Goal: Task Accomplishment & Management: Use online tool/utility

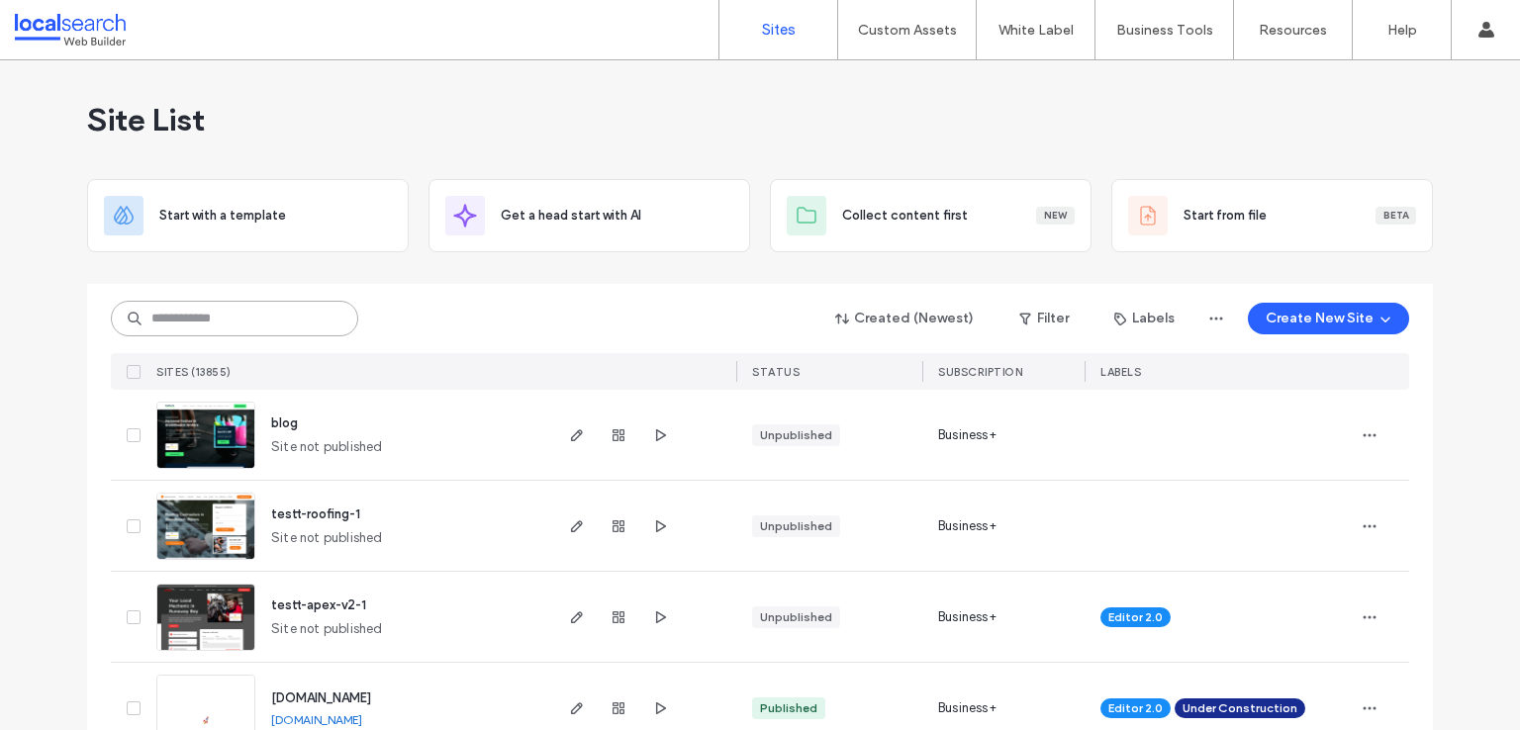
click at [175, 322] on input at bounding box center [234, 319] width 247 height 36
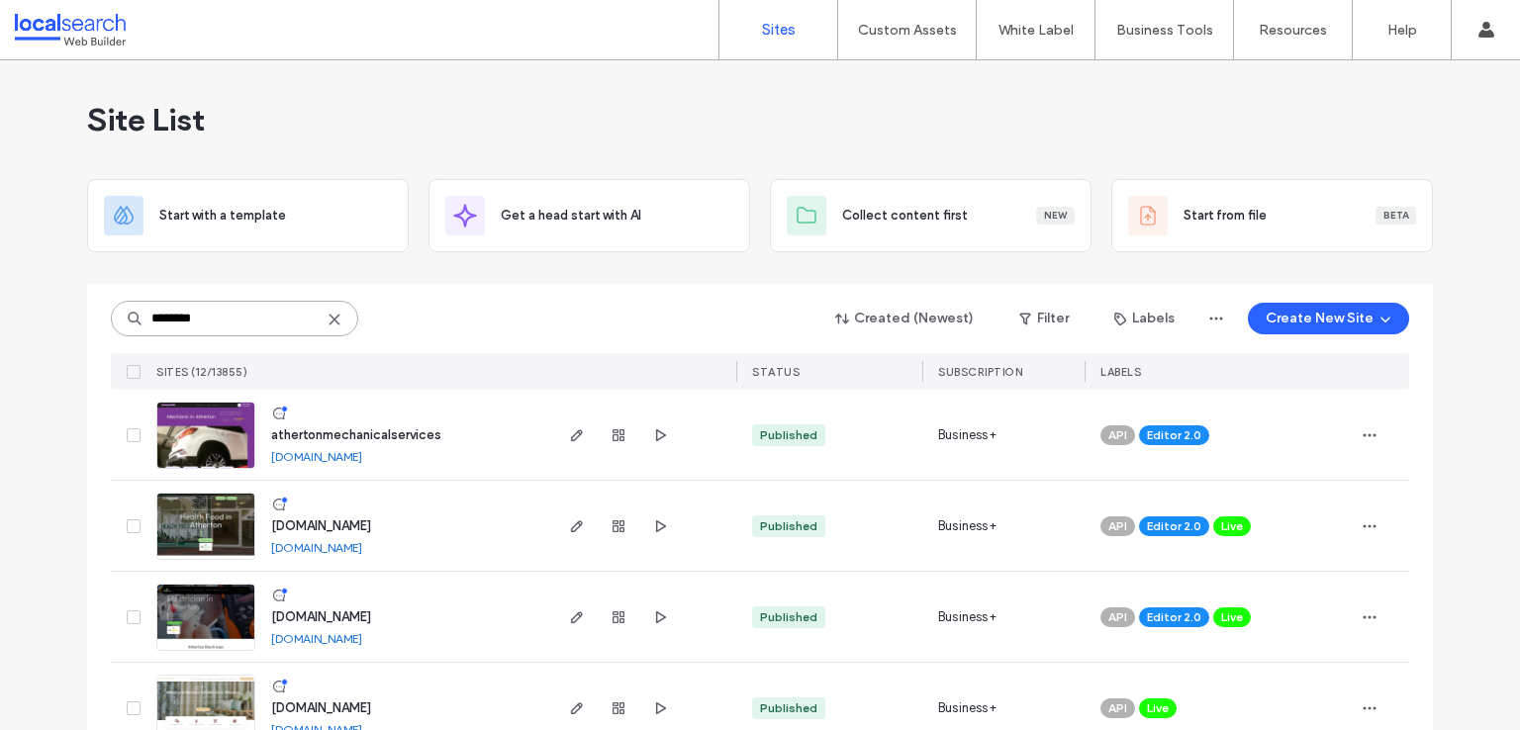
click at [226, 314] on input "********" at bounding box center [234, 319] width 247 height 36
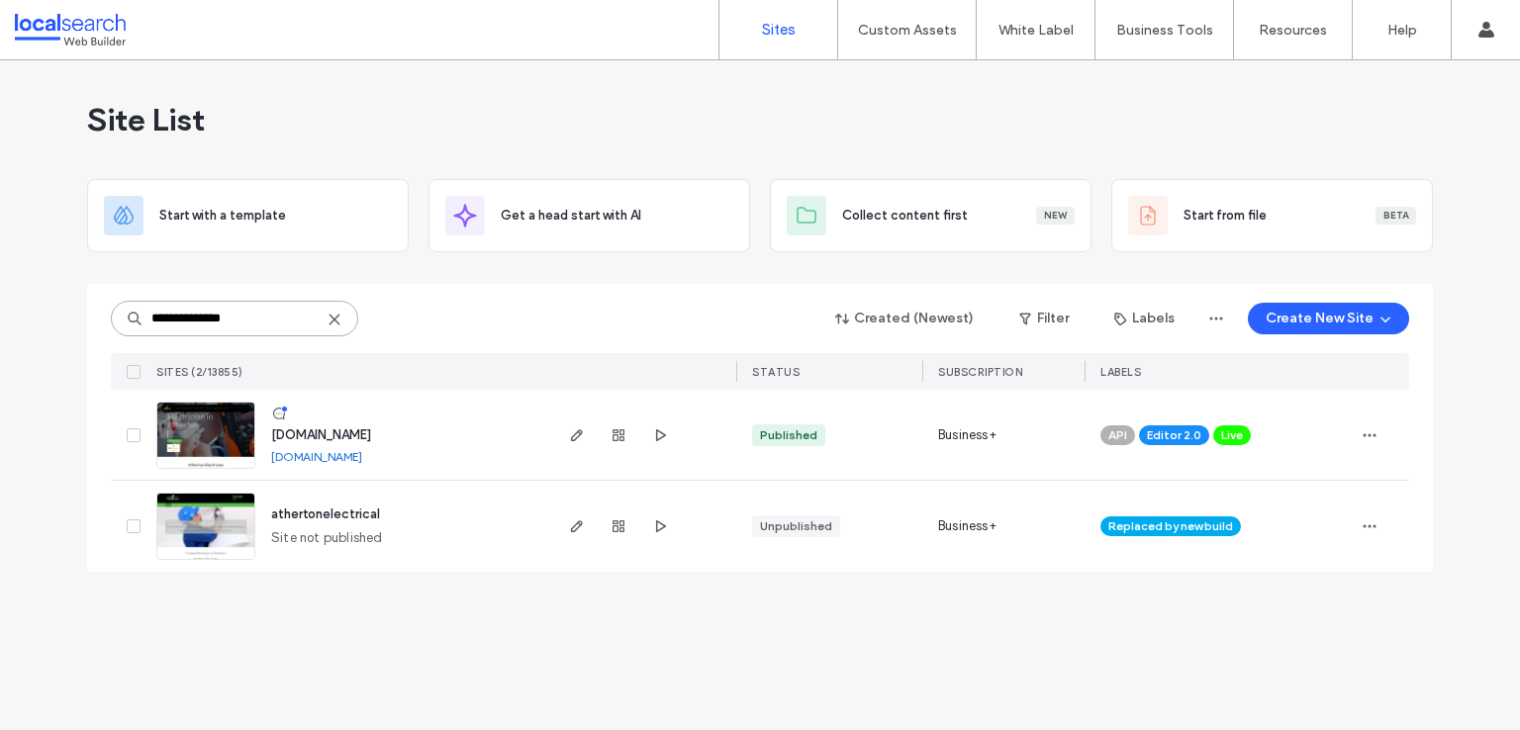
type input "**********"
click at [202, 422] on img at bounding box center [205, 470] width 97 height 135
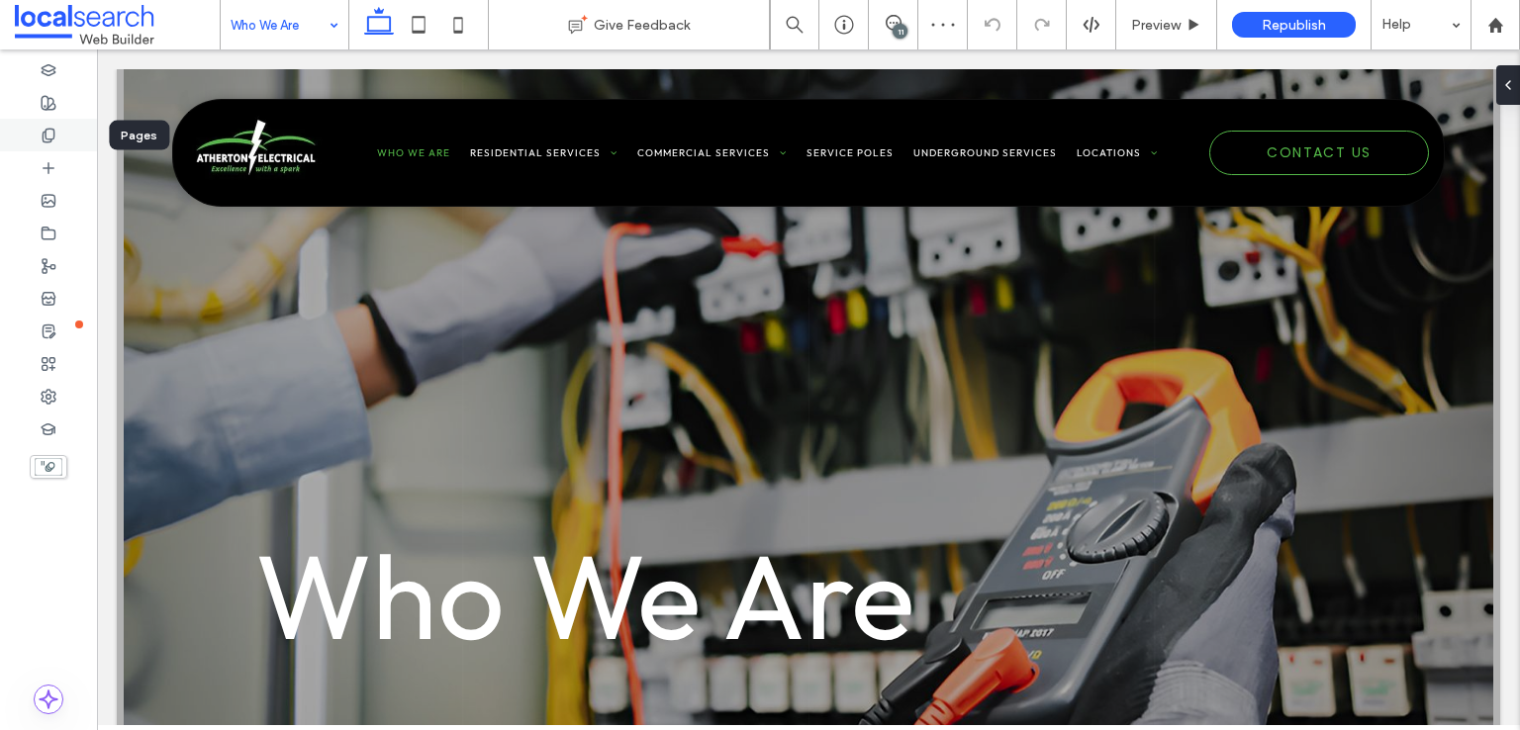
click at [37, 134] on div at bounding box center [48, 135] width 97 height 33
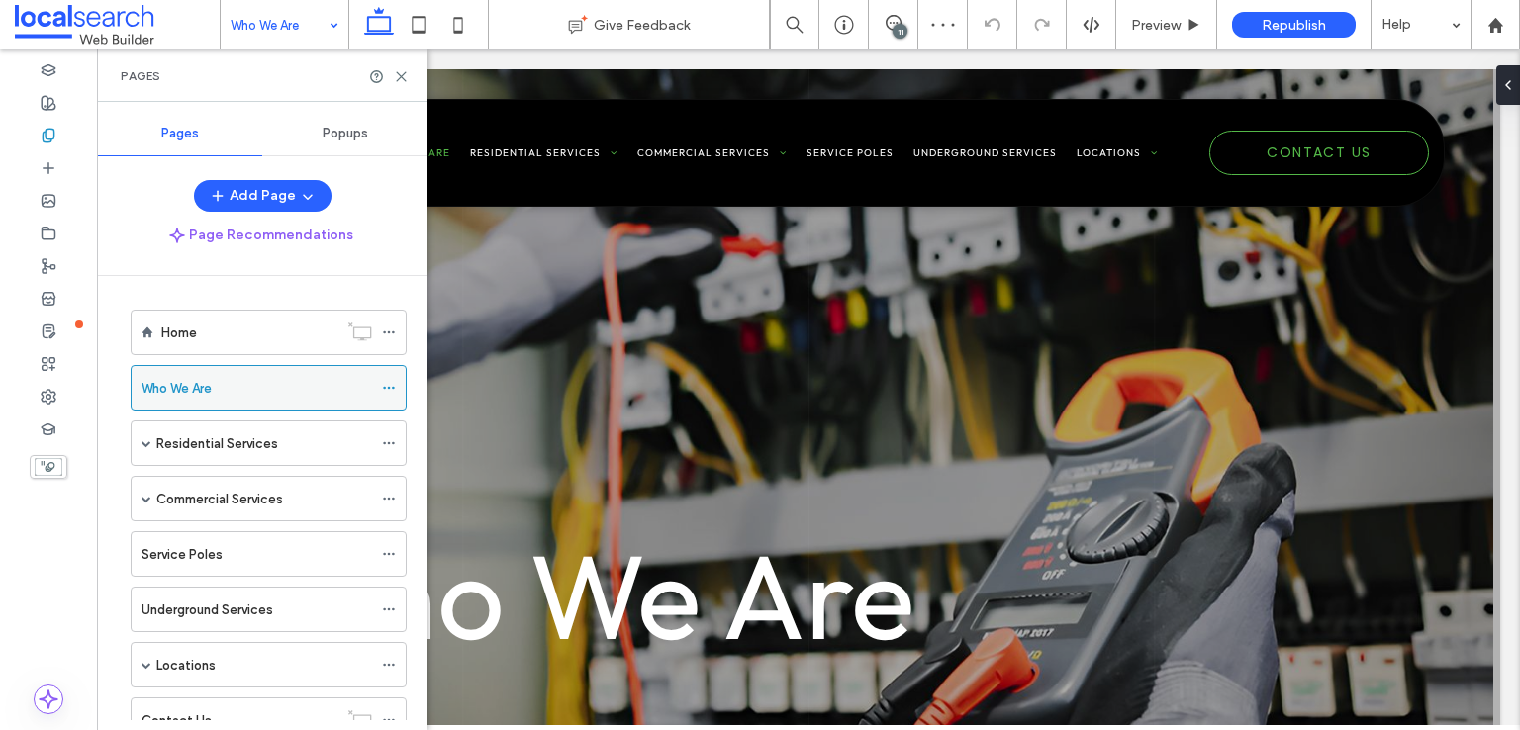
click at [391, 381] on icon at bounding box center [389, 388] width 14 height 14
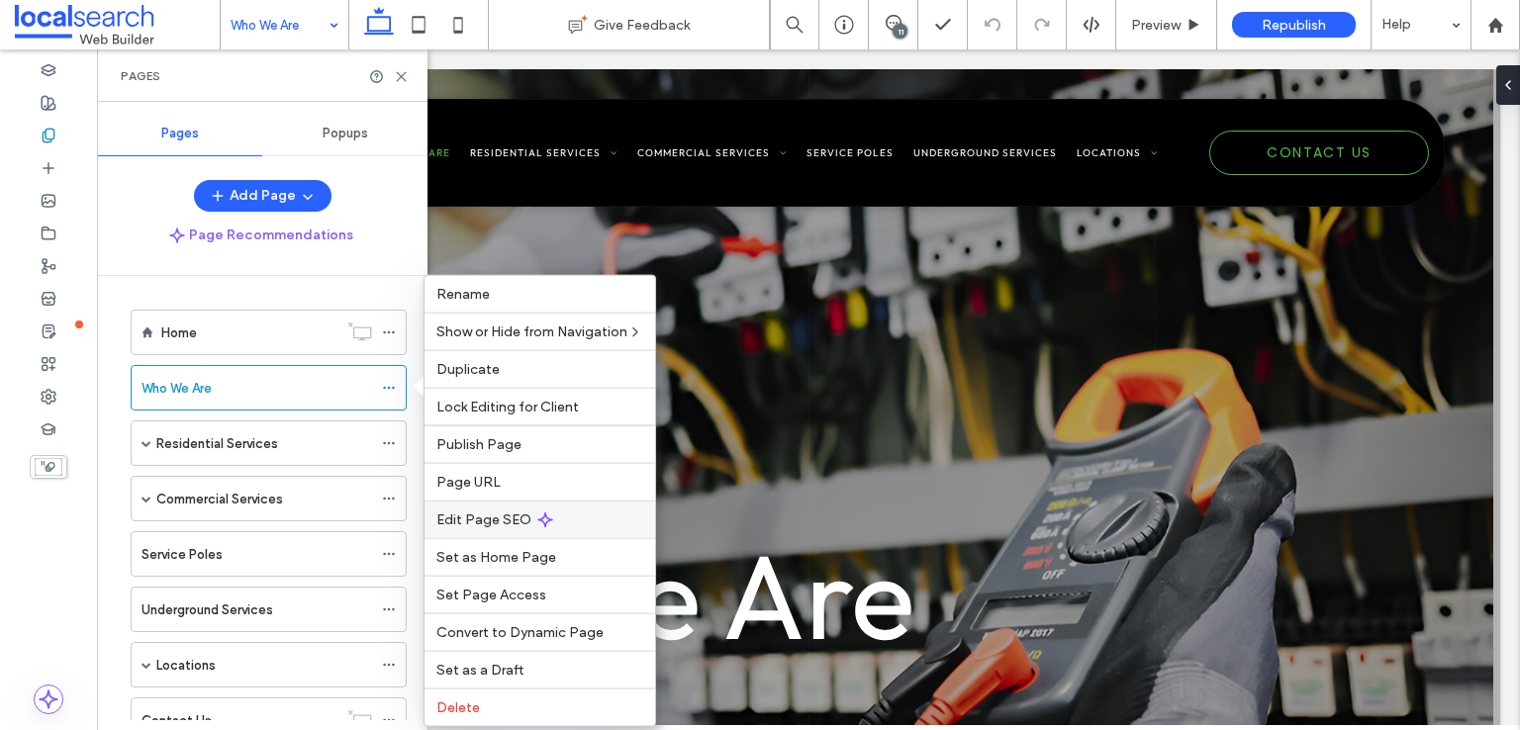
click at [498, 512] on span "Edit Page SEO" at bounding box center [483, 520] width 95 height 17
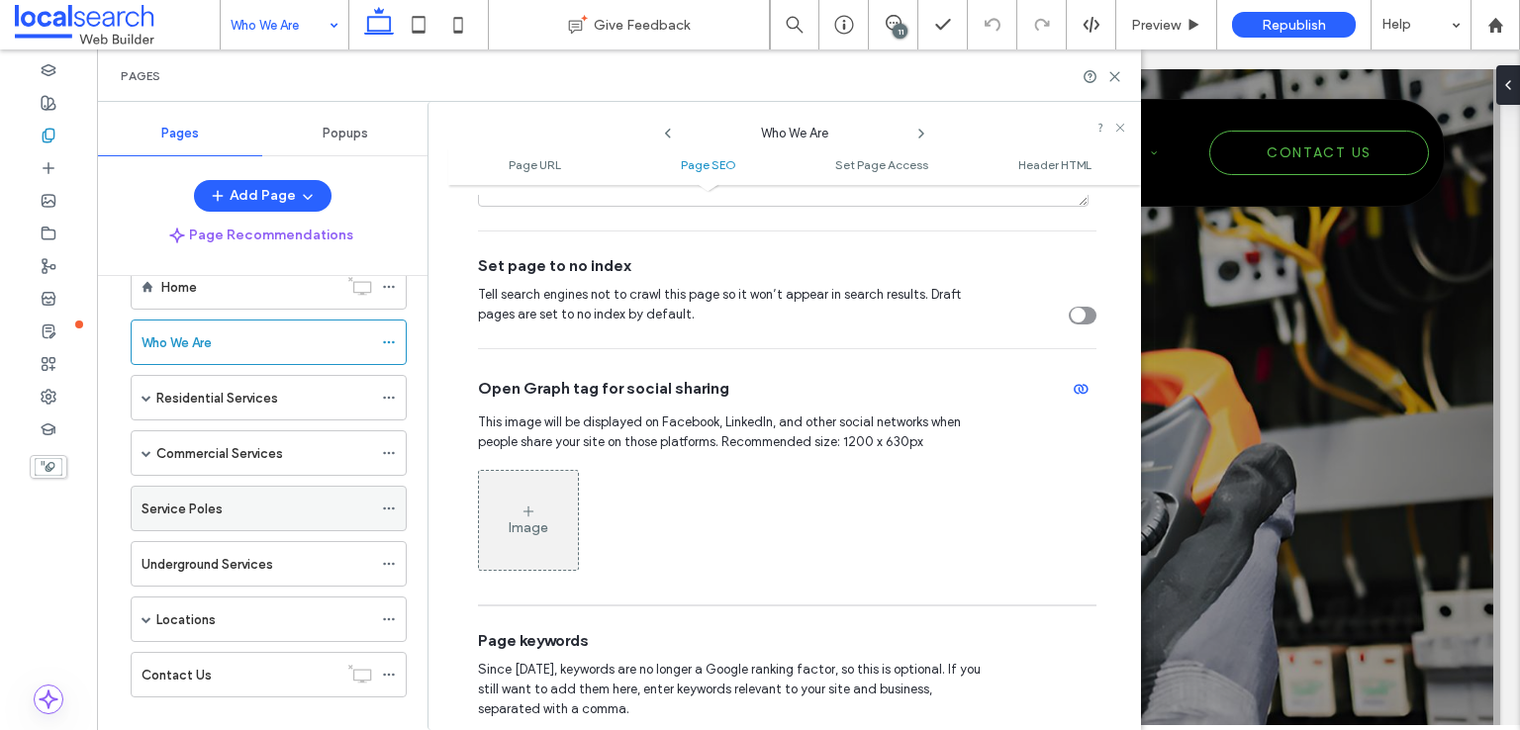
scroll to position [68, 0]
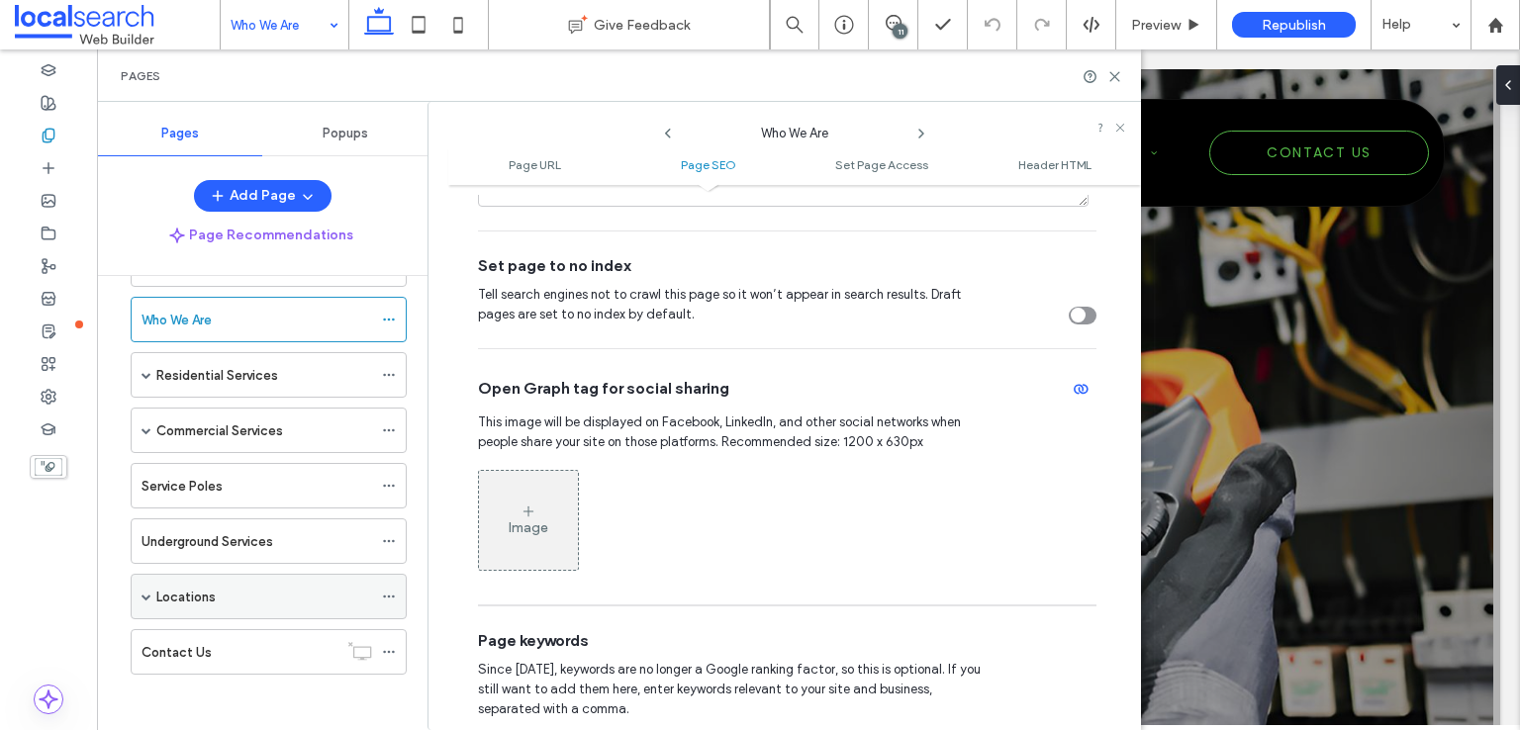
click at [388, 596] on use at bounding box center [388, 597] width 11 height 3
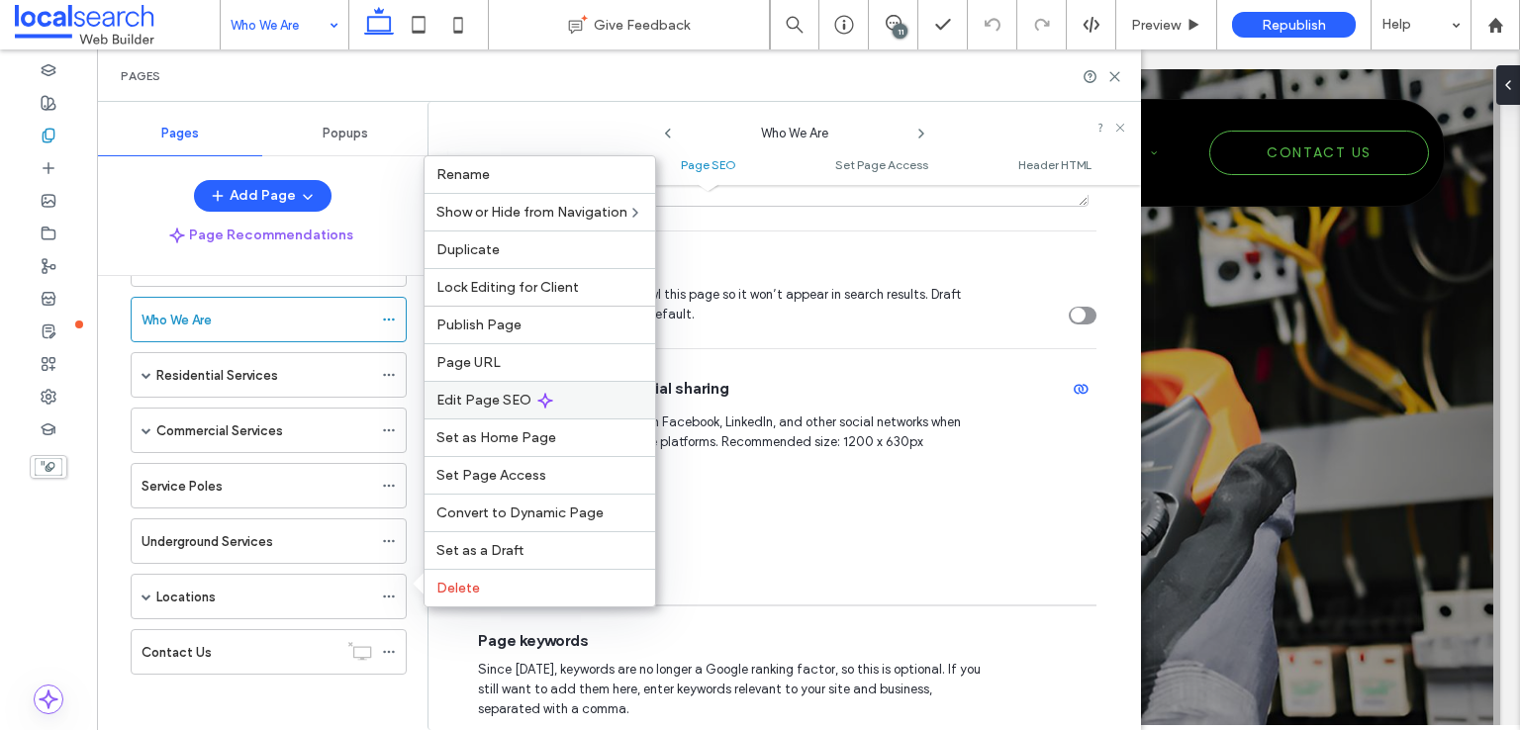
click at [454, 413] on div "Edit Page SEO" at bounding box center [539, 400] width 231 height 38
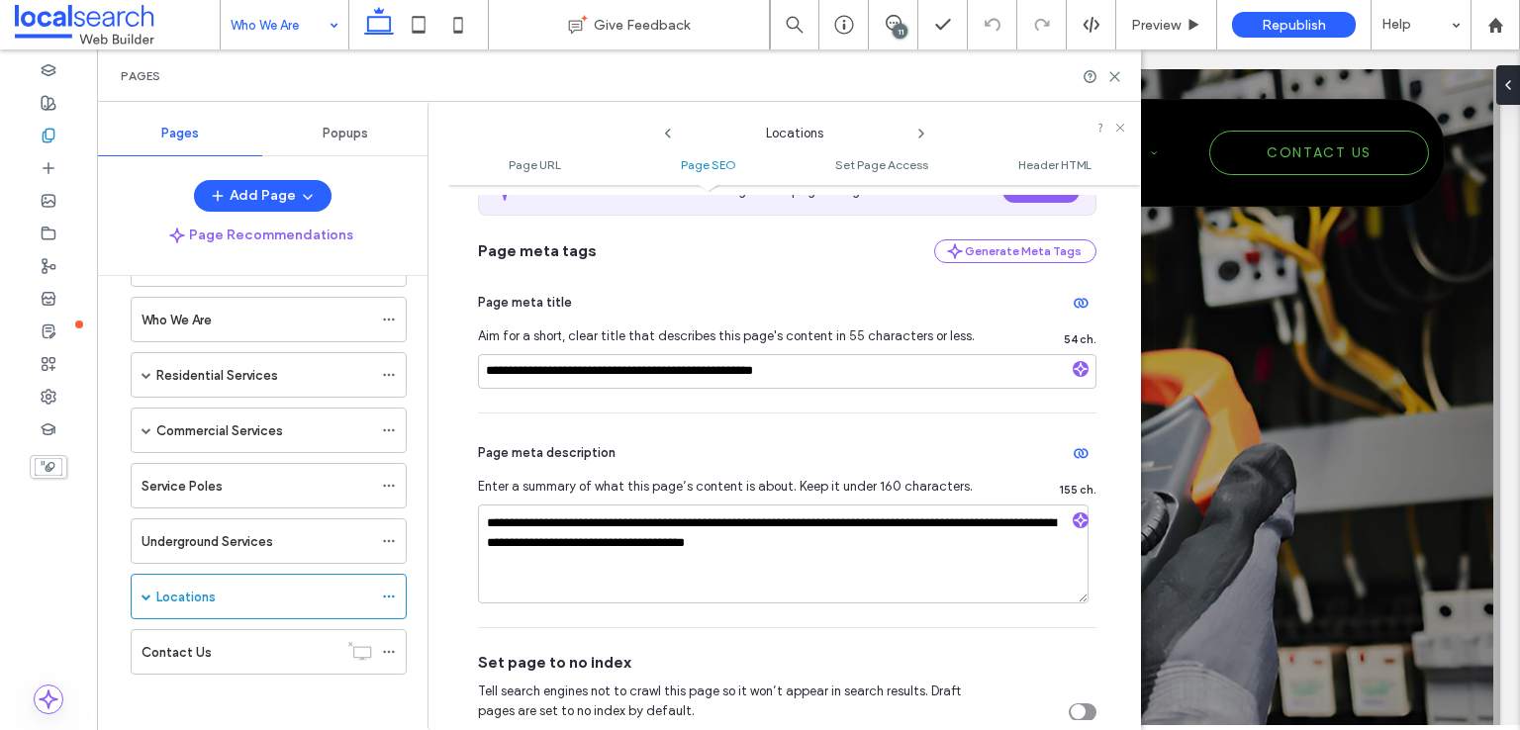
scroll to position [396, 0]
click at [641, 374] on input "**********" at bounding box center [787, 370] width 618 height 35
drag, startPoint x: 666, startPoint y: 371, endPoint x: 484, endPoint y: 383, distance: 182.4
click at [484, 383] on input "**********" at bounding box center [787, 370] width 618 height 35
type input "**********"
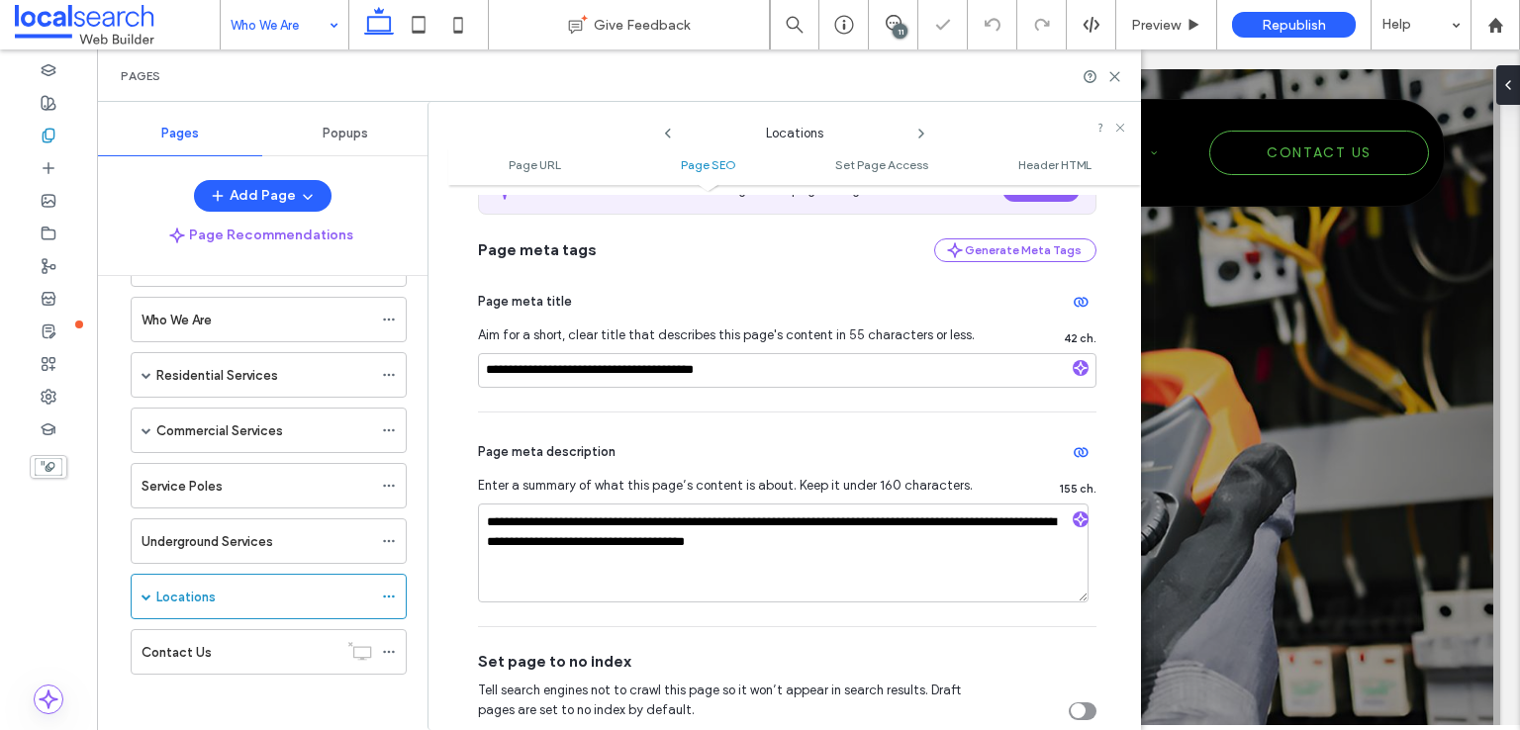
click at [1117, 213] on div "**********" at bounding box center [794, 457] width 693 height 525
click at [1271, 25] on span "Republish" at bounding box center [1294, 25] width 64 height 17
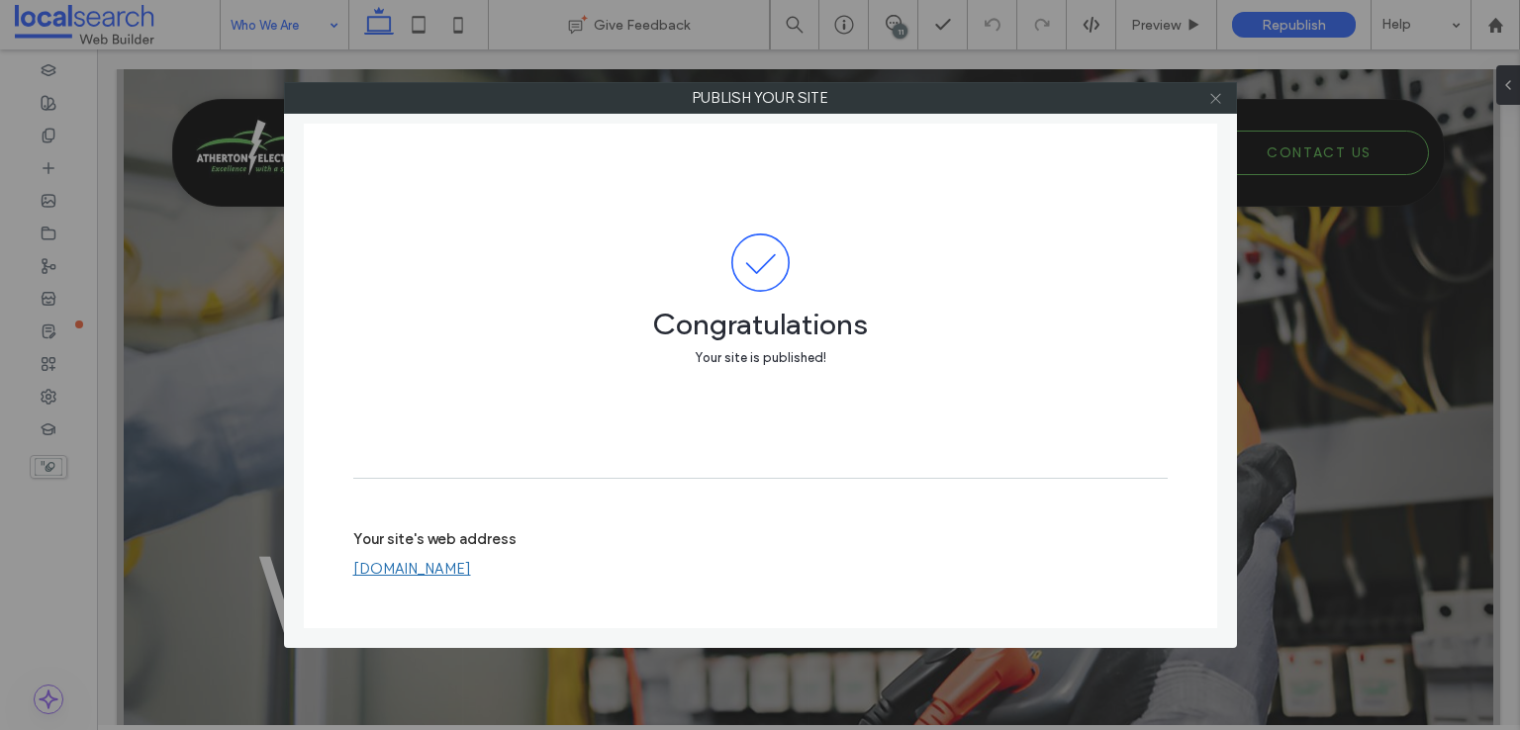
click at [1219, 92] on icon at bounding box center [1215, 98] width 15 height 15
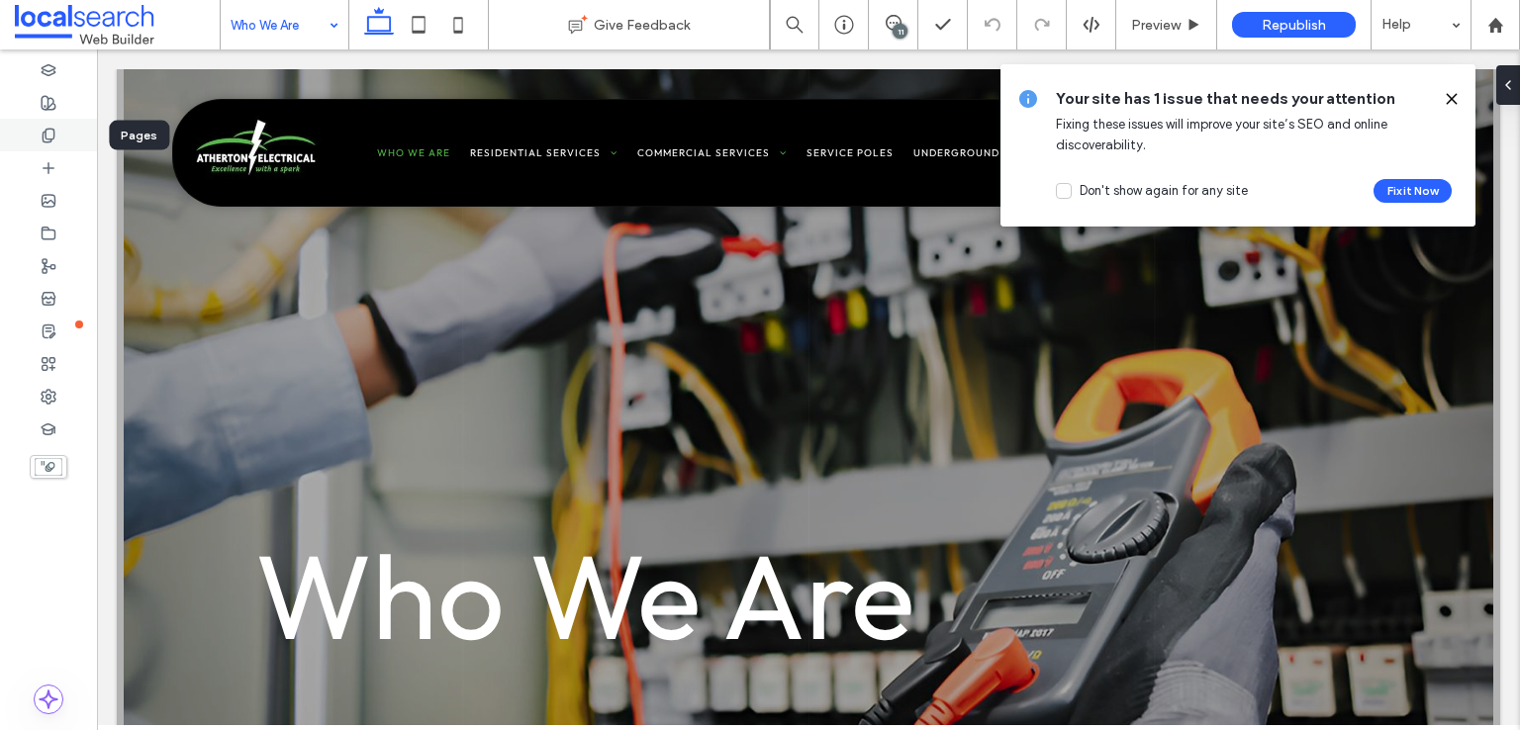
click at [44, 130] on icon at bounding box center [49, 136] width 16 height 16
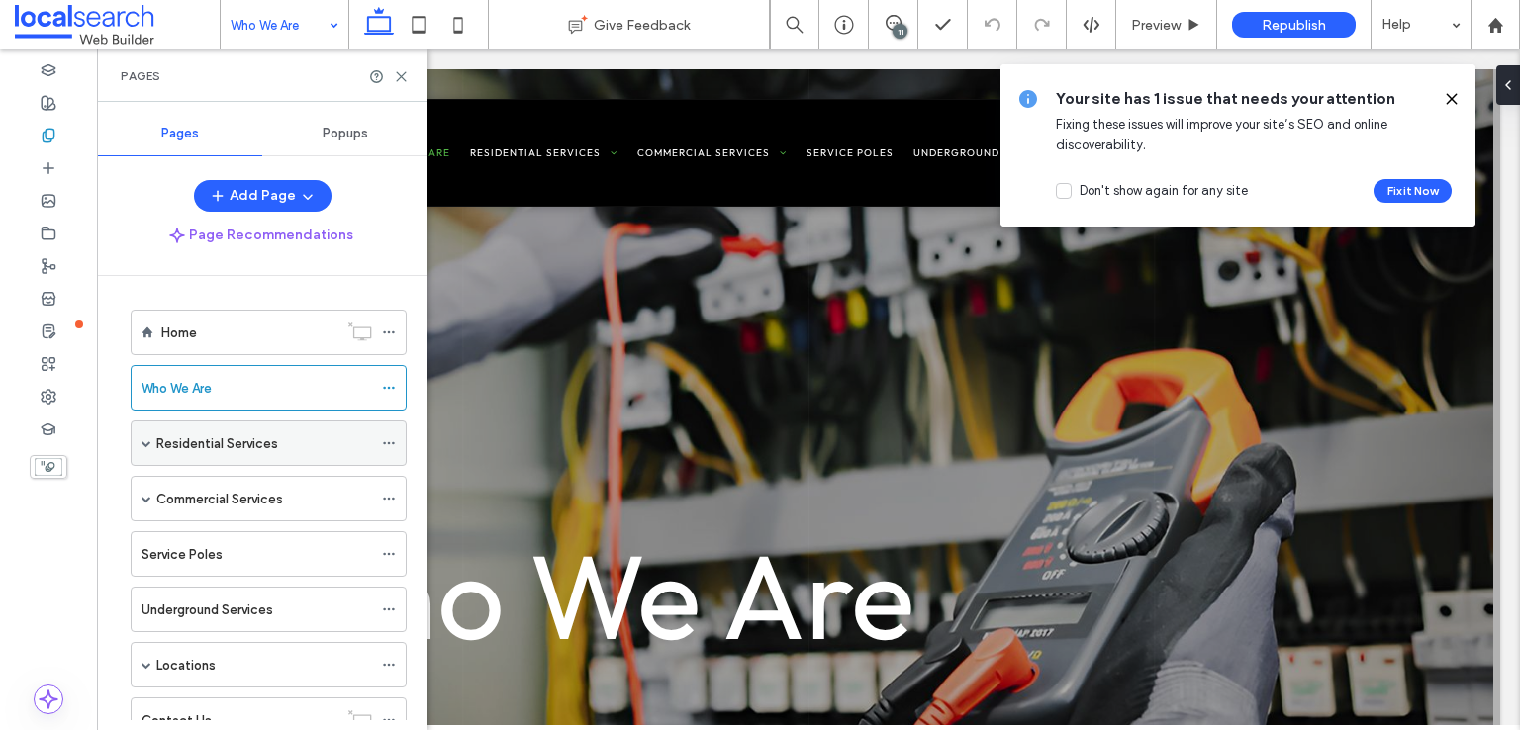
click at [182, 428] on div "Residential Services" at bounding box center [264, 443] width 216 height 44
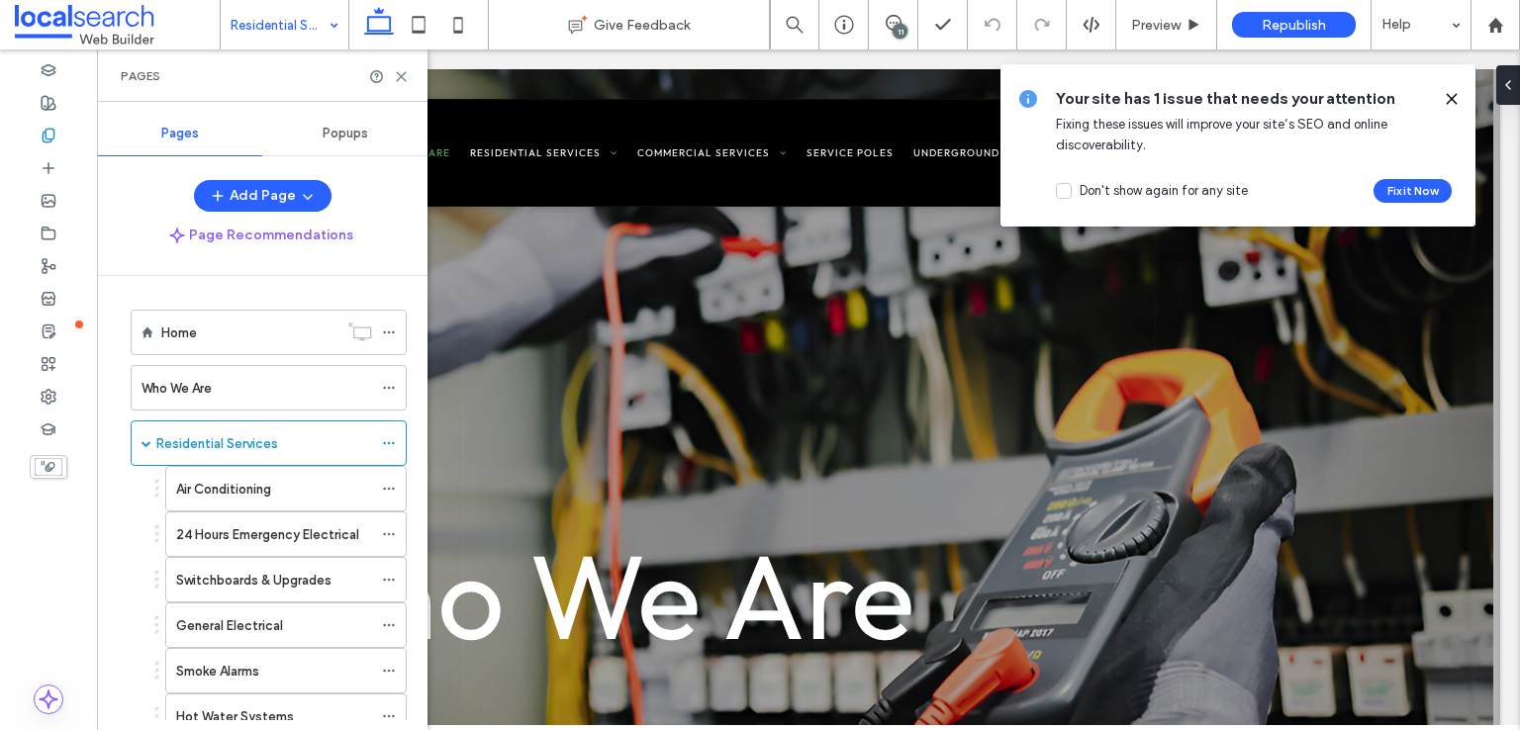
click at [214, 487] on div at bounding box center [760, 365] width 1520 height 730
click at [234, 484] on label "Air Conditioning" at bounding box center [223, 489] width 95 height 35
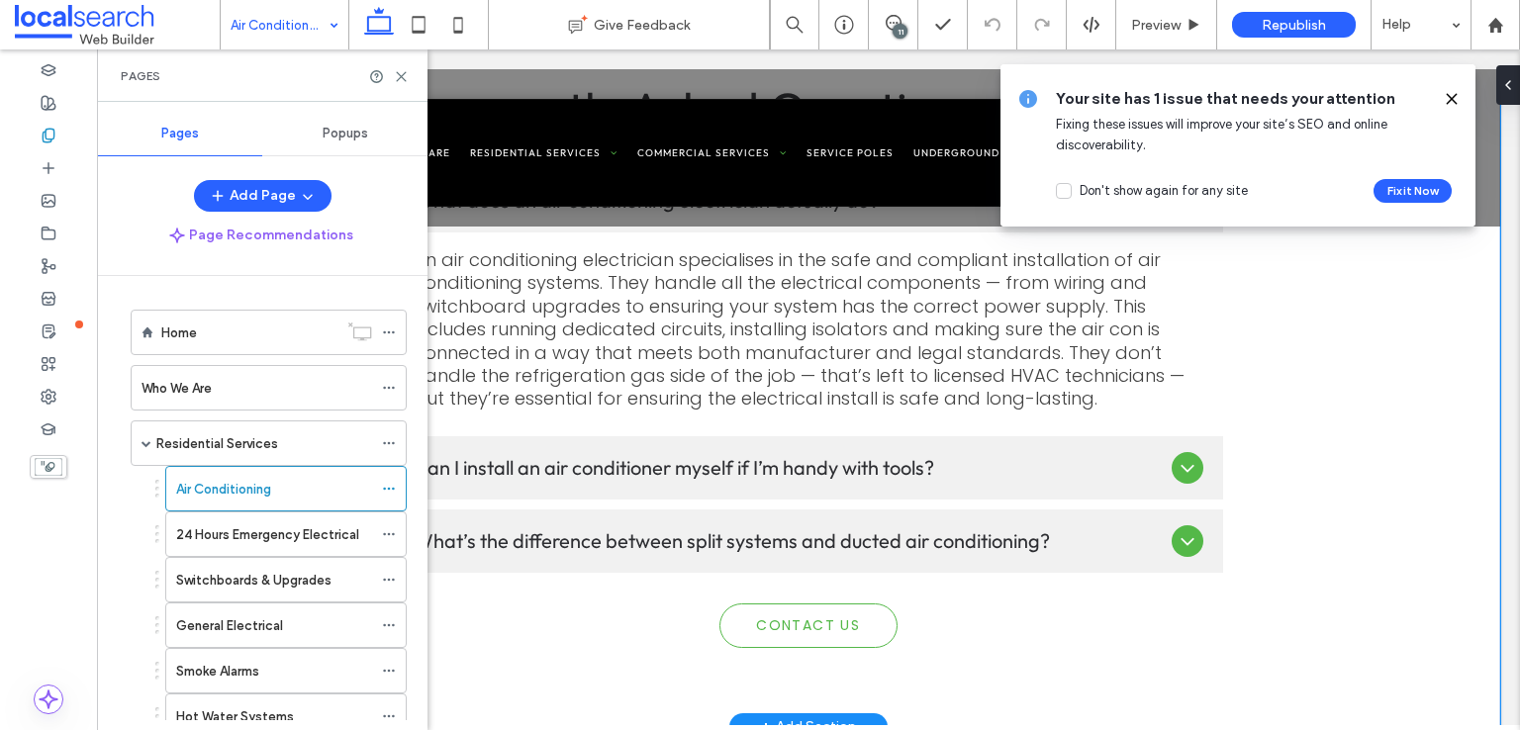
scroll to position [2968, 0]
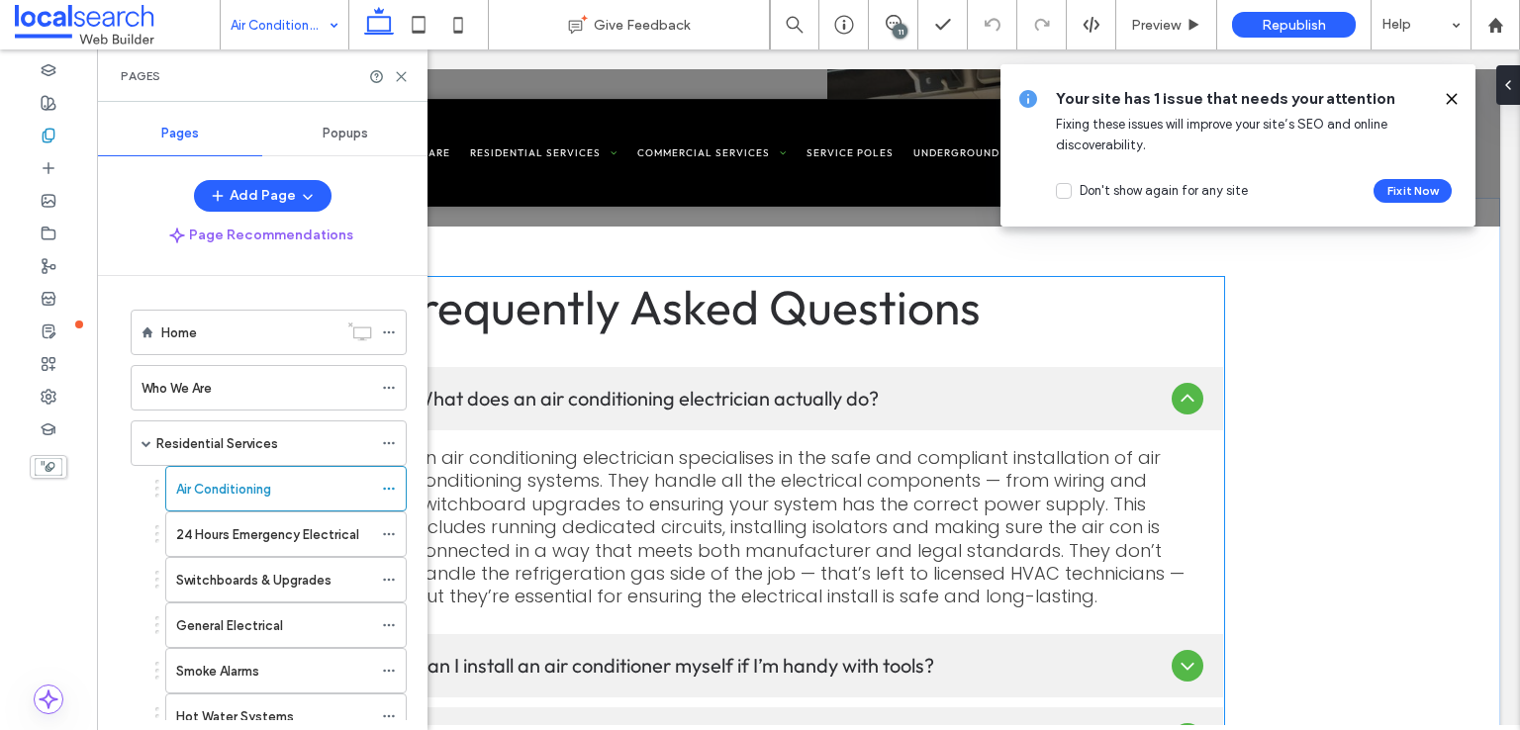
click at [1025, 446] on p "An air conditioning electrician specialises in the safe and compliant installat…" at bounding box center [809, 527] width 790 height 162
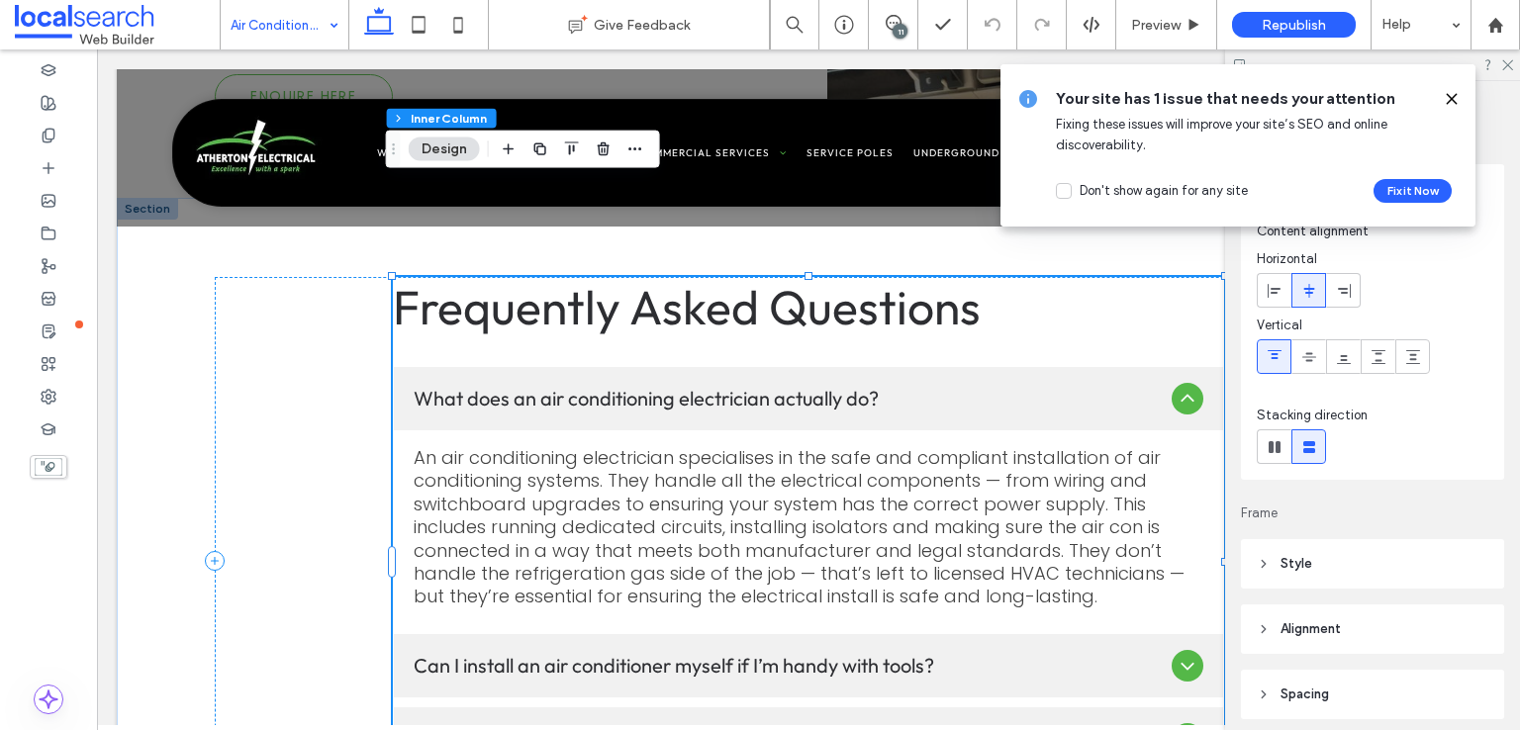
click at [1454, 95] on use at bounding box center [1451, 98] width 9 height 9
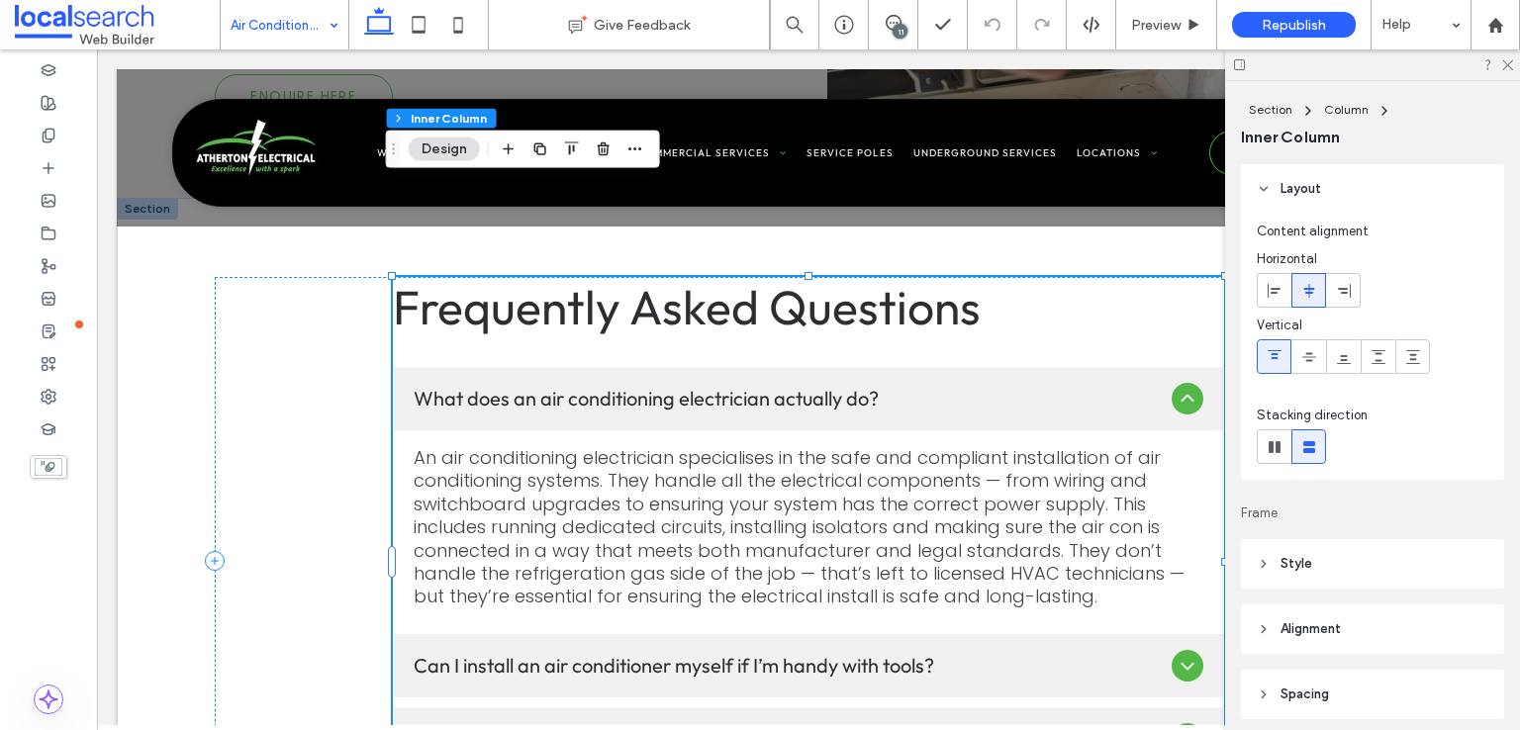
click at [1110, 277] on div "Frequently Asked Questions What does an air conditioning electrician actually d…" at bounding box center [808, 561] width 831 height 569
click at [1513, 62] on div at bounding box center [1372, 64] width 295 height 31
click at [1508, 61] on icon at bounding box center [1506, 63] width 13 height 13
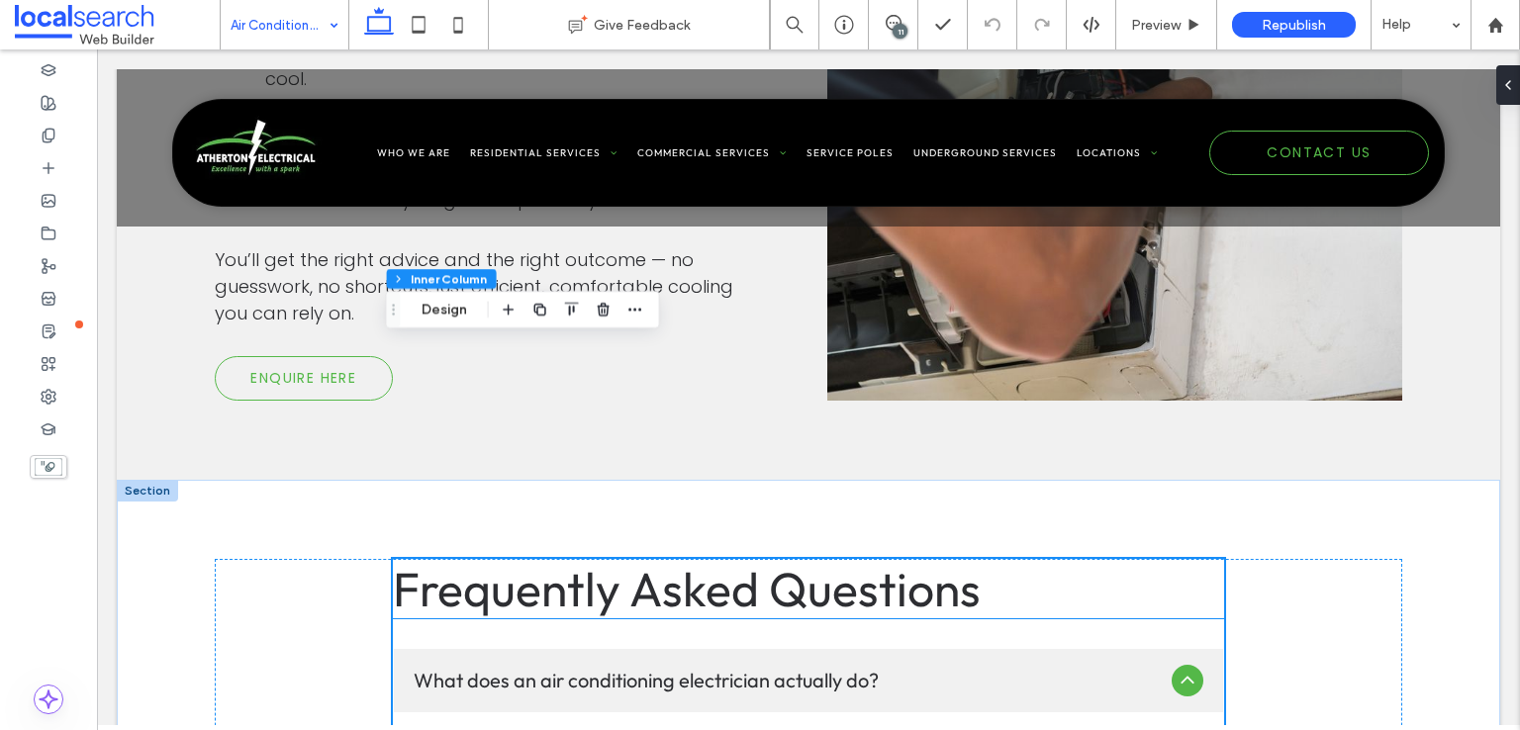
scroll to position [2869, 0]
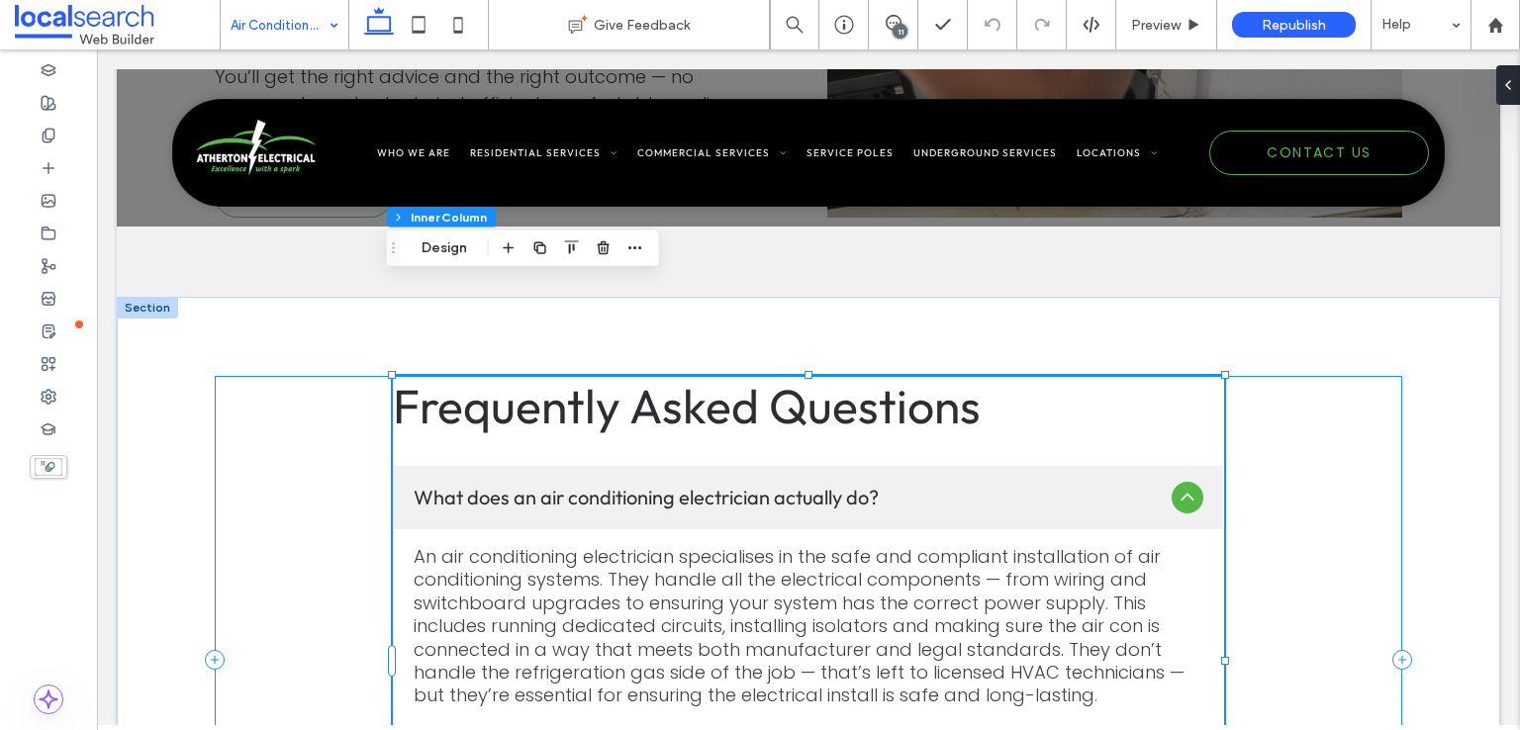
click at [349, 417] on div "Frequently Asked Questions What does an air conditioning electrician actually d…" at bounding box center [808, 660] width 1187 height 569
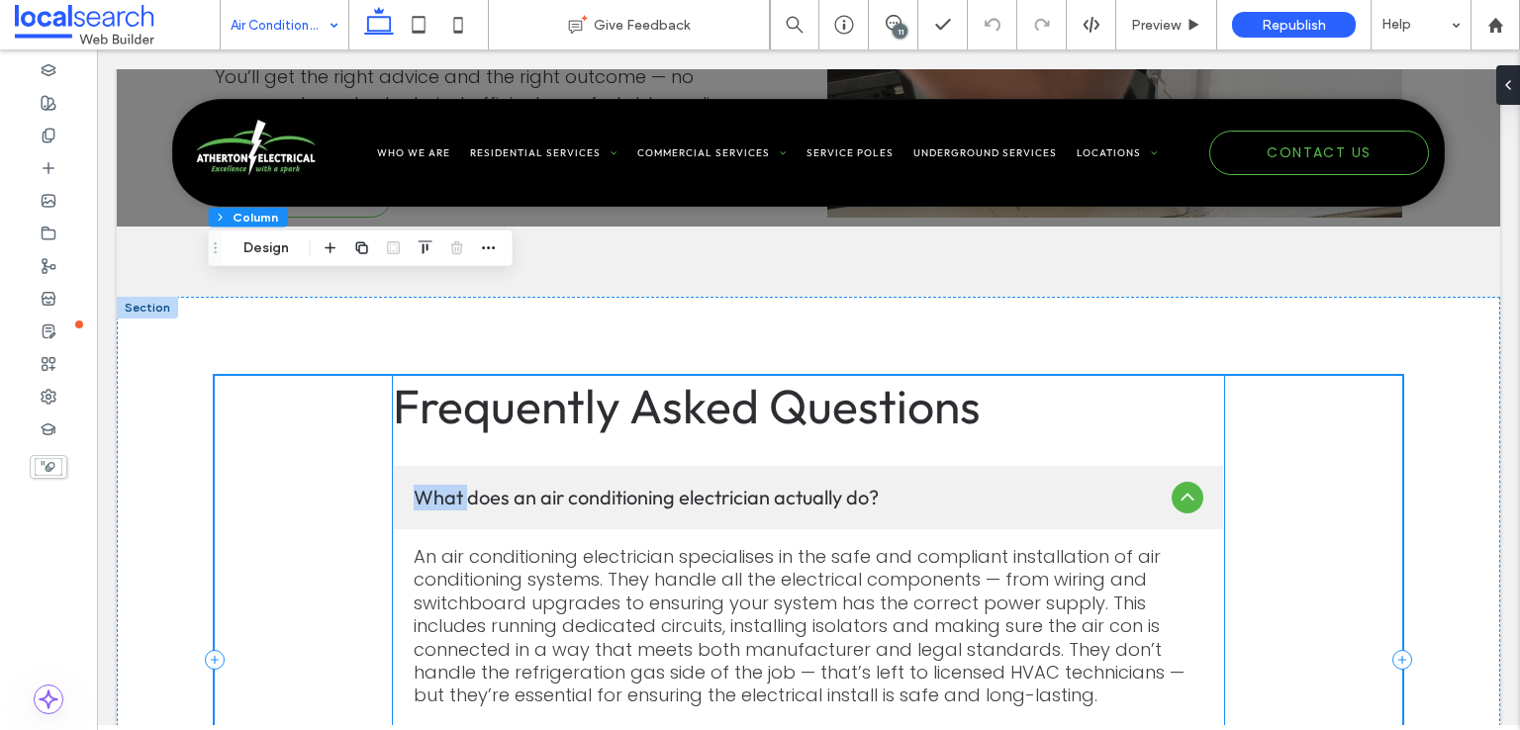
click at [1004, 376] on h3 "Frequently Asked Questions" at bounding box center [808, 405] width 831 height 59
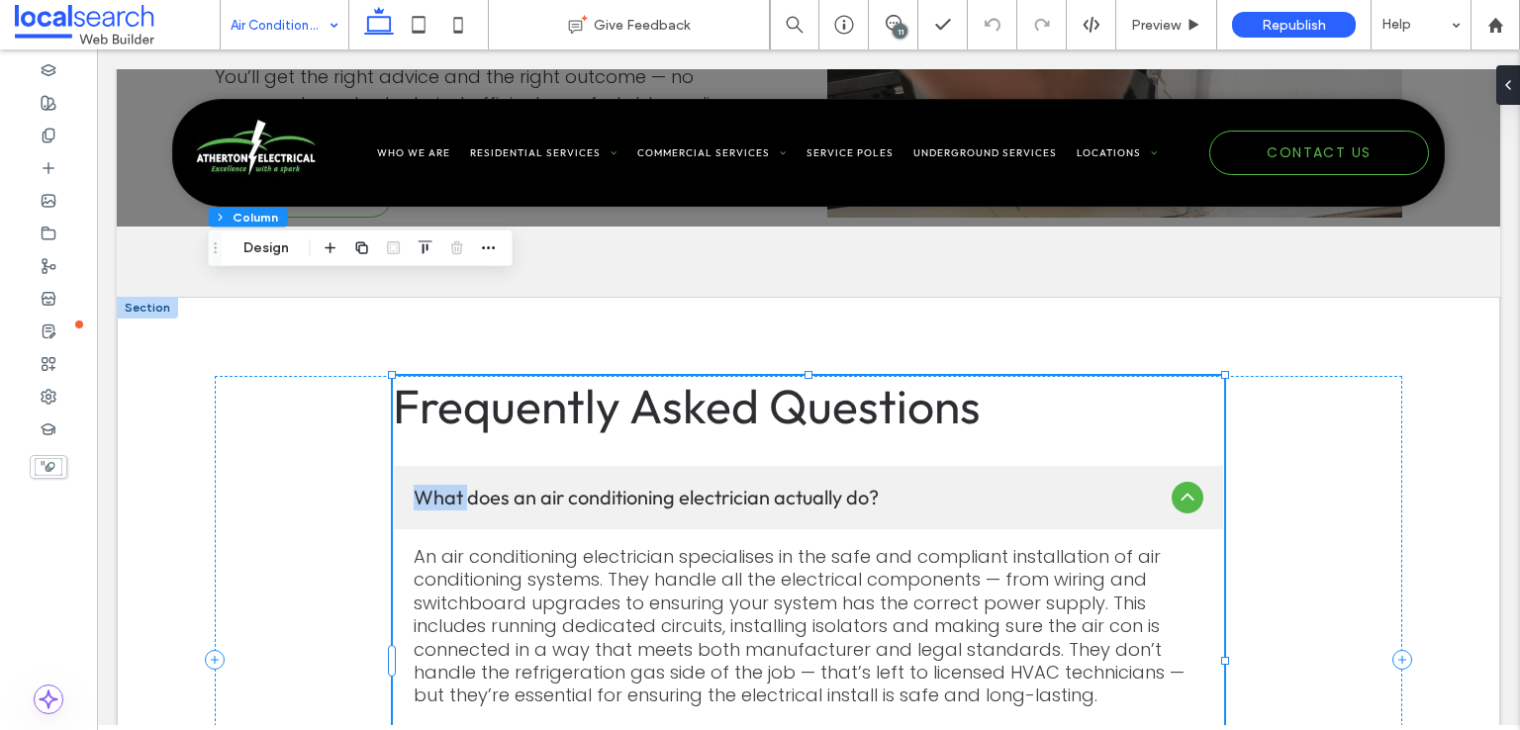
click at [1004, 376] on h3 "Frequently Asked Questions" at bounding box center [808, 405] width 831 height 59
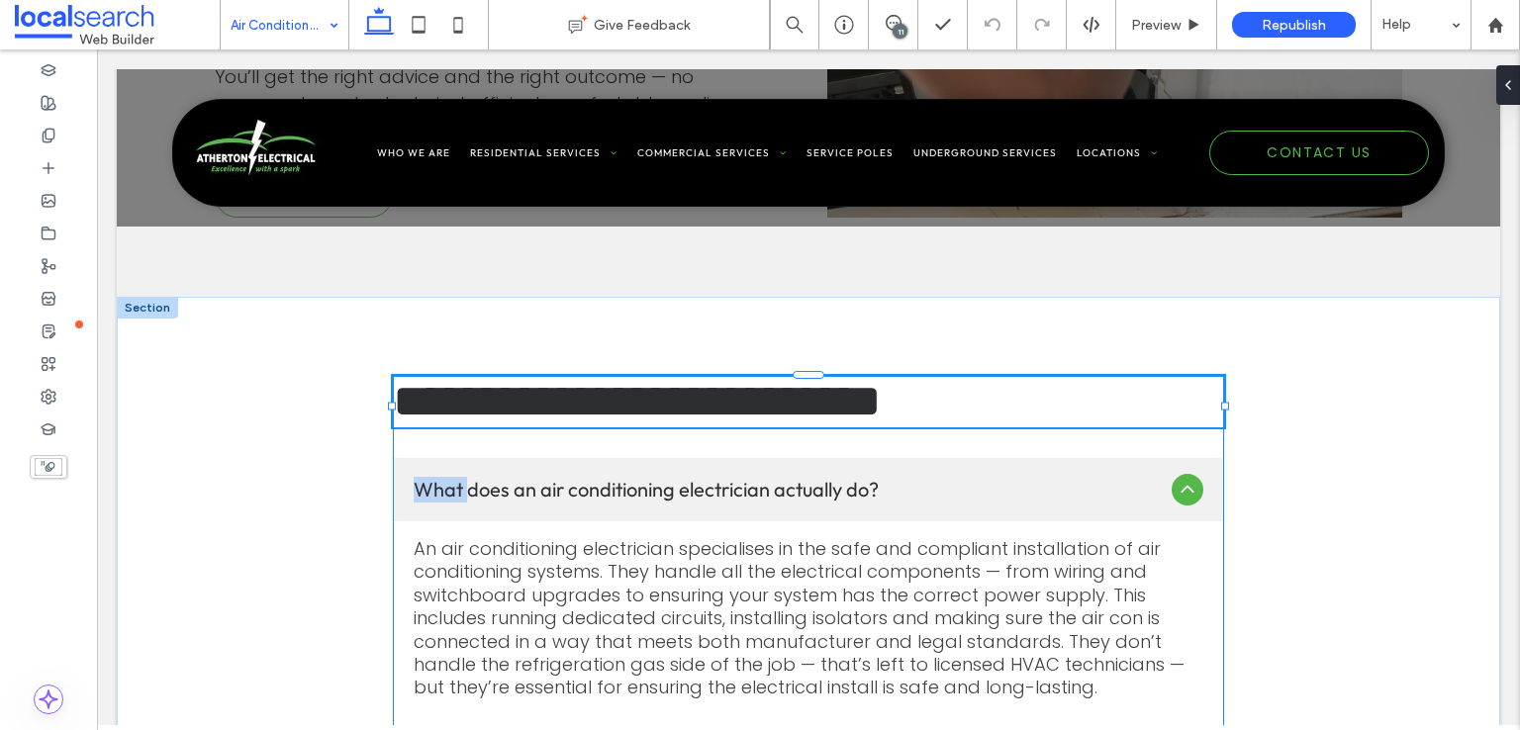
type input "******"
type input "**"
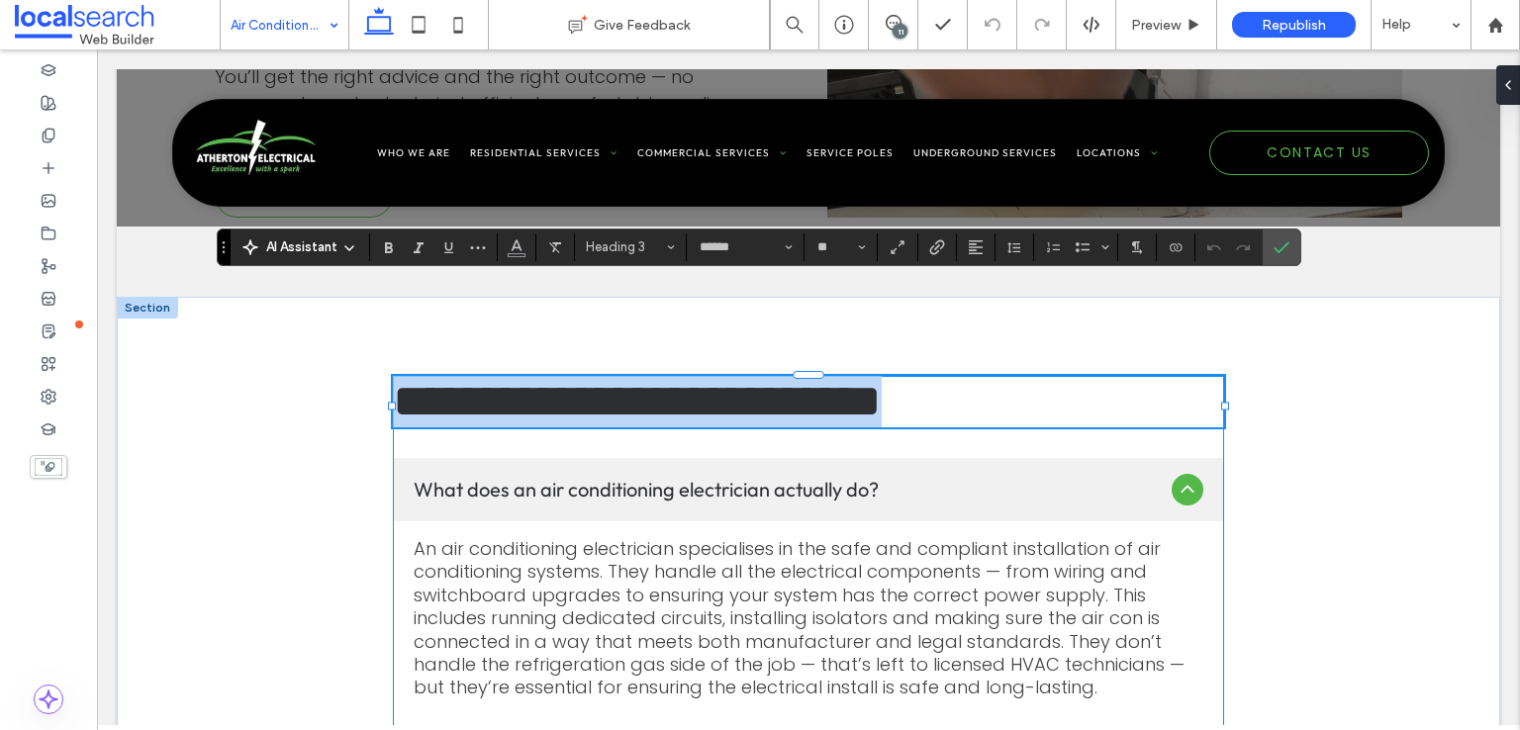
click at [1029, 376] on div "**********" at bounding box center [808, 656] width 831 height 561
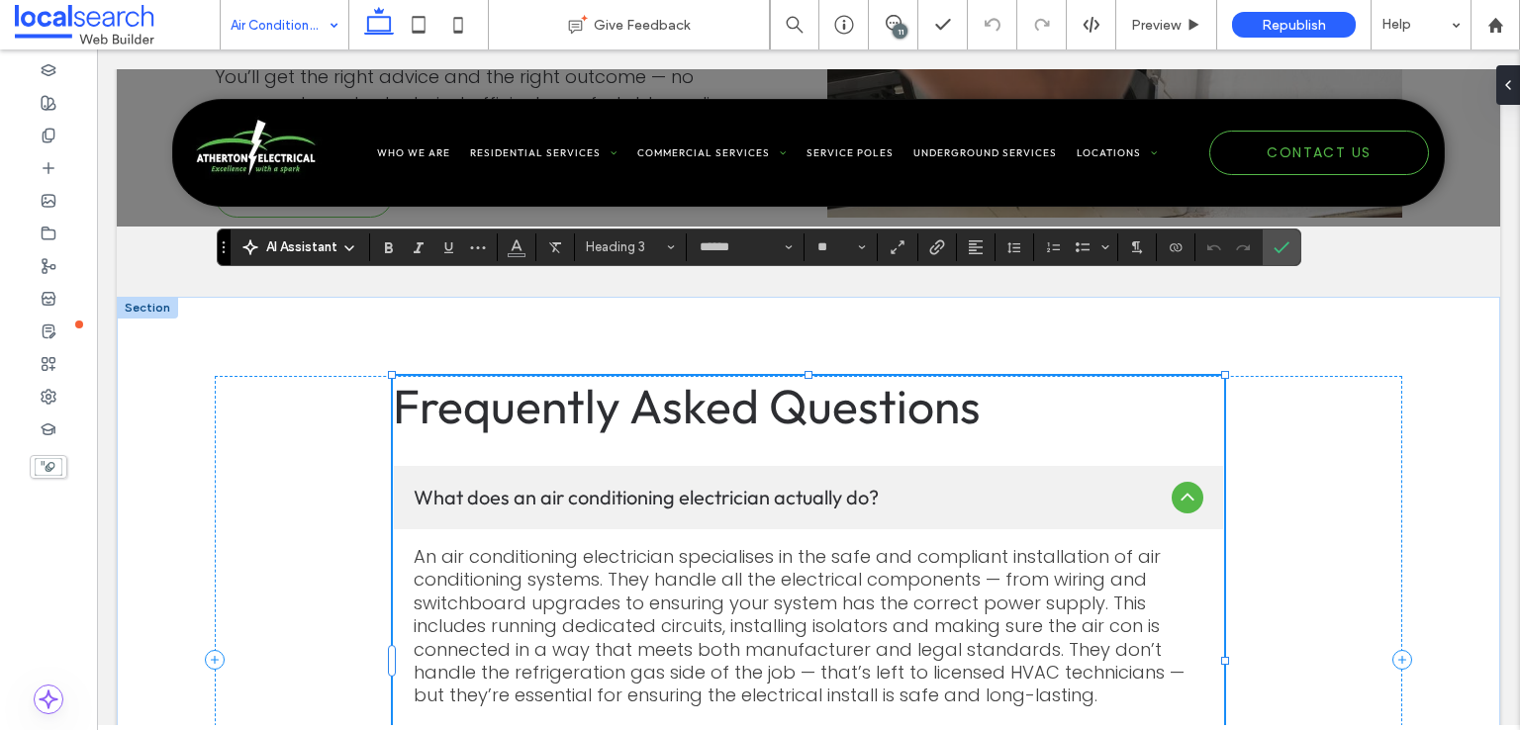
click at [1029, 376] on div "Frequently Asked Questions What does an air conditioning electrician actually d…" at bounding box center [808, 660] width 831 height 569
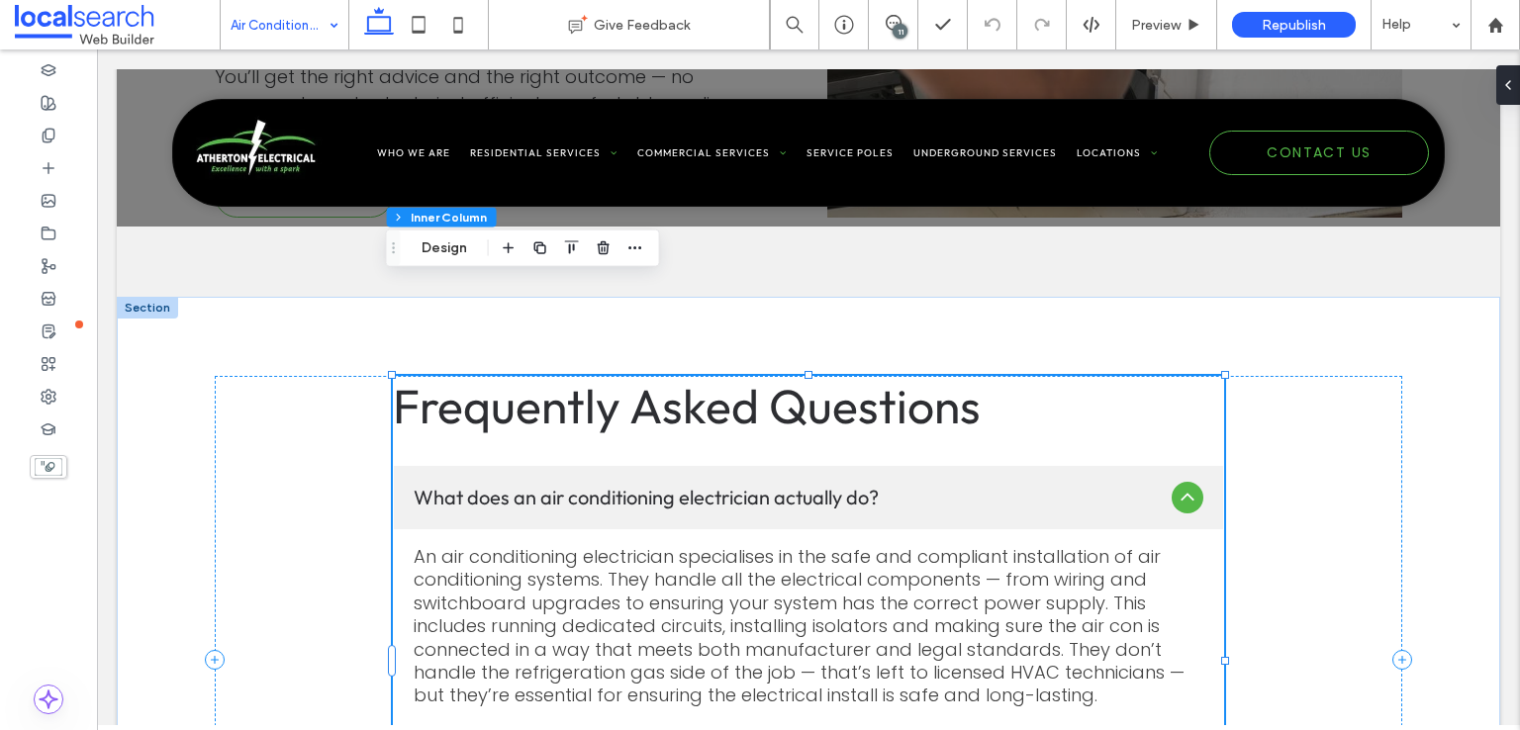
click at [1029, 376] on div "Frequently Asked Questions What does an air conditioning electrician actually d…" at bounding box center [808, 660] width 831 height 569
click at [1176, 486] on icon at bounding box center [1187, 498] width 24 height 24
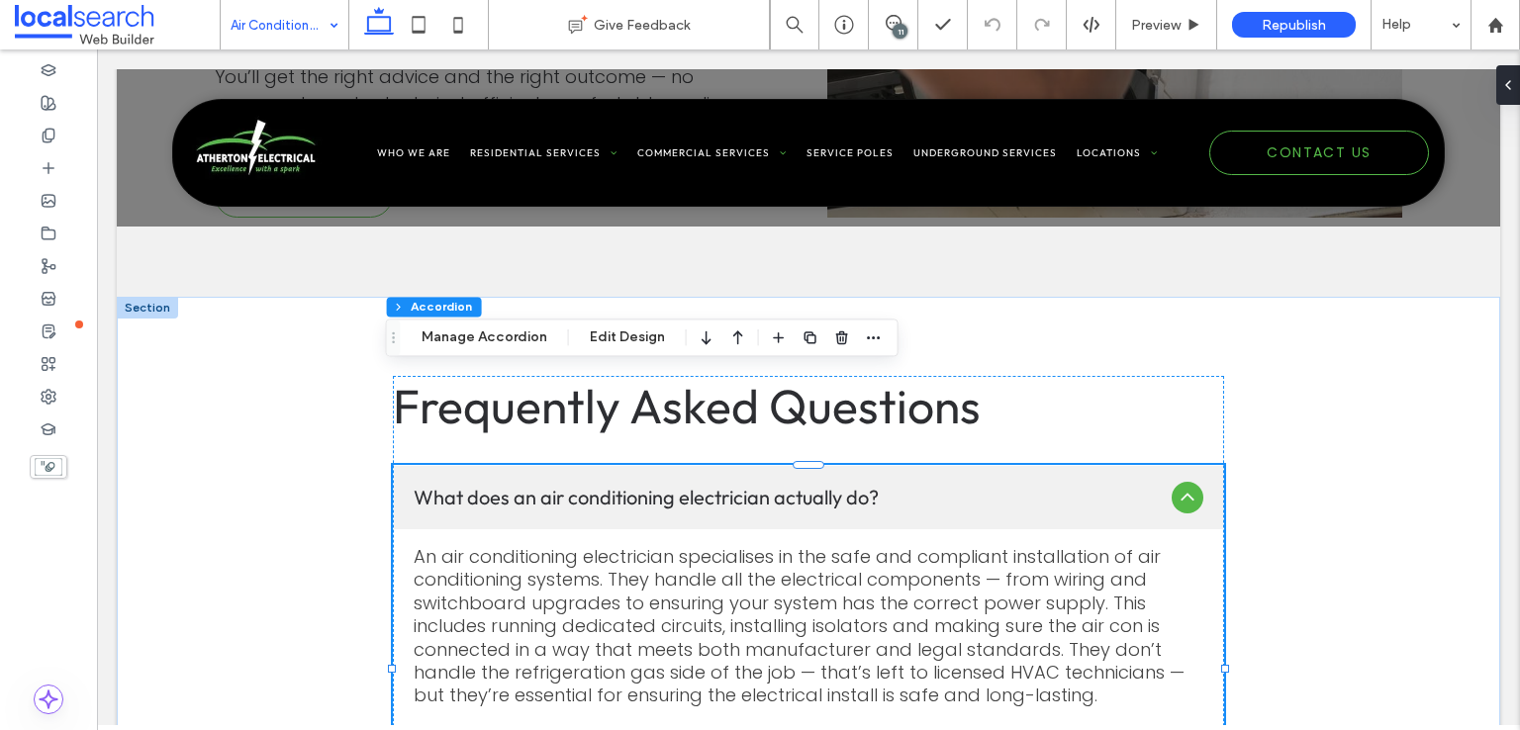
click at [1188, 486] on icon at bounding box center [1187, 498] width 24 height 24
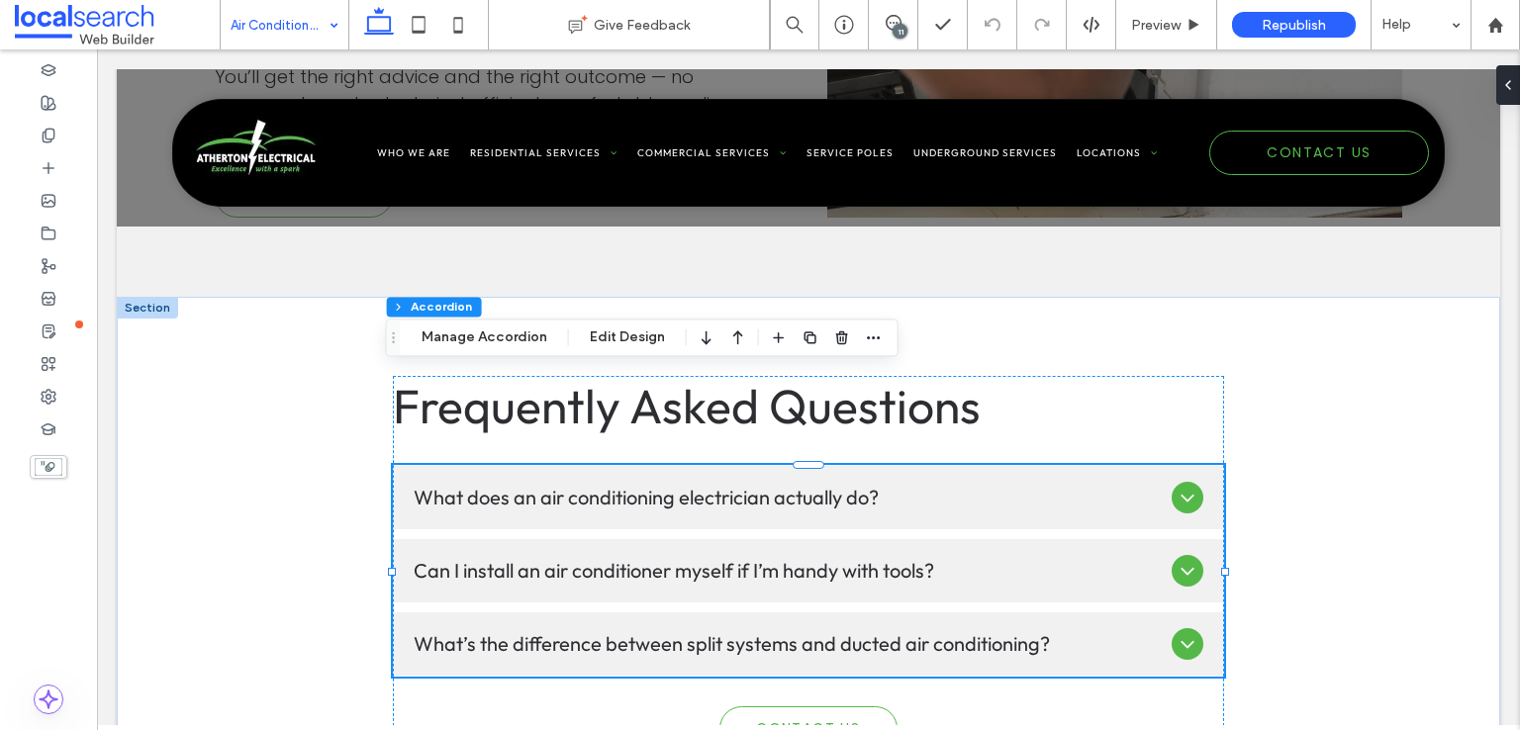
click at [1151, 509] on ul "What does an air conditioning electrician actually do? An air conditioning elec…" at bounding box center [808, 571] width 831 height 212
click at [1126, 558] on span "Can I install an air conditioner myself if I’m handy with tools?" at bounding box center [789, 571] width 750 height 26
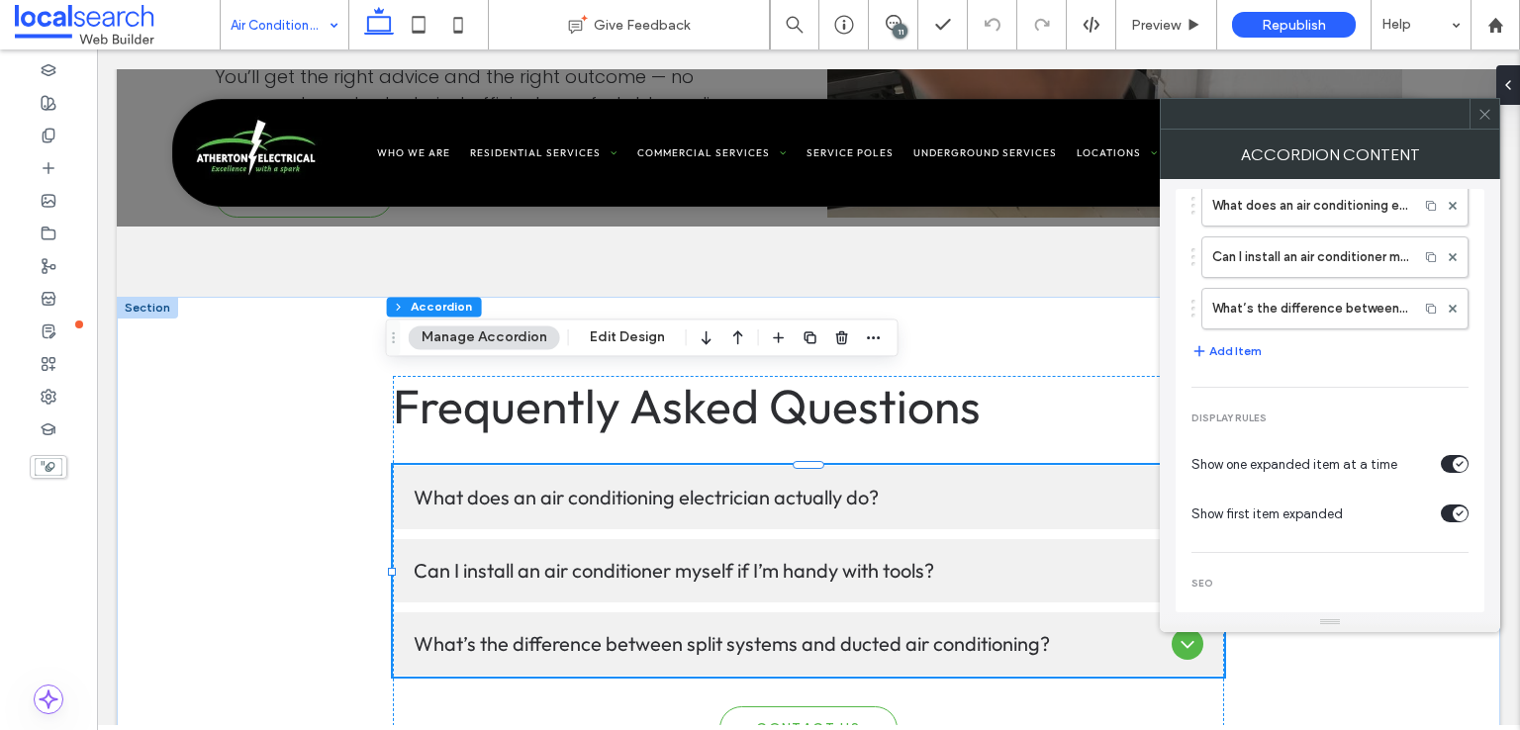
scroll to position [124, 0]
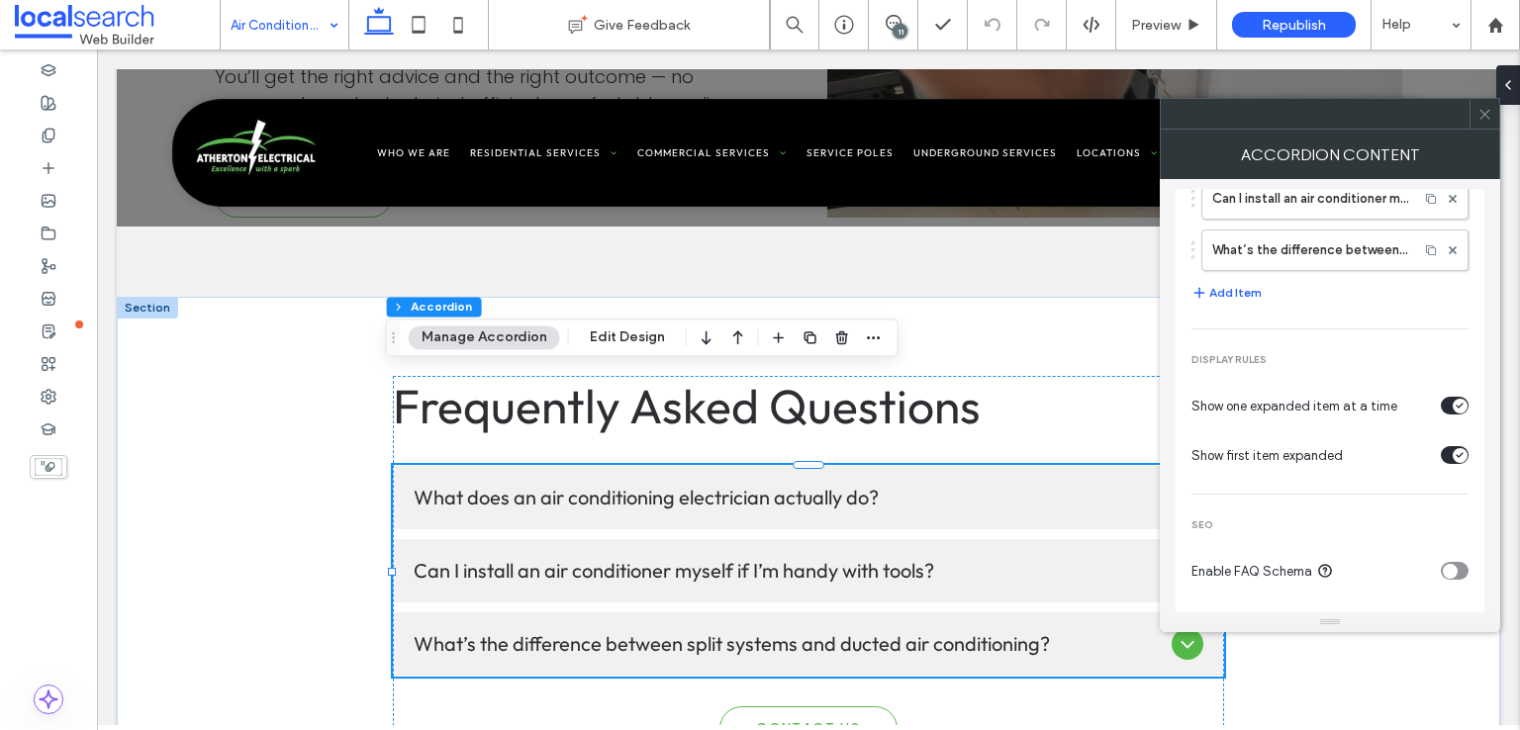
click at [1446, 568] on icon "toggle" at bounding box center [1450, 571] width 8 height 6
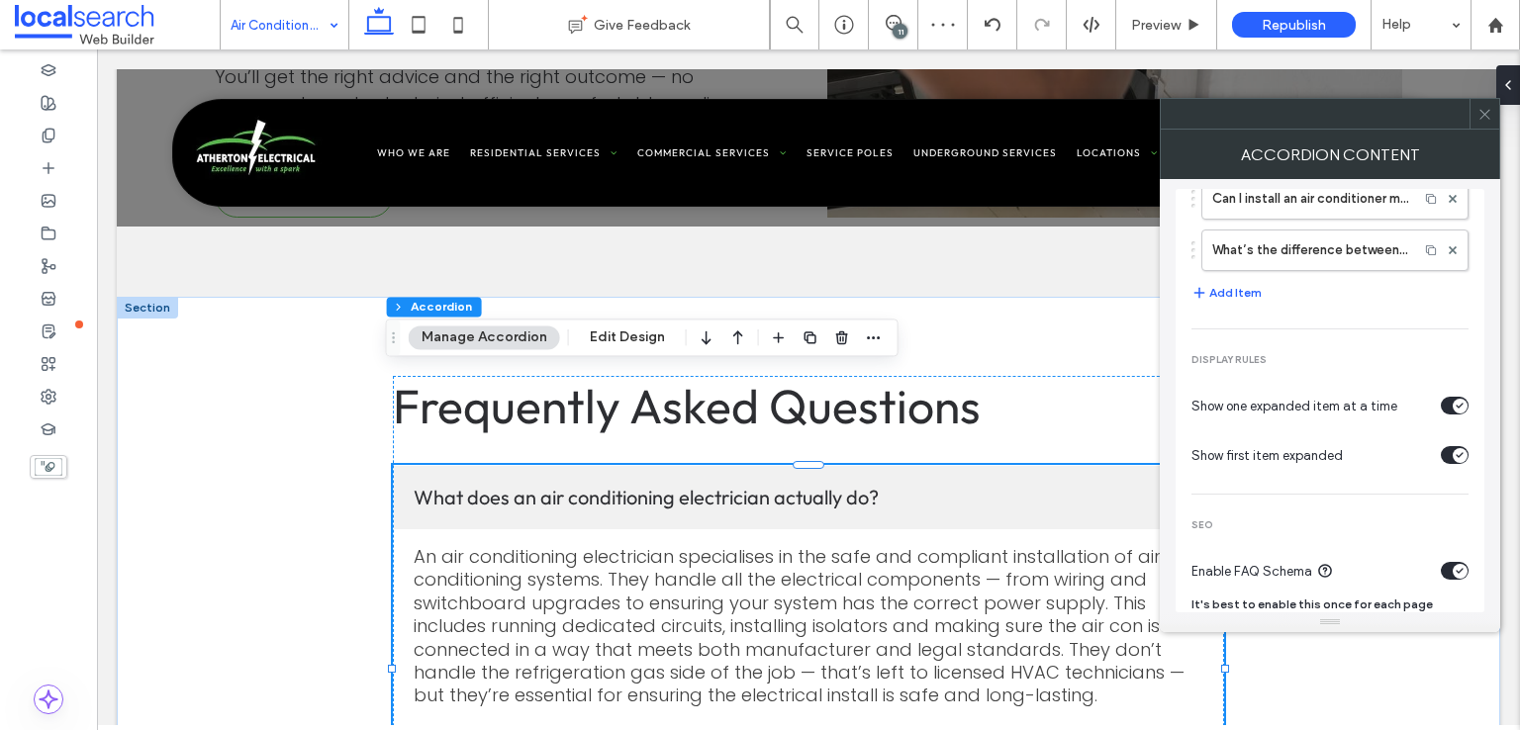
click at [1488, 118] on icon at bounding box center [1484, 114] width 15 height 15
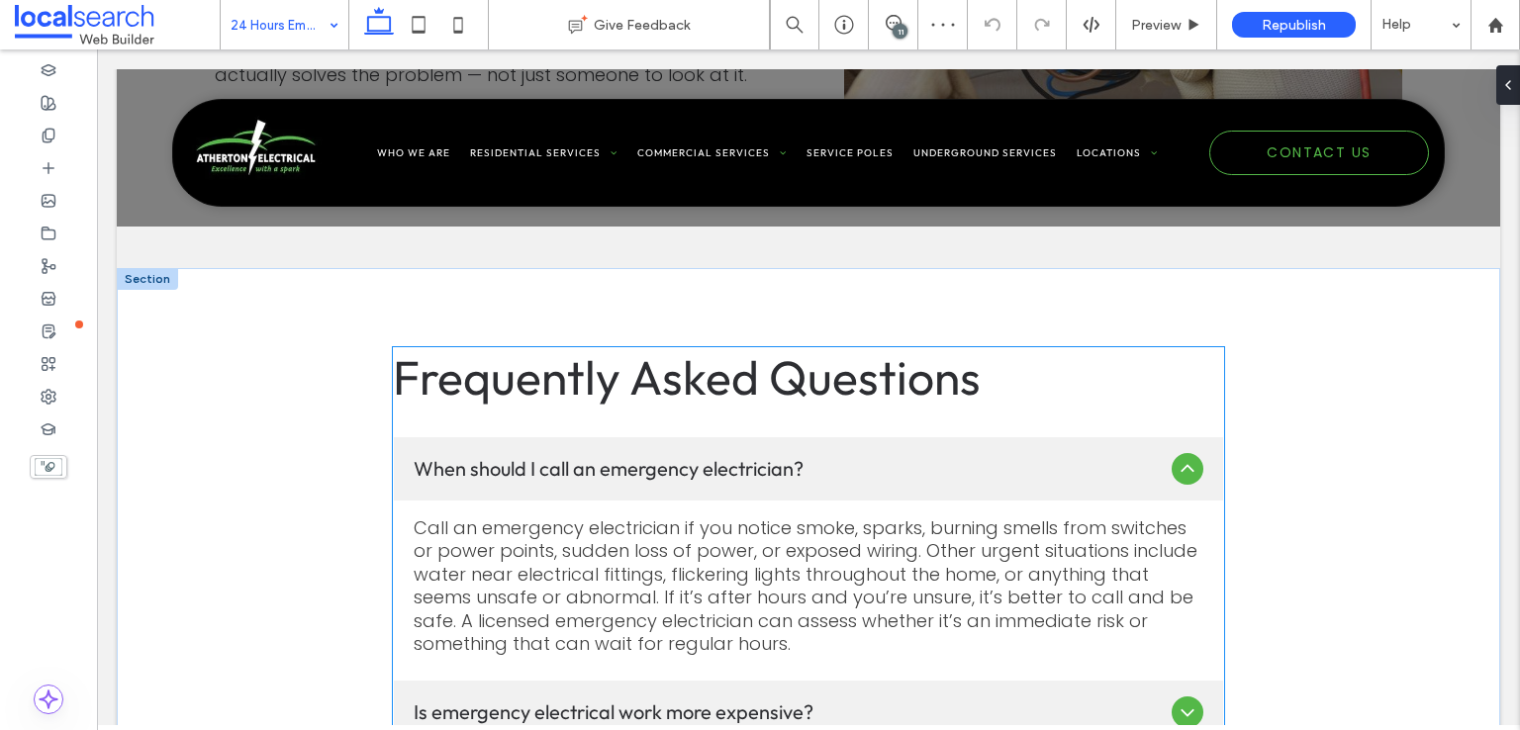
scroll to position [2909, 0]
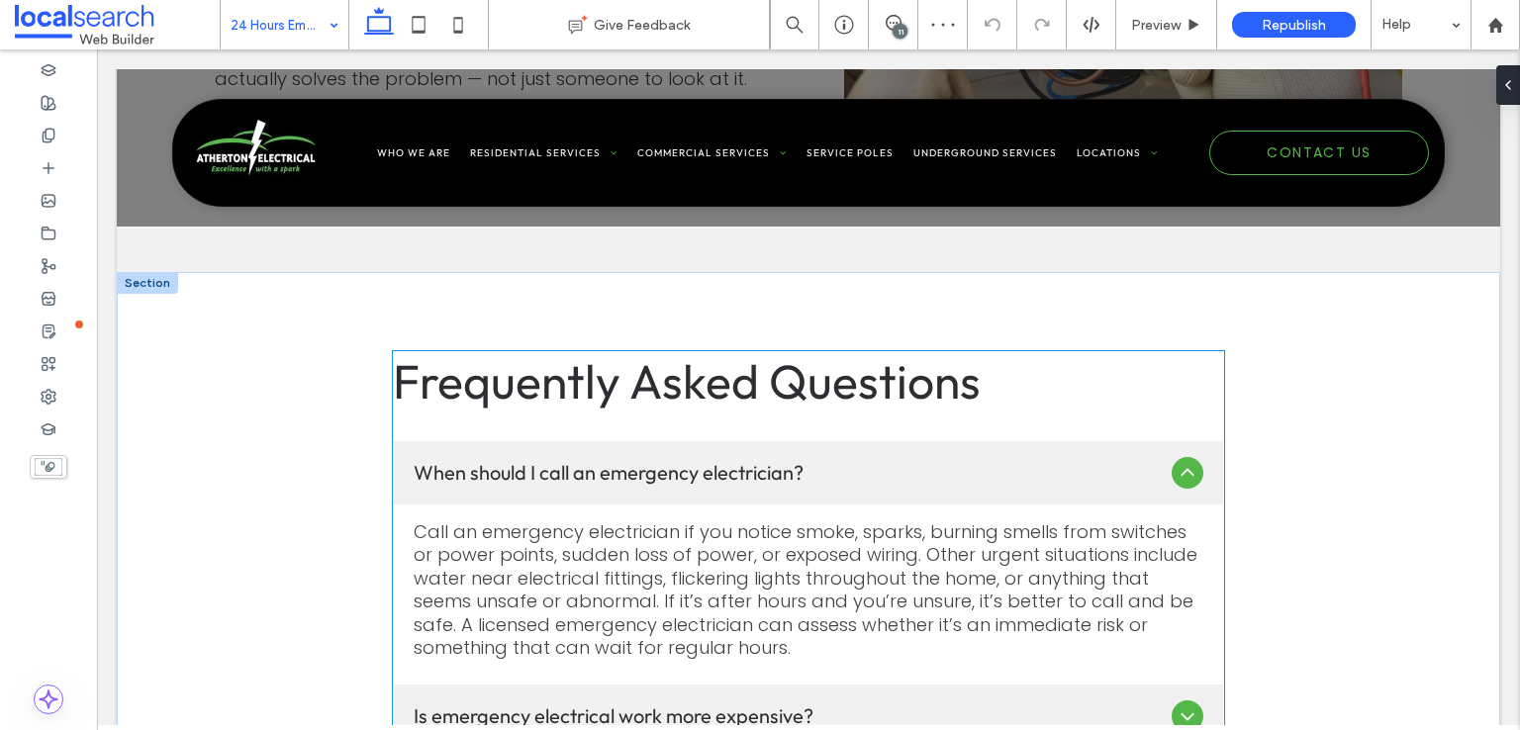
click at [1182, 461] on icon at bounding box center [1187, 473] width 24 height 24
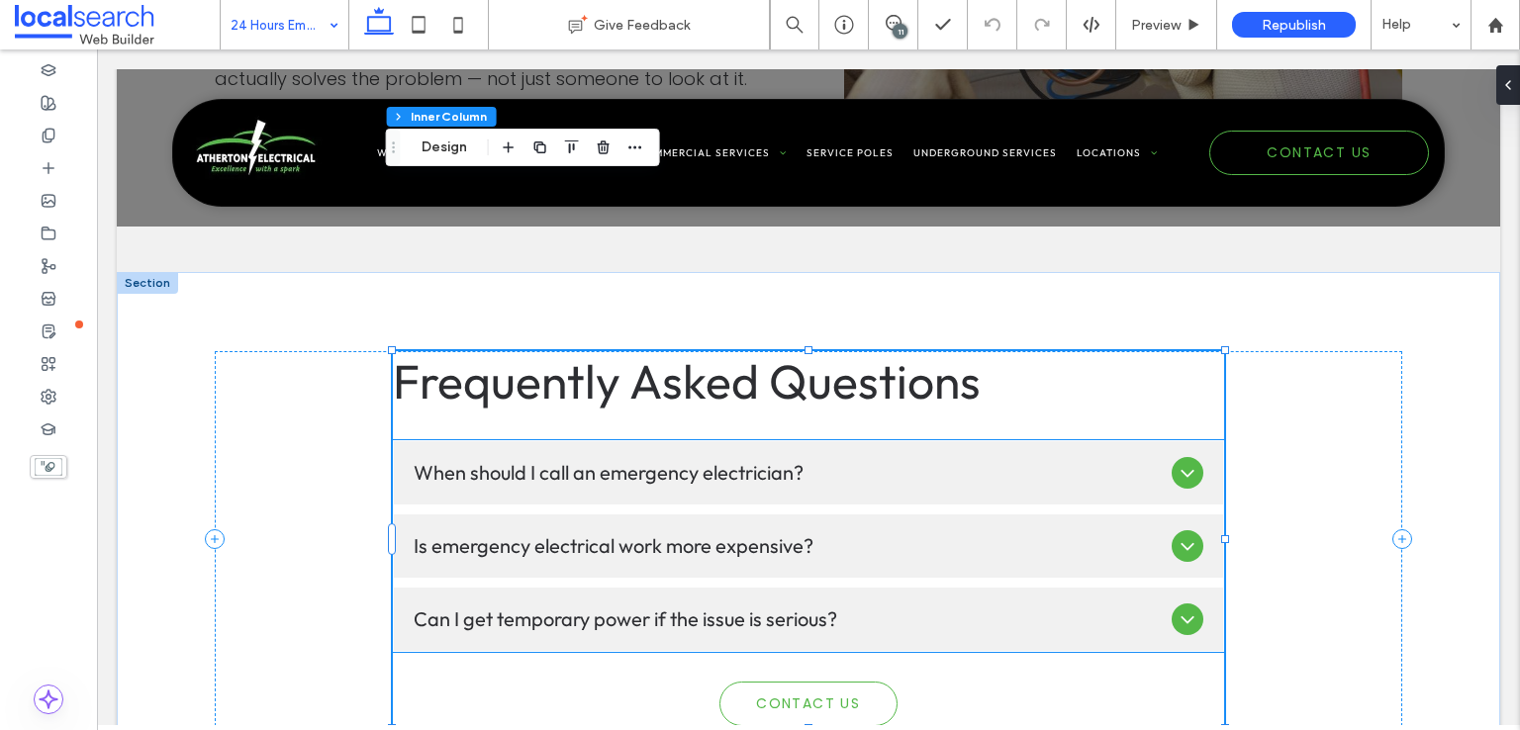
click at [1082, 460] on span "When should I call an emergency electrician?" at bounding box center [789, 473] width 750 height 26
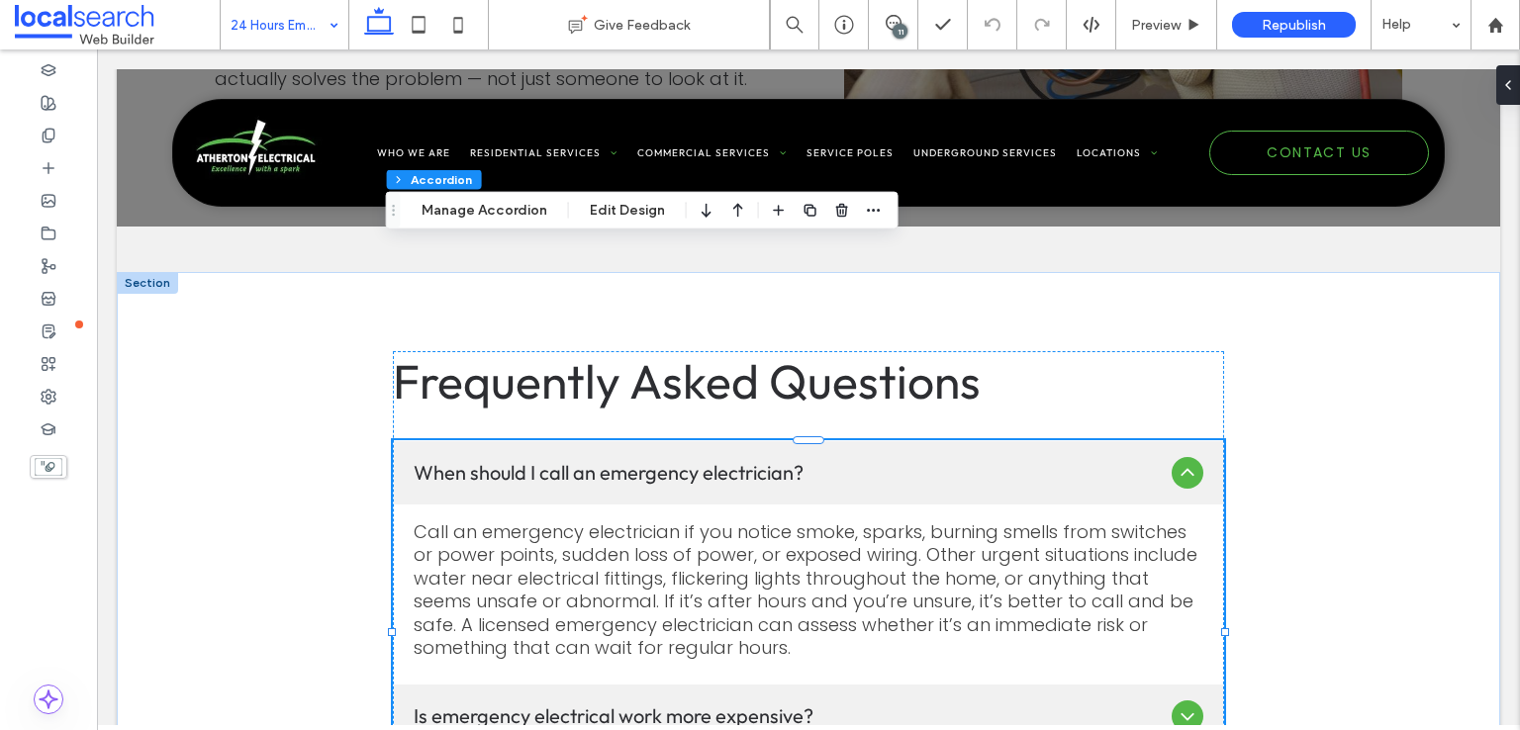
click at [1095, 520] on p "Call an emergency electrician if you notice smoke, sparks, burning smells from …" at bounding box center [809, 589] width 790 height 139
click at [846, 520] on p "Call an emergency electrician if you notice smoke, sparks, burning smells from …" at bounding box center [809, 589] width 790 height 139
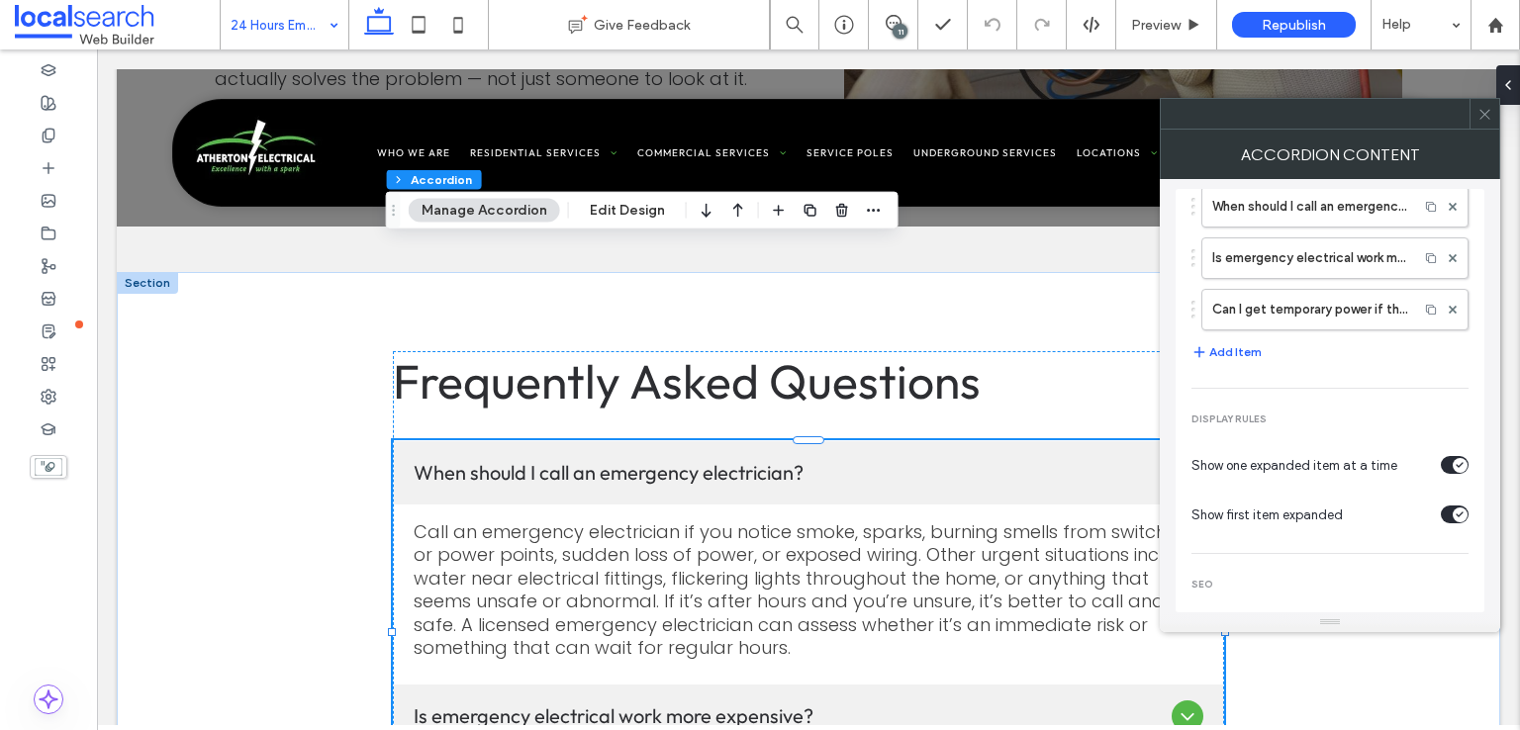
scroll to position [124, 0]
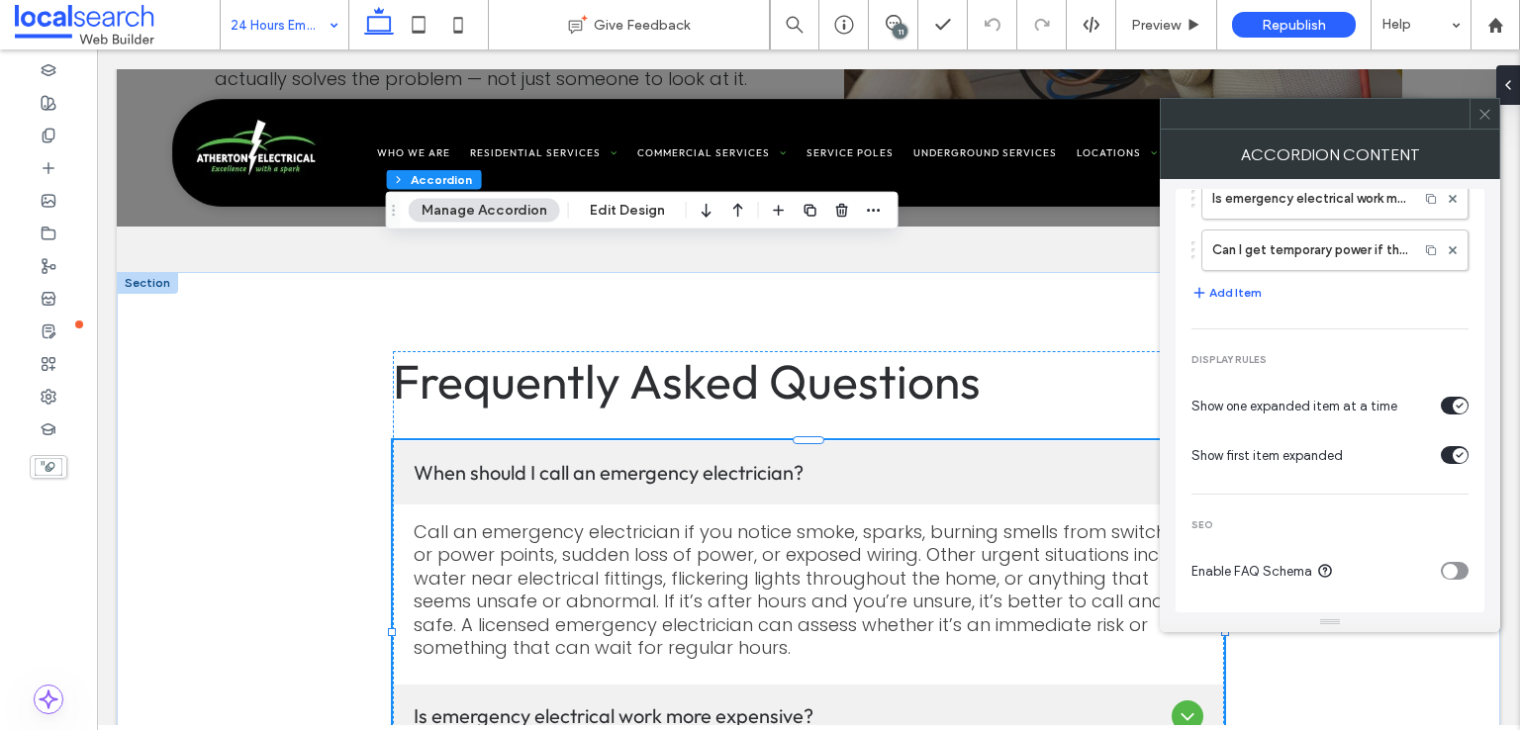
click at [1449, 567] on div "toggle" at bounding box center [1455, 571] width 28 height 18
click at [1482, 104] on span at bounding box center [1484, 114] width 15 height 30
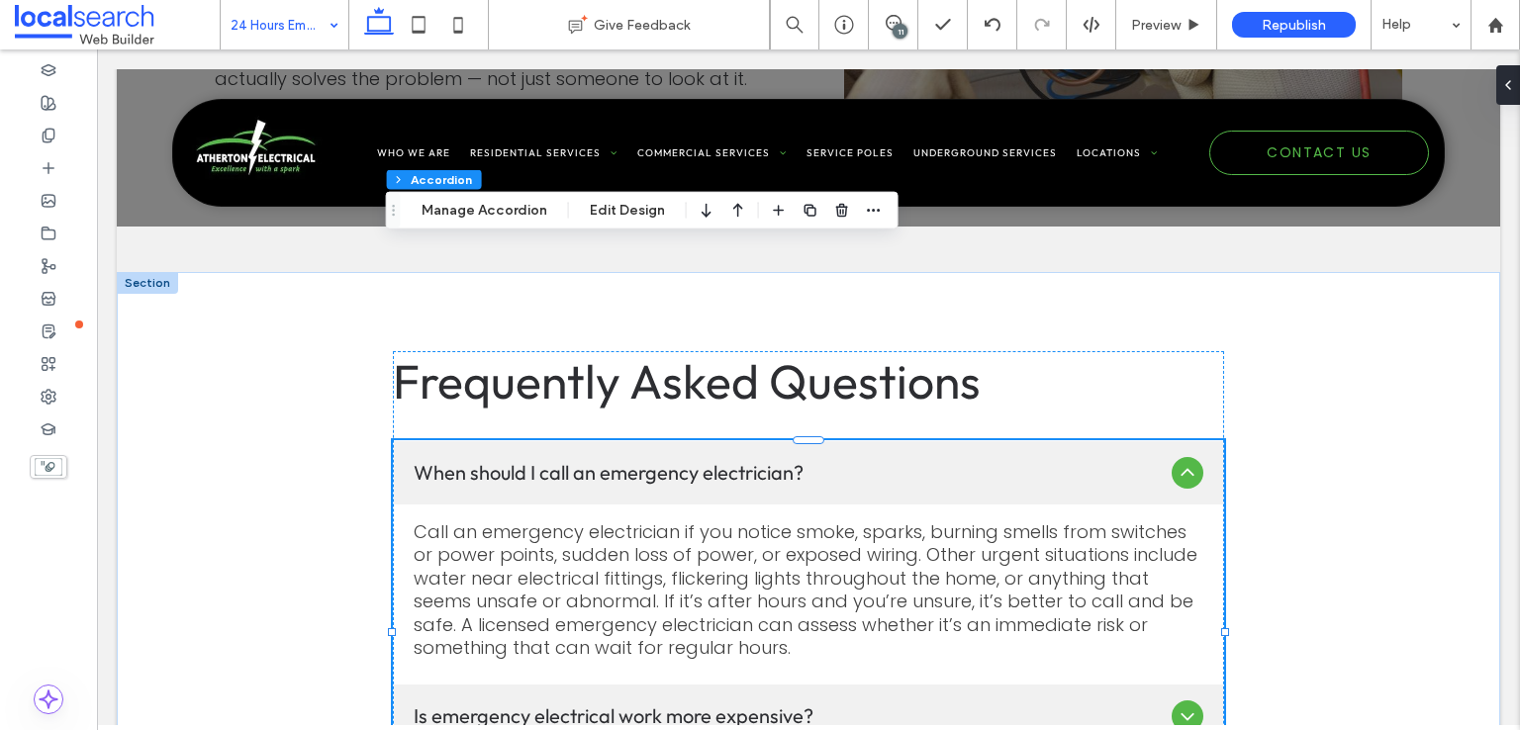
click at [978, 520] on p "Call an emergency electrician if you notice smoke, sparks, burning smells from …" at bounding box center [809, 589] width 790 height 139
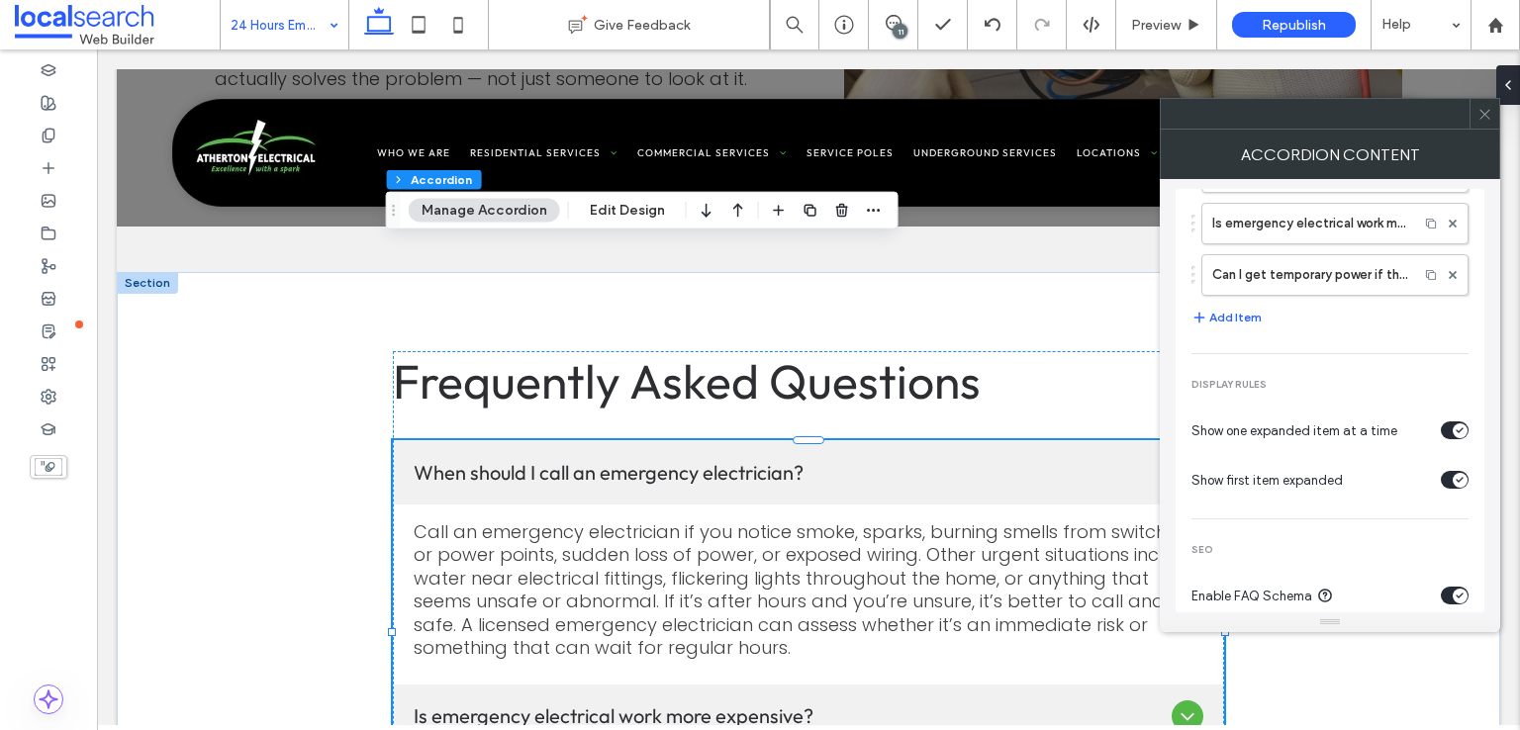
scroll to position [178, 0]
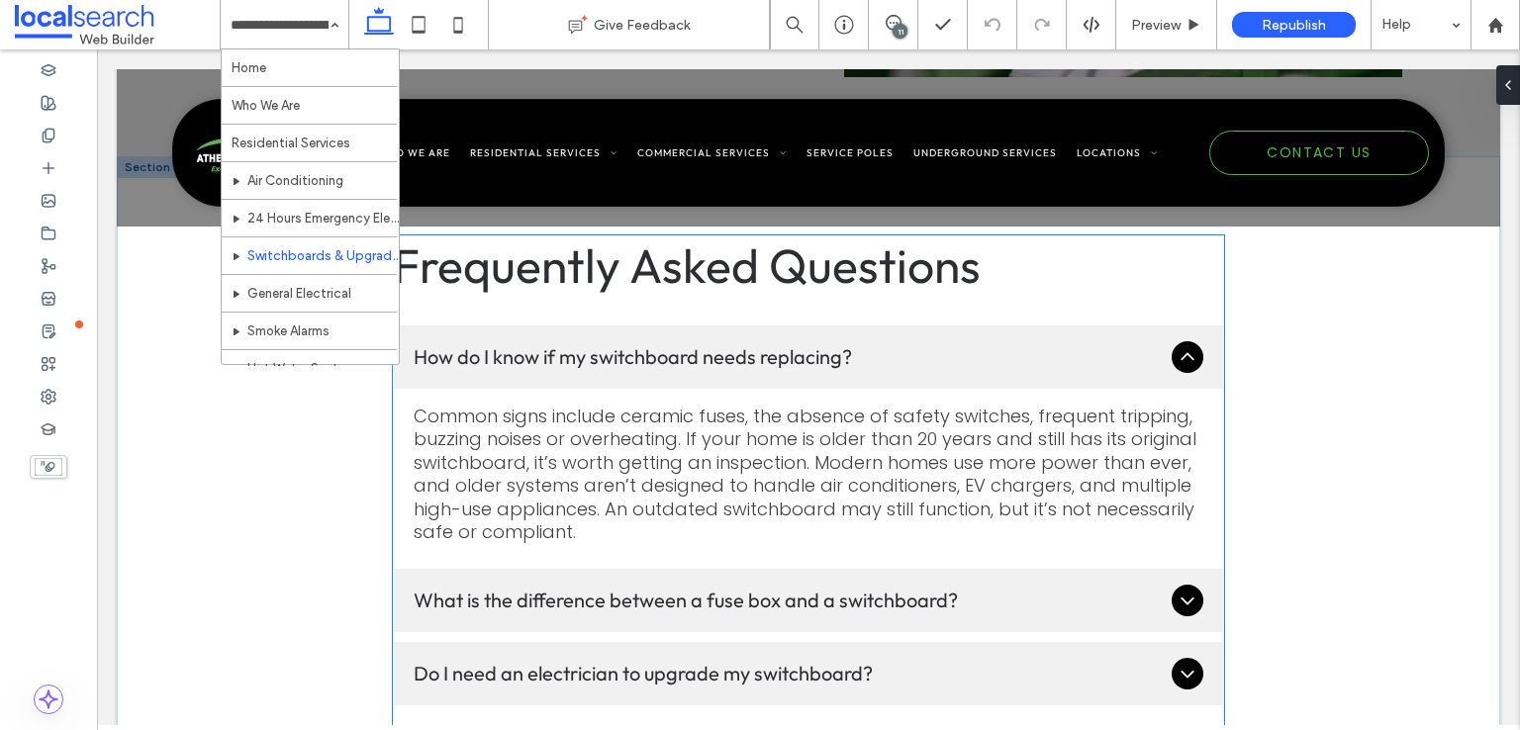
scroll to position [2968, 0]
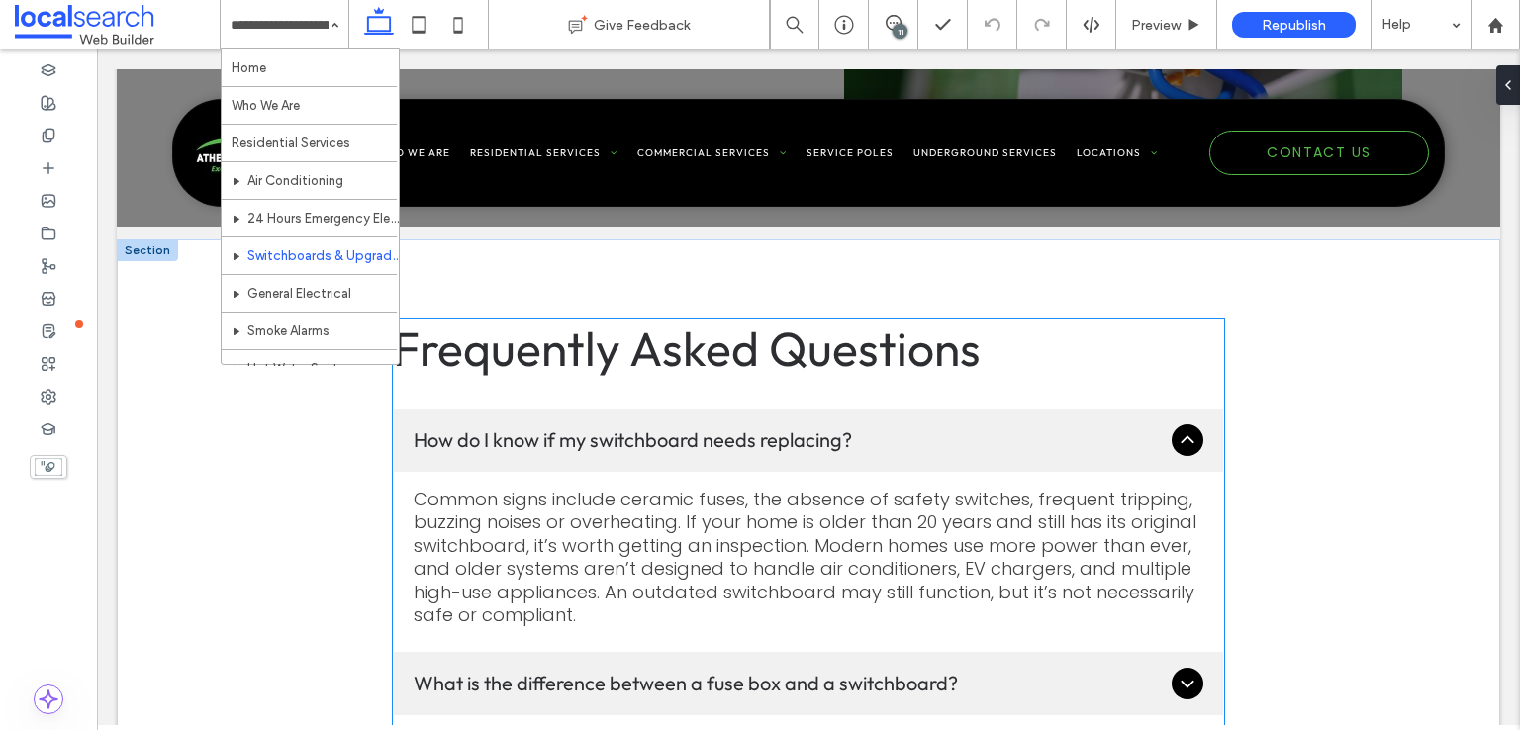
click at [1016, 488] on p "Common signs include ceramic fuses, the absence of safety switches, frequent tr…" at bounding box center [809, 557] width 790 height 139
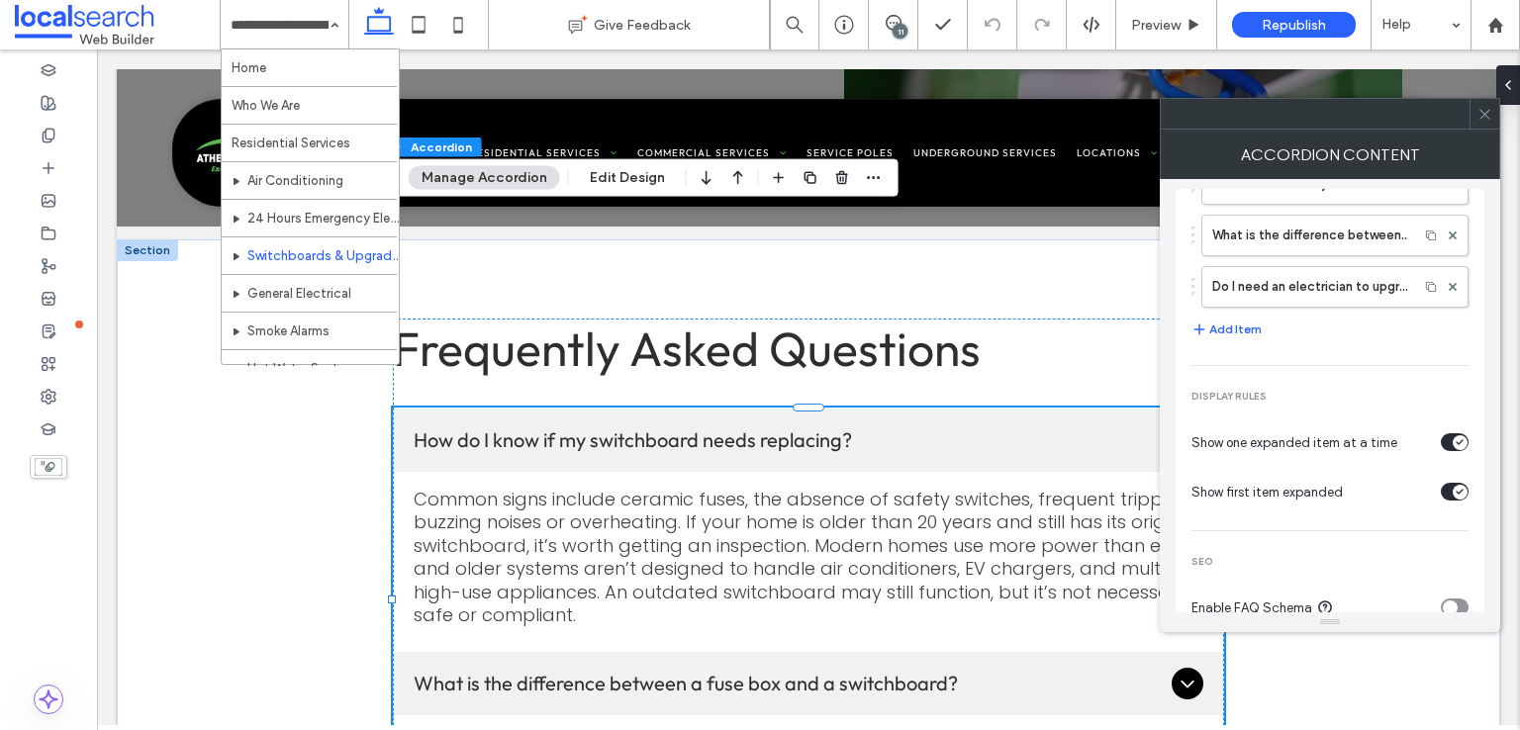
scroll to position [124, 0]
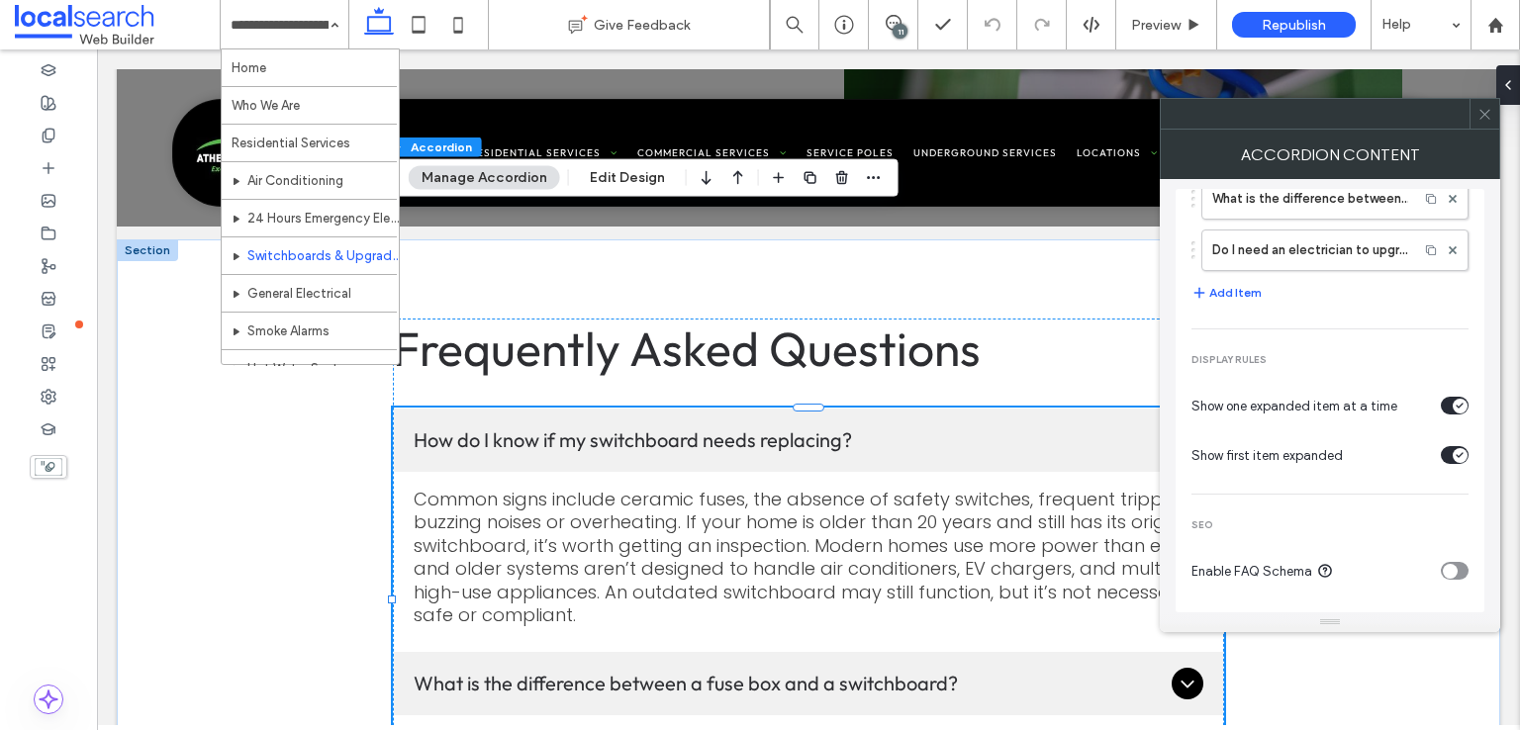
click at [1443, 564] on div "toggle" at bounding box center [1450, 571] width 15 height 15
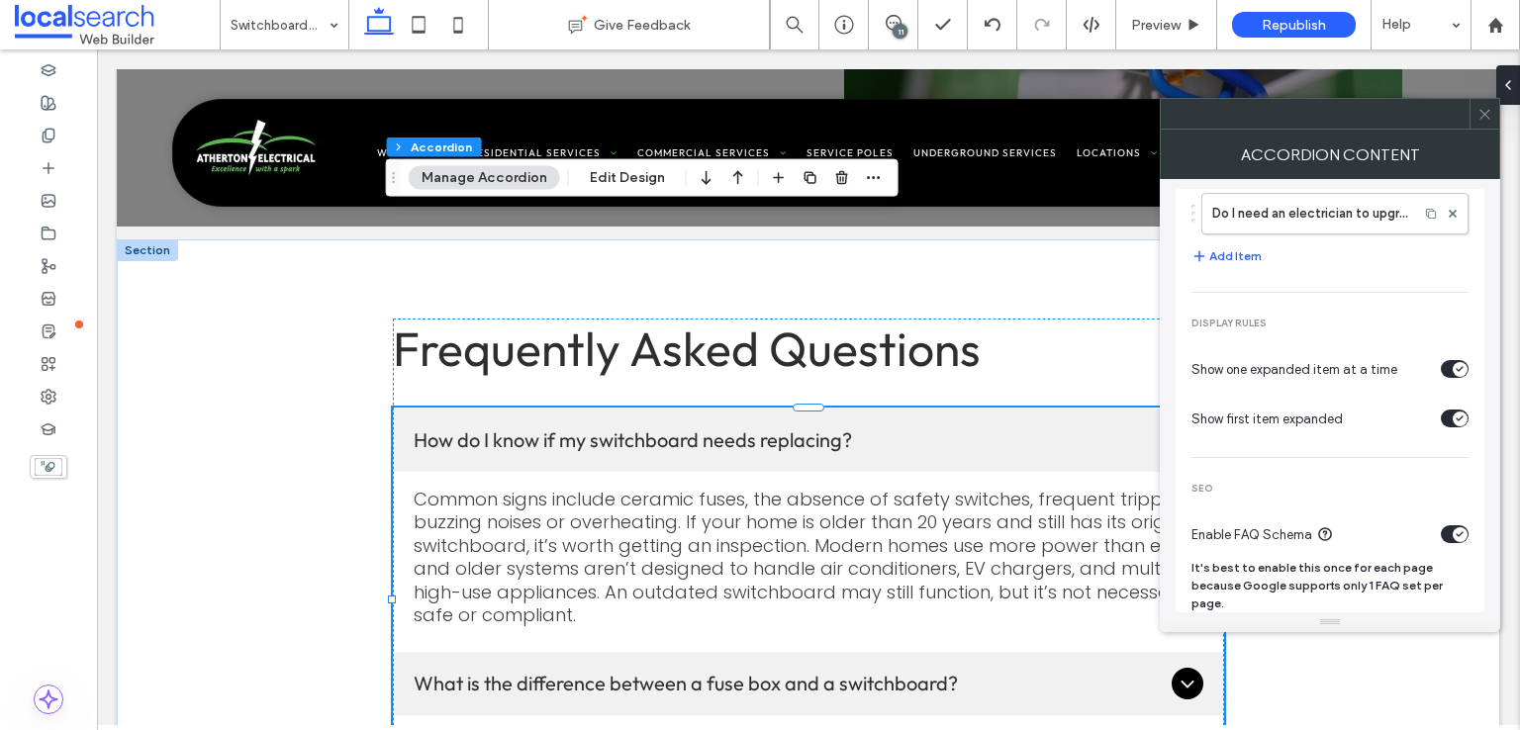
scroll to position [178, 0]
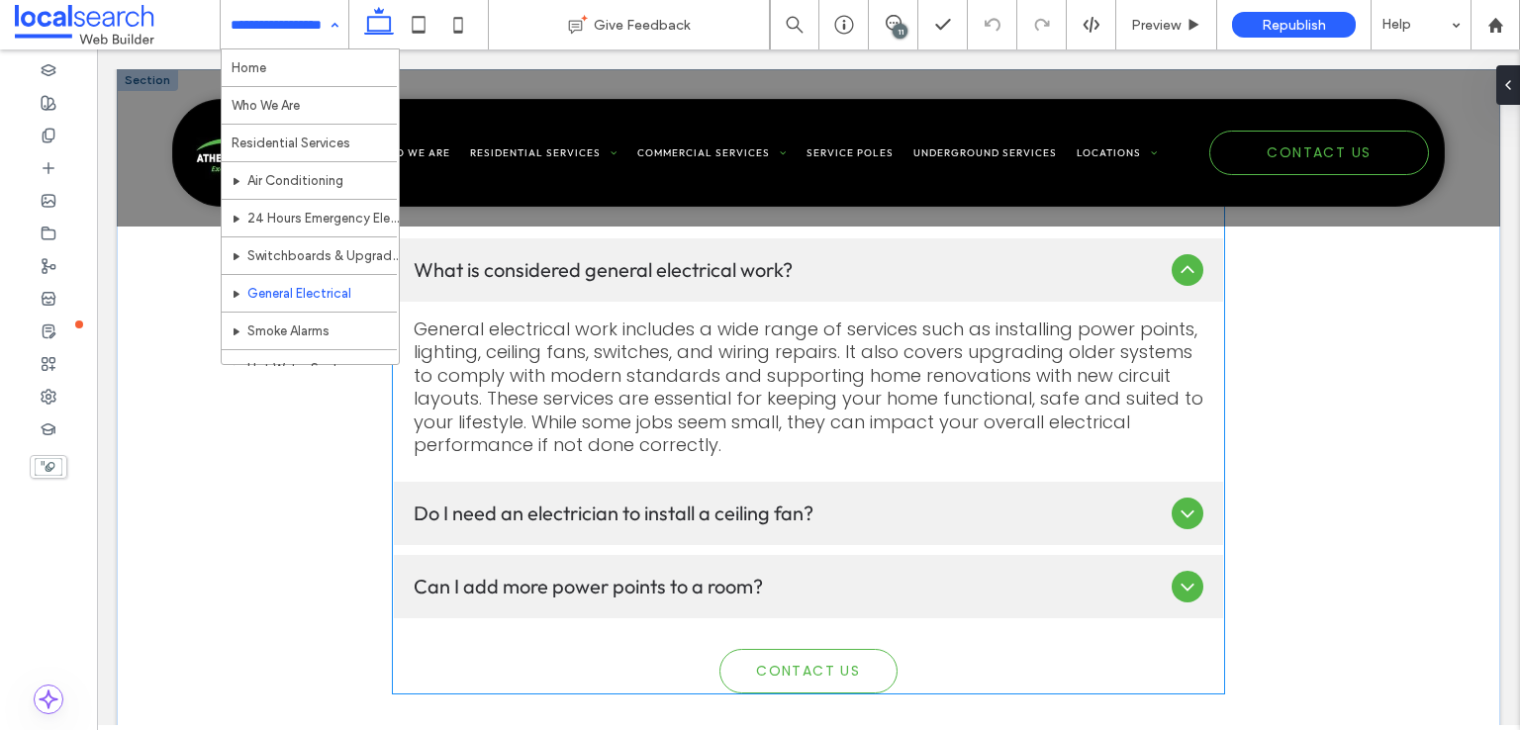
scroll to position [2753, 0]
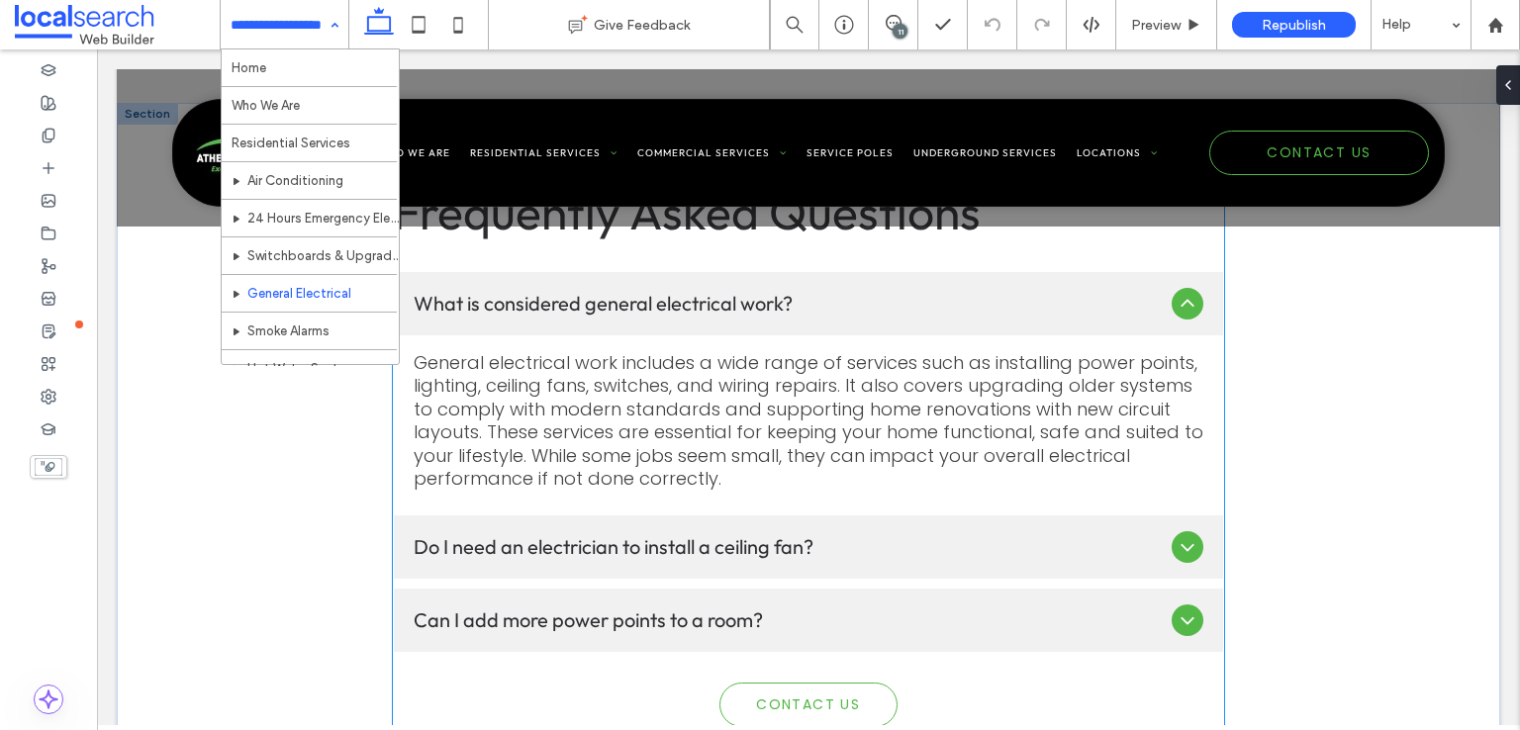
click at [926, 351] on p "General electrical work includes a wide range of services such as installing po…" at bounding box center [809, 420] width 790 height 139
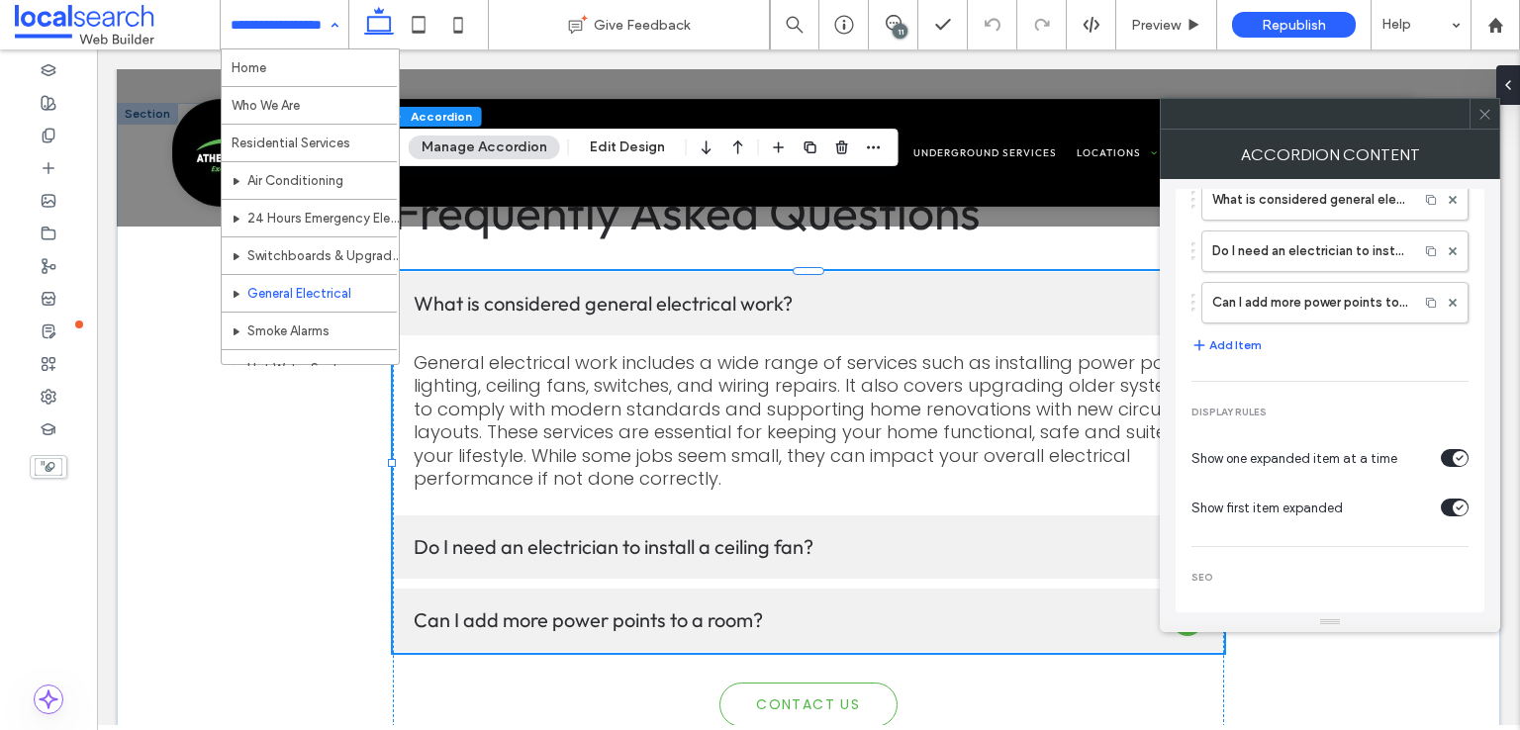
scroll to position [124, 0]
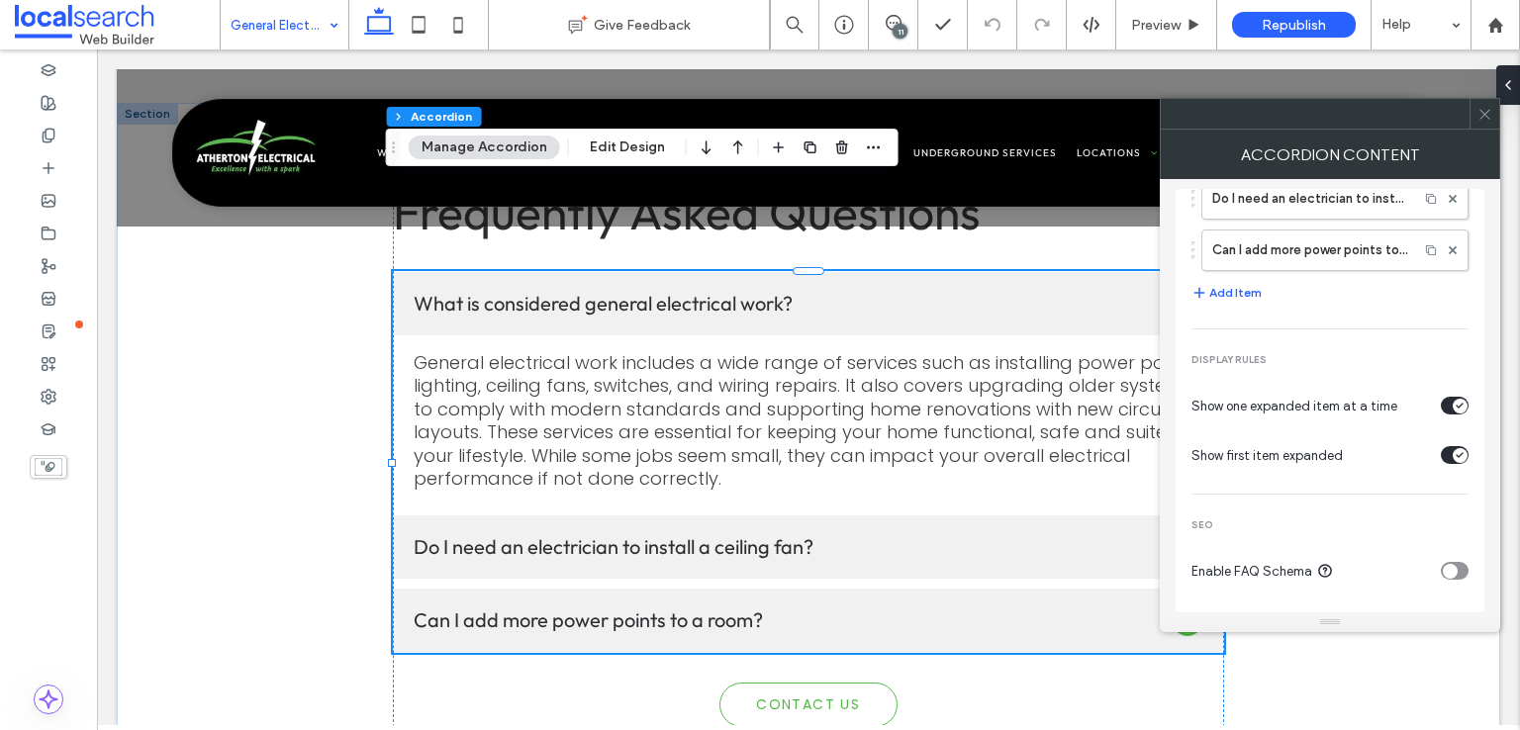
click at [1449, 565] on div "toggle" at bounding box center [1455, 571] width 28 height 18
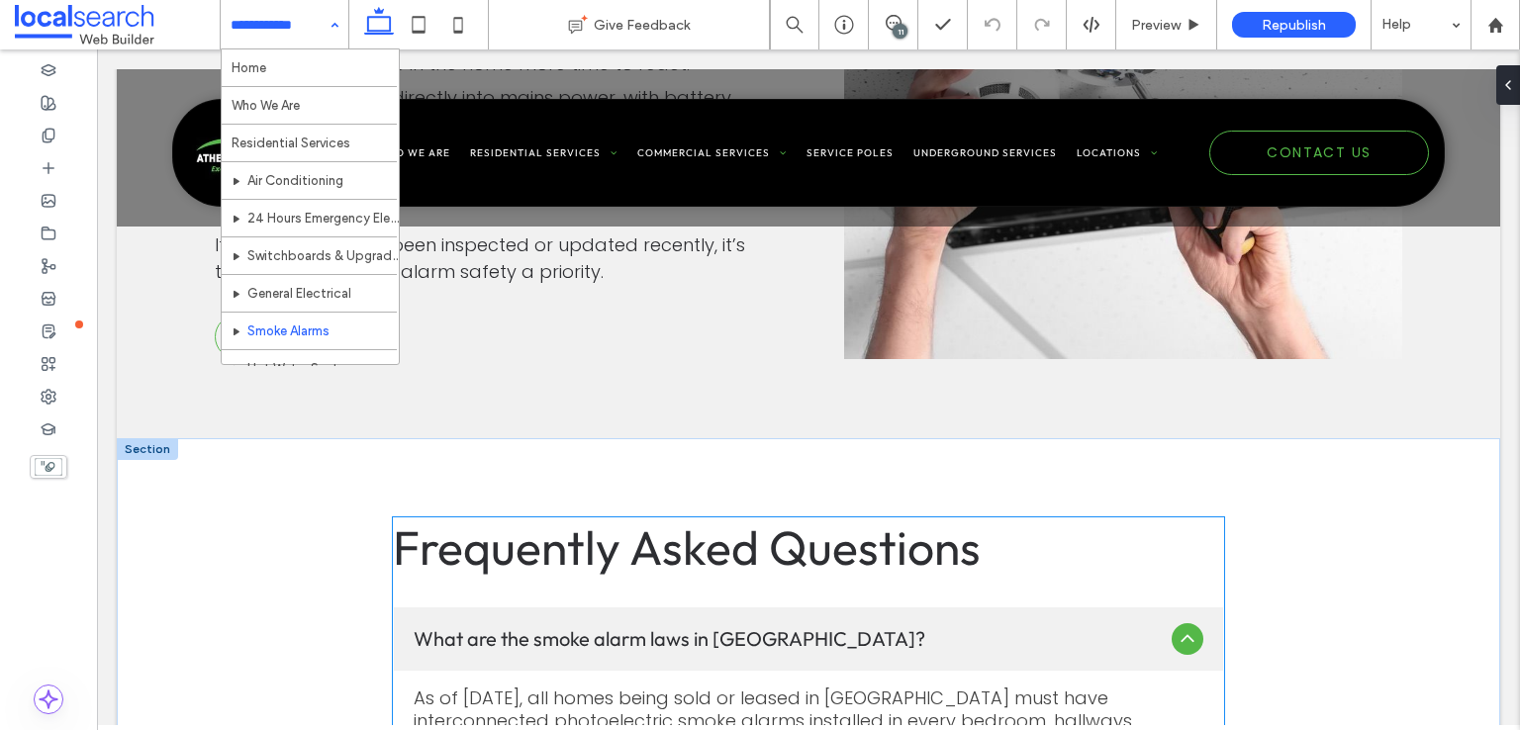
scroll to position [2474, 0]
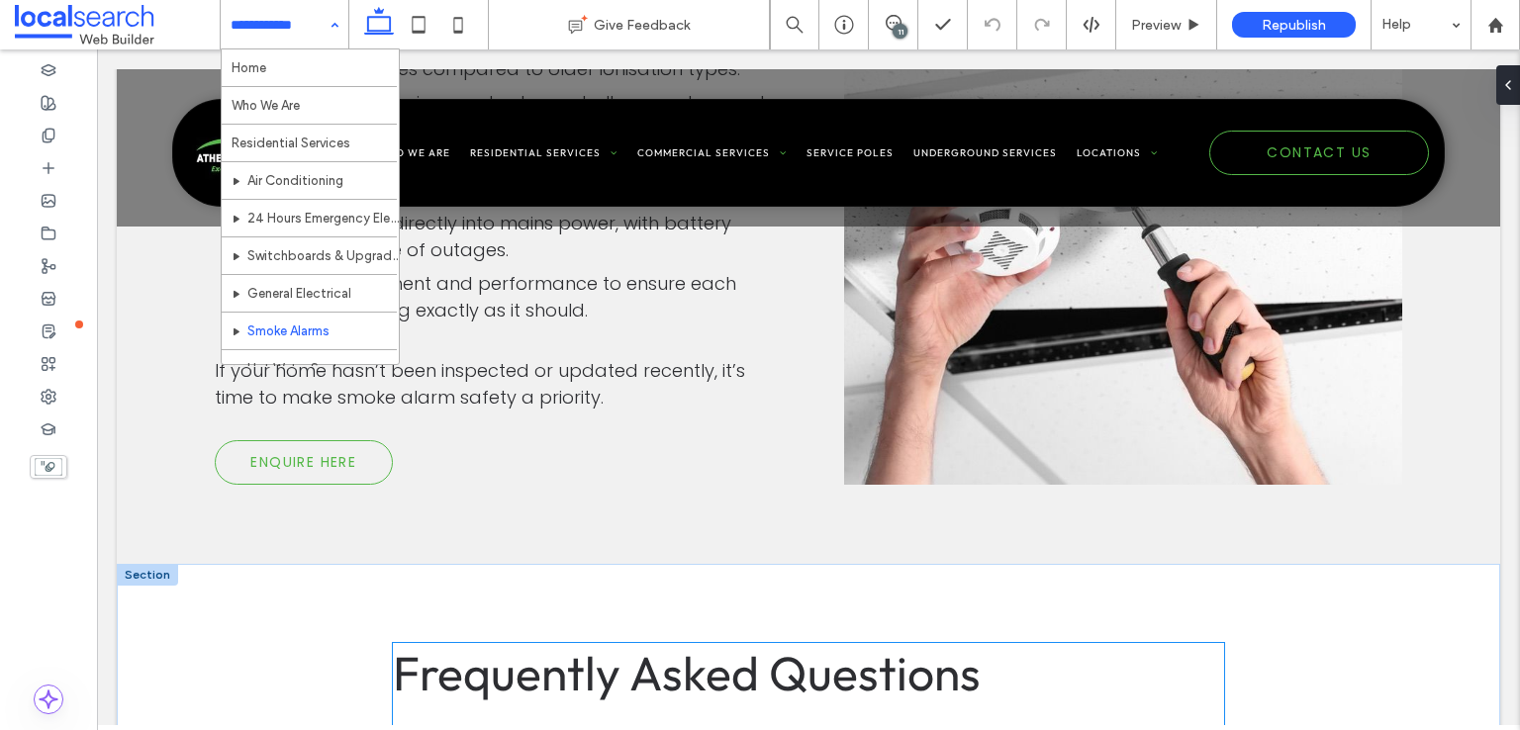
click at [841, 643] on span "Frequently Asked Questions" at bounding box center [687, 672] width 588 height 59
click at [839, 643] on span "Frequently Asked Questions" at bounding box center [687, 672] width 588 height 59
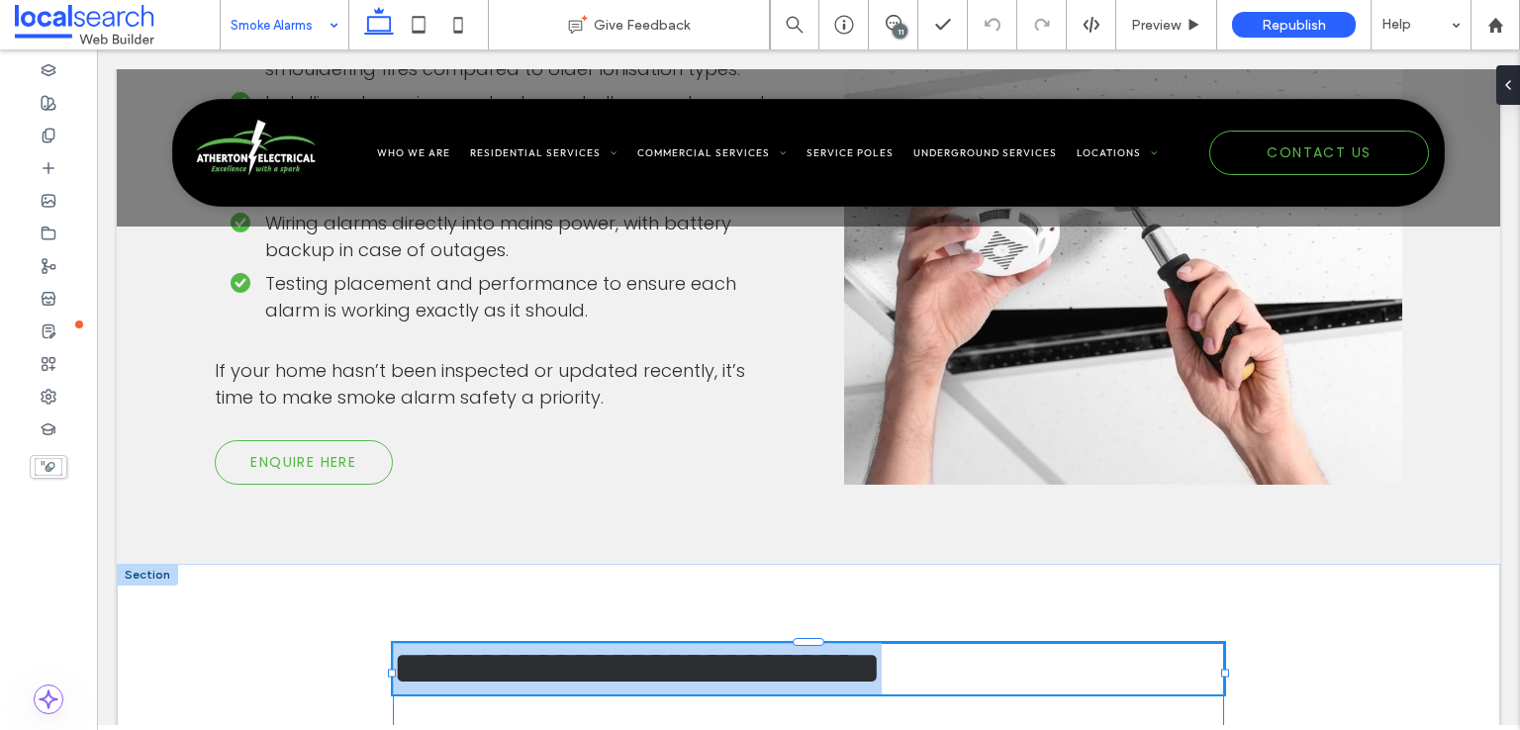
type input "******"
type input "**"
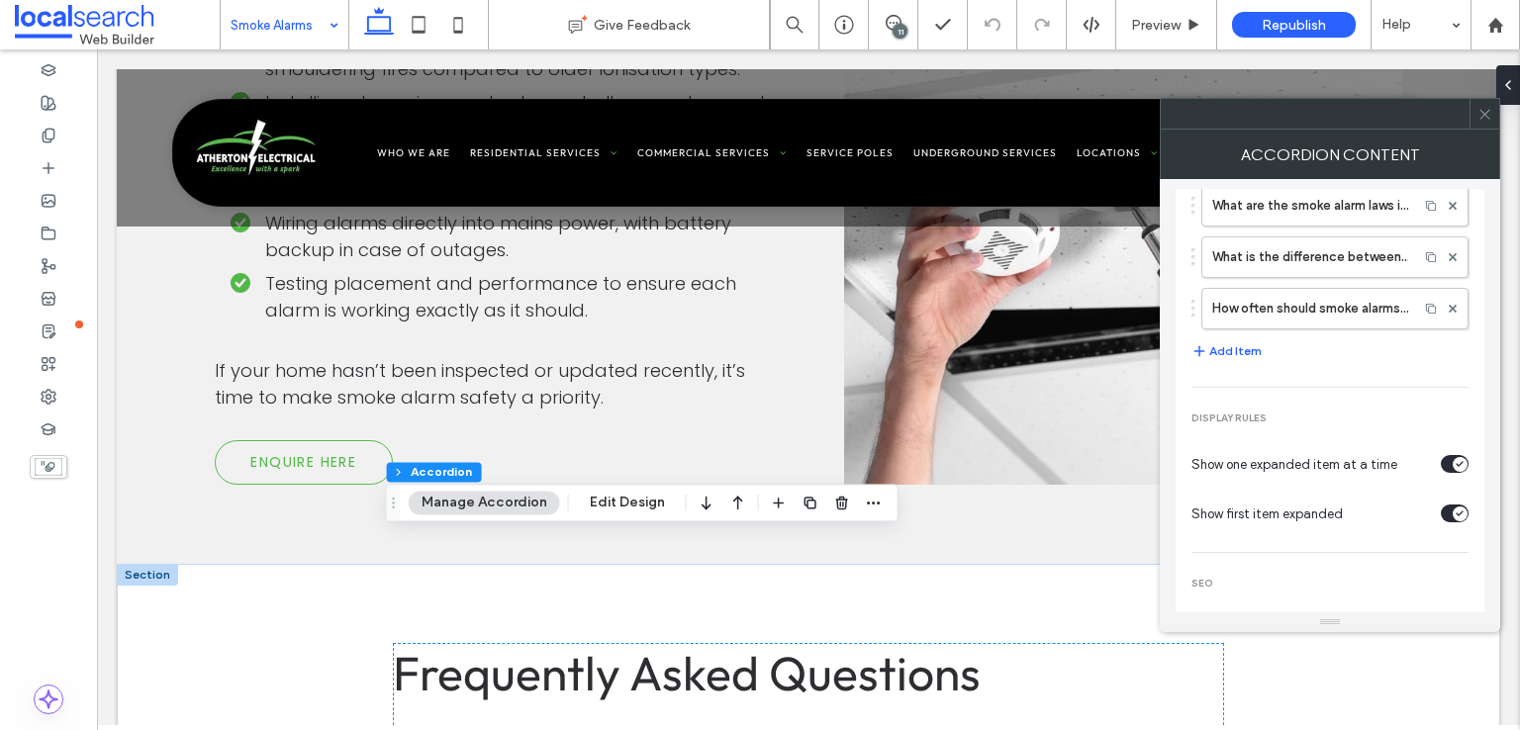
scroll to position [124, 0]
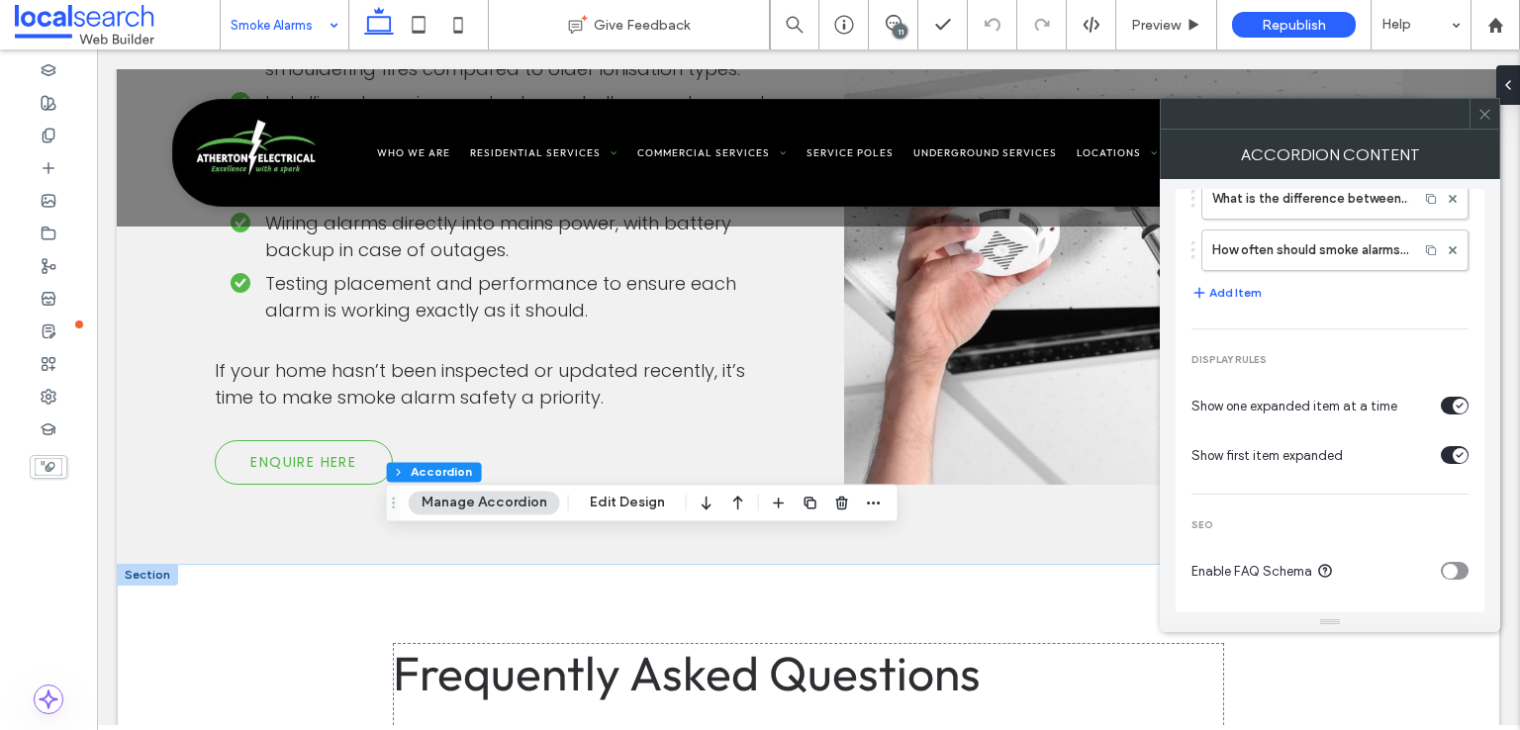
click at [1400, 577] on div "Enable FAQ Schema" at bounding box center [1311, 571] width 241 height 21
click at [1446, 568] on icon "toggle" at bounding box center [1450, 571] width 8 height 6
drag, startPoint x: 1492, startPoint y: 116, endPoint x: 1496, endPoint y: 128, distance: 12.5
click at [1492, 116] on div at bounding box center [1484, 114] width 30 height 30
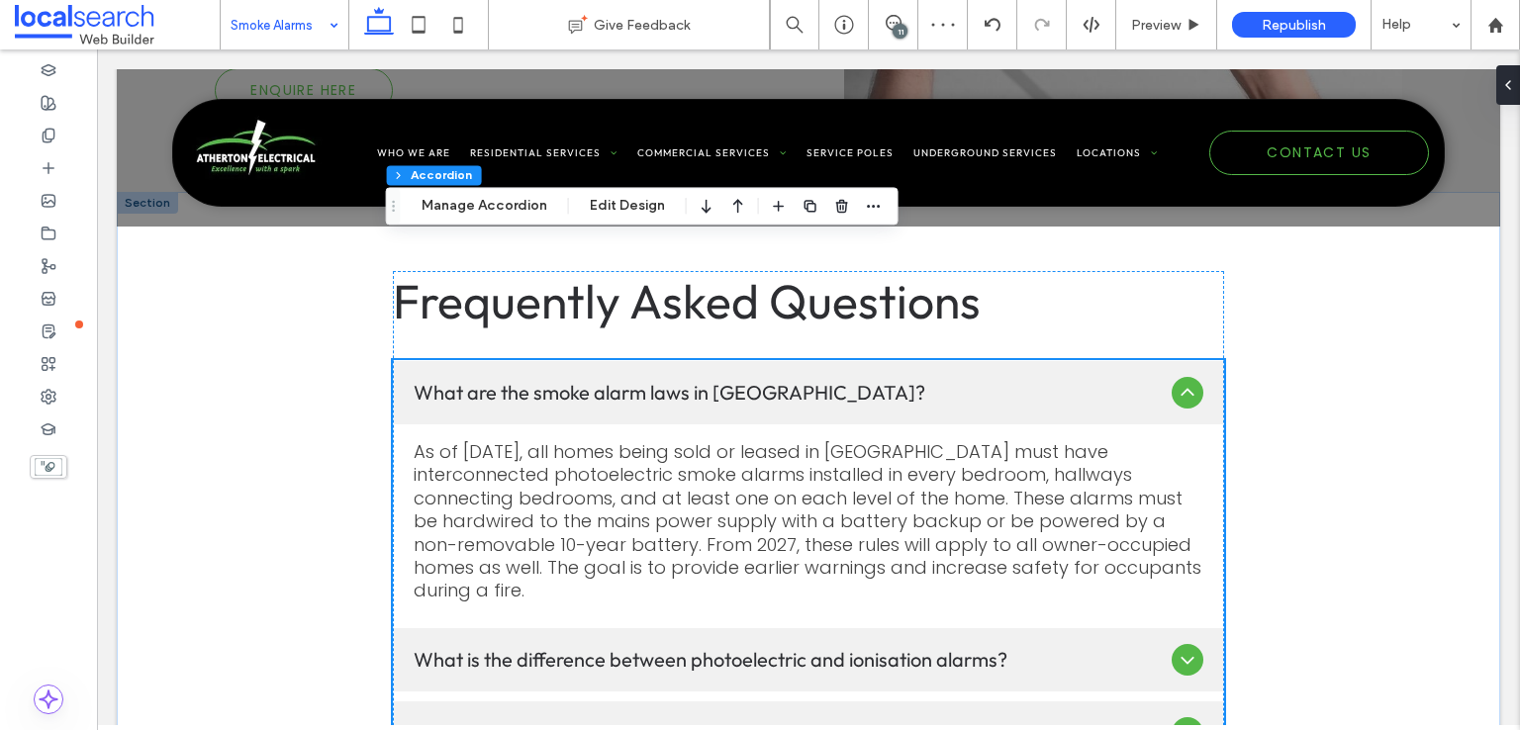
scroll to position [2770, 0]
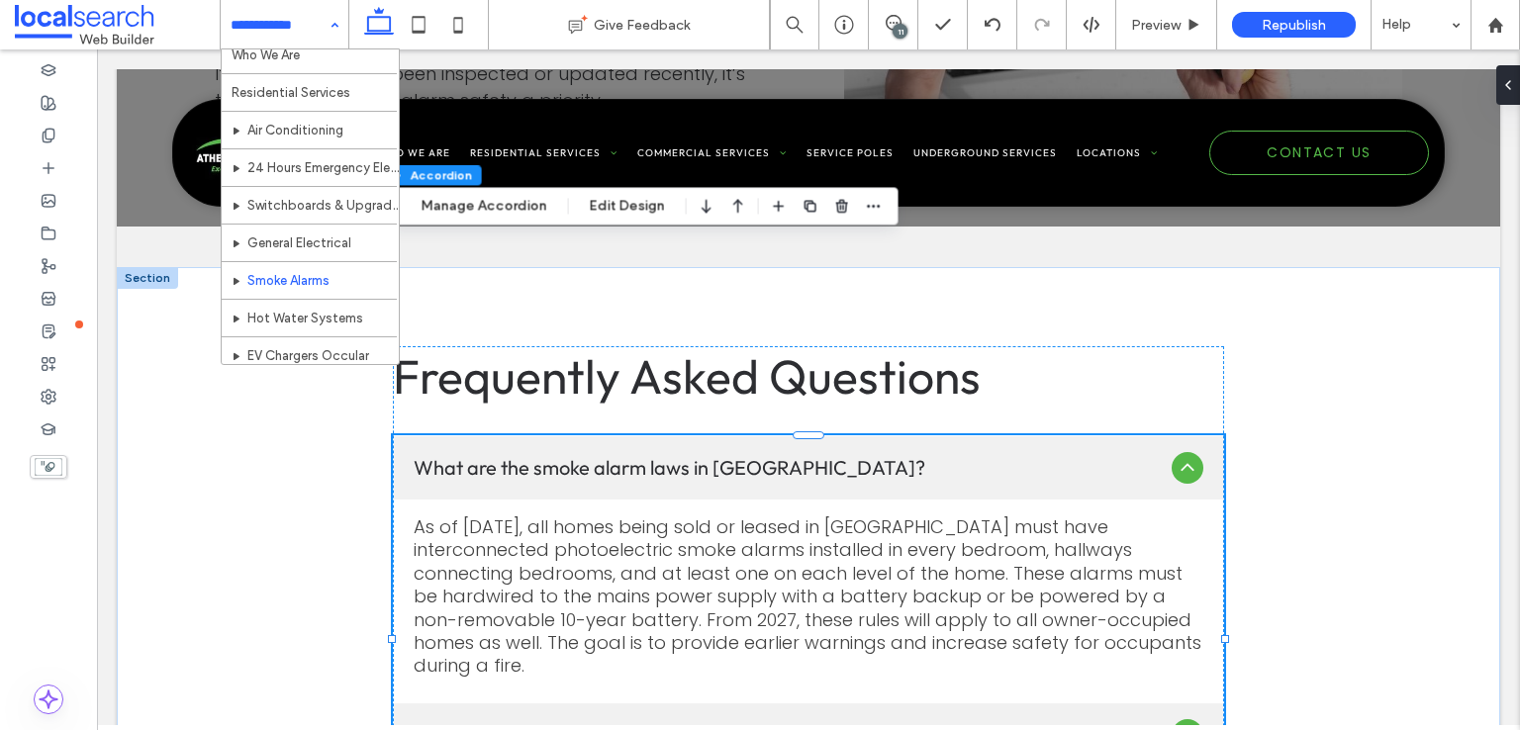
scroll to position [99, 0]
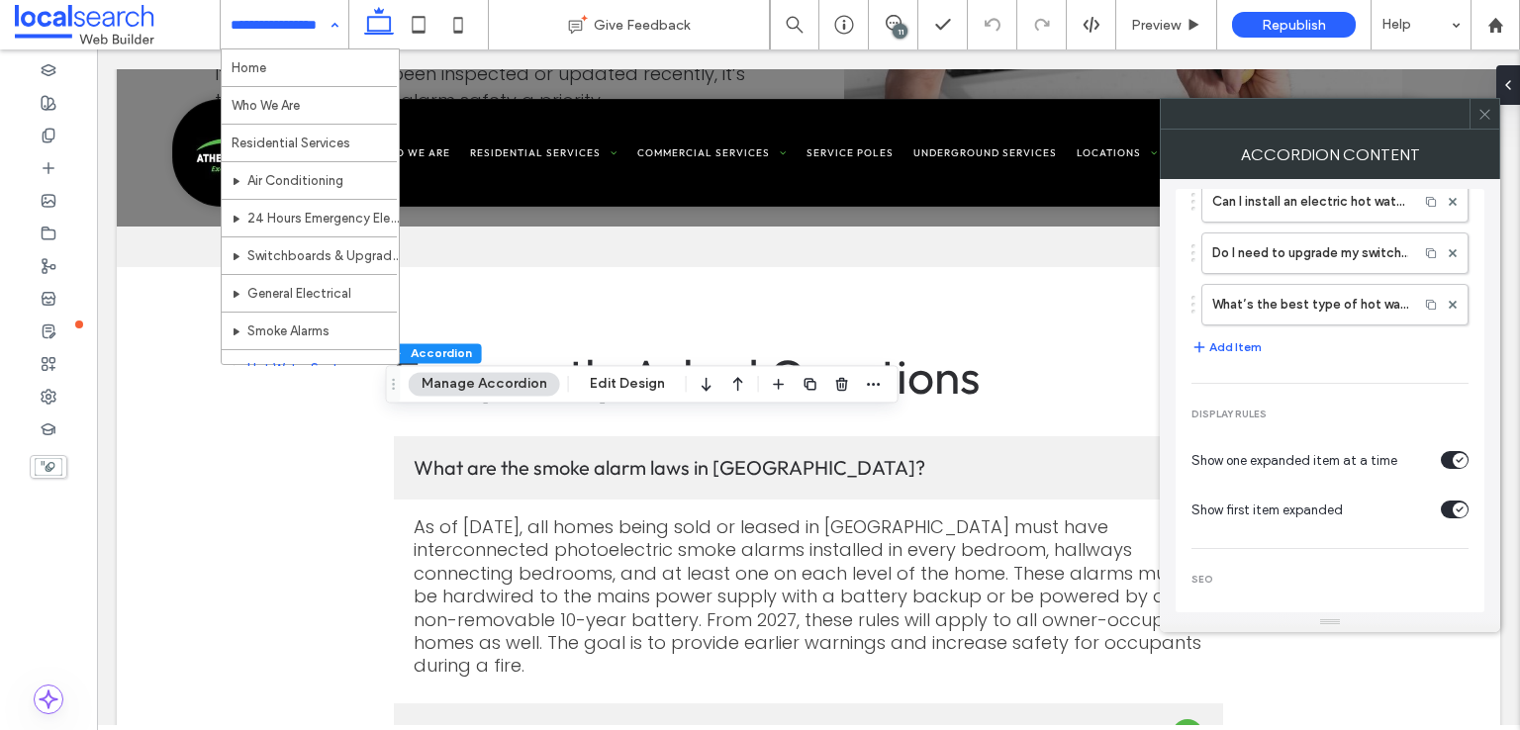
scroll to position [124, 0]
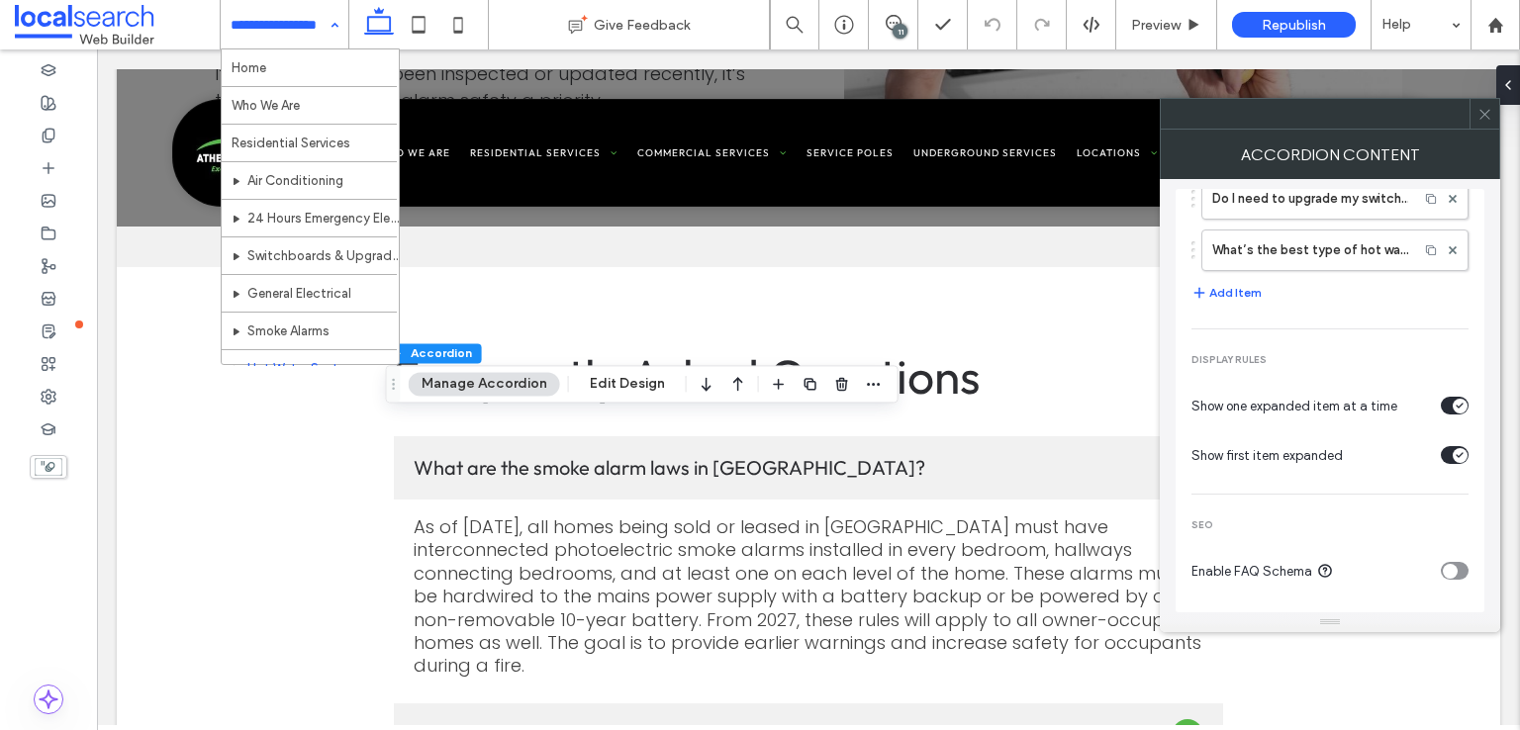
click at [1444, 572] on div "toggle" at bounding box center [1450, 571] width 15 height 15
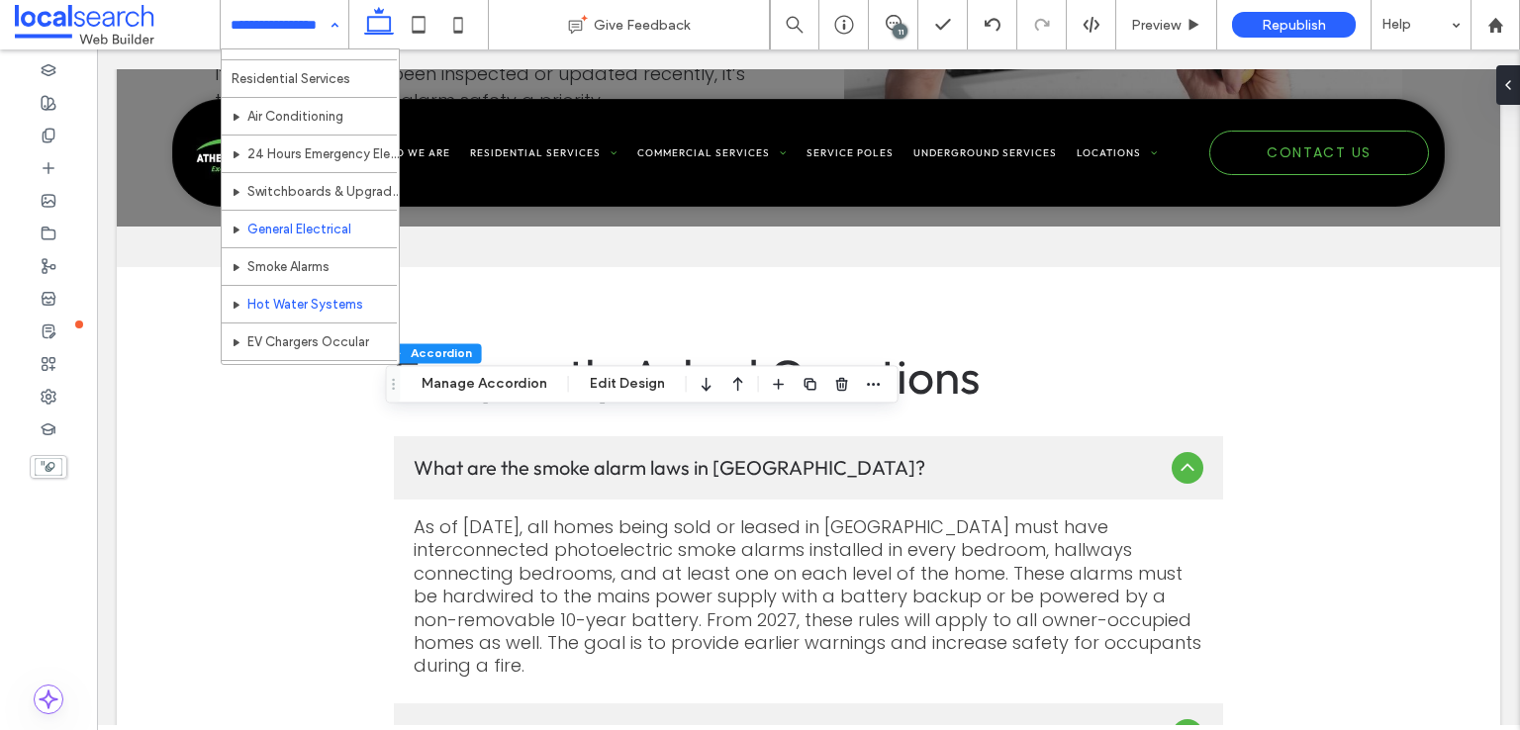
scroll to position [99, 0]
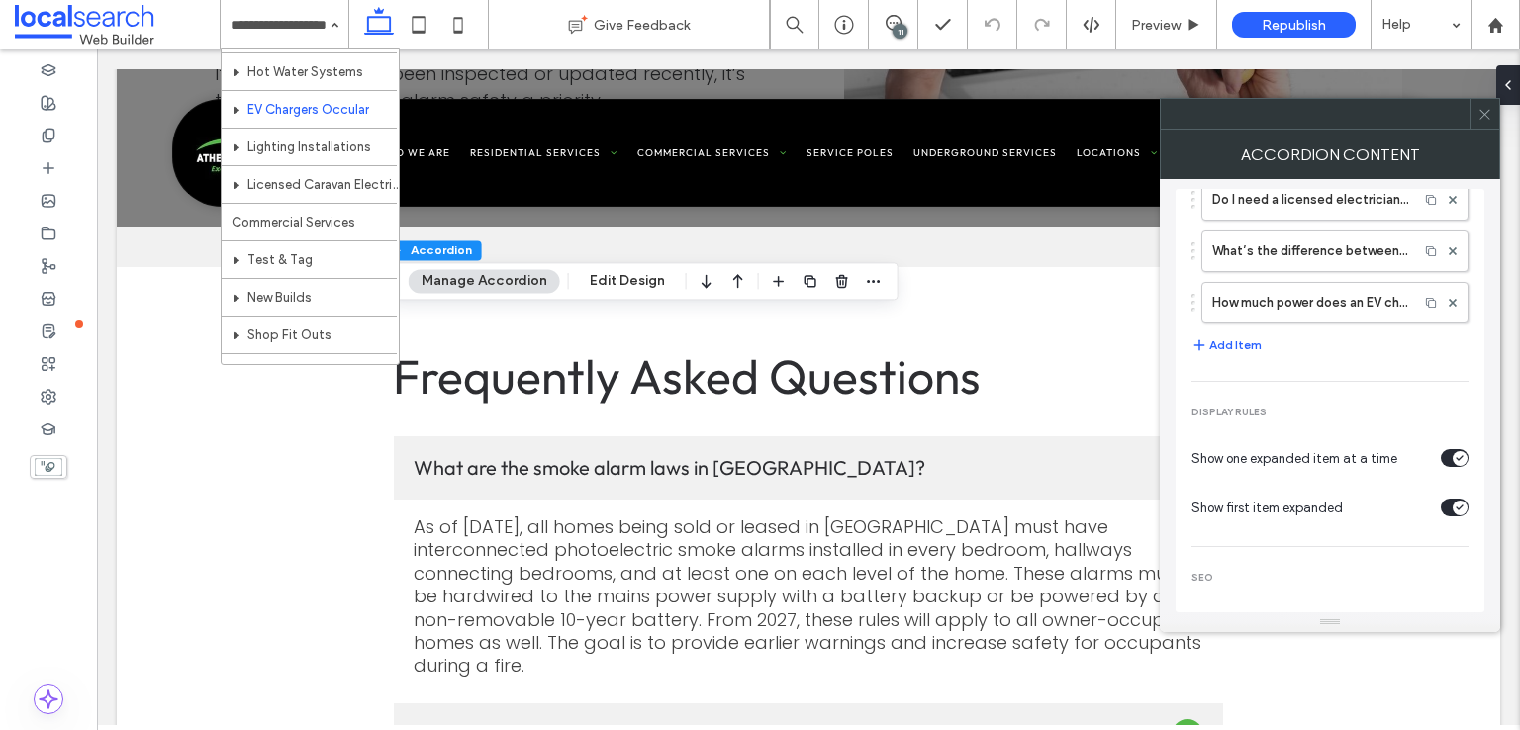
scroll to position [124, 0]
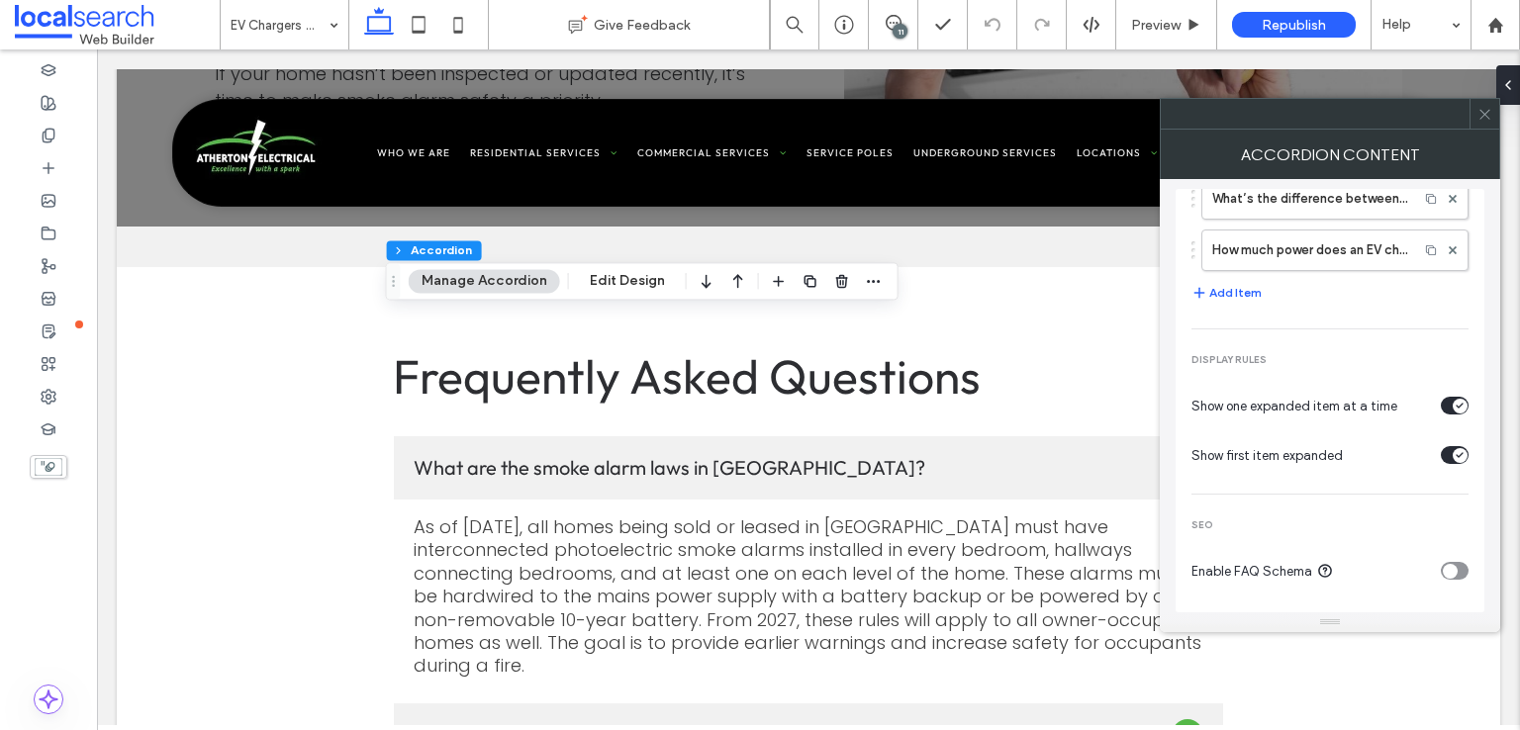
click at [1443, 575] on div "toggle" at bounding box center [1450, 571] width 15 height 15
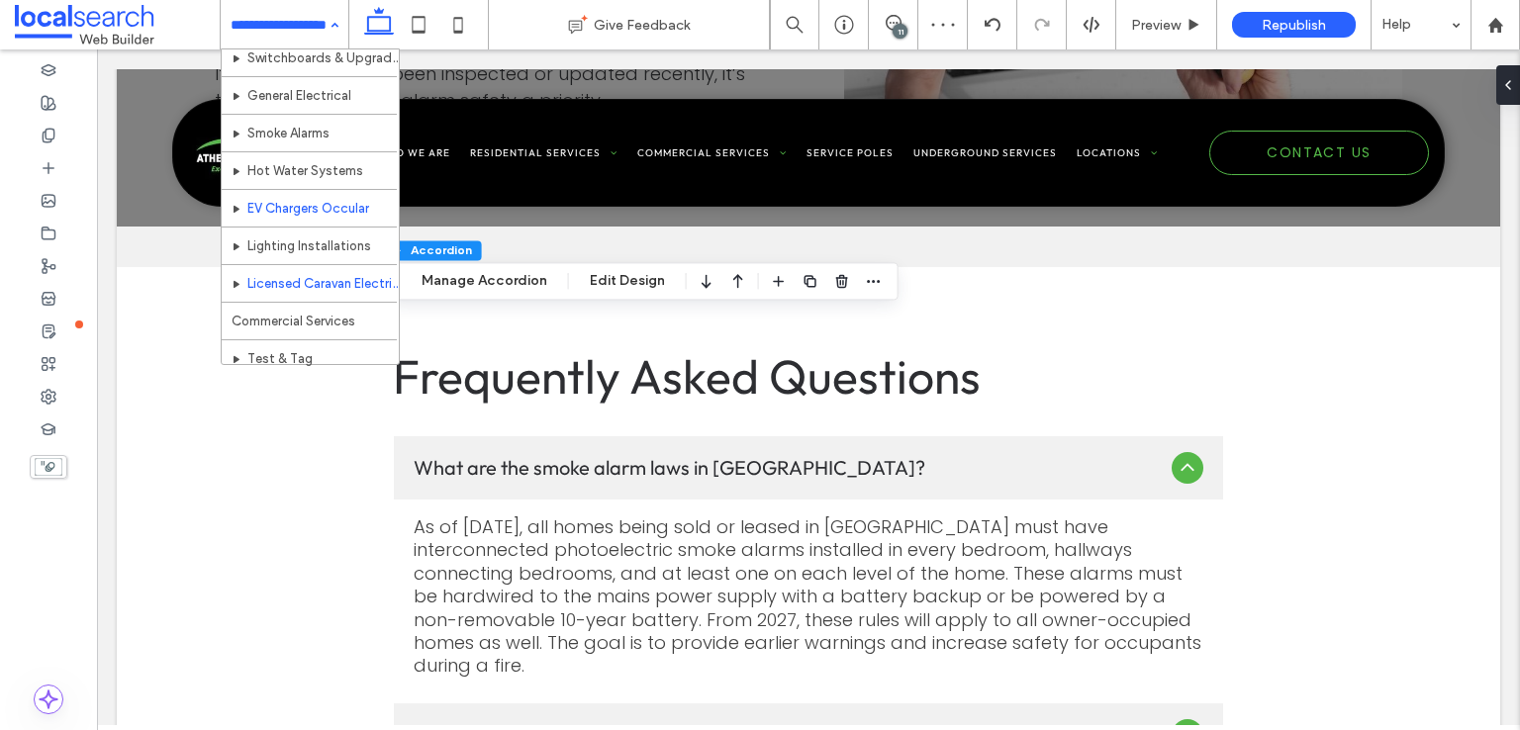
scroll to position [297, 0]
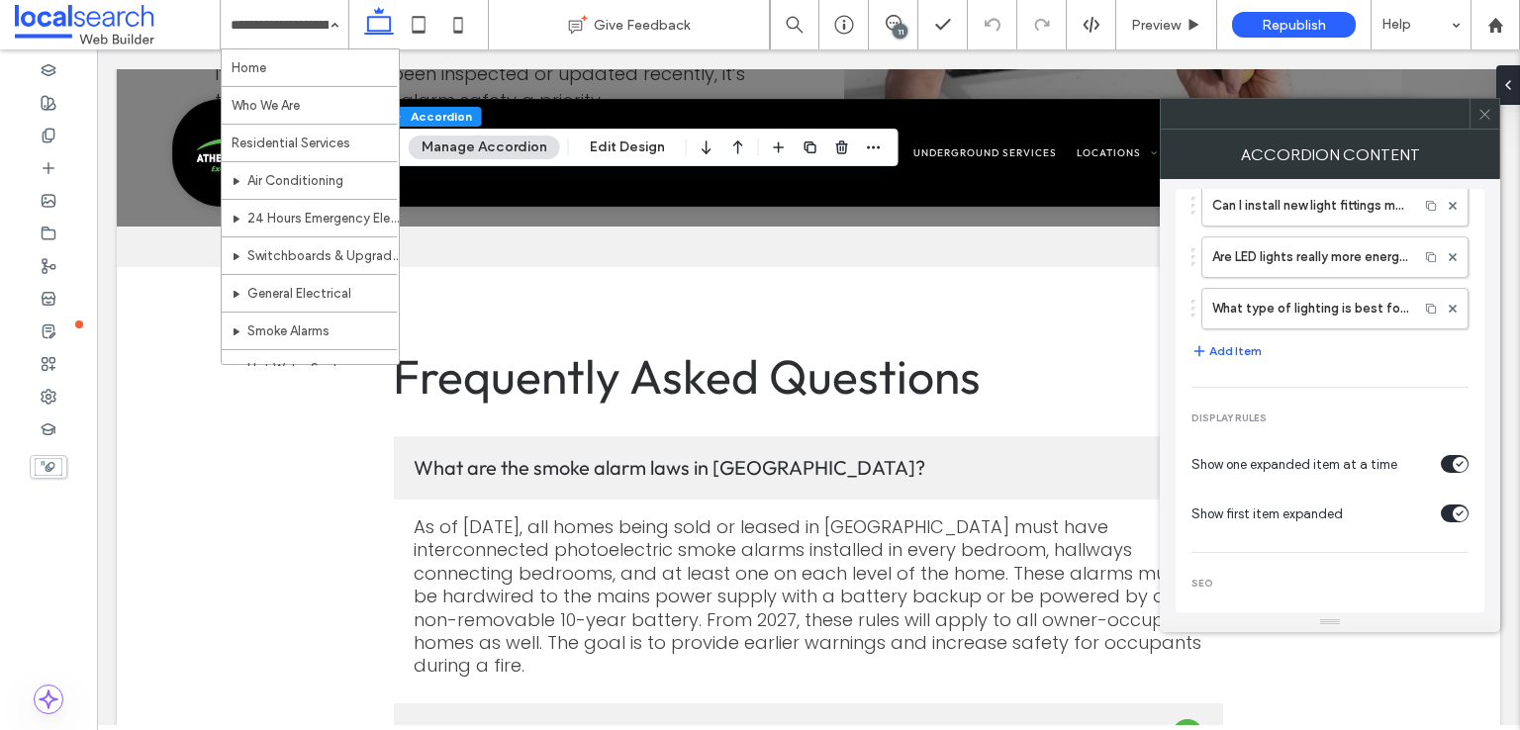
scroll to position [124, 0]
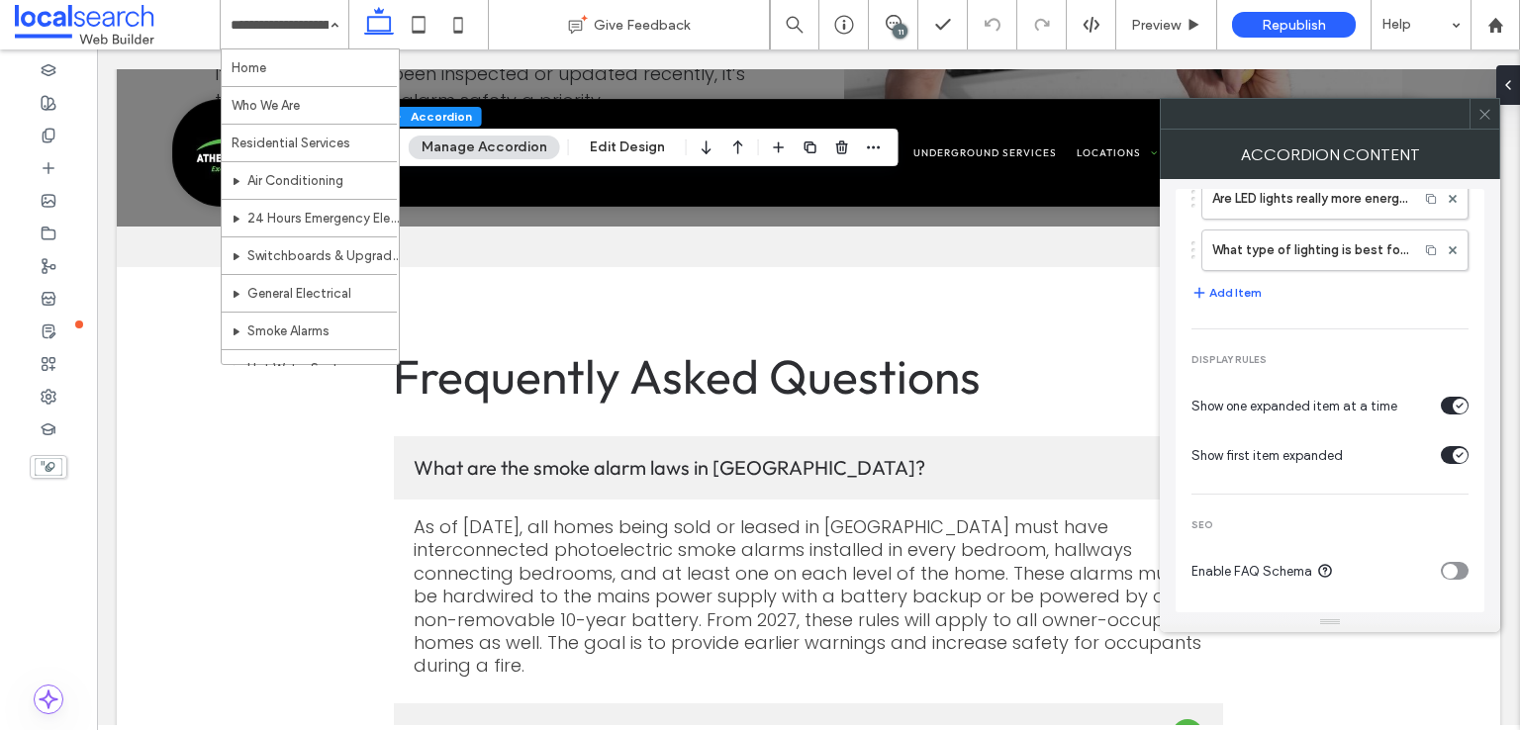
click at [1445, 571] on div "toggle" at bounding box center [1450, 571] width 15 height 15
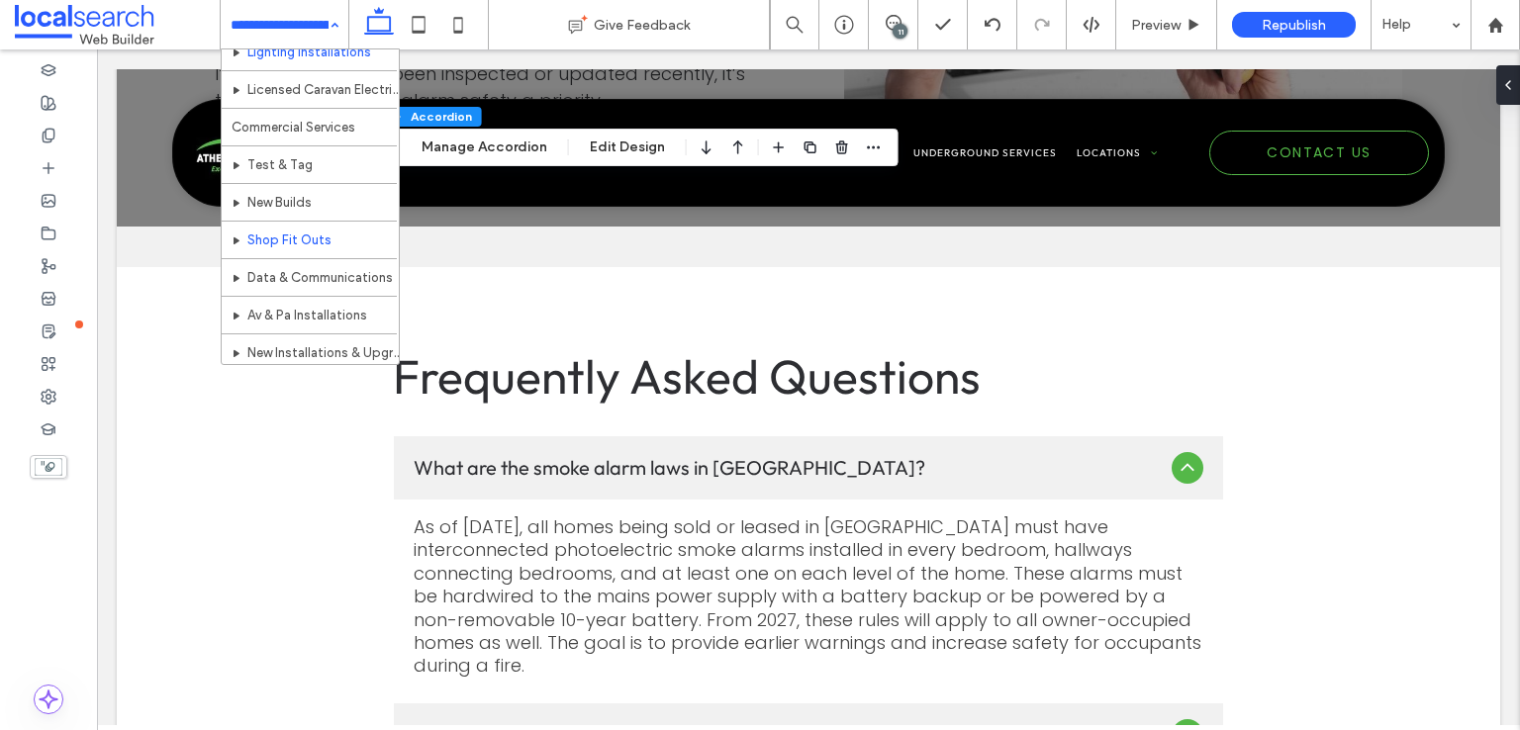
scroll to position [361, 0]
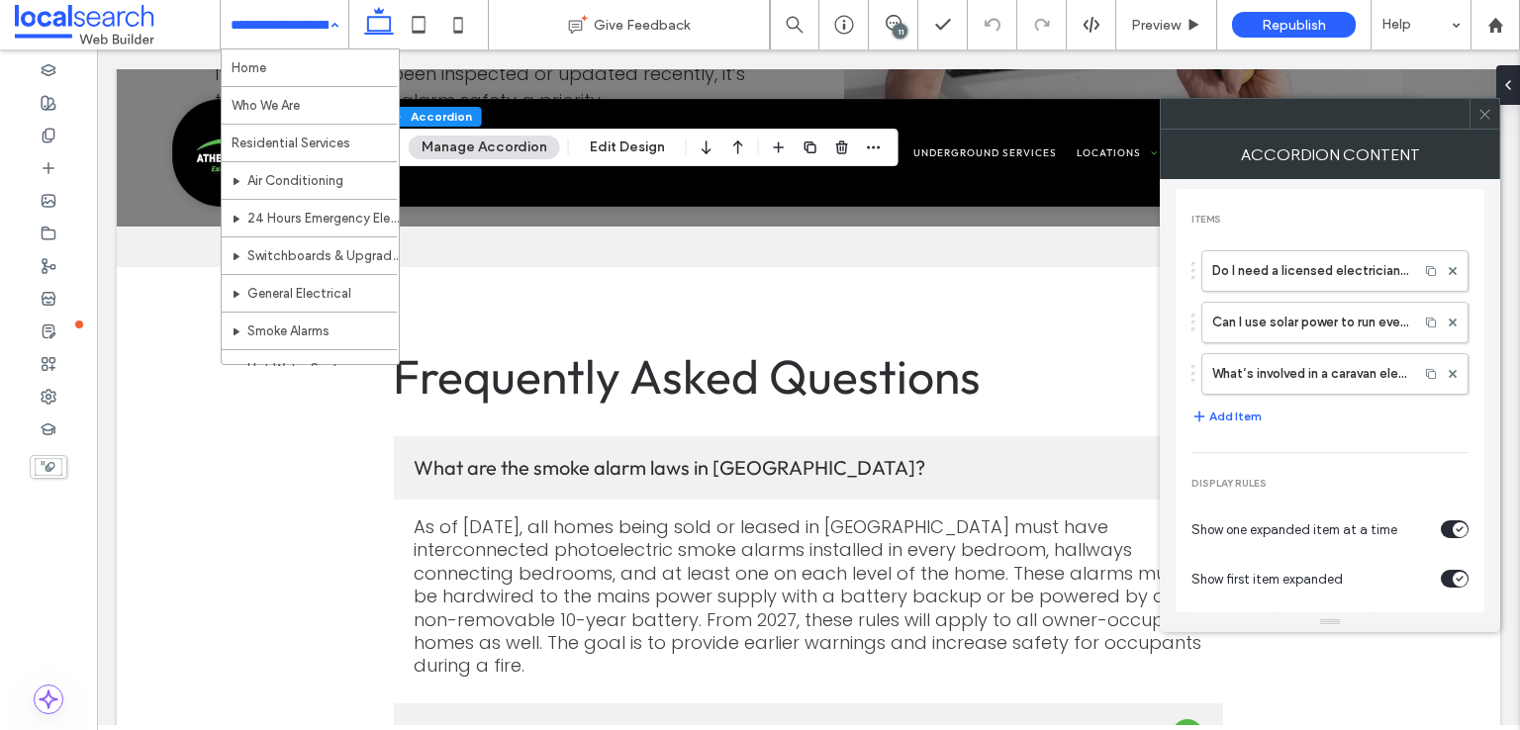
scroll to position [124, 0]
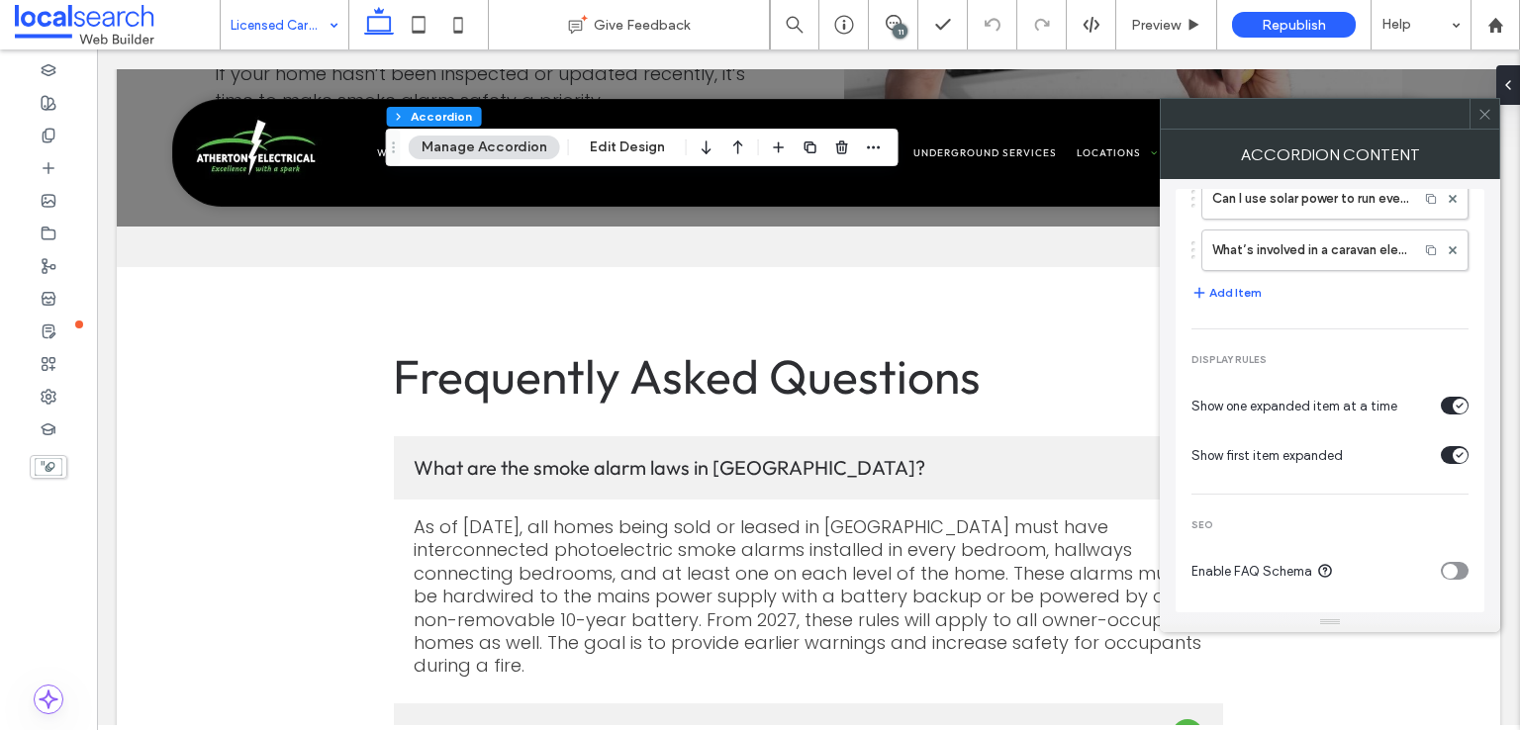
click at [1443, 571] on div "toggle" at bounding box center [1450, 571] width 15 height 15
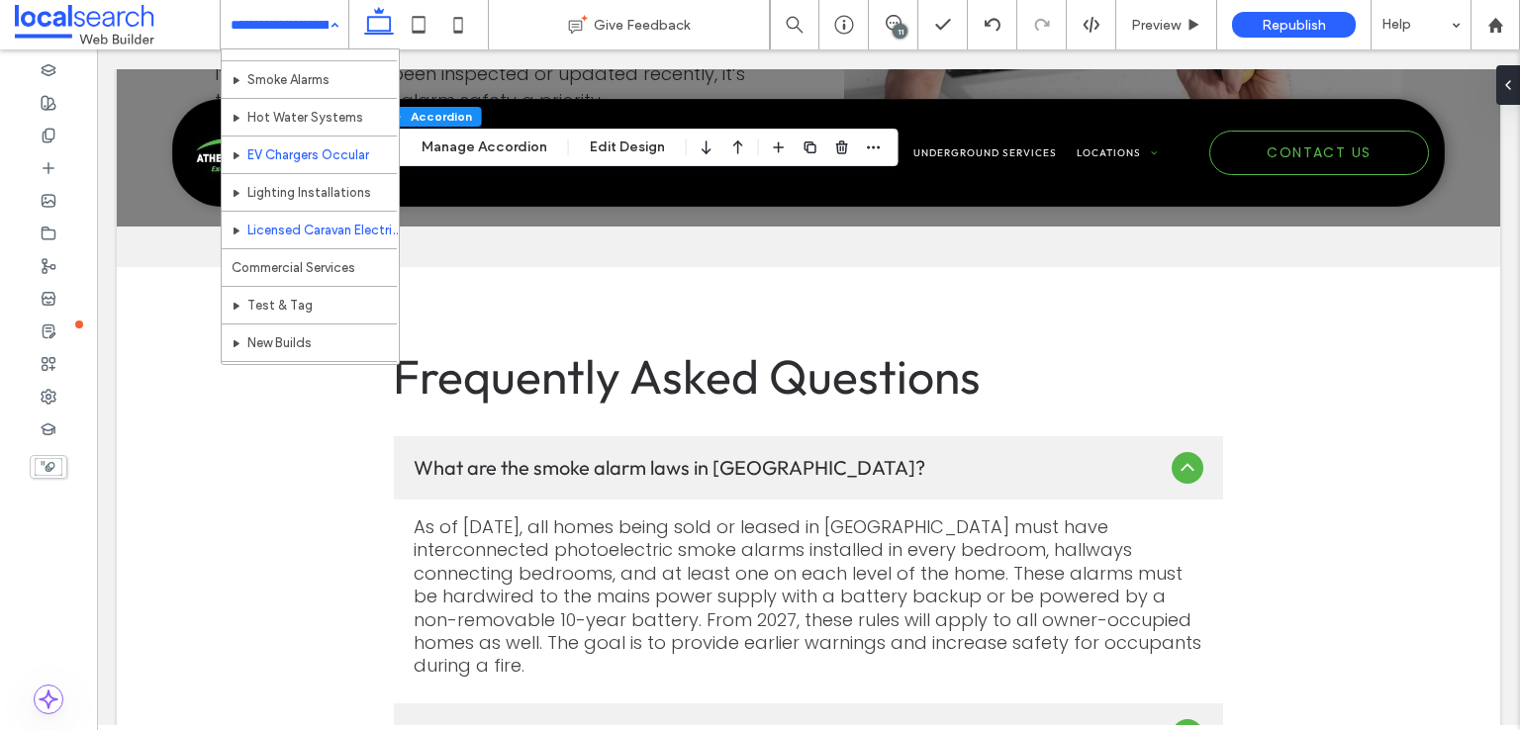
scroll to position [297, 0]
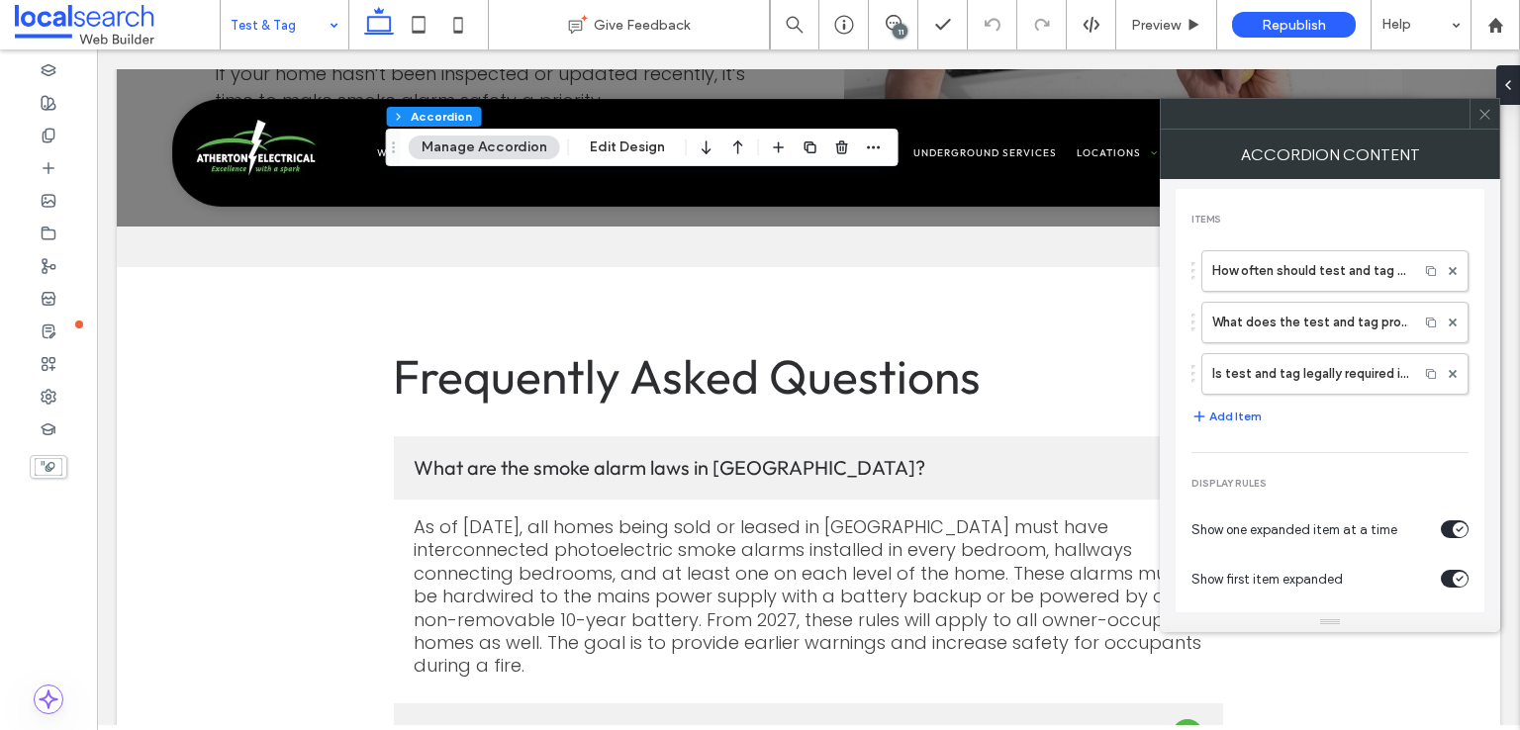
scroll to position [124, 0]
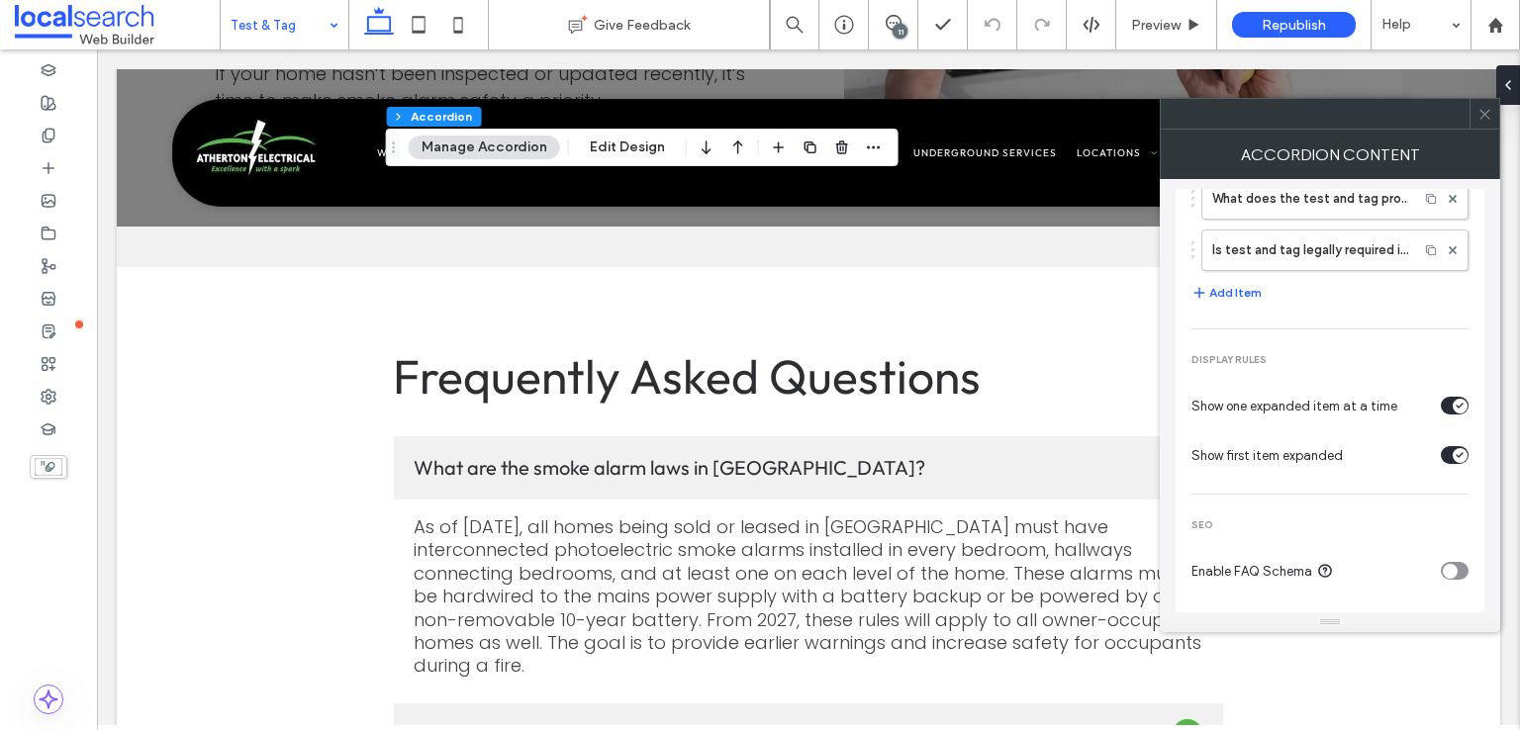
click at [1446, 568] on icon "toggle" at bounding box center [1450, 571] width 8 height 6
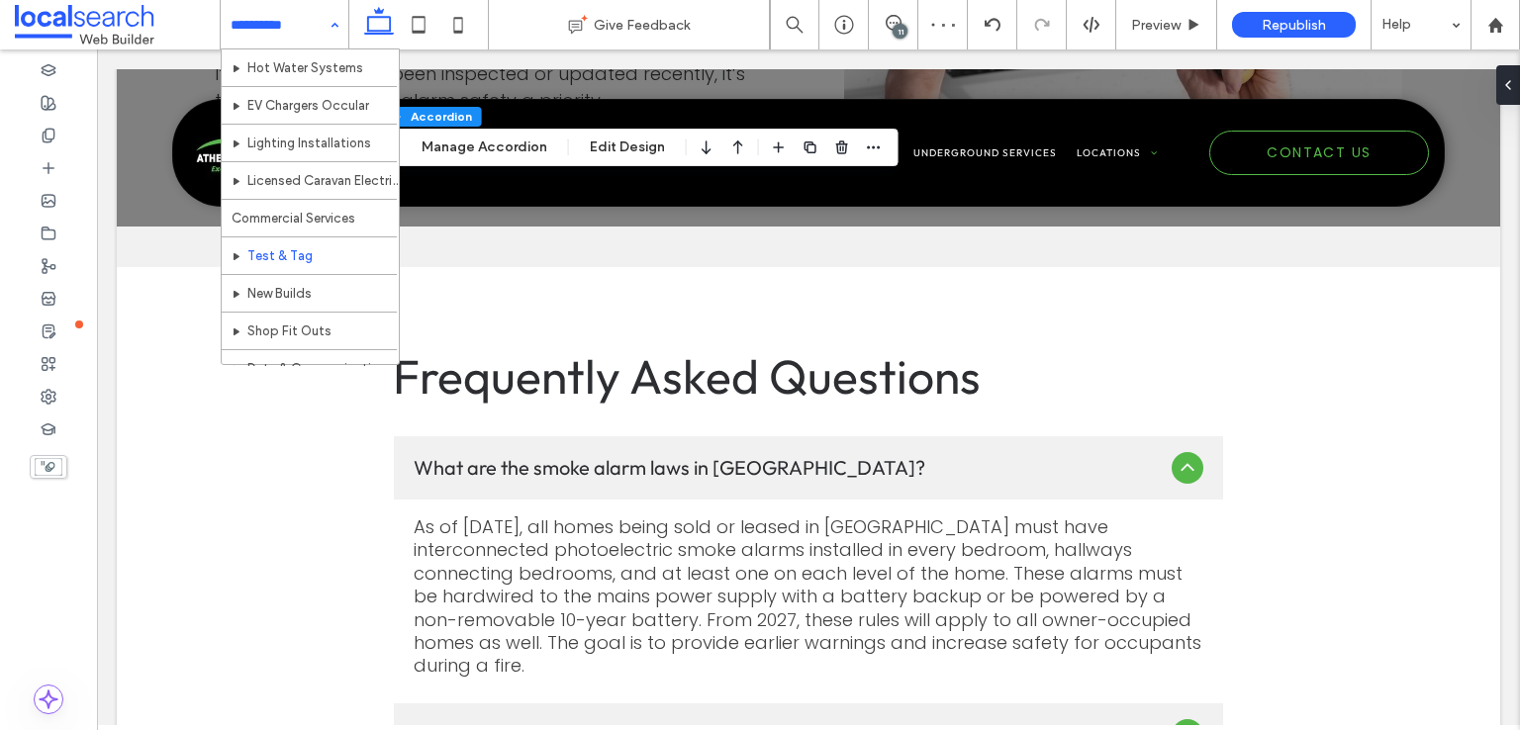
scroll to position [495, 0]
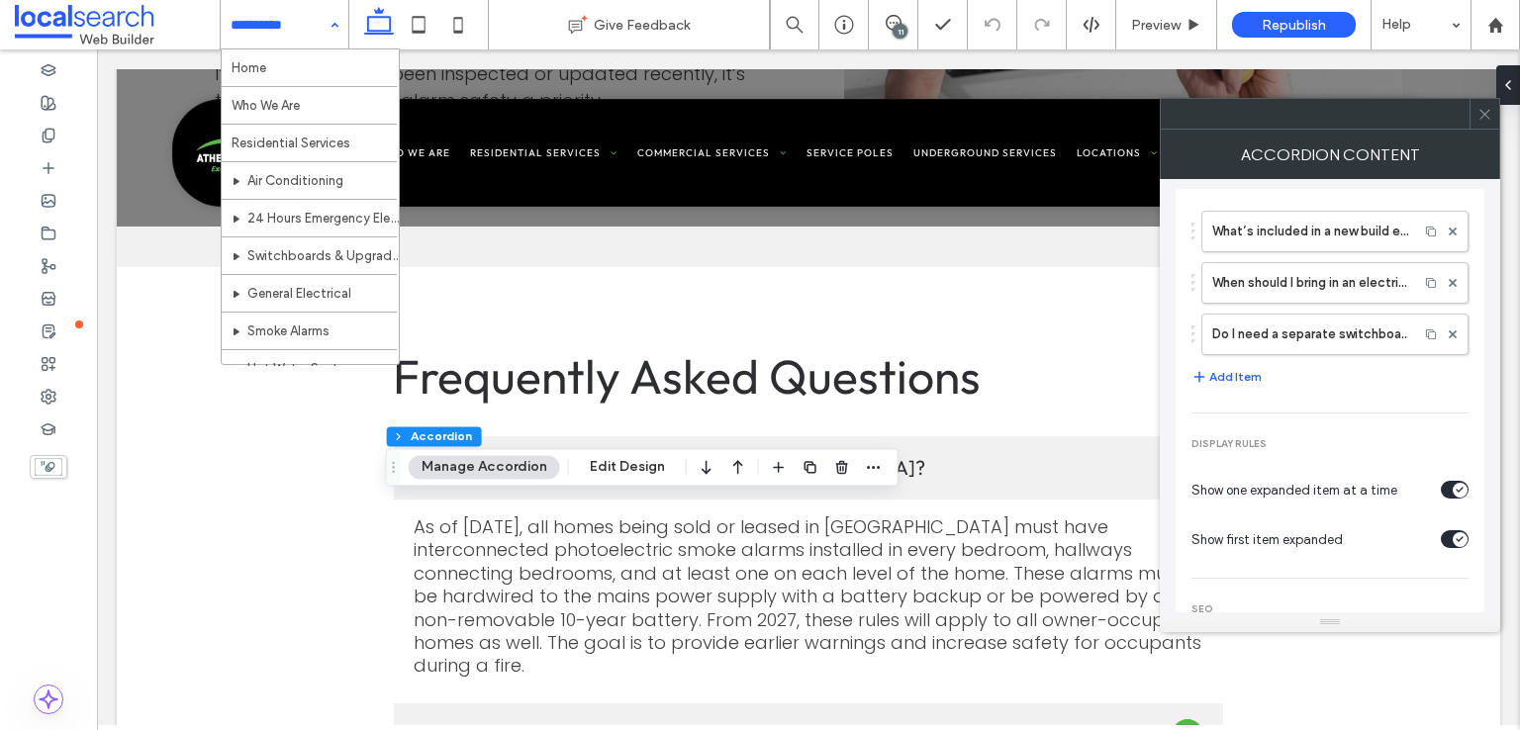
scroll to position [124, 0]
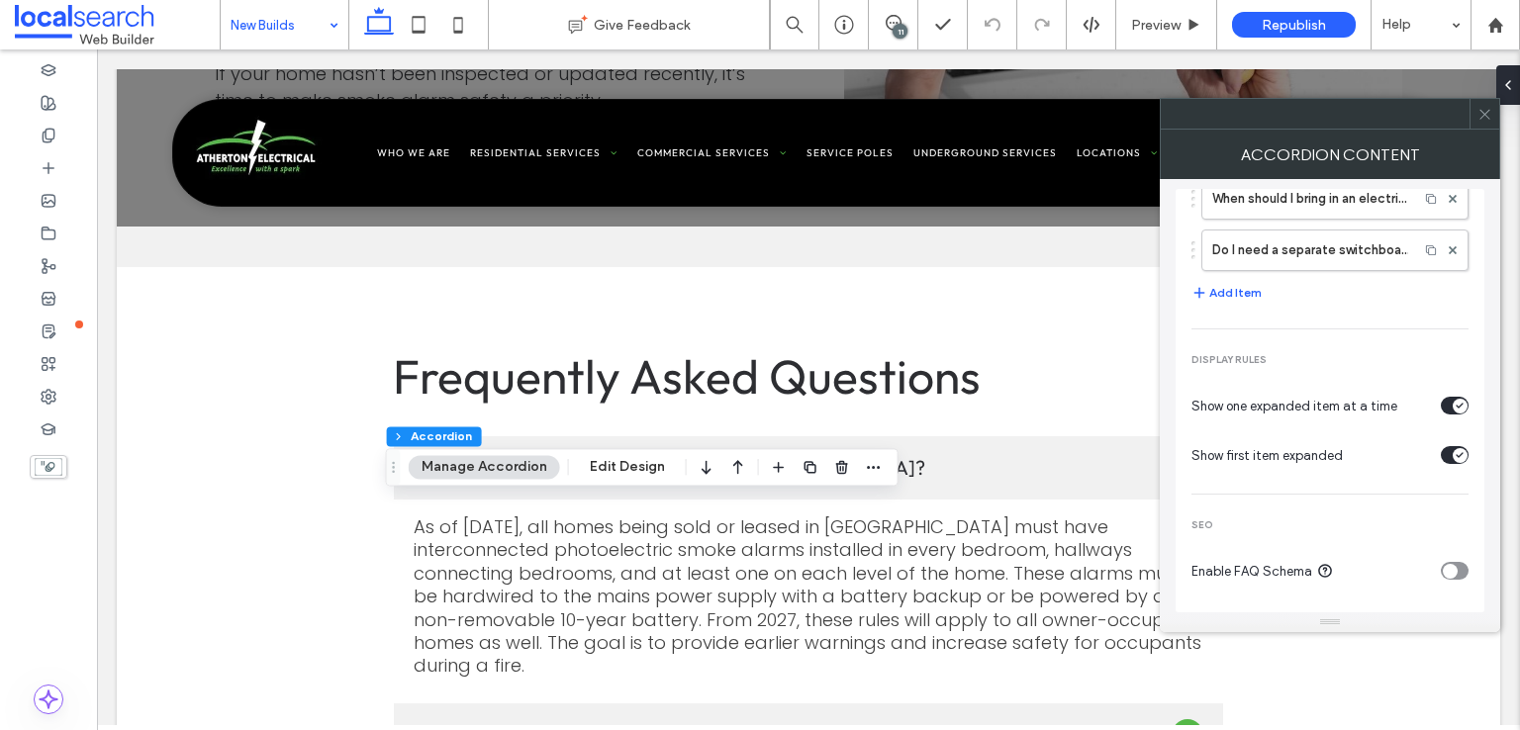
click at [1443, 564] on div "toggle" at bounding box center [1450, 571] width 15 height 15
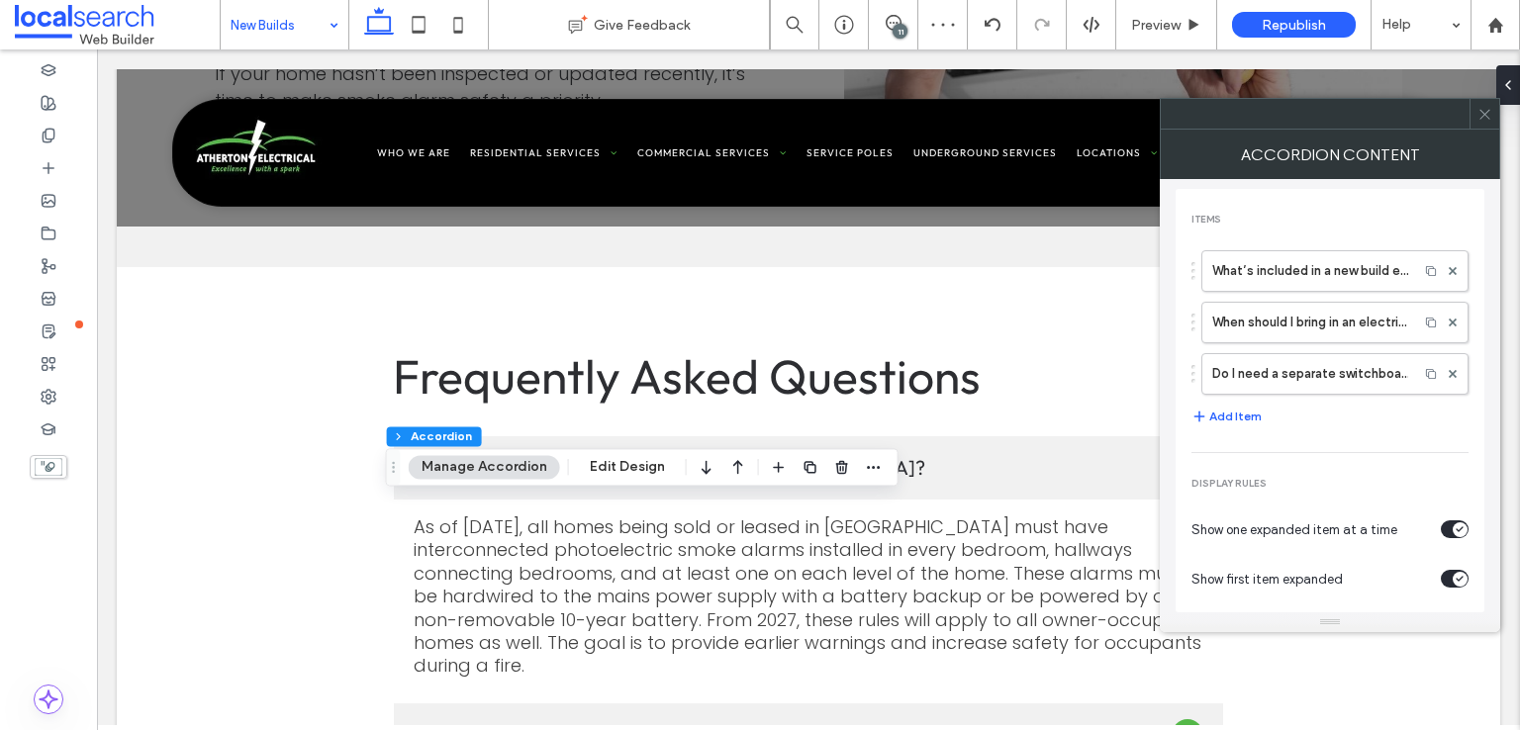
scroll to position [0, 0]
click at [1483, 112] on use at bounding box center [1484, 114] width 10 height 10
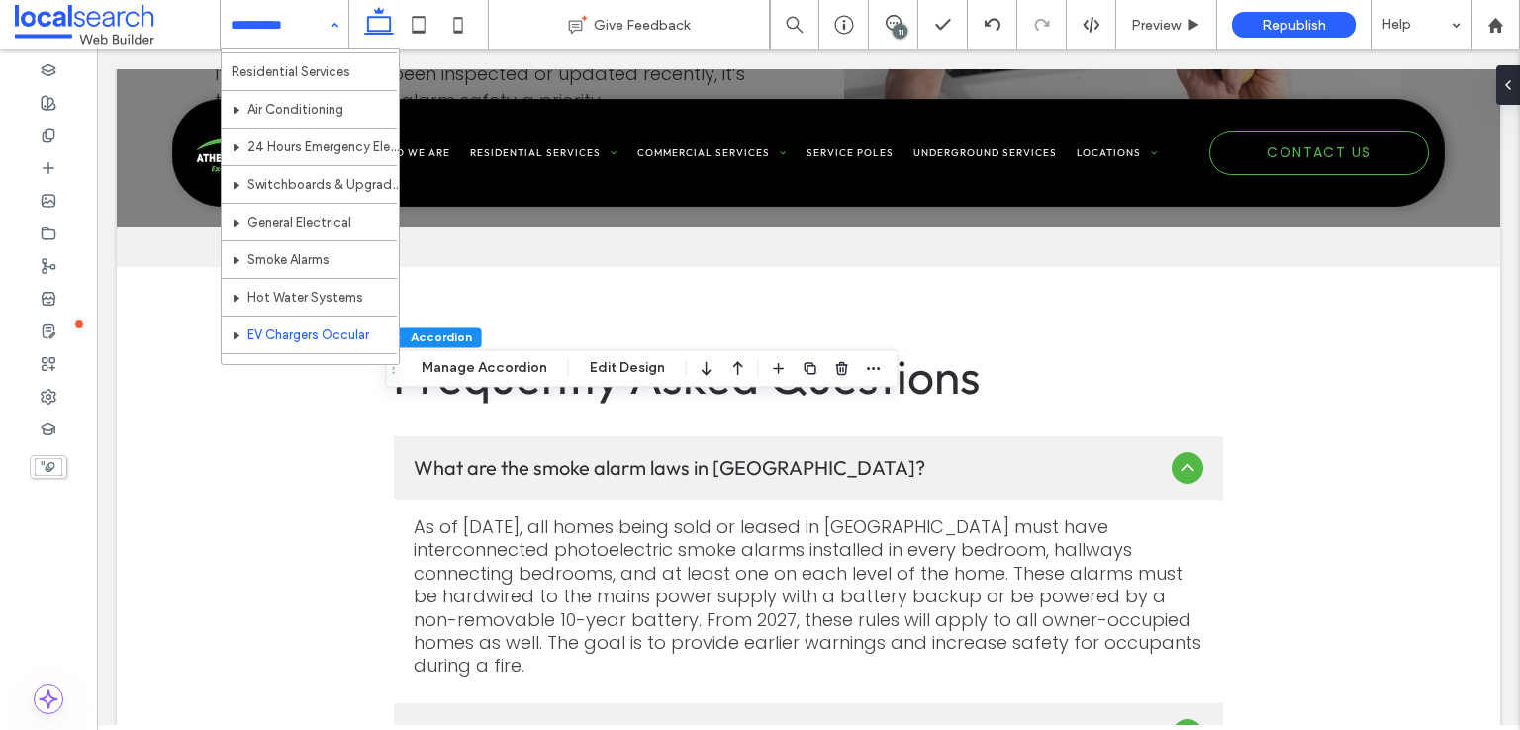
scroll to position [396, 0]
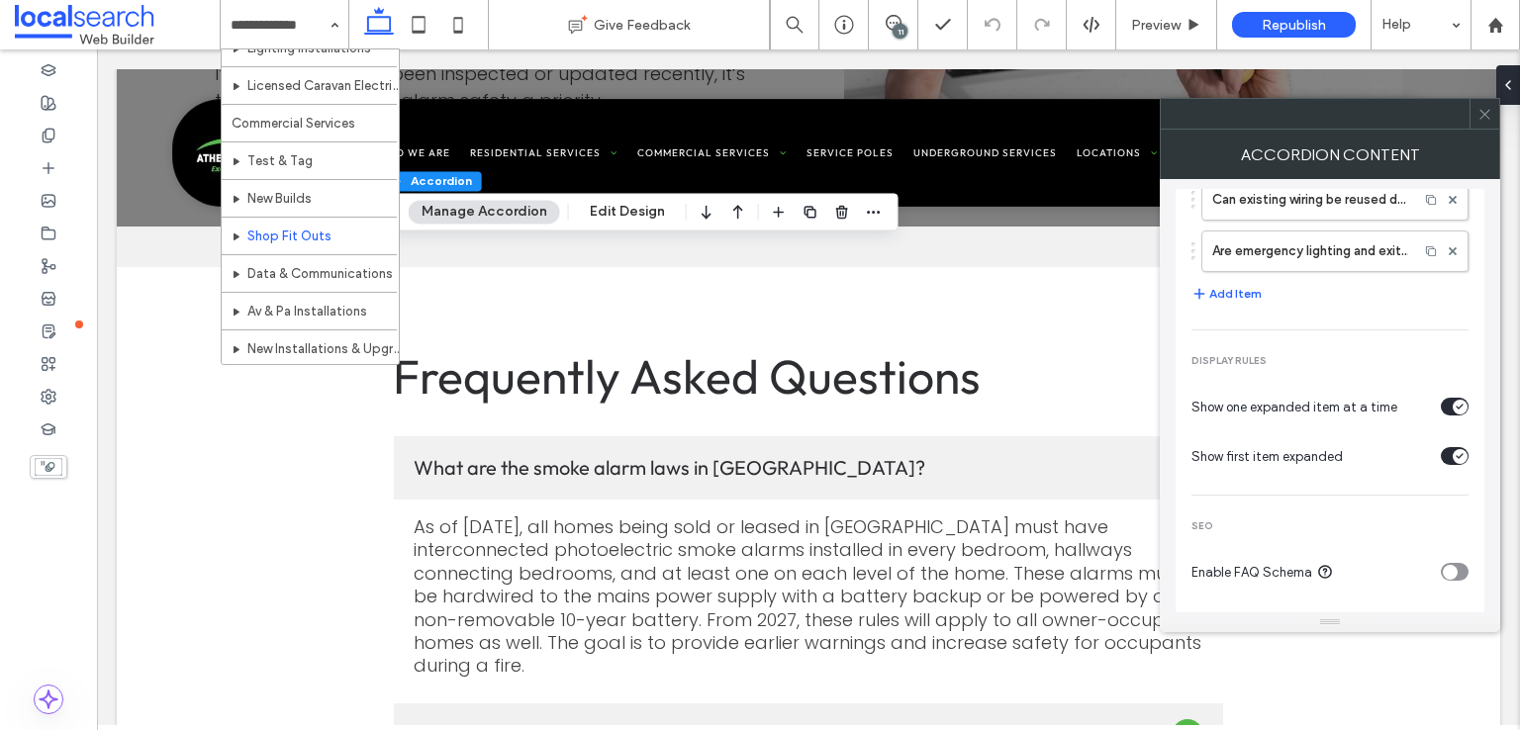
scroll to position [124, 0]
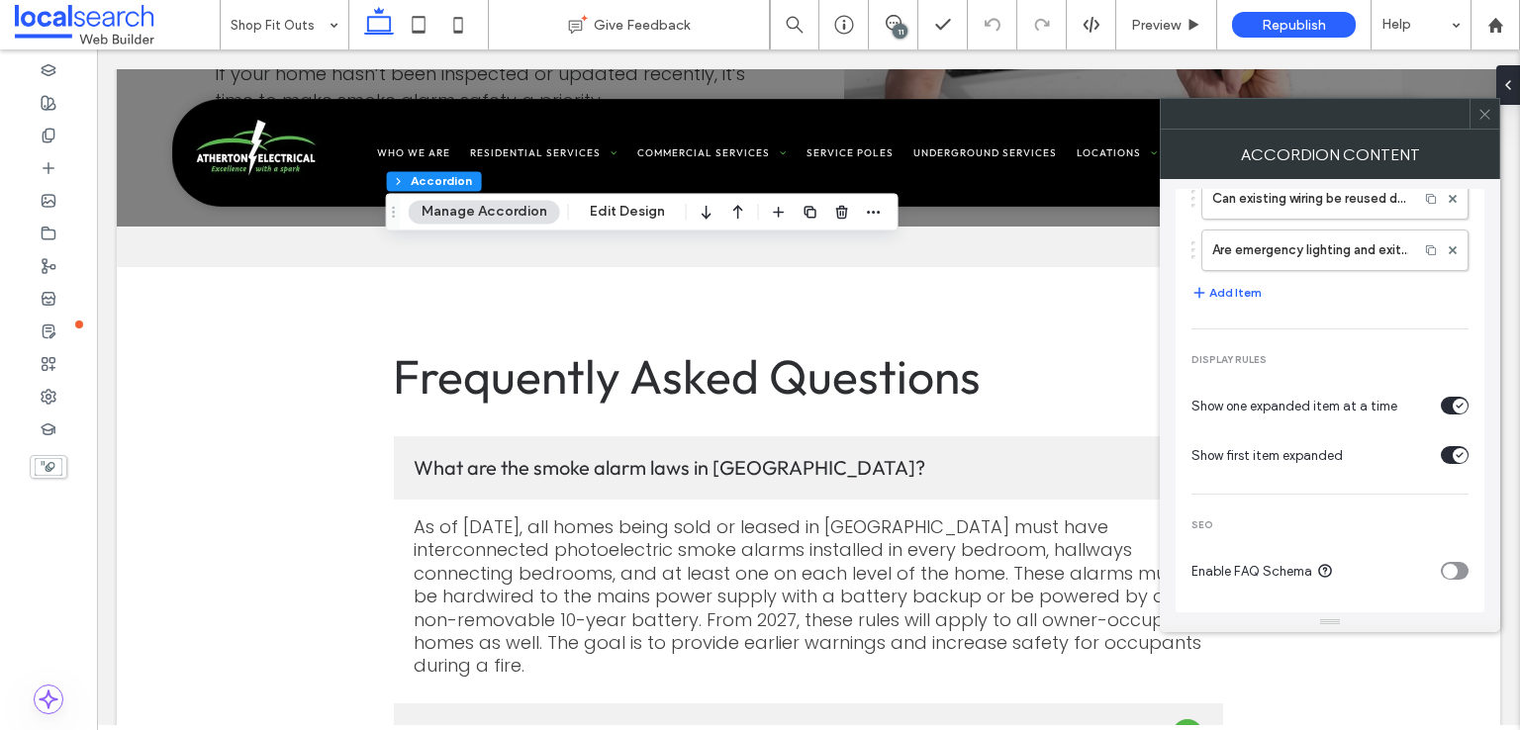
click at [1451, 572] on div "toggle" at bounding box center [1455, 571] width 28 height 18
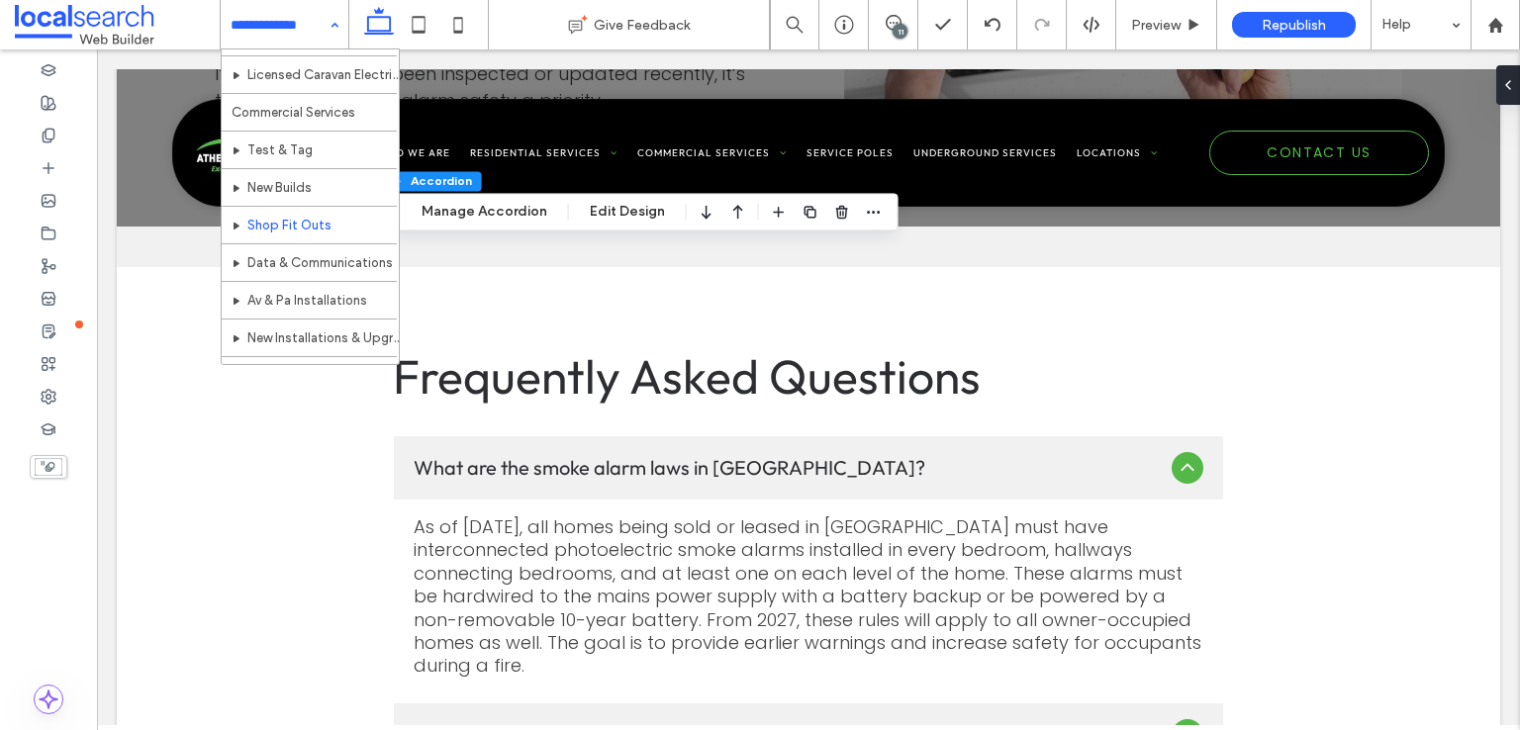
scroll to position [396, 0]
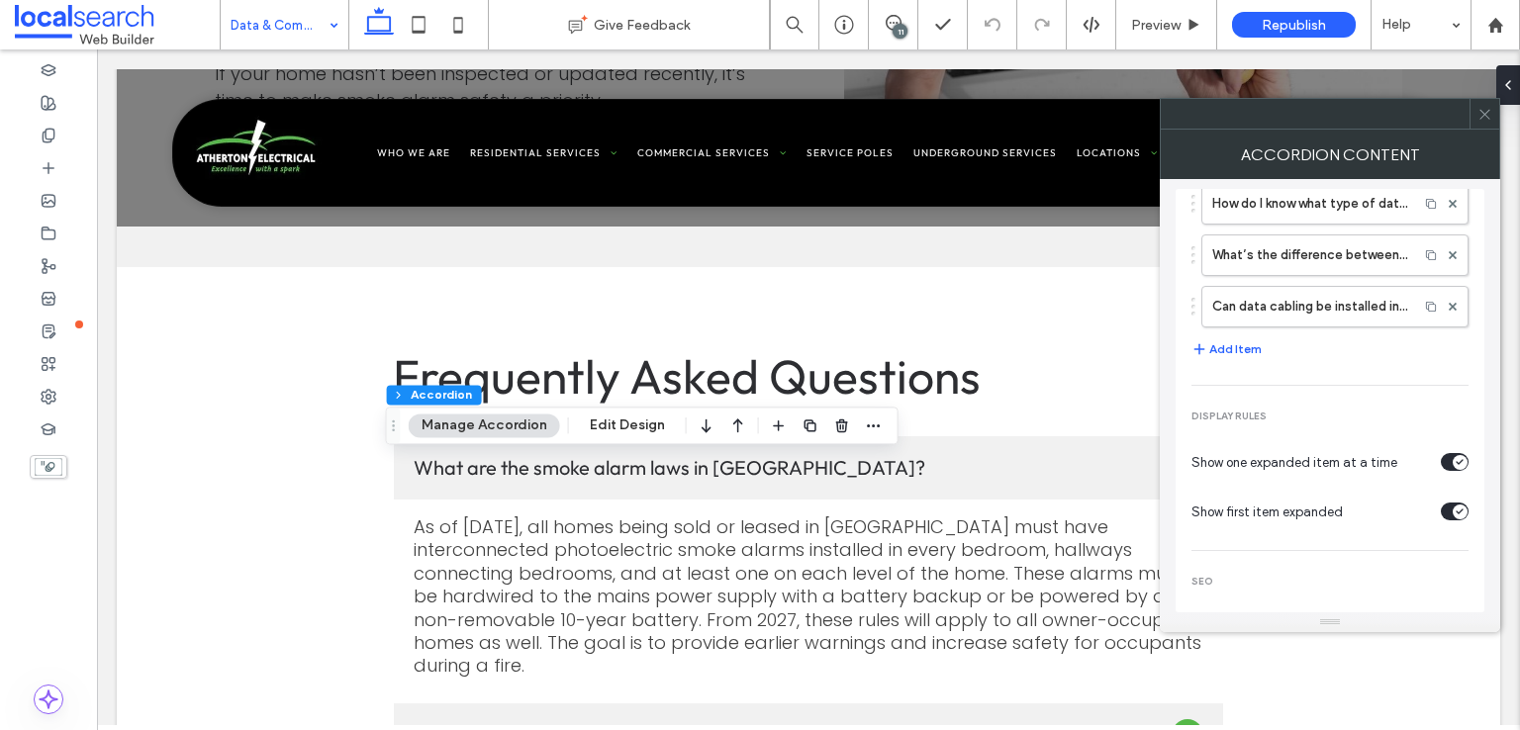
scroll to position [124, 0]
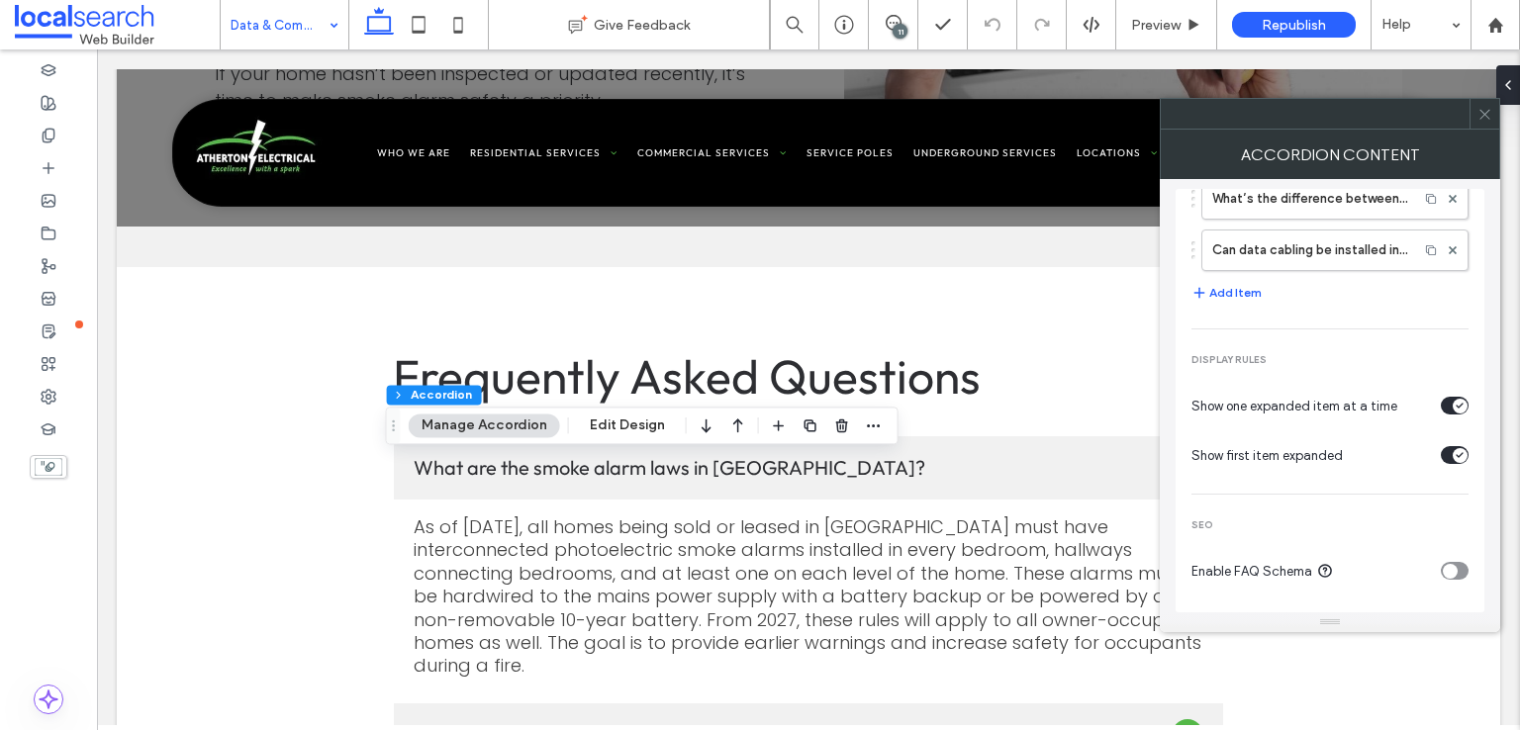
click at [1444, 564] on div "toggle" at bounding box center [1450, 571] width 15 height 15
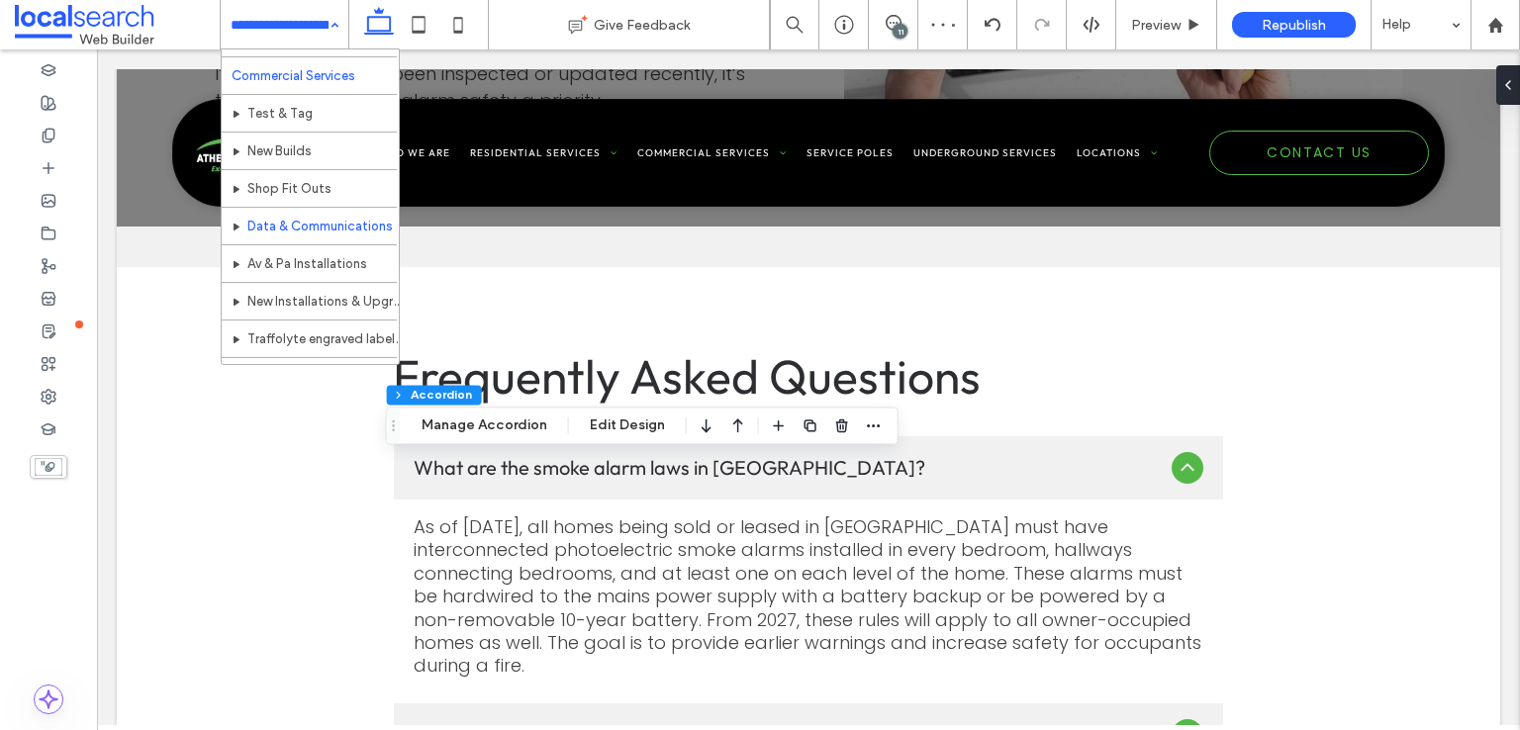
scroll to position [495, 0]
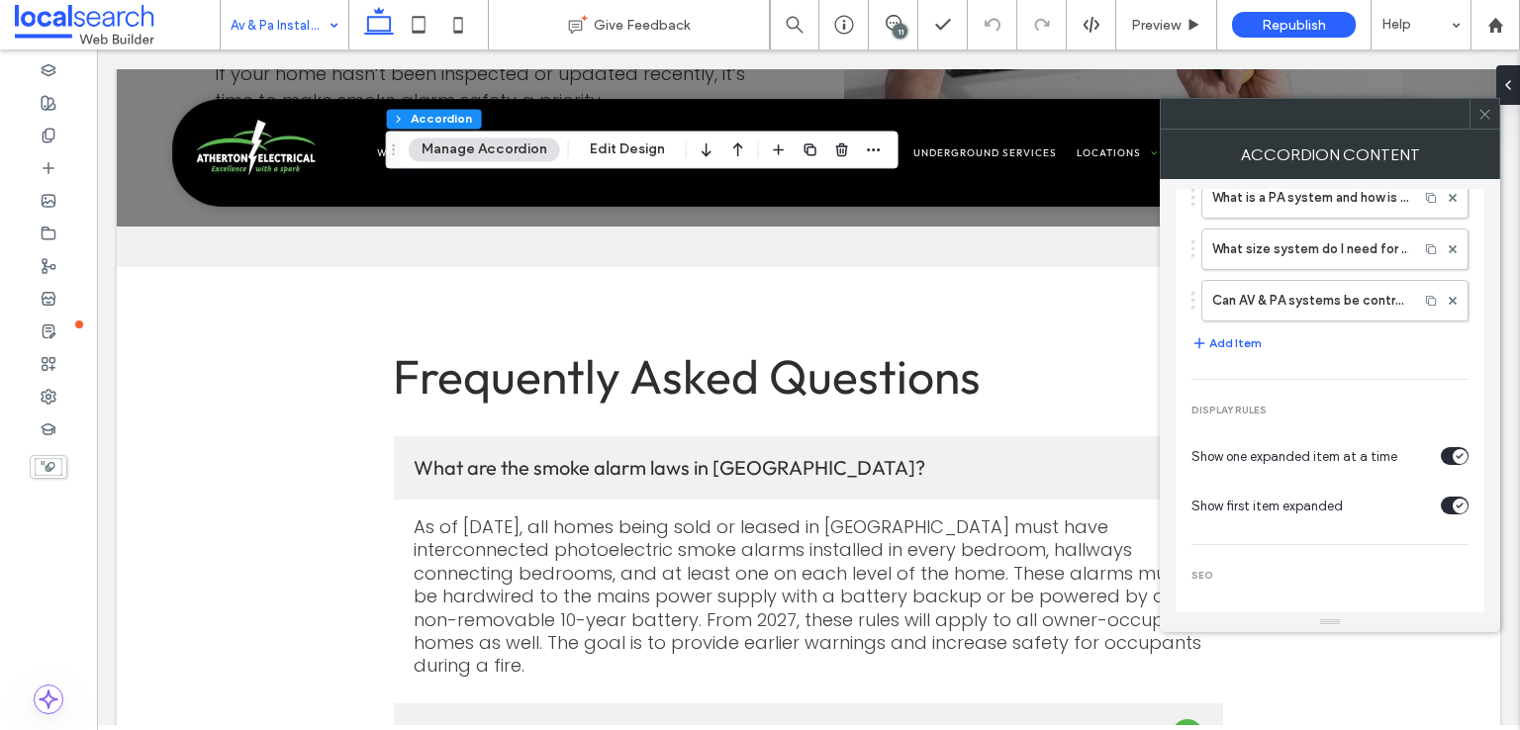
scroll to position [124, 0]
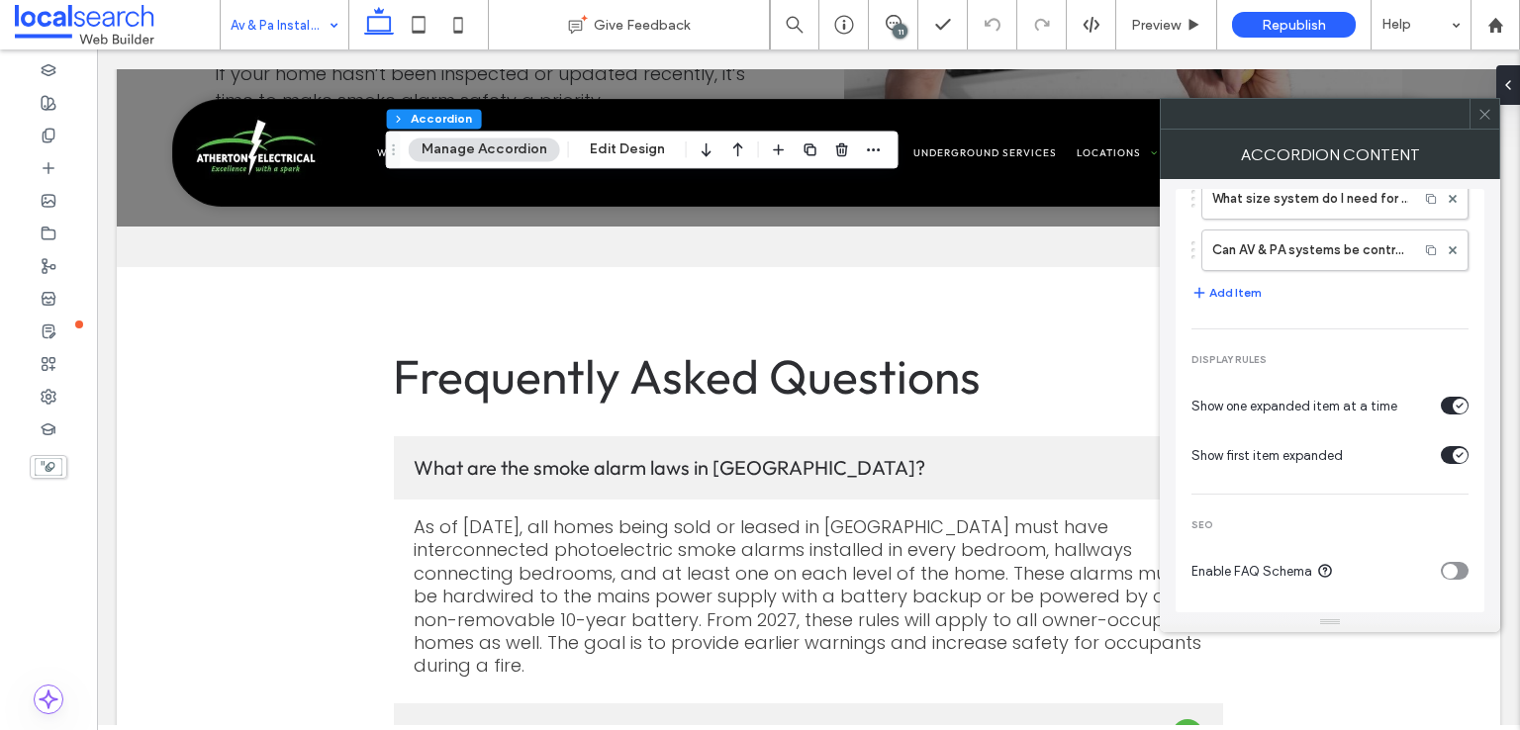
click at [1449, 577] on section "Enable FAQ Schema" at bounding box center [1329, 570] width 277 height 49
click at [1446, 565] on div "toggle" at bounding box center [1450, 571] width 15 height 15
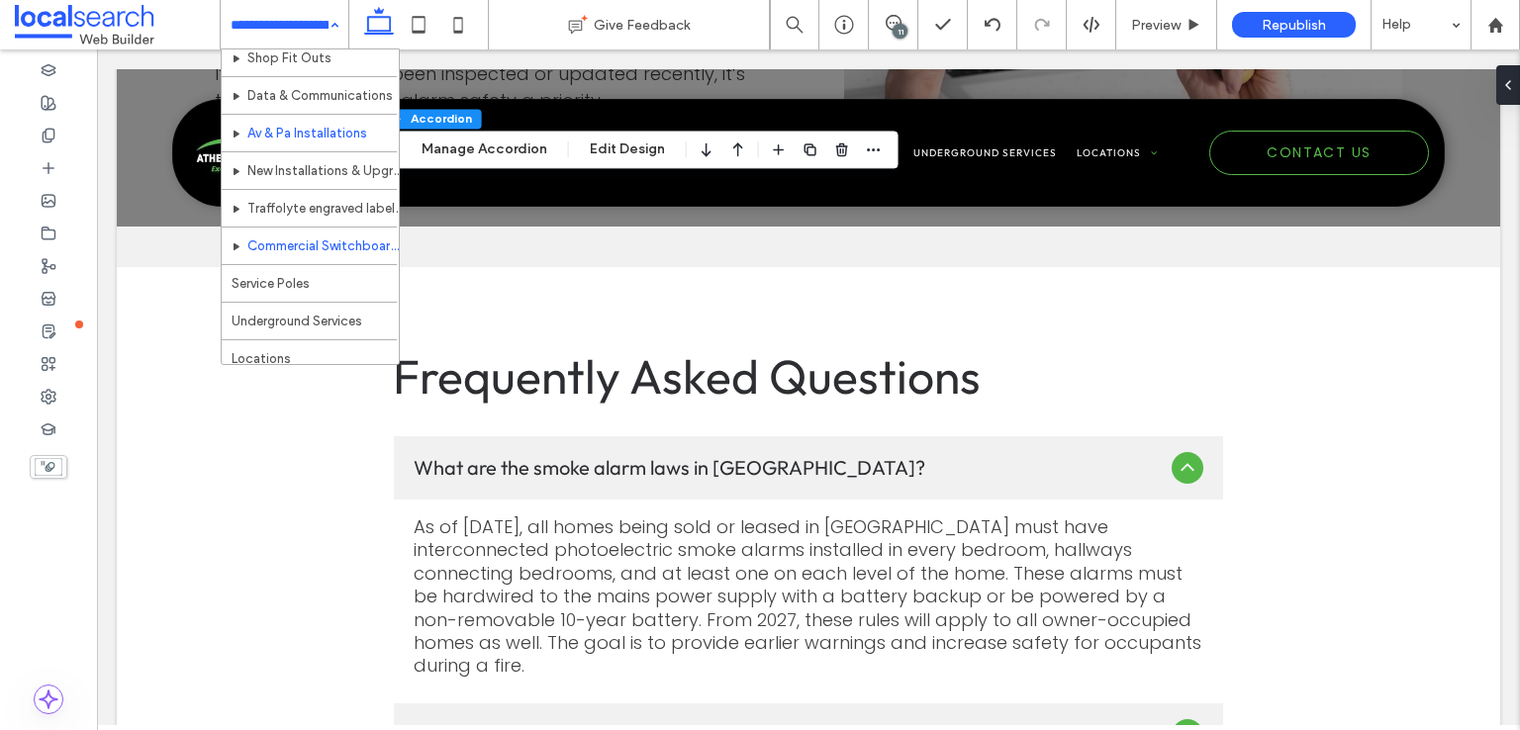
scroll to position [594, 0]
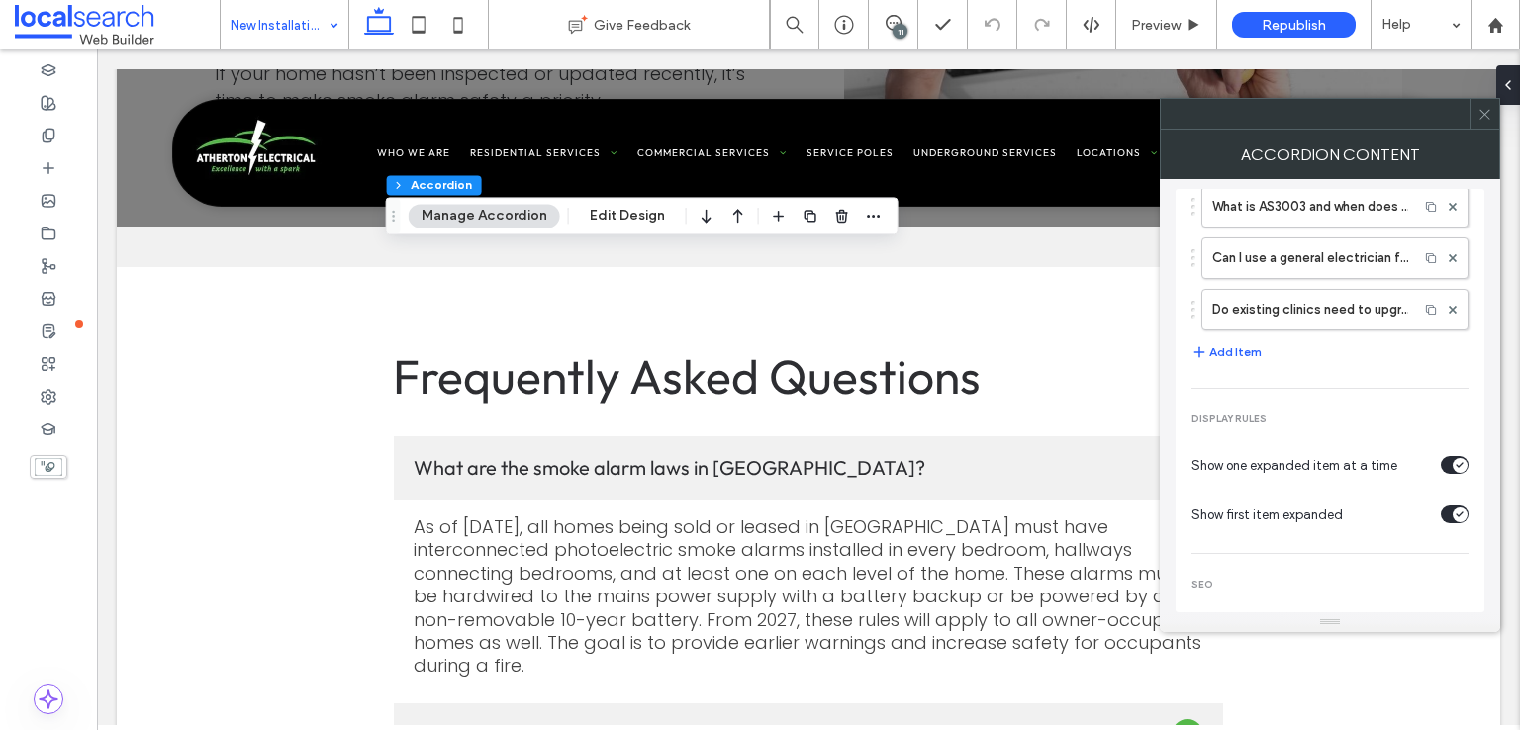
scroll to position [124, 0]
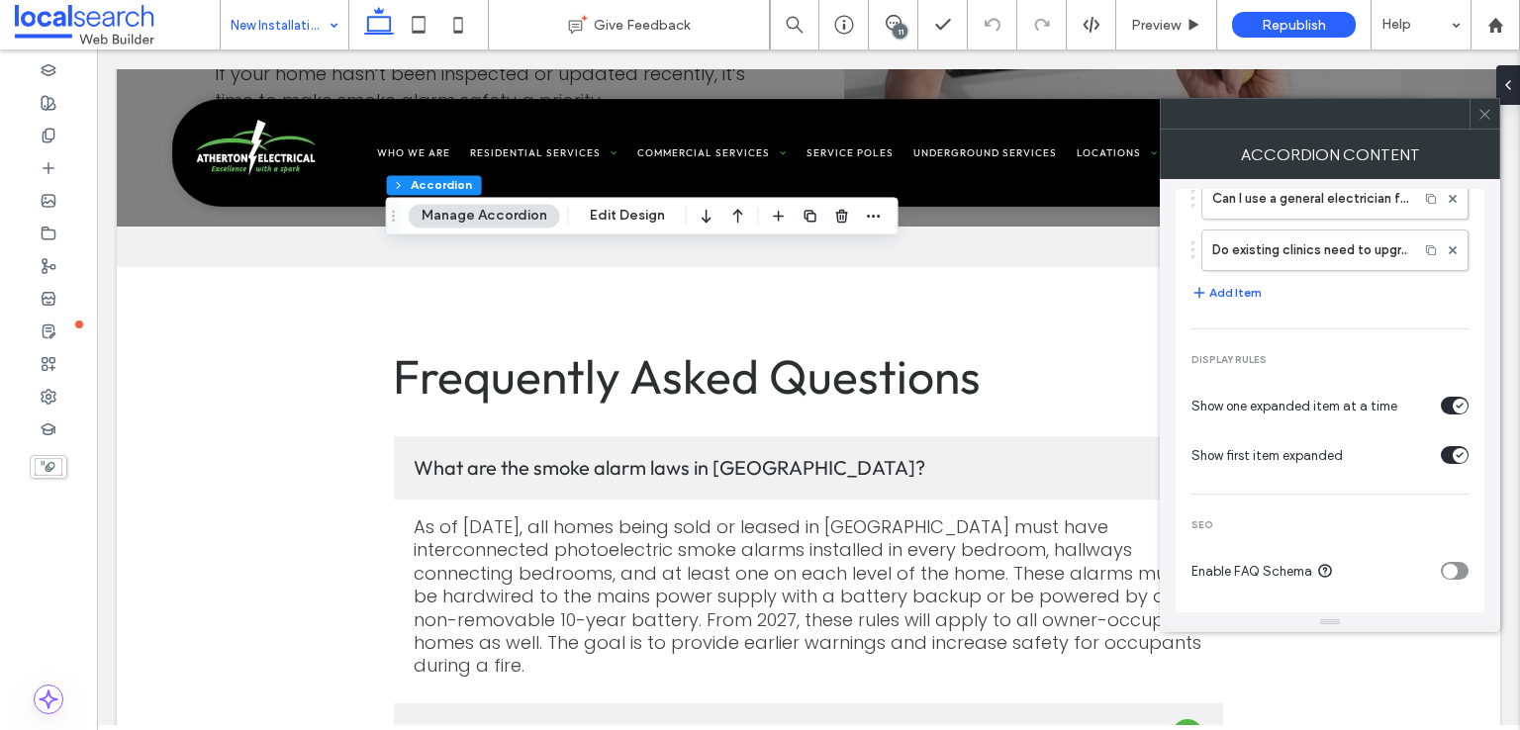
click at [1441, 562] on div "toggle" at bounding box center [1455, 571] width 28 height 18
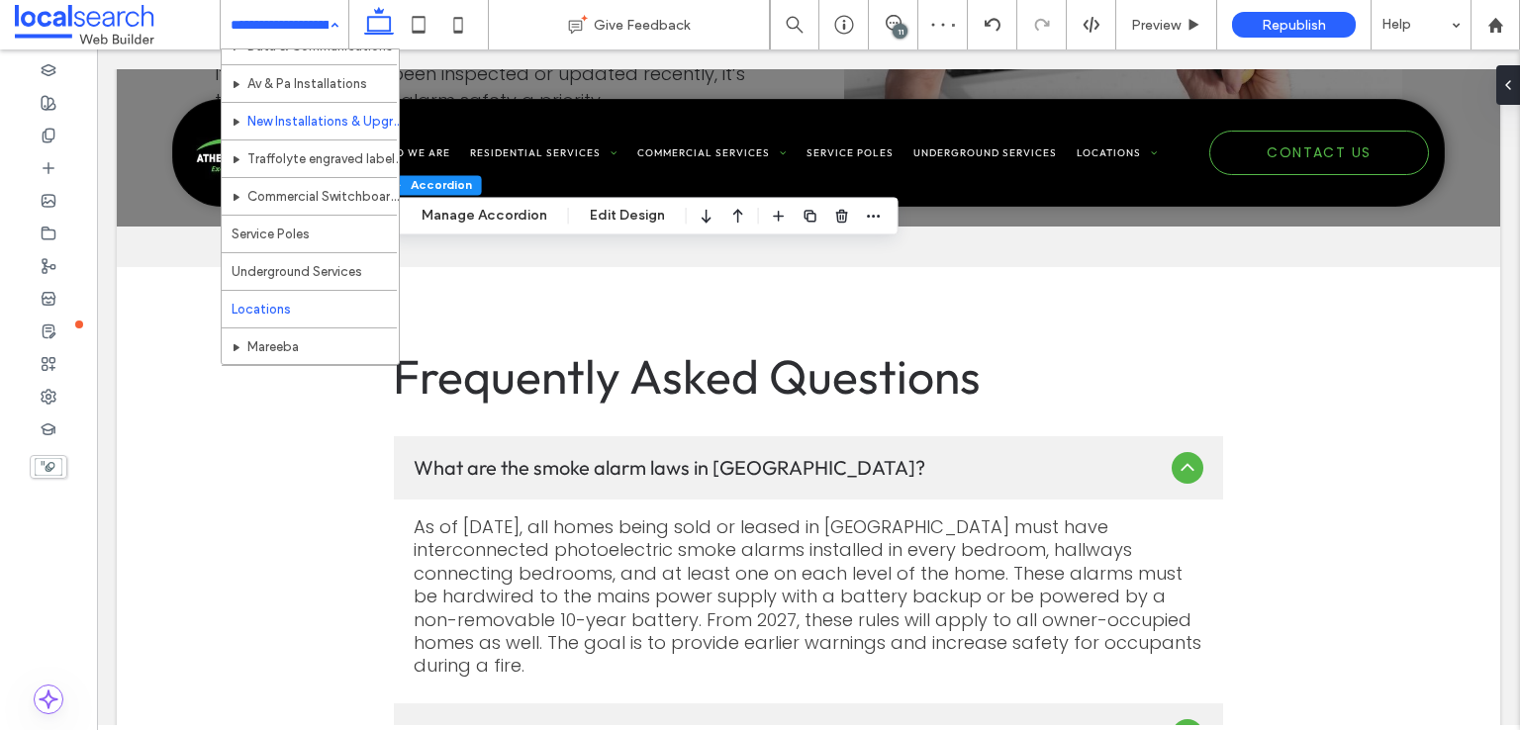
scroll to position [594, 0]
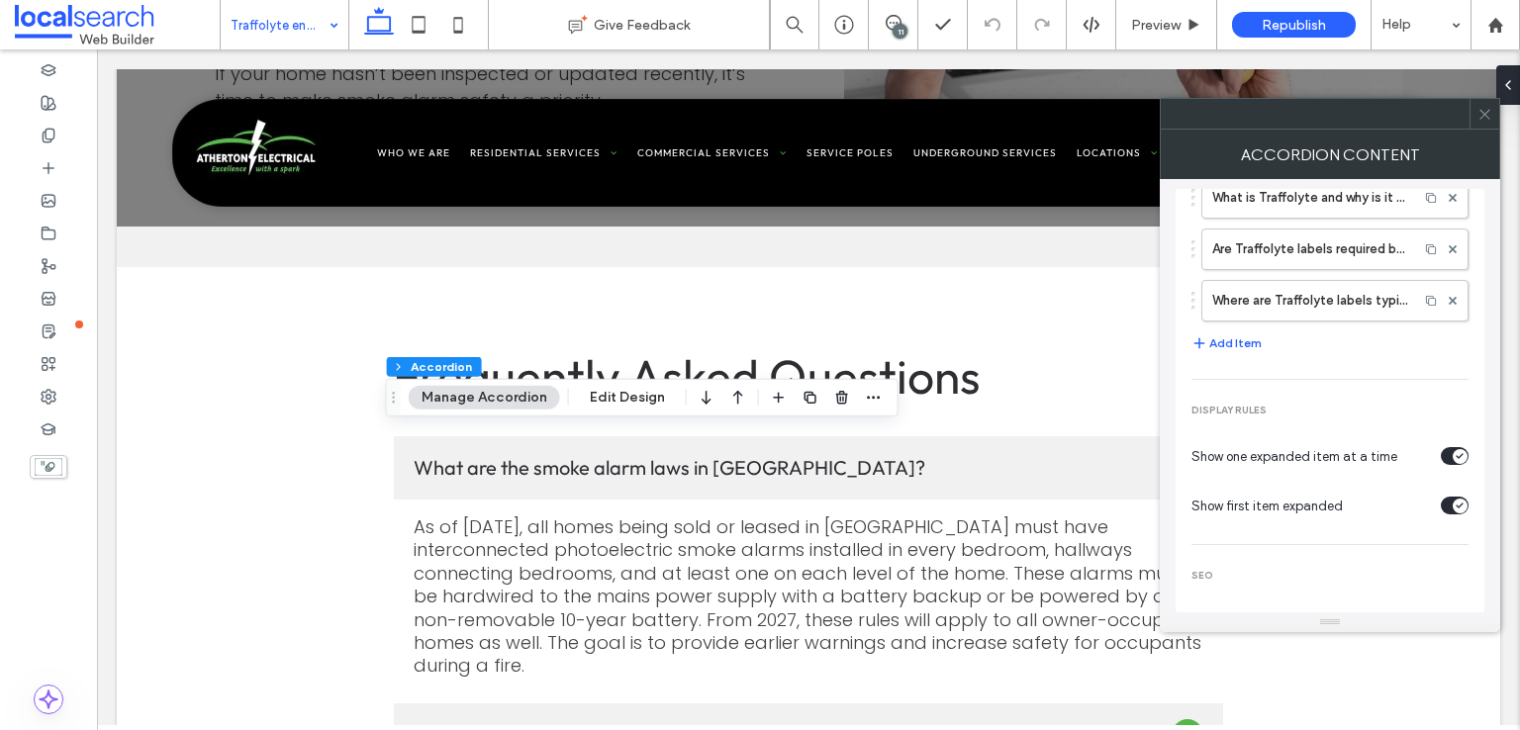
scroll to position [124, 0]
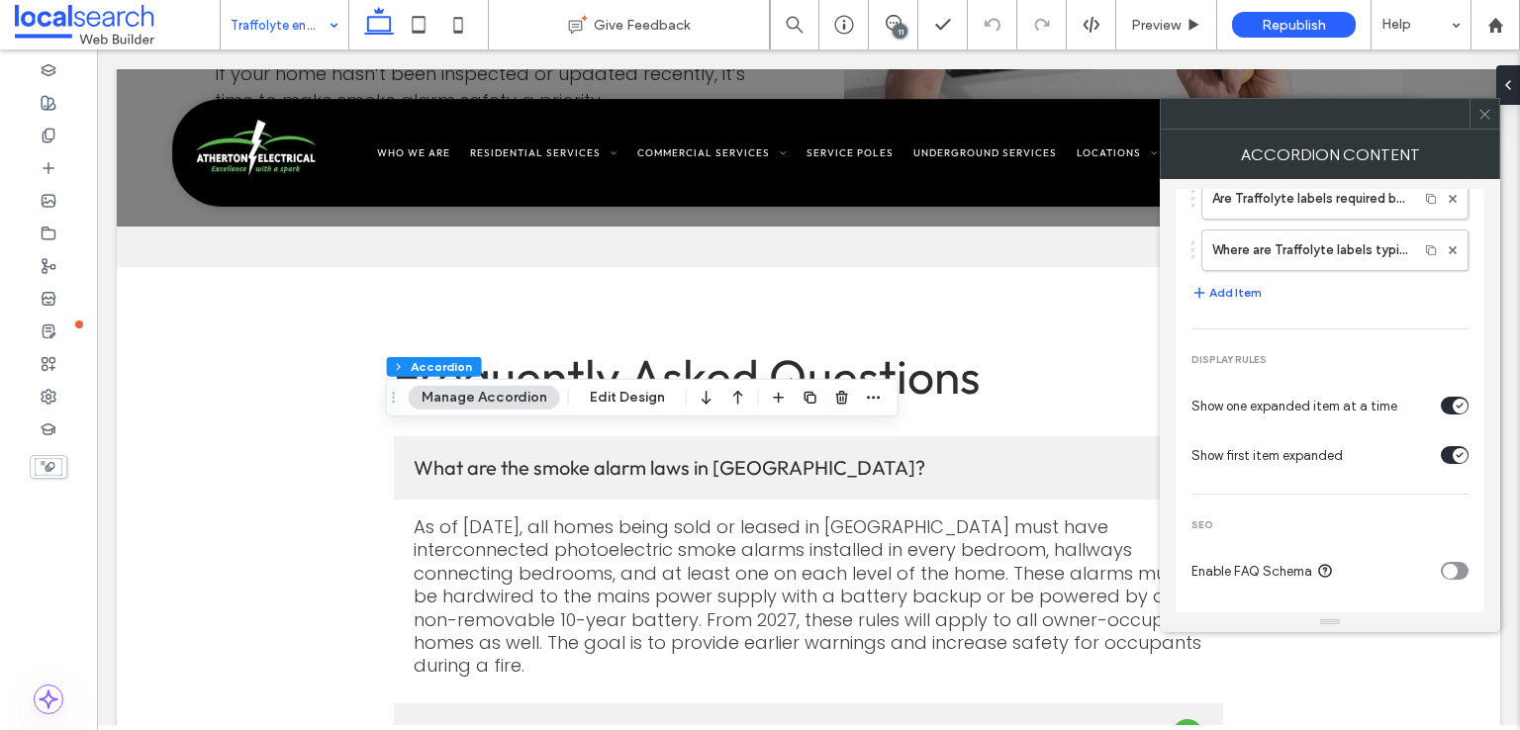
click at [1443, 564] on div "toggle" at bounding box center [1450, 571] width 15 height 15
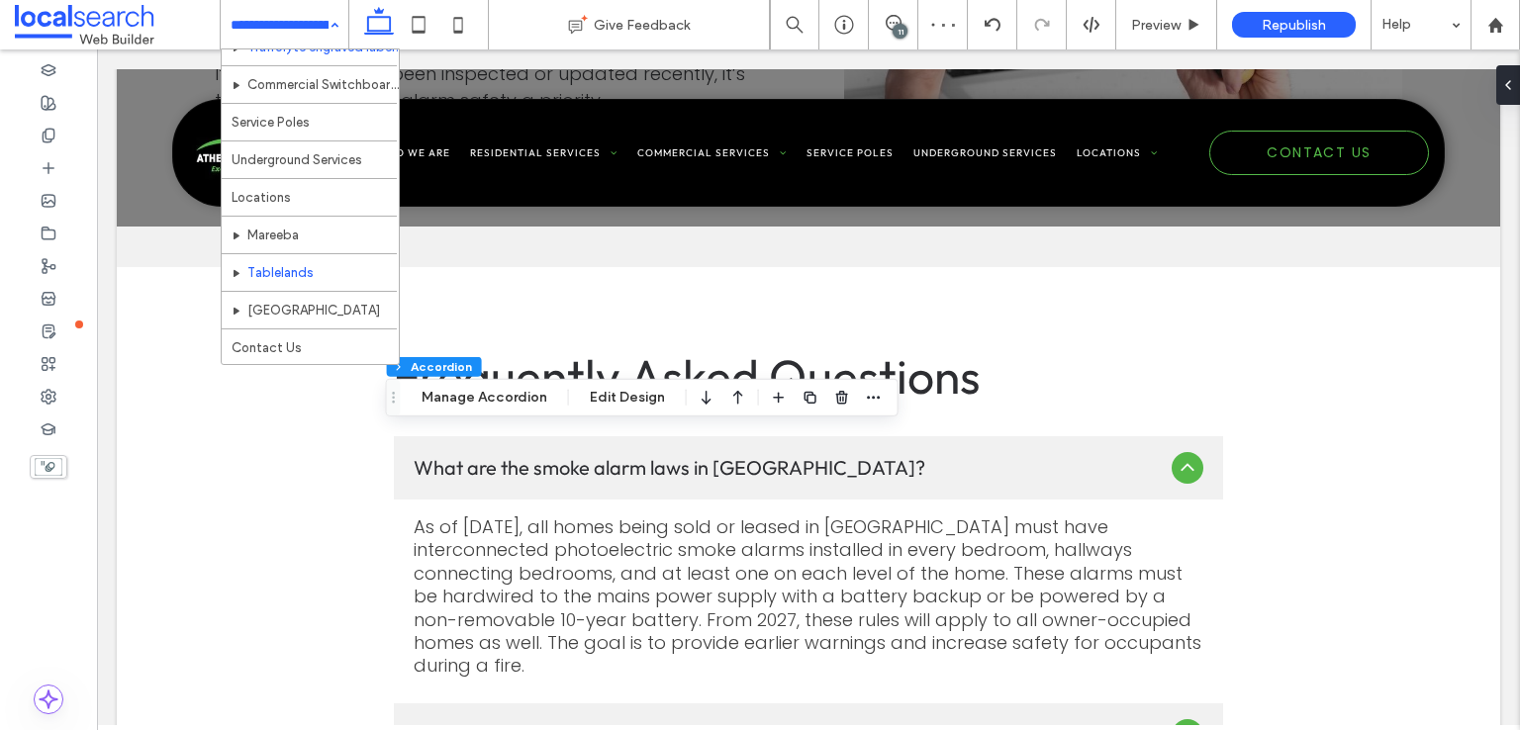
scroll to position [658, 0]
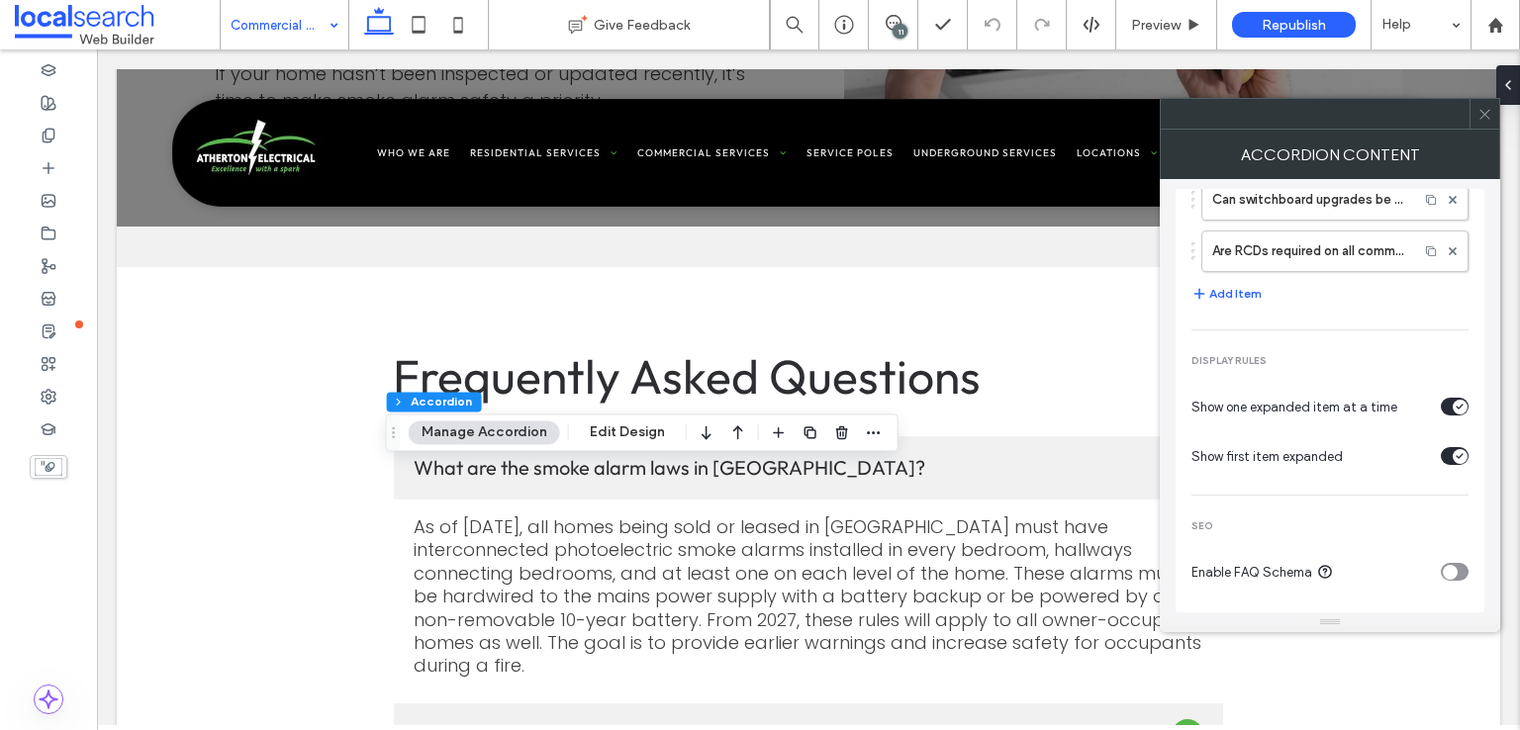
scroll to position [124, 0]
click at [1452, 558] on section "Enable FAQ Schema" at bounding box center [1329, 570] width 277 height 49
click at [1445, 567] on div "toggle" at bounding box center [1450, 571] width 15 height 15
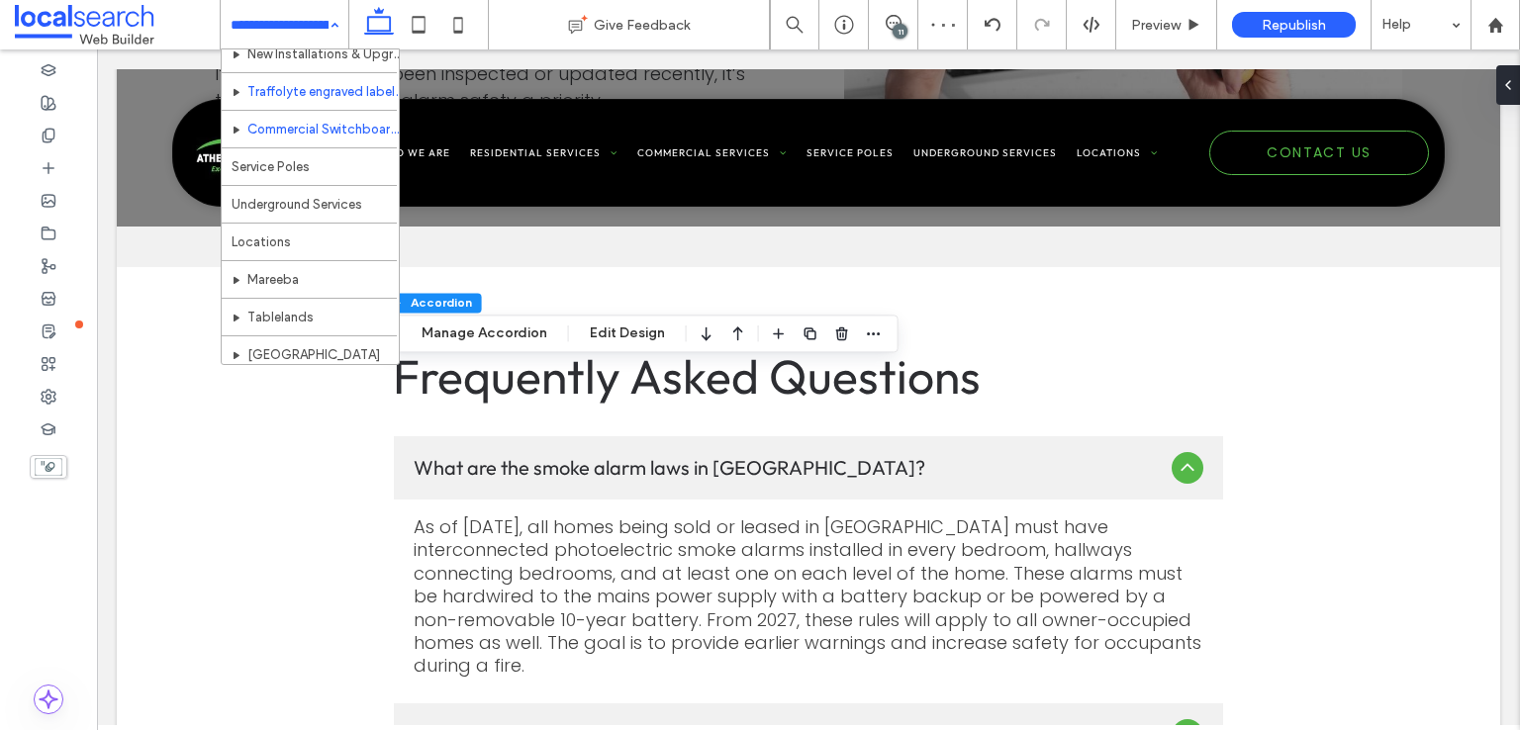
scroll to position [693, 0]
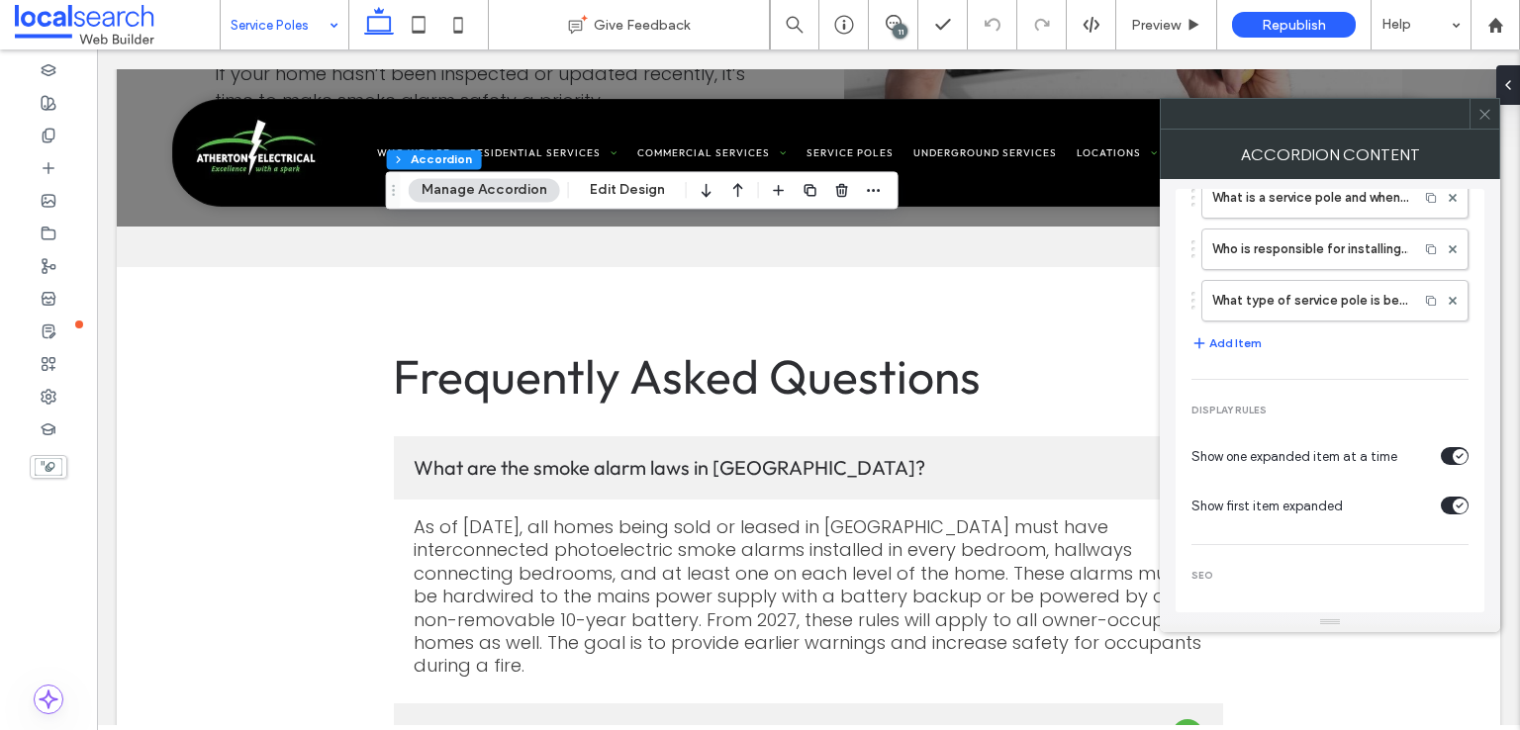
scroll to position [124, 0]
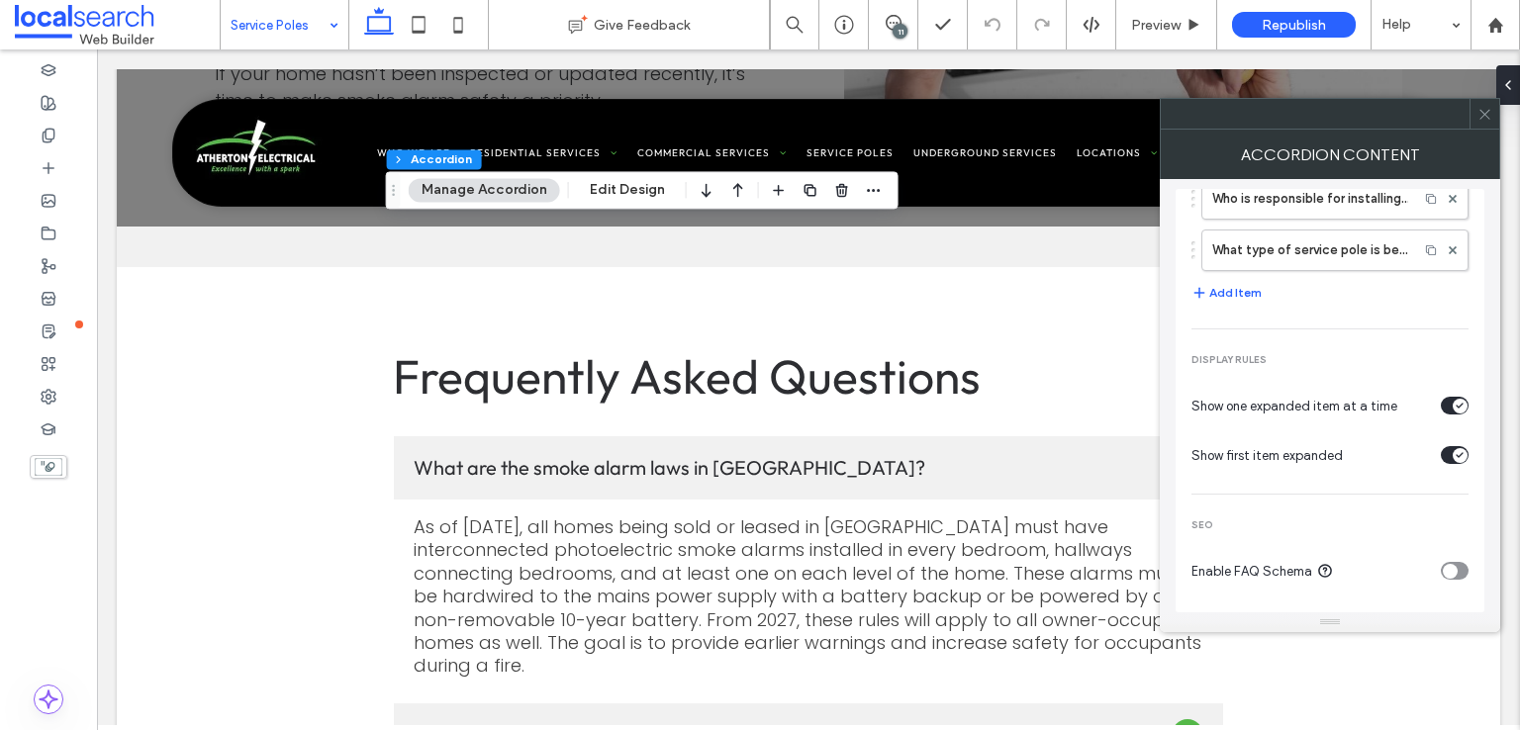
click at [1449, 563] on div "toggle" at bounding box center [1455, 571] width 28 height 18
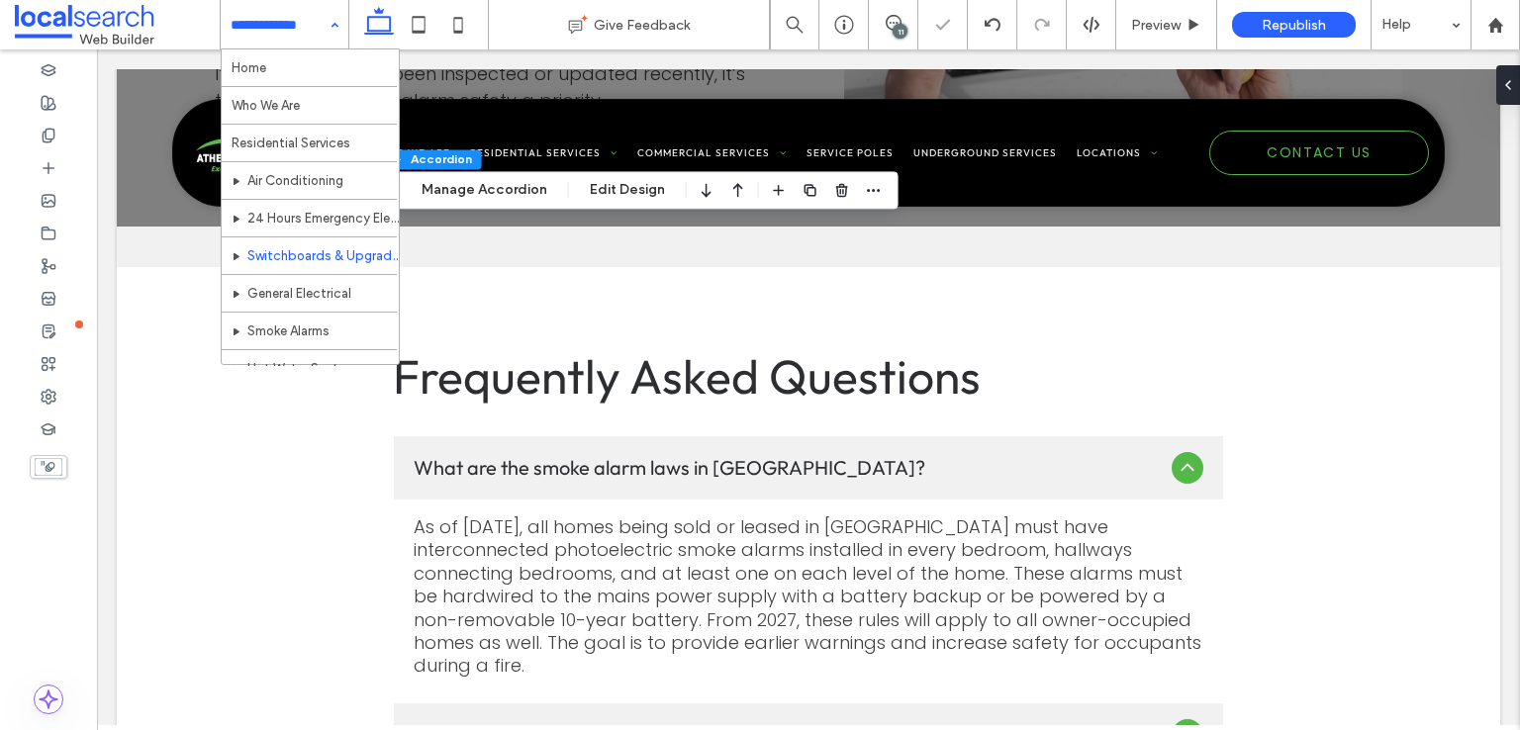
scroll to position [594, 0]
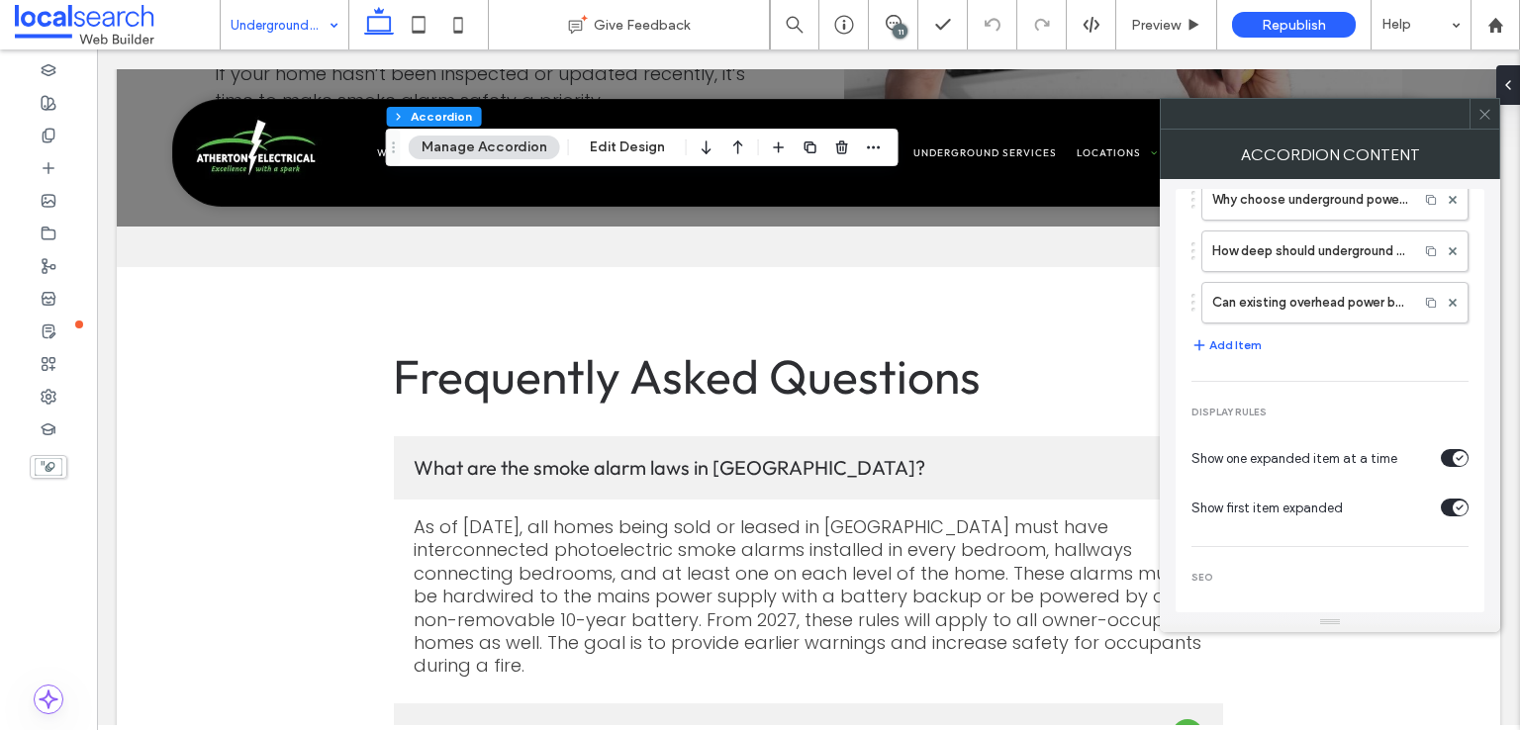
scroll to position [124, 0]
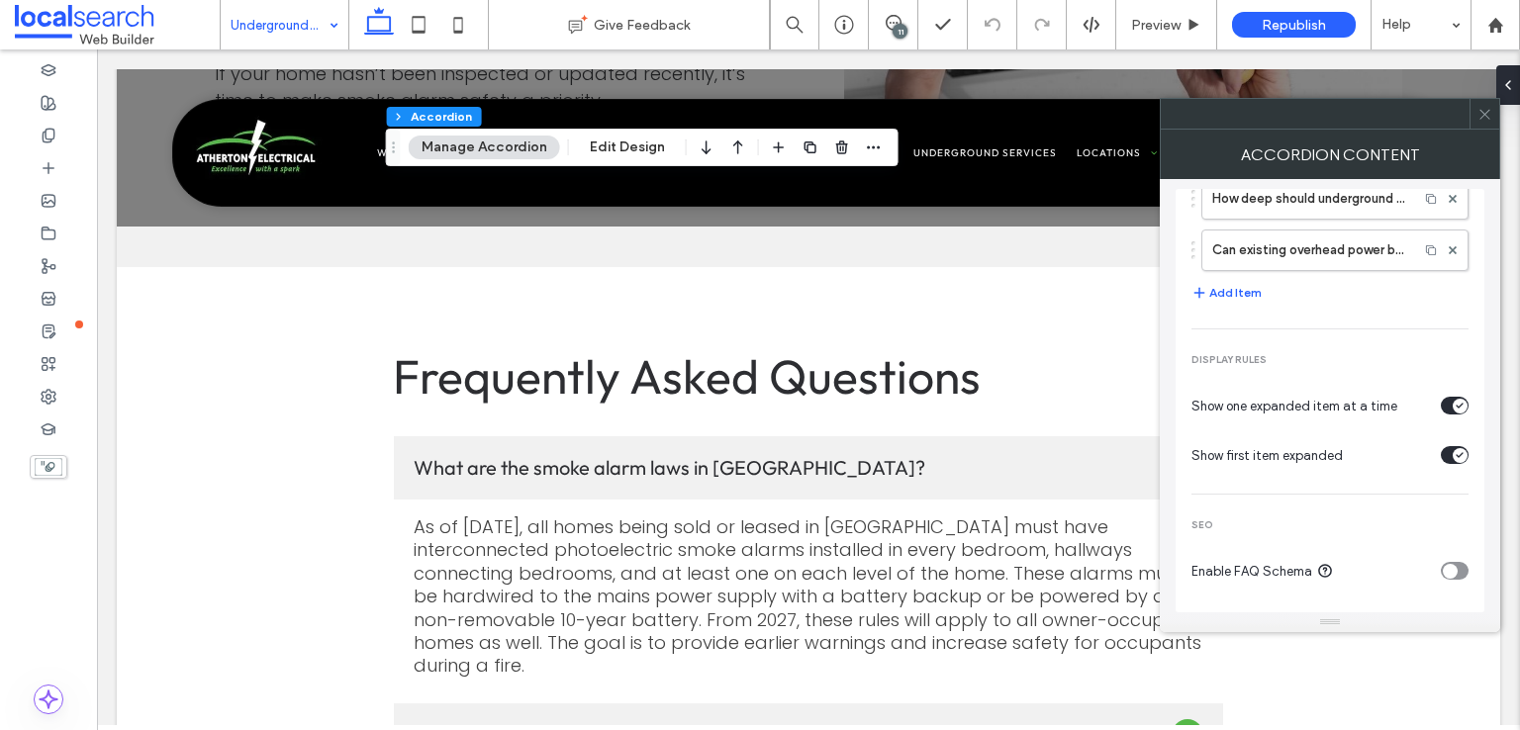
click at [1449, 562] on div "toggle" at bounding box center [1455, 571] width 28 height 18
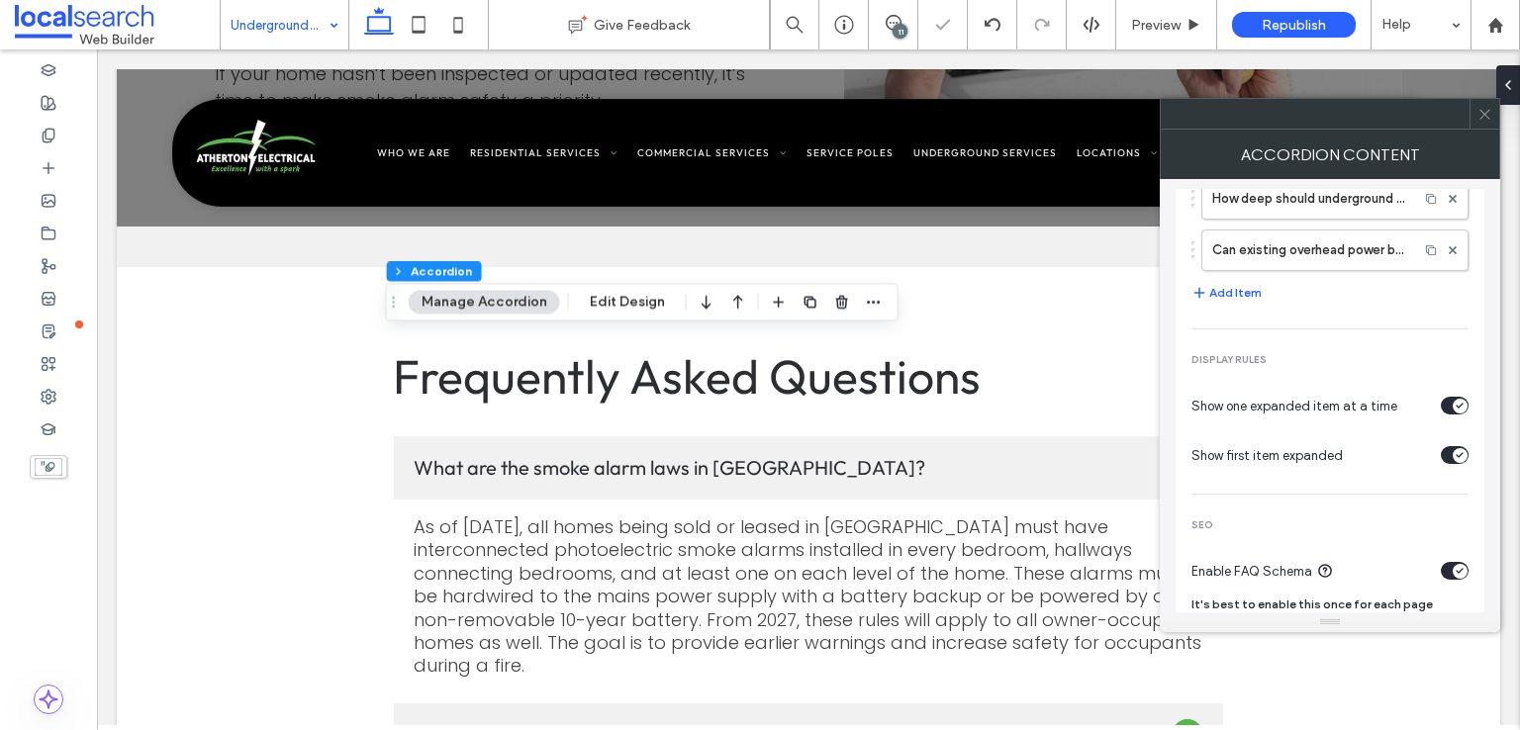
click at [1480, 122] on span at bounding box center [1484, 114] width 15 height 30
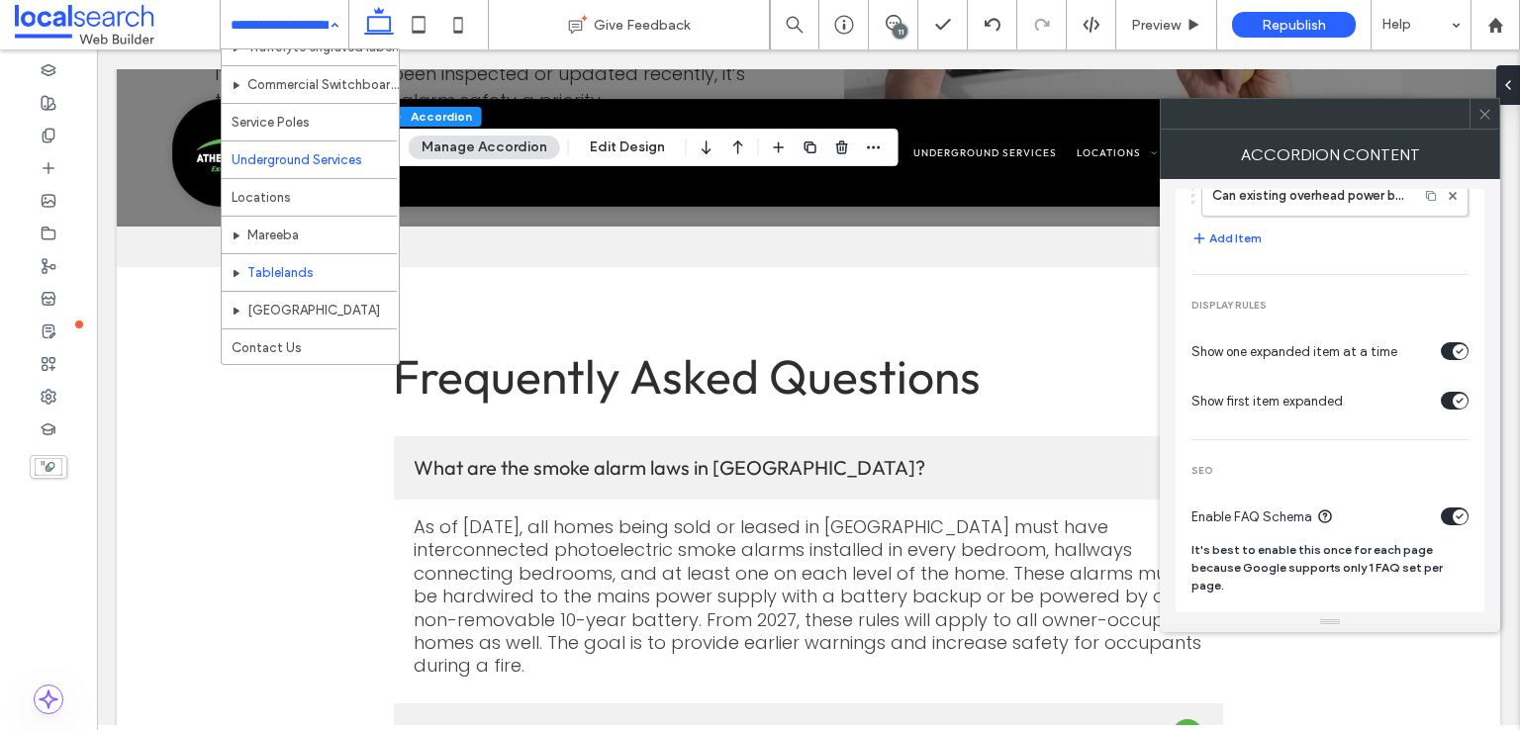
scroll to position [757, 0]
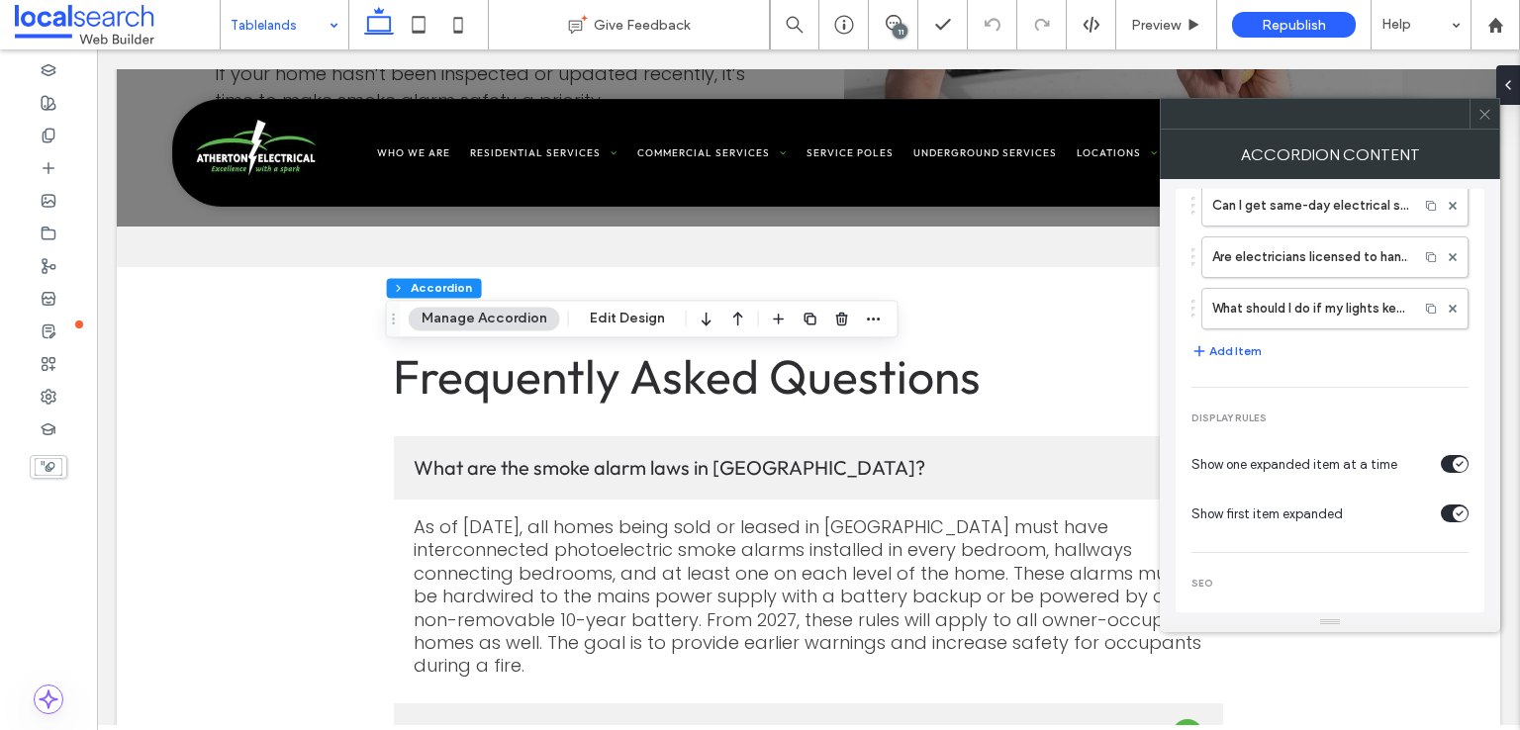
scroll to position [124, 0]
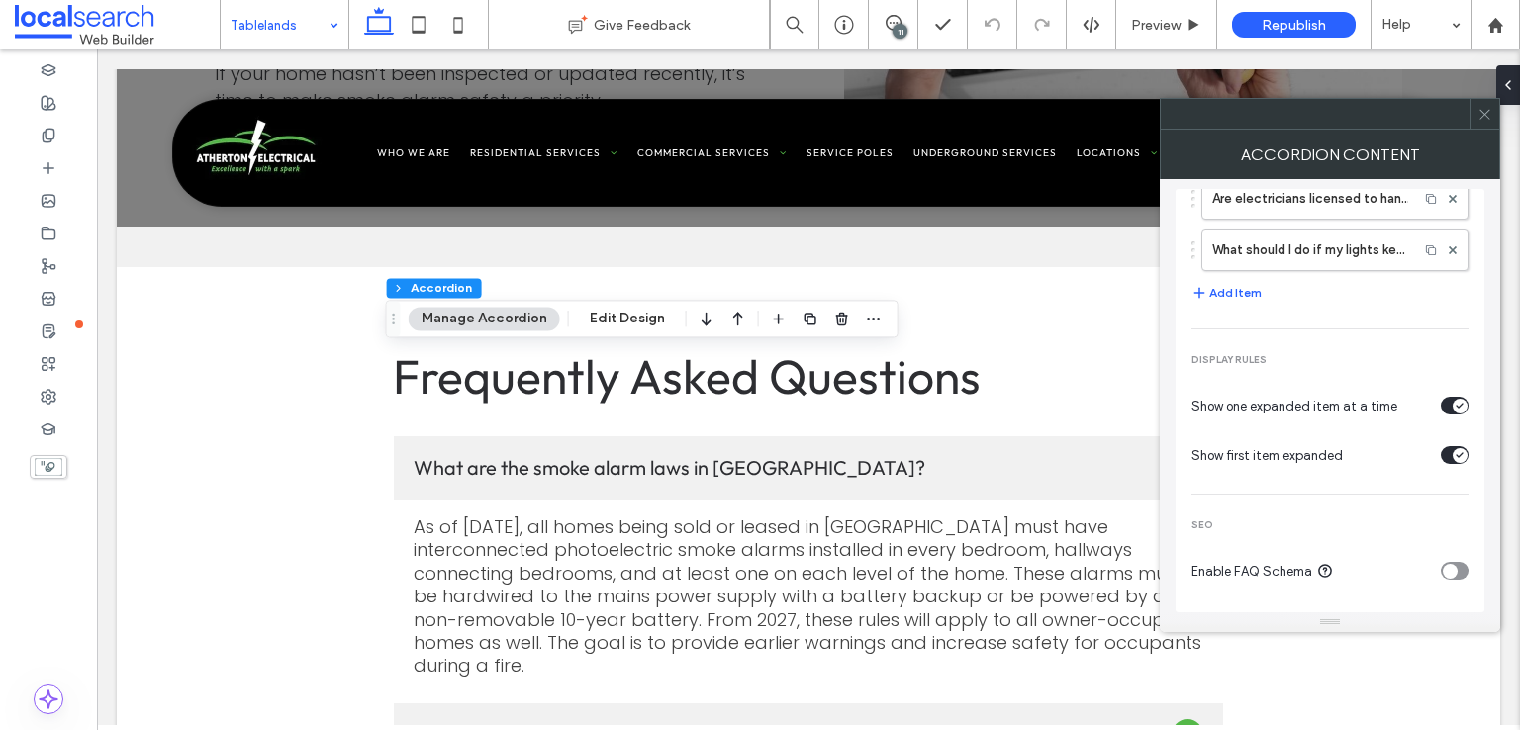
click at [1450, 566] on div "toggle" at bounding box center [1455, 571] width 28 height 18
click at [1488, 113] on icon at bounding box center [1484, 114] width 15 height 15
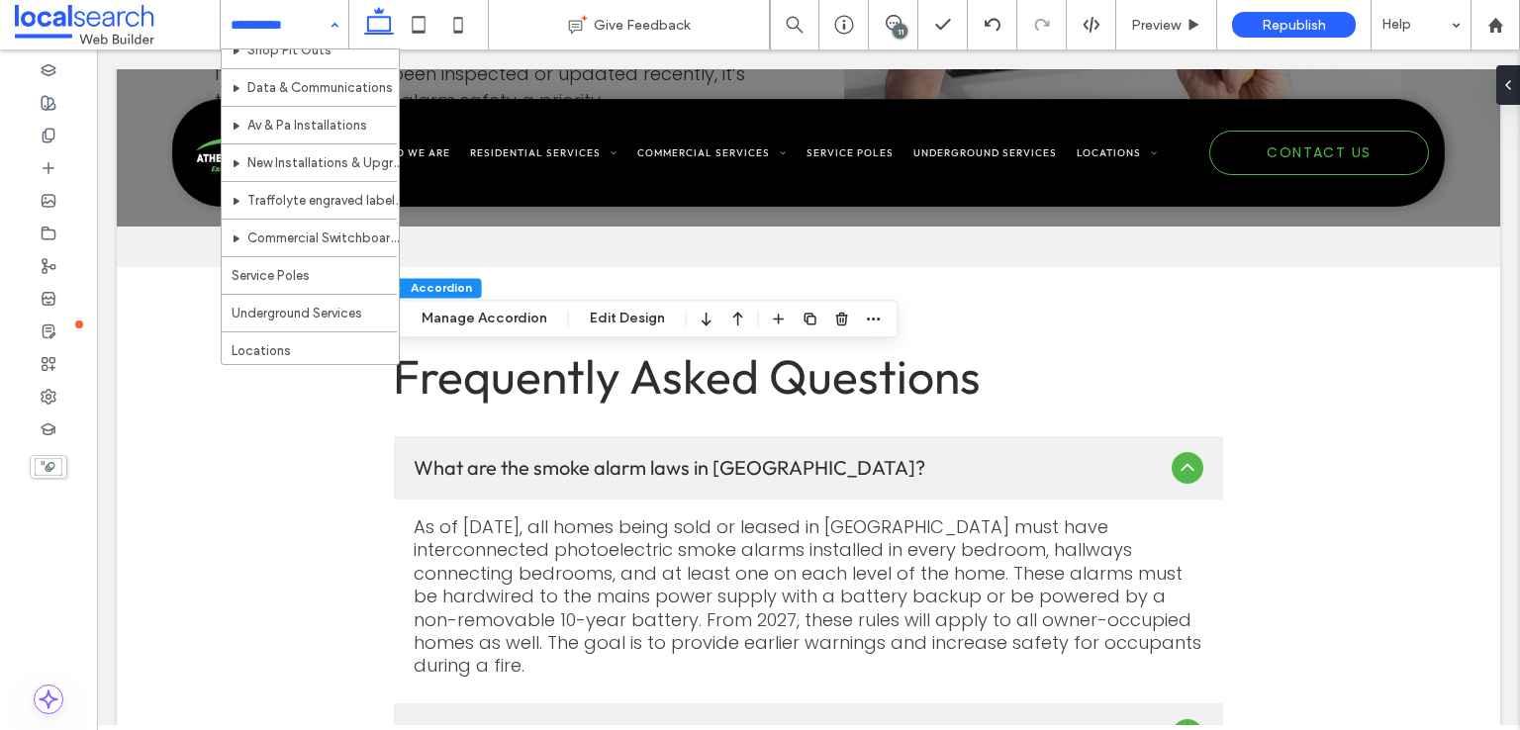
scroll to position [757, 0]
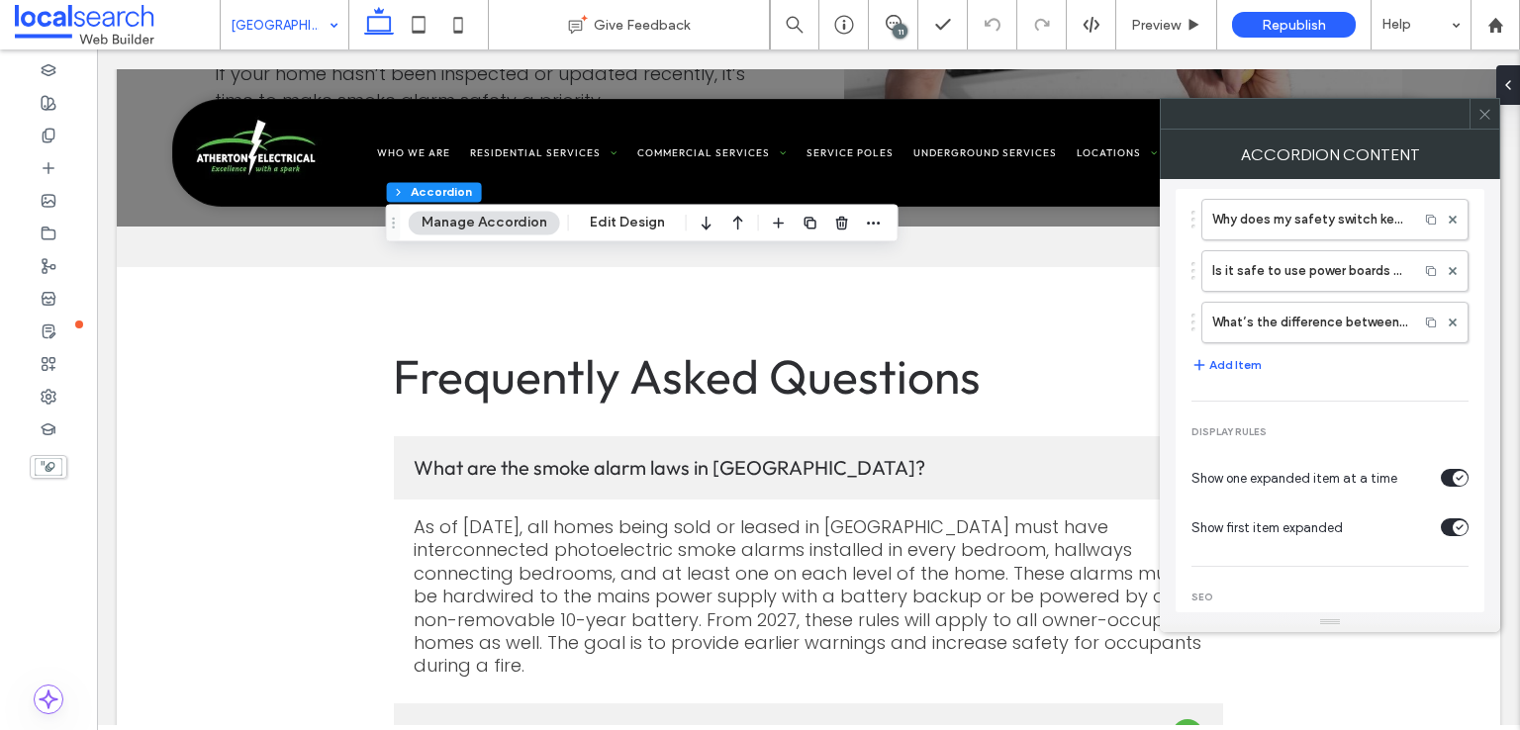
scroll to position [124, 0]
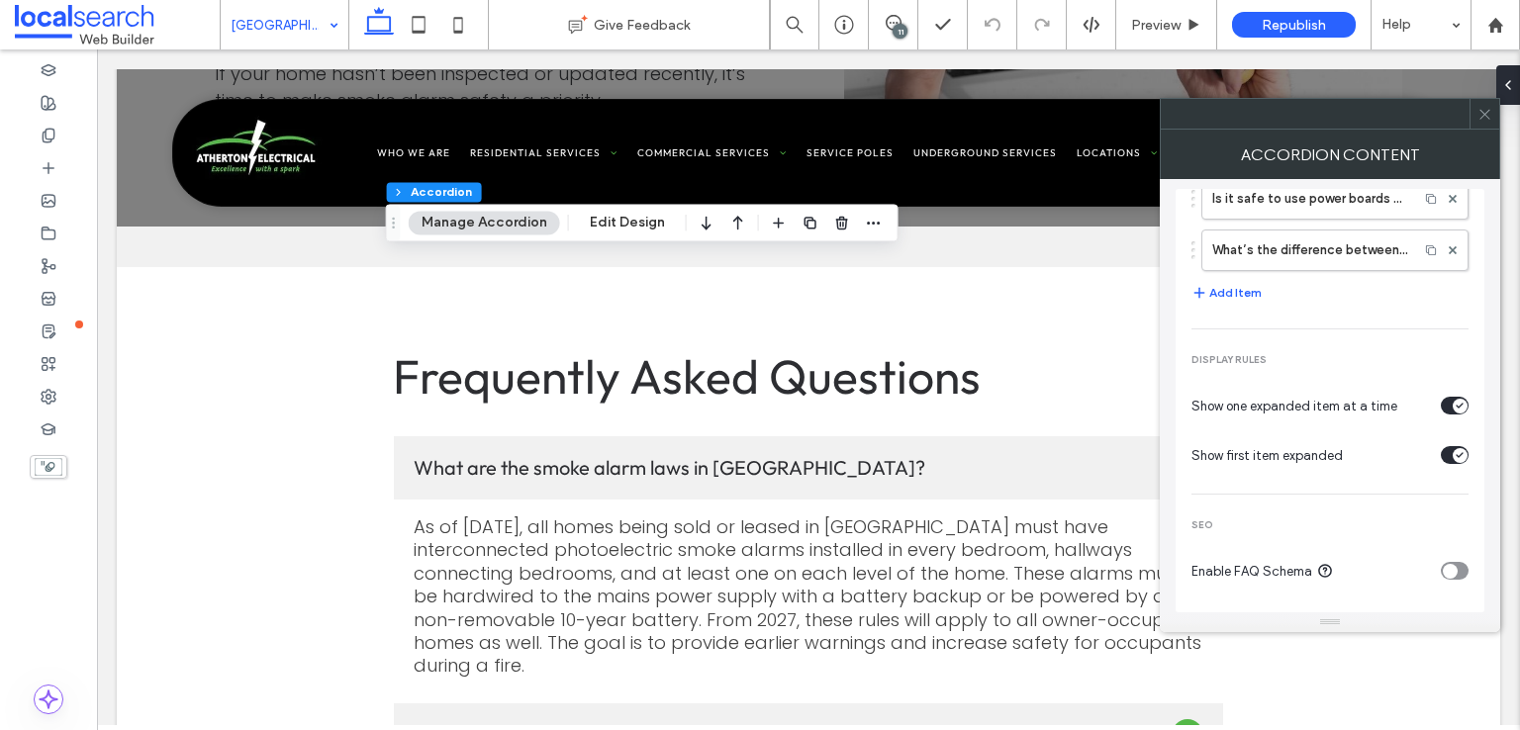
click at [1443, 564] on div "toggle" at bounding box center [1450, 571] width 15 height 15
click at [1480, 114] on icon at bounding box center [1484, 114] width 15 height 15
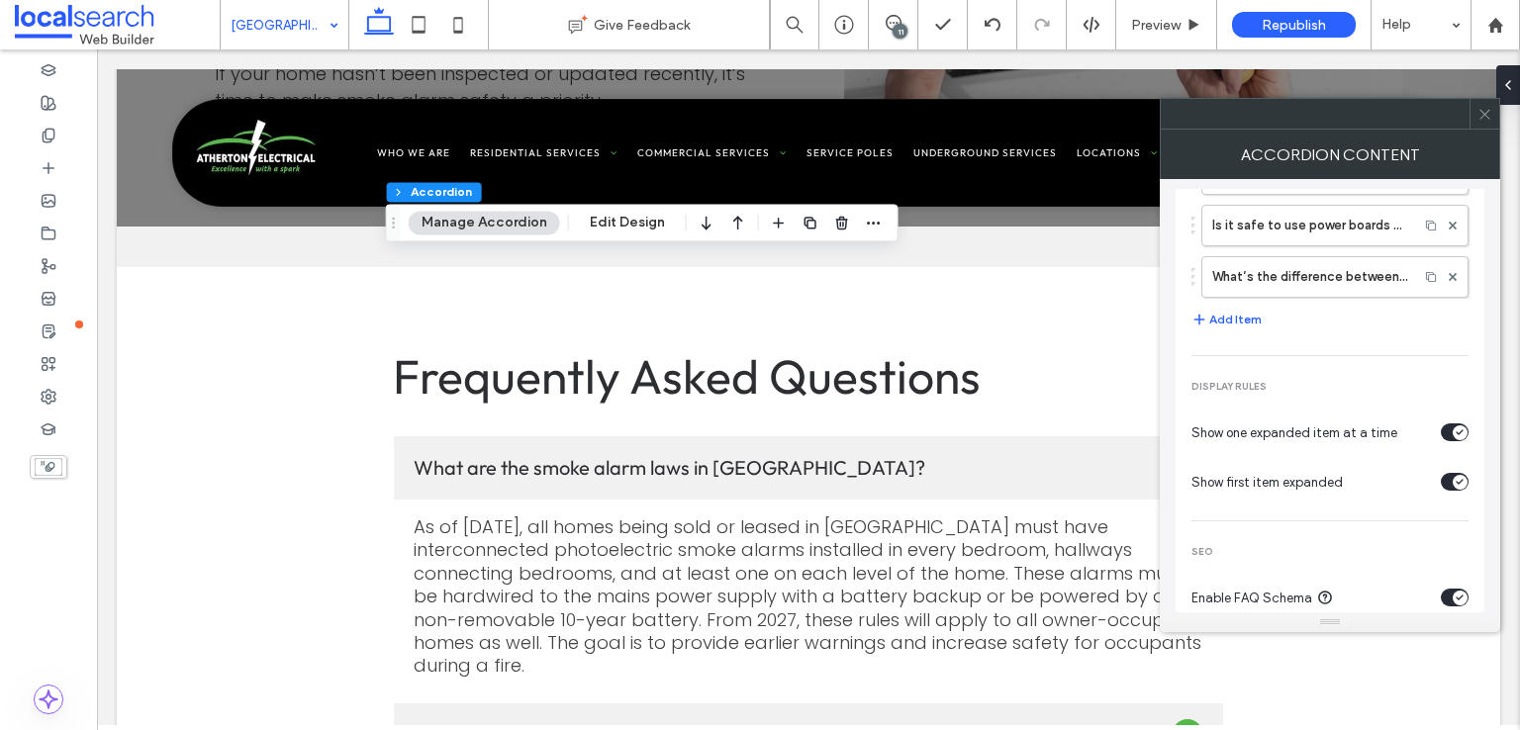
scroll to position [178, 0]
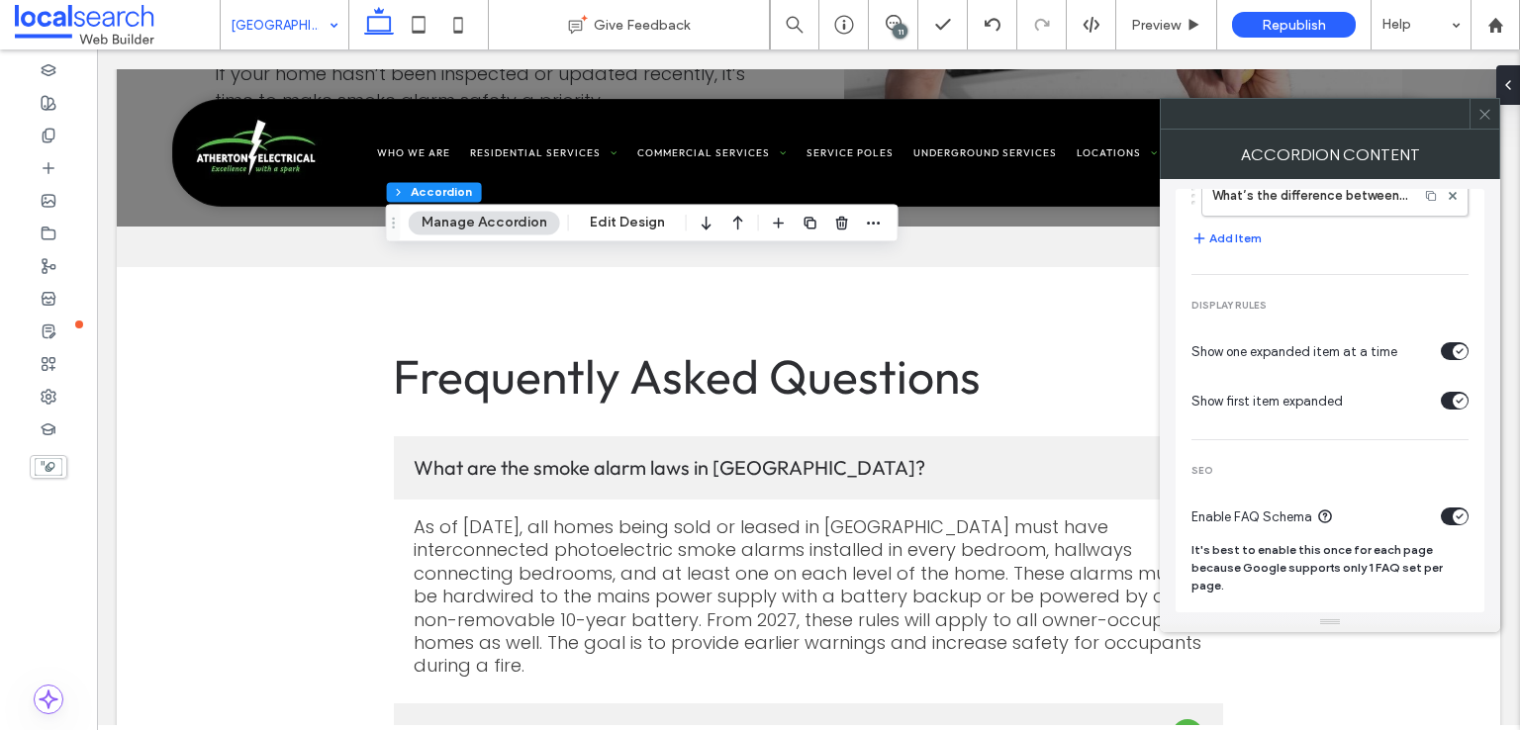
click at [1486, 109] on icon at bounding box center [1484, 114] width 15 height 15
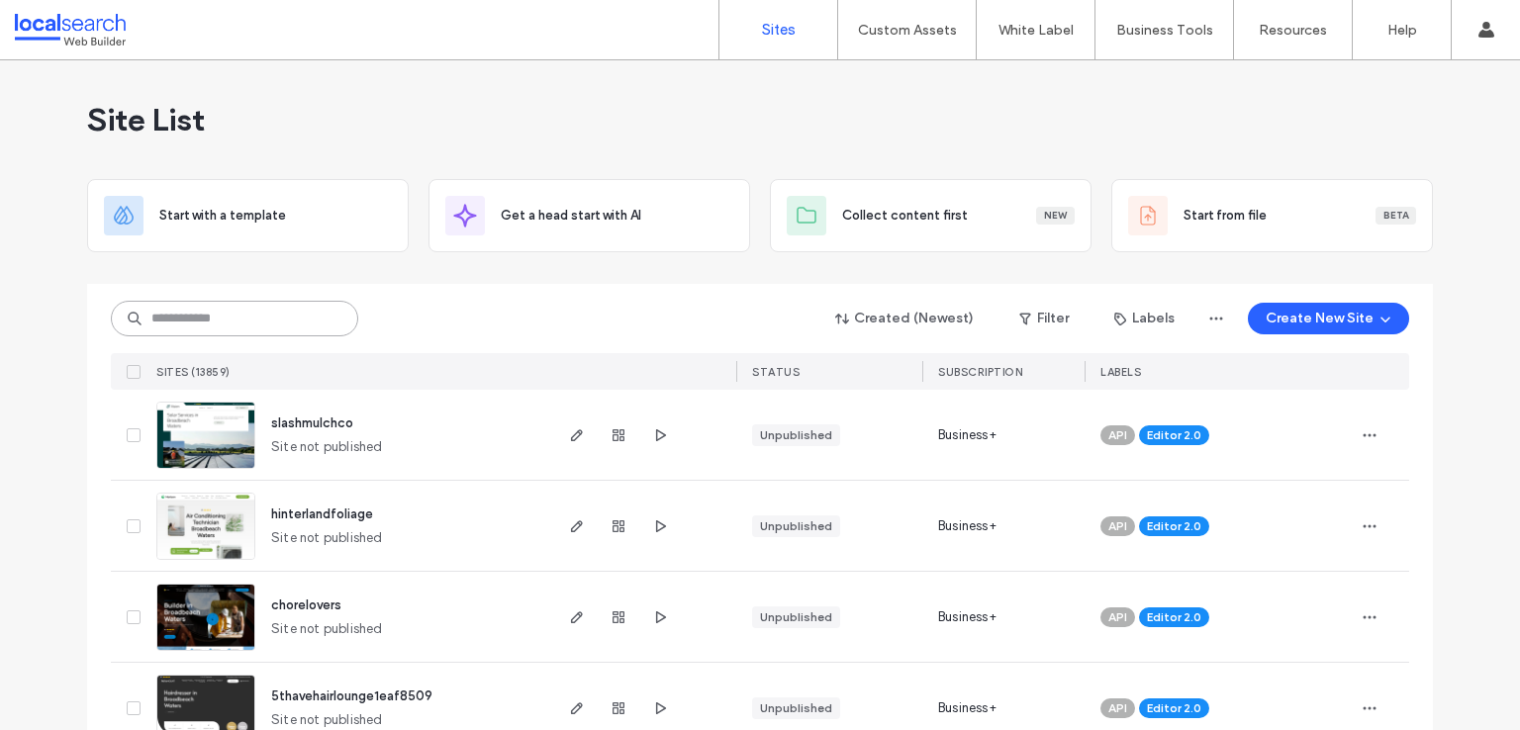
click at [178, 311] on input at bounding box center [234, 319] width 247 height 36
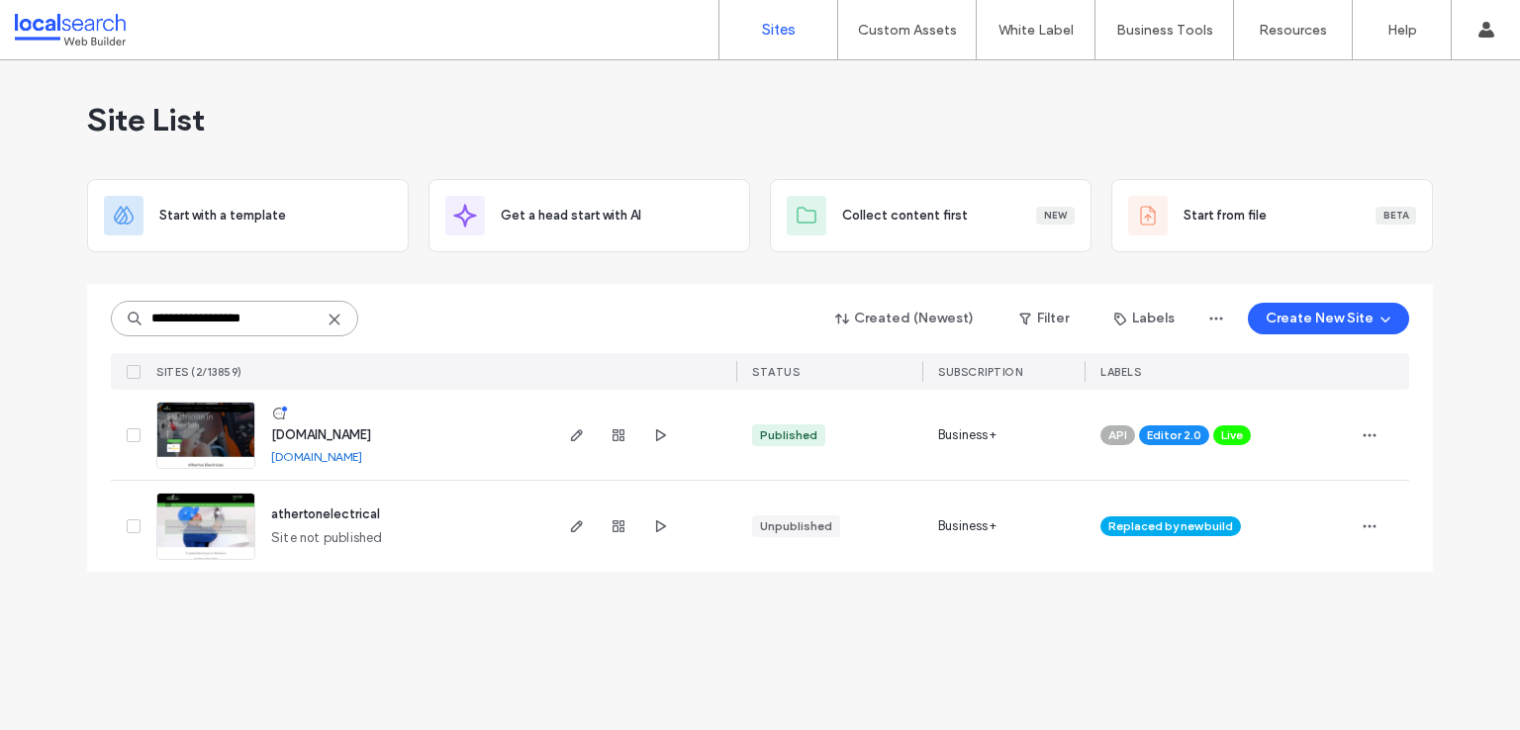
type input "**********"
click at [198, 426] on img at bounding box center [205, 470] width 97 height 135
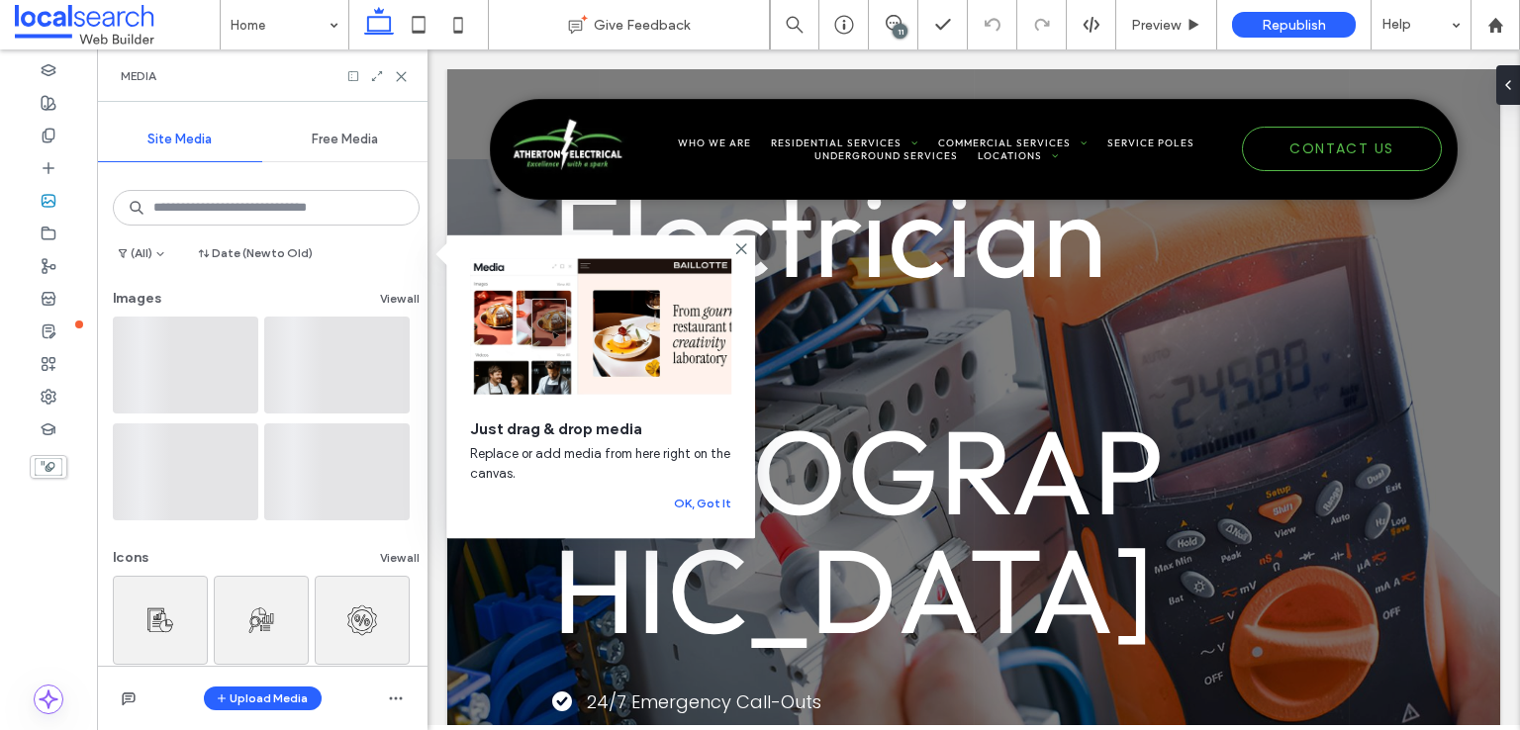
scroll to position [99, 0]
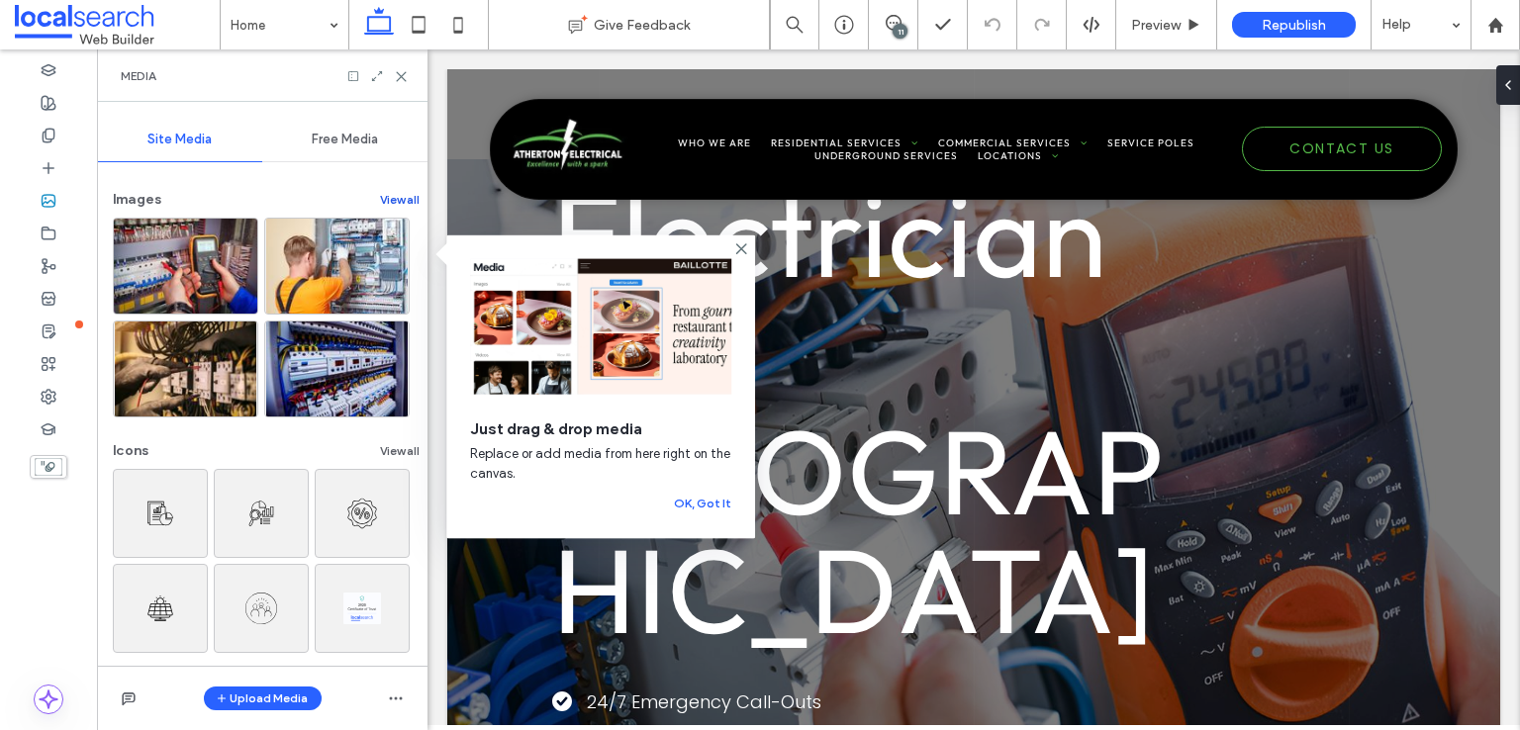
click at [385, 208] on button "View all" at bounding box center [400, 200] width 40 height 24
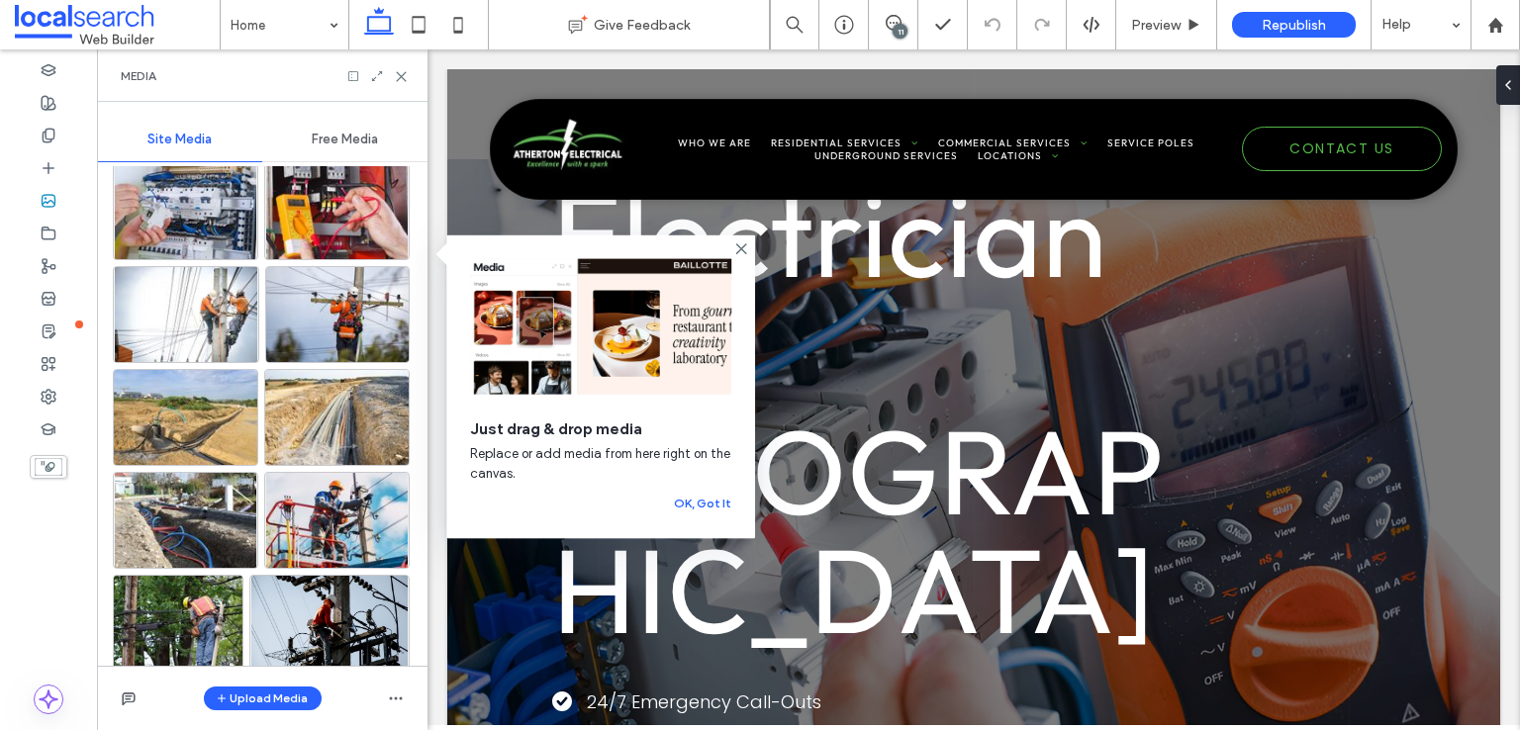
scroll to position [594, 0]
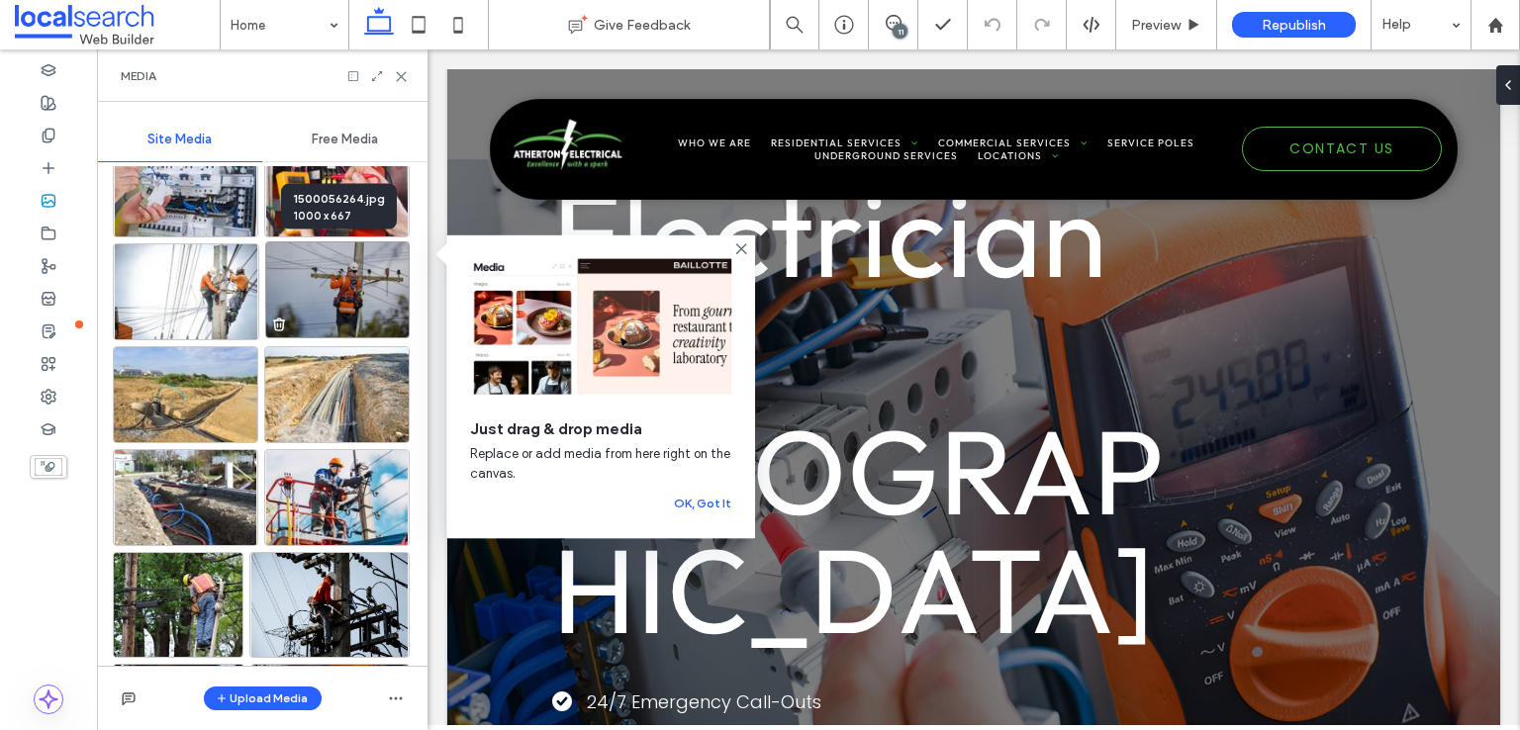
click at [341, 283] on img at bounding box center [337, 289] width 144 height 97
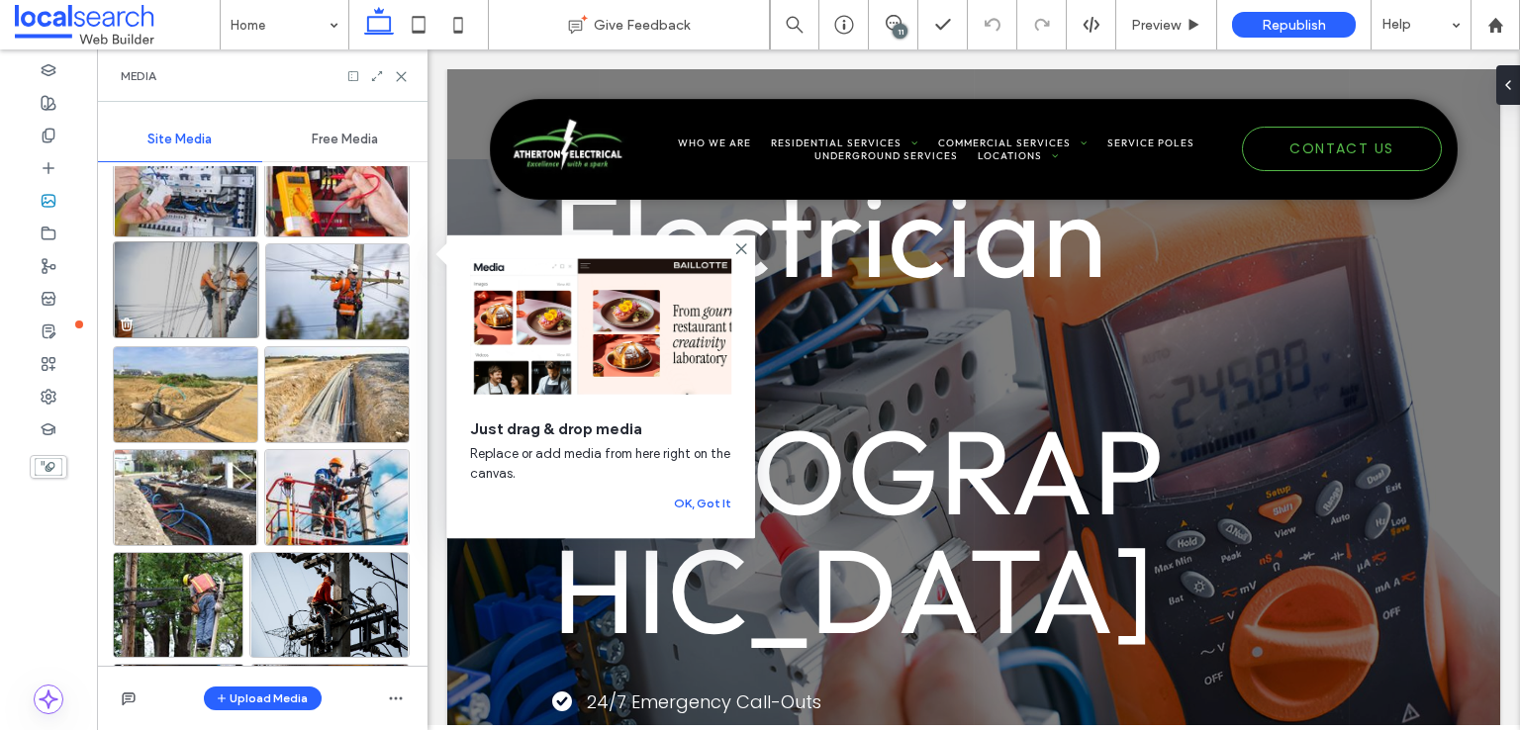
click at [154, 275] on img at bounding box center [186, 289] width 146 height 97
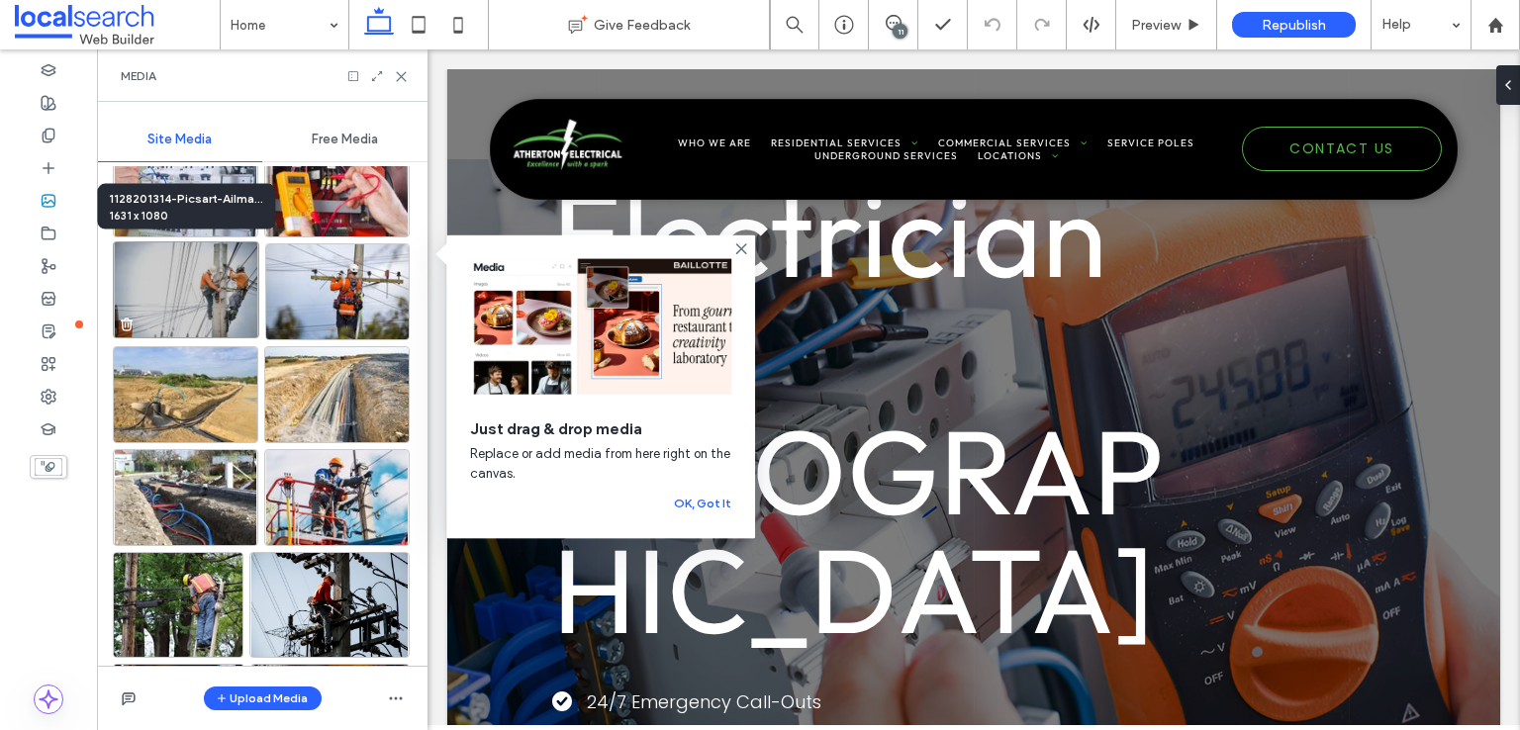
click at [200, 287] on img at bounding box center [186, 289] width 146 height 97
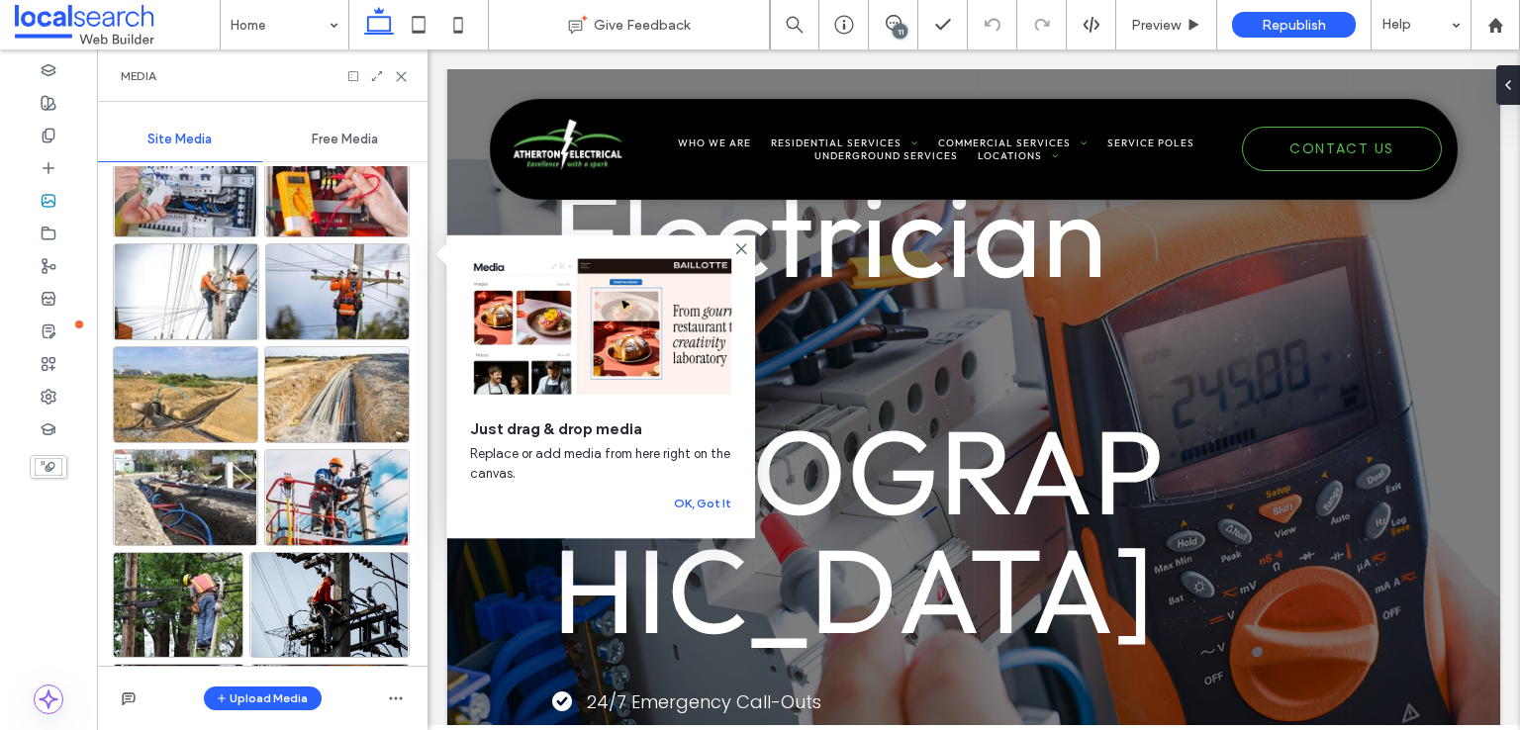
scroll to position [693, 0]
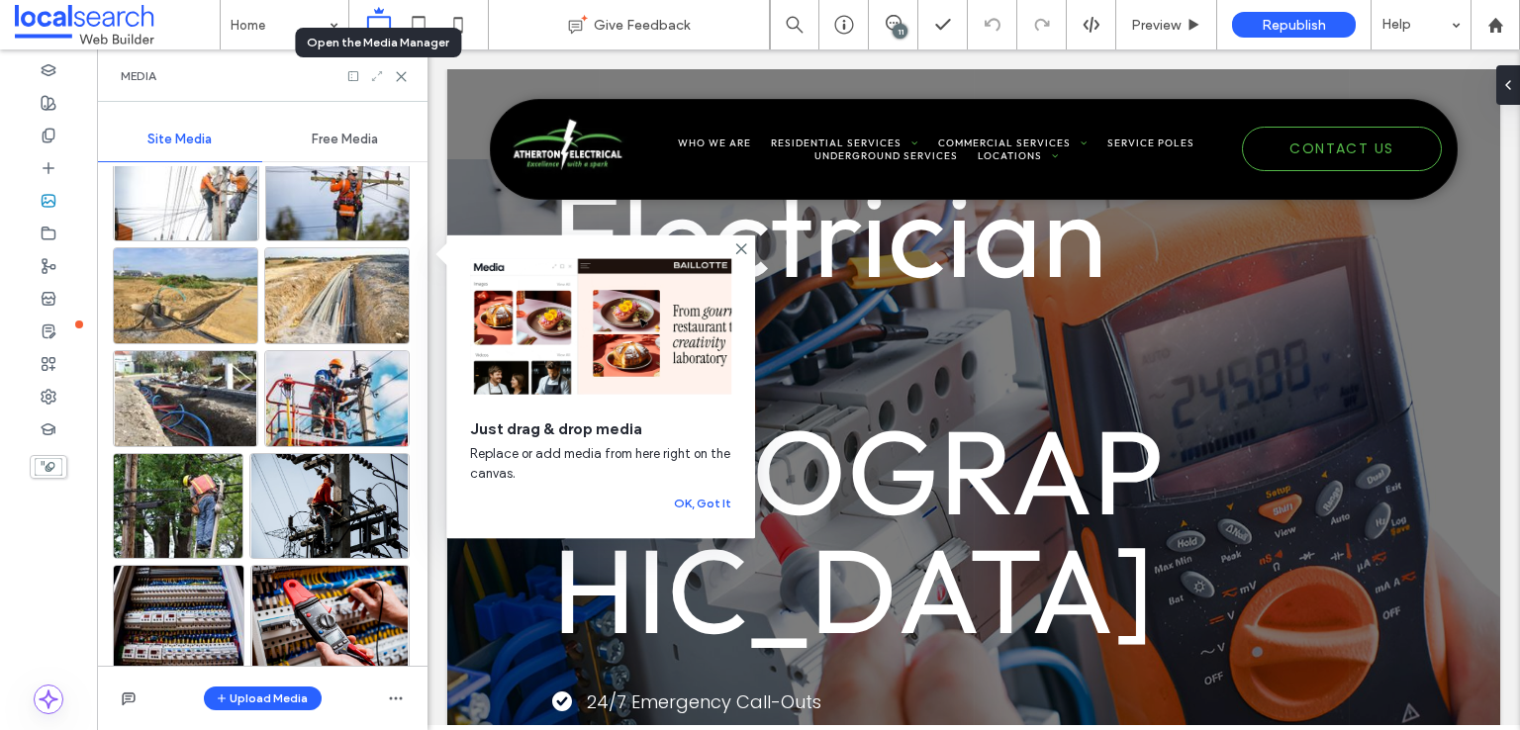
click at [377, 76] on icon at bounding box center [377, 76] width 14 height 14
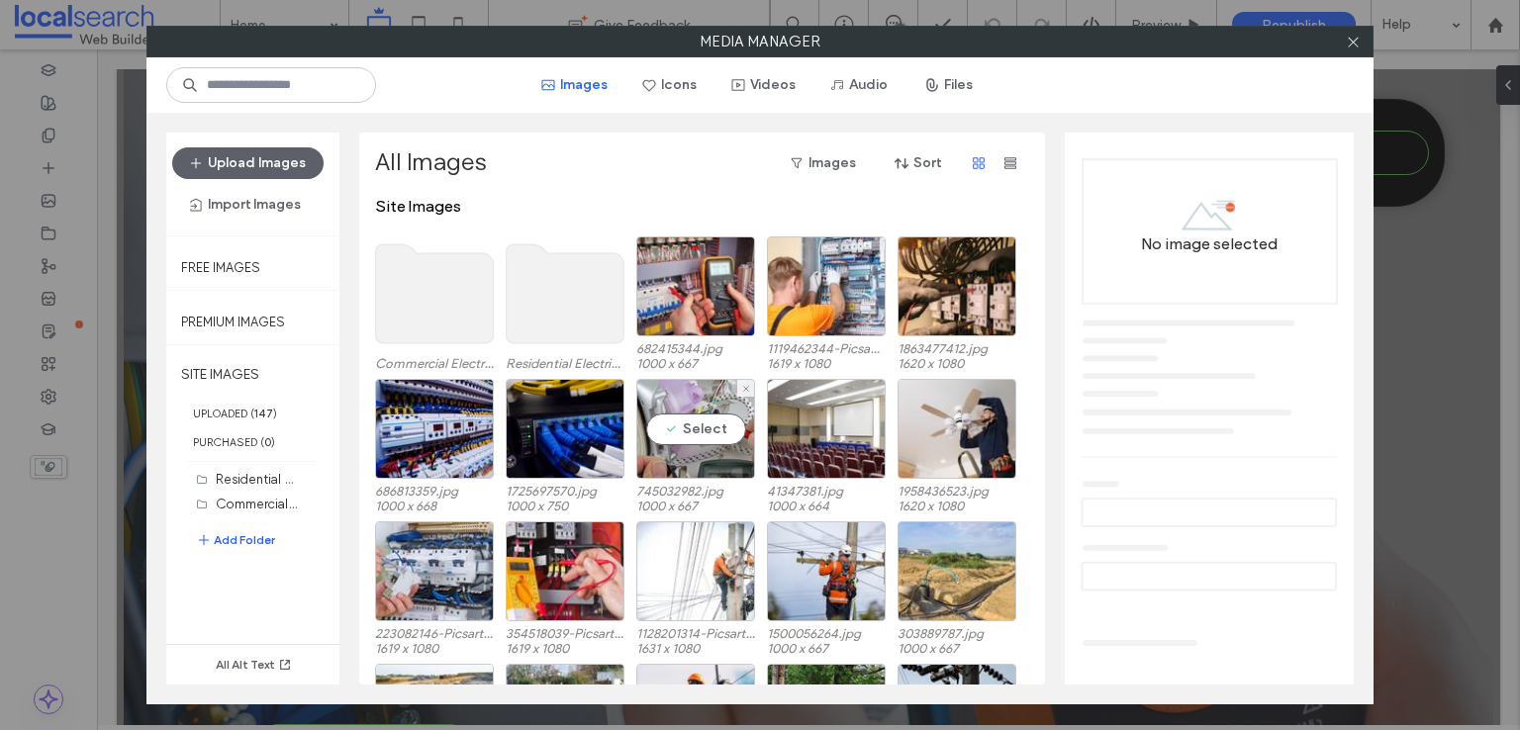
scroll to position [122, 0]
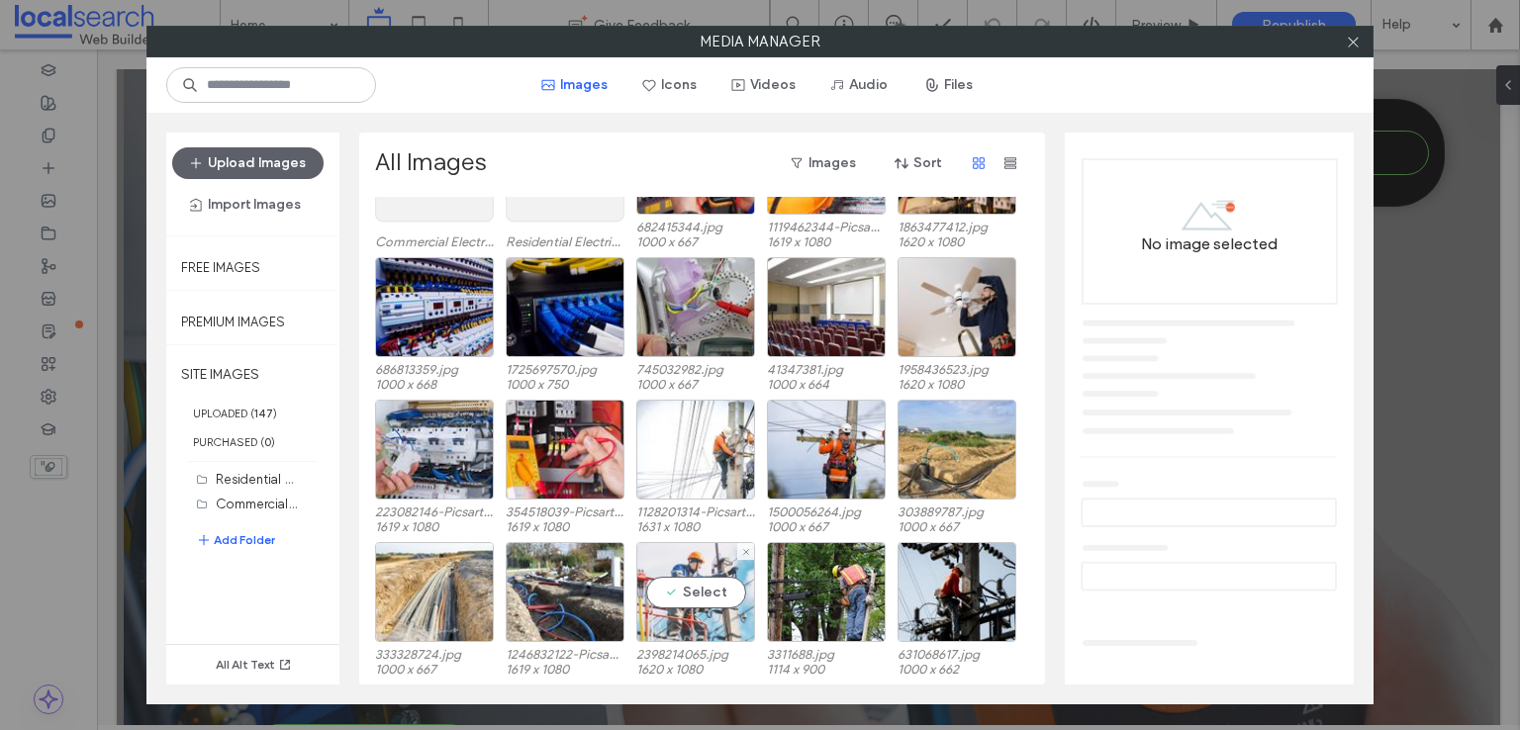
click at [666, 581] on div "Select" at bounding box center [695, 592] width 119 height 100
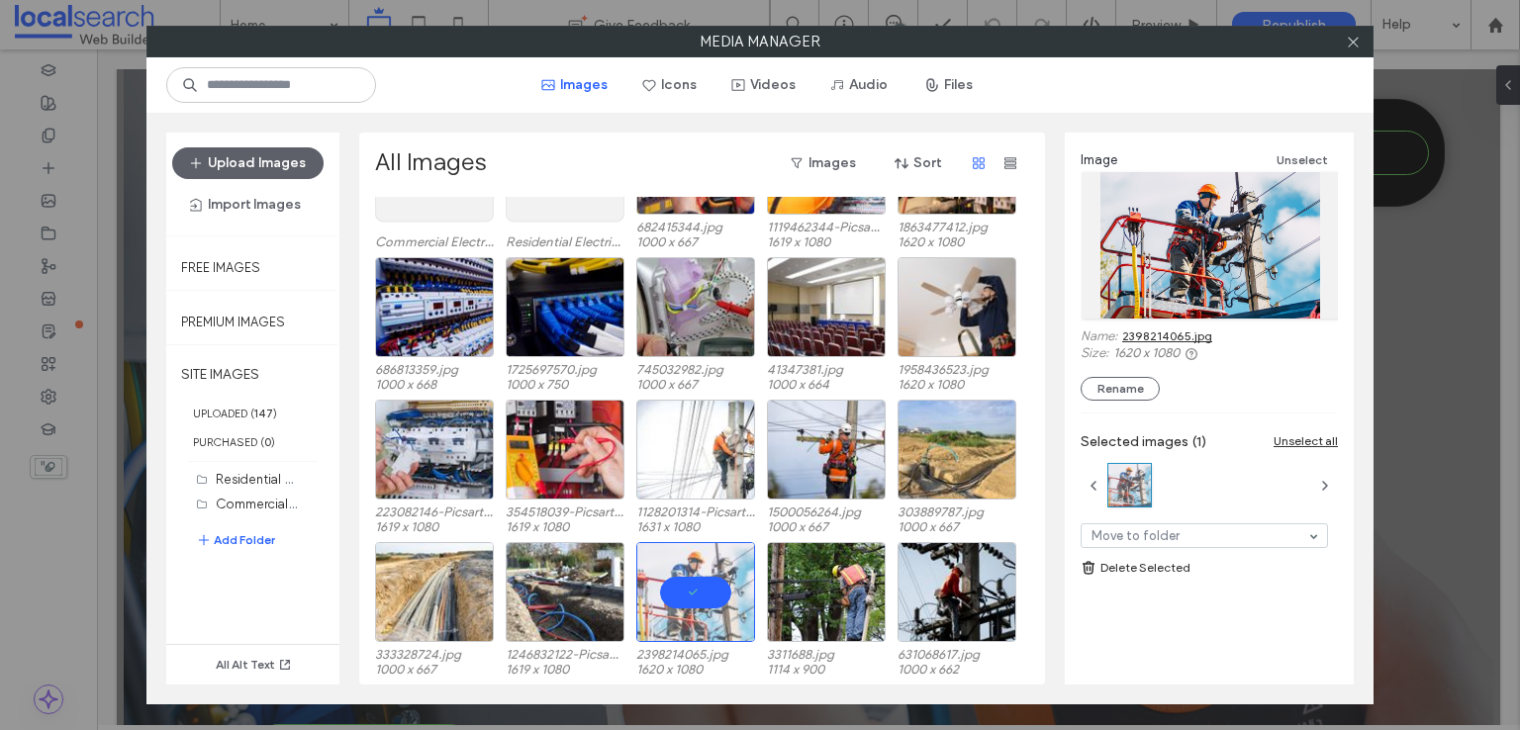
click at [1183, 333] on link "2398214065.jpg" at bounding box center [1167, 335] width 90 height 15
click at [687, 587] on div at bounding box center [695, 592] width 119 height 100
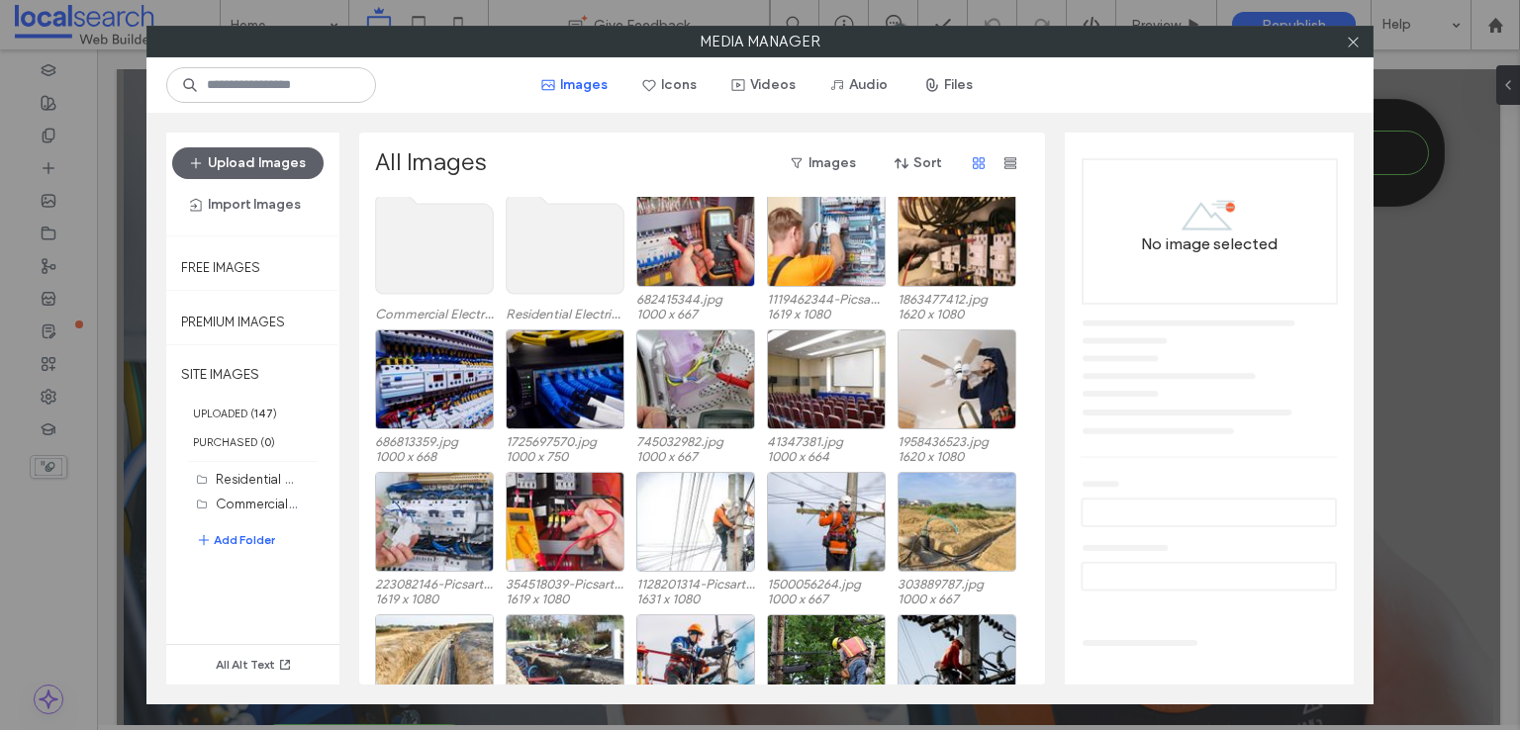
scroll to position [0, 0]
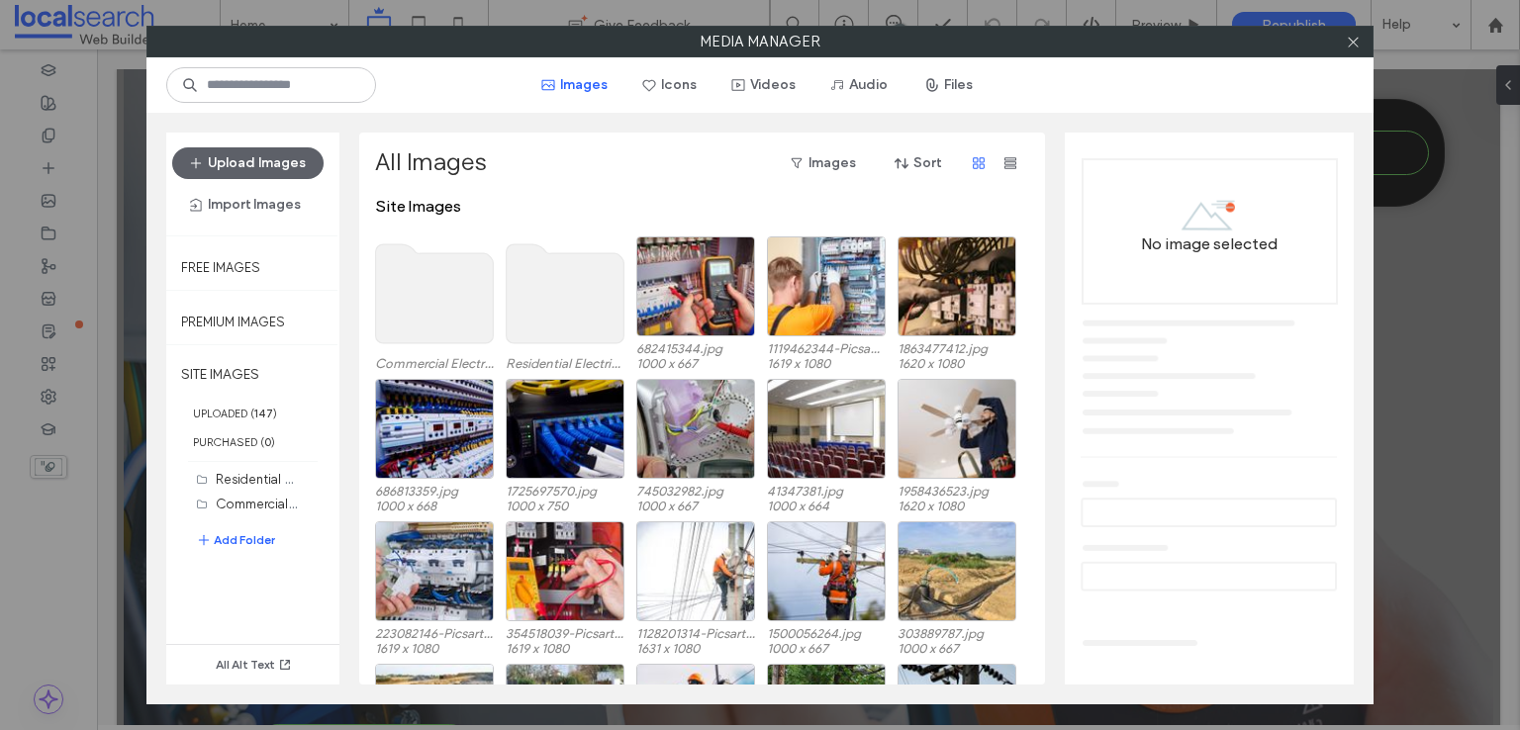
click at [427, 286] on use at bounding box center [435, 293] width 118 height 99
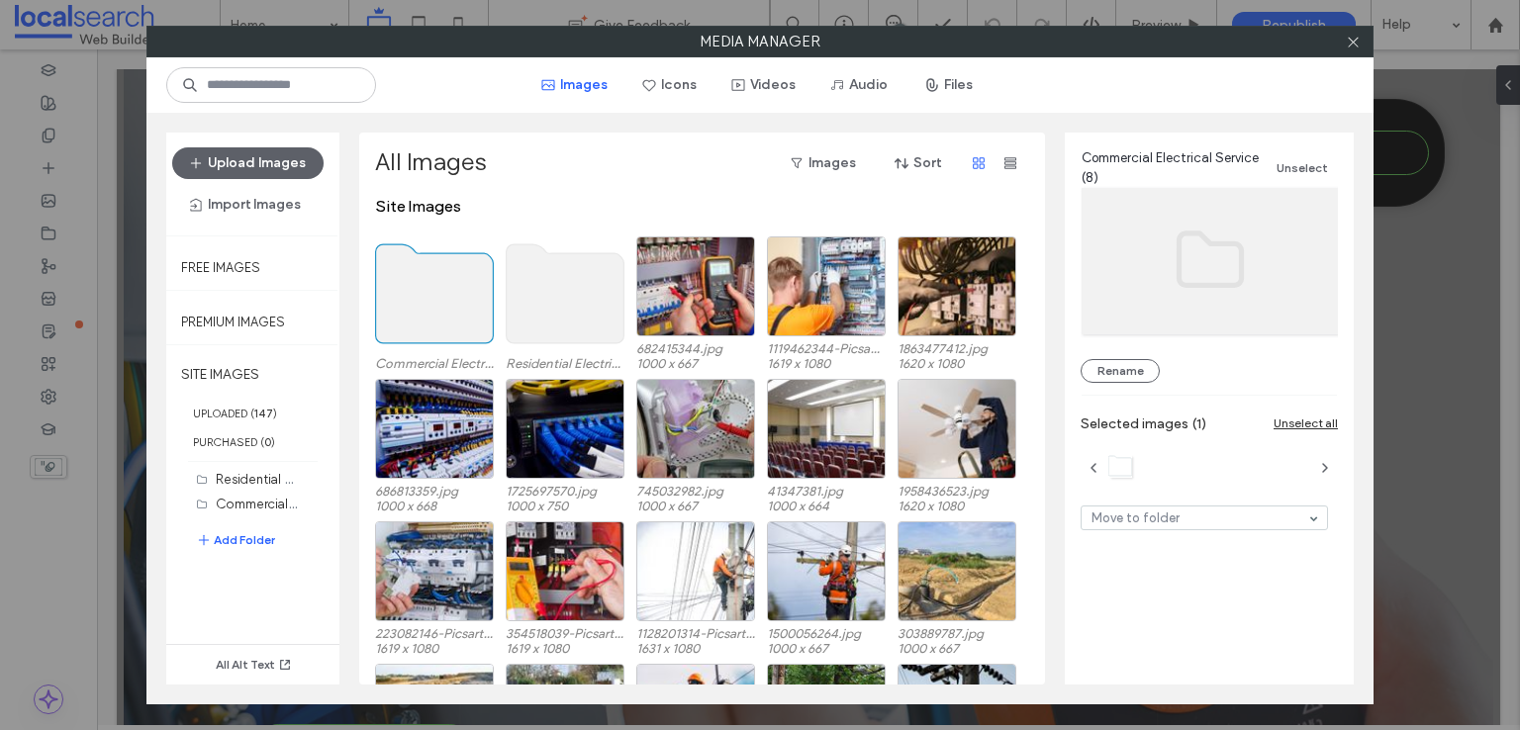
click at [439, 291] on use at bounding box center [435, 293] width 118 height 99
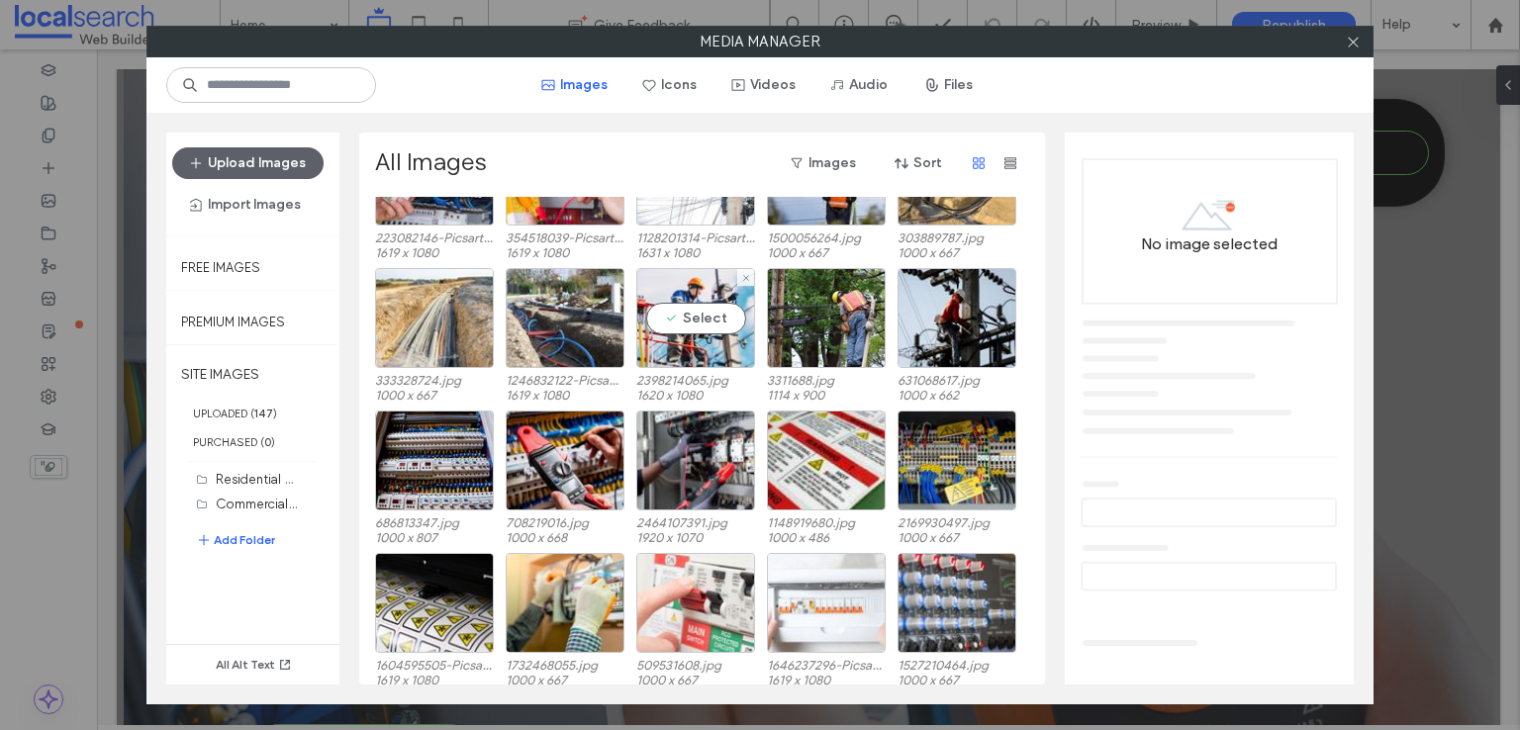
scroll to position [495, 0]
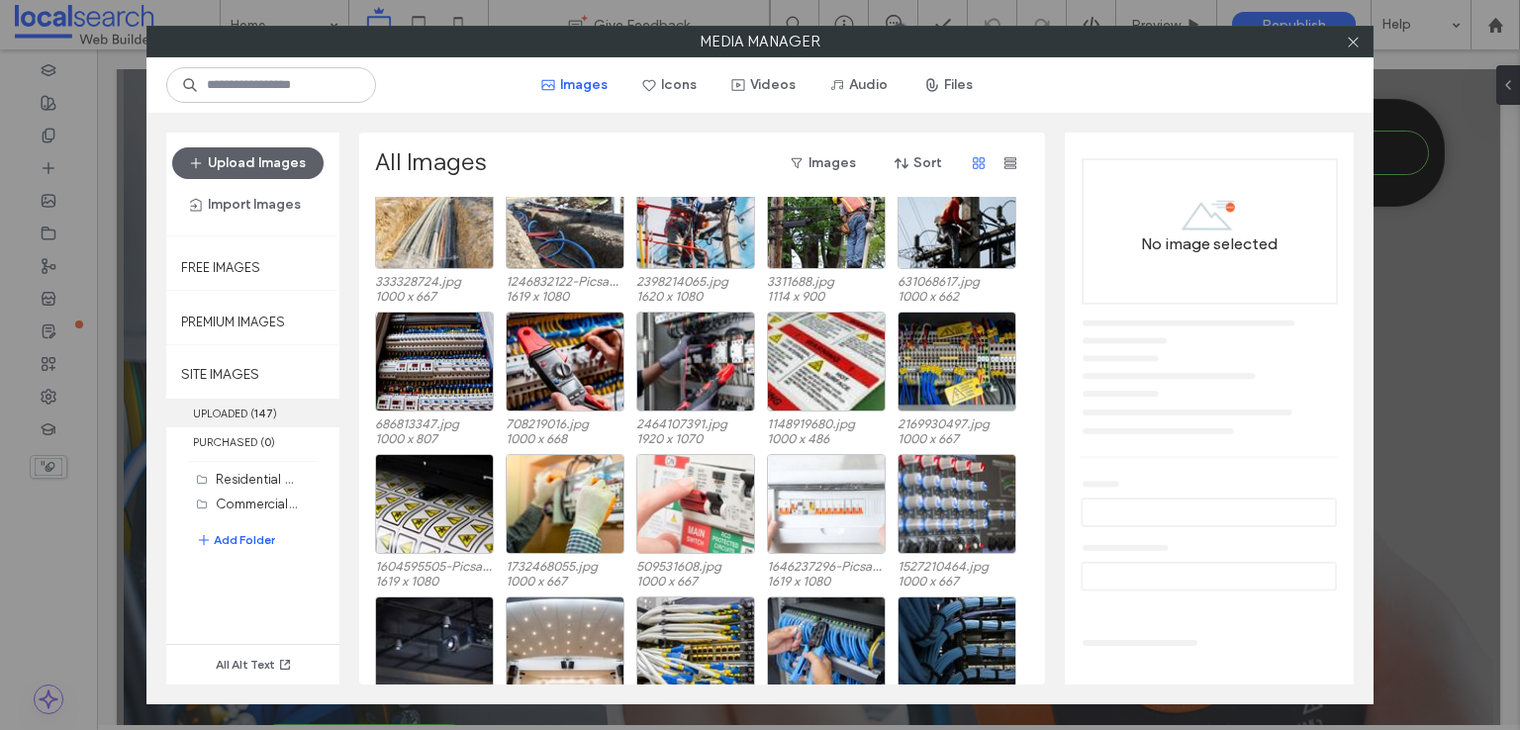
click at [214, 417] on label "UPLOADED ( 147 )" at bounding box center [252, 413] width 173 height 29
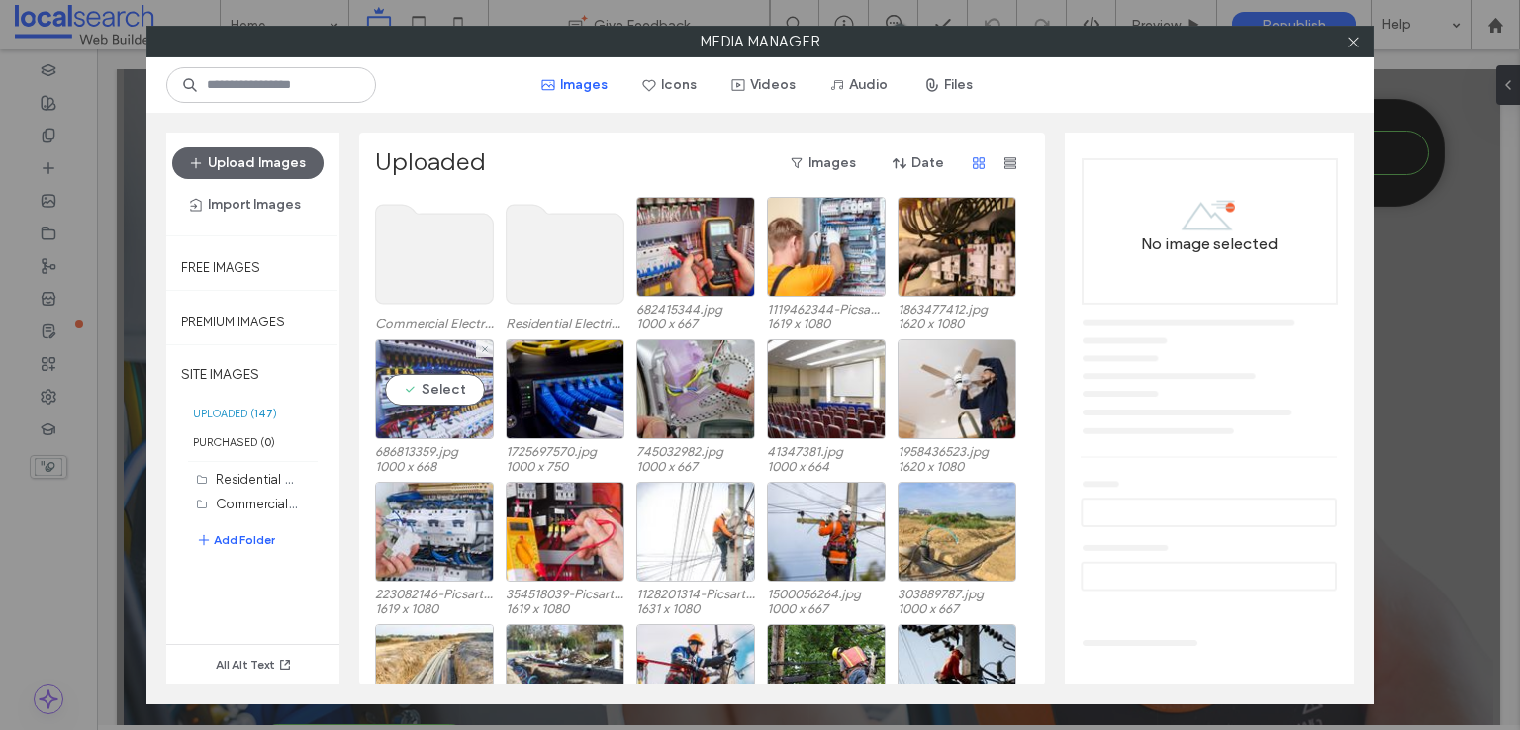
click at [400, 409] on div "Select" at bounding box center [434, 389] width 119 height 100
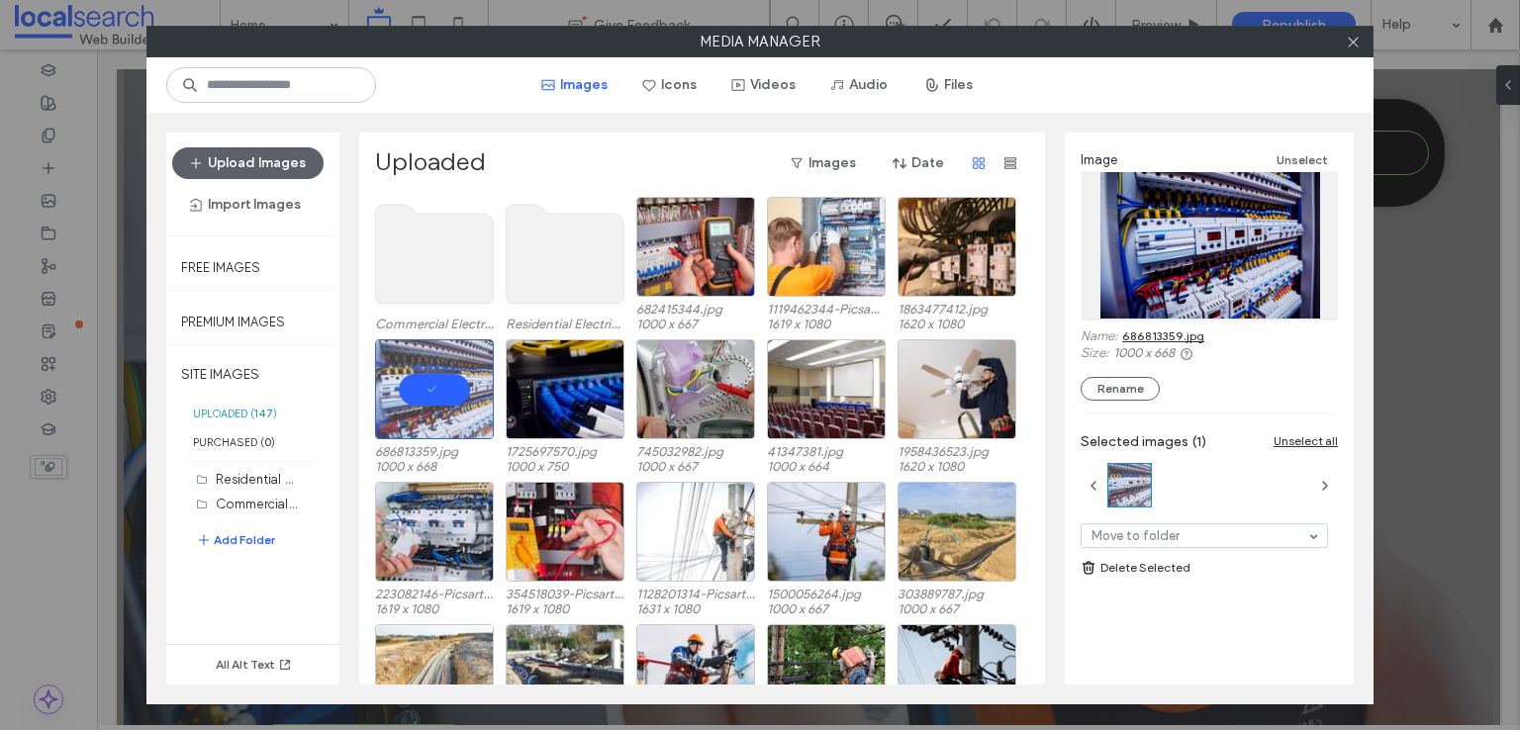
click at [1149, 335] on link "686813359.jpg" at bounding box center [1163, 335] width 82 height 15
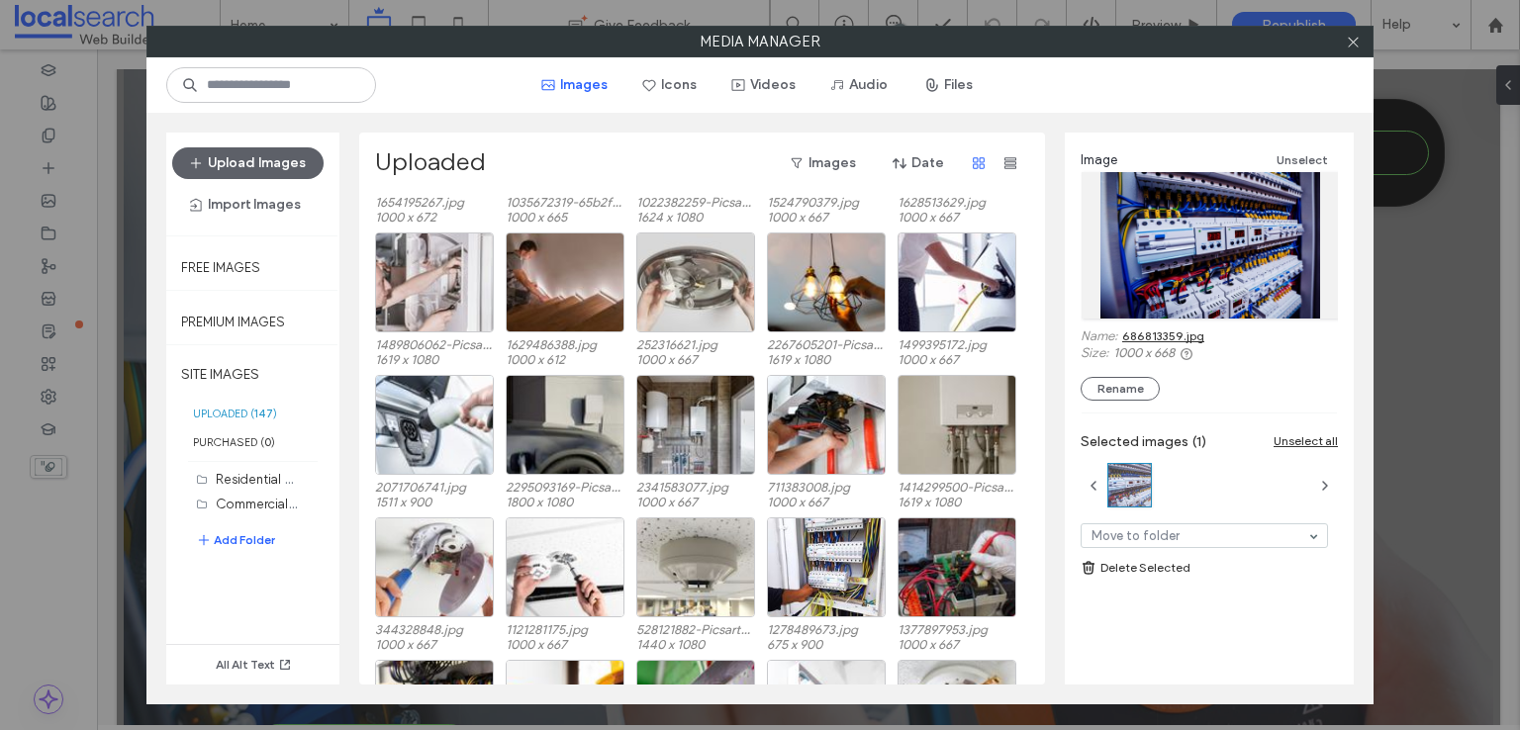
scroll to position [1407, 0]
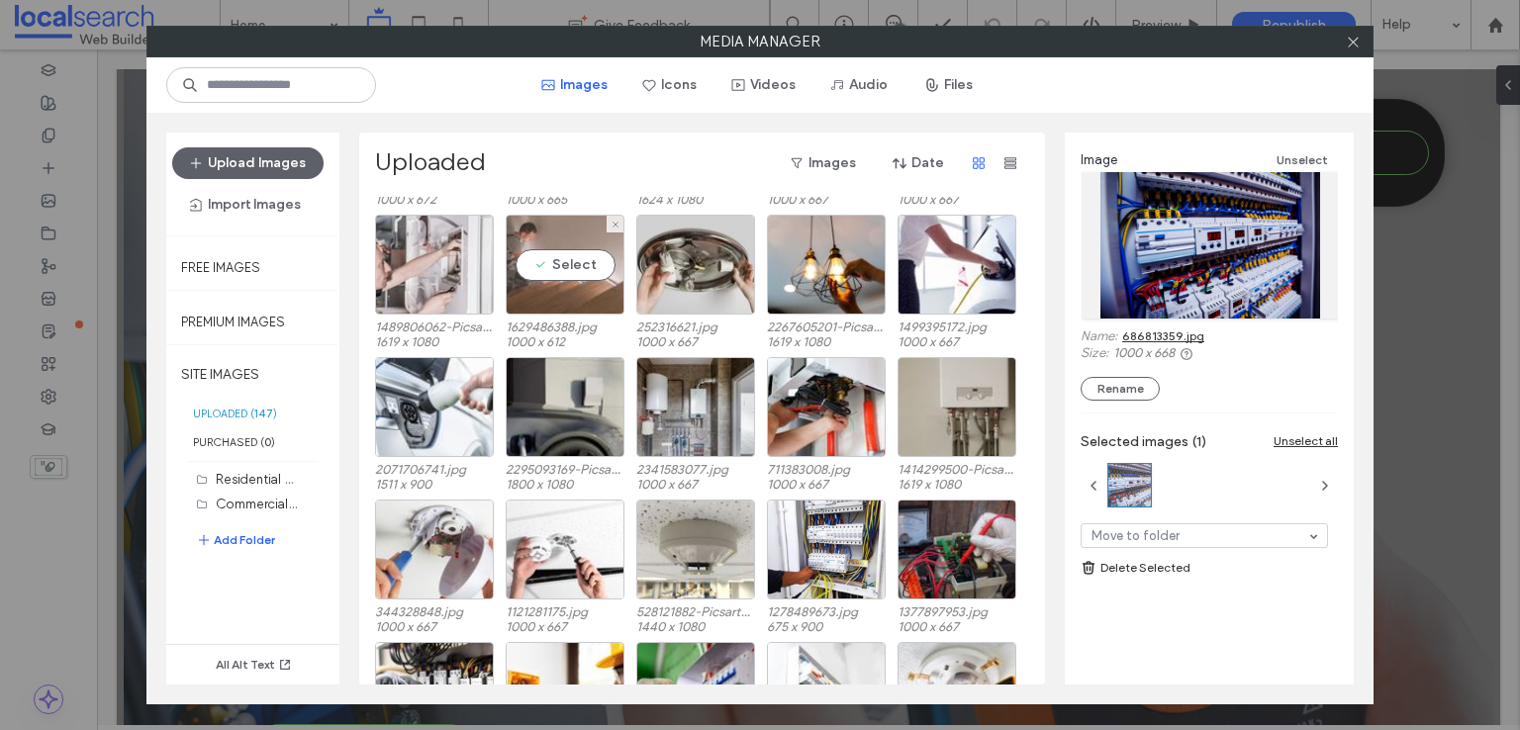
click at [535, 244] on div "Select" at bounding box center [565, 265] width 119 height 100
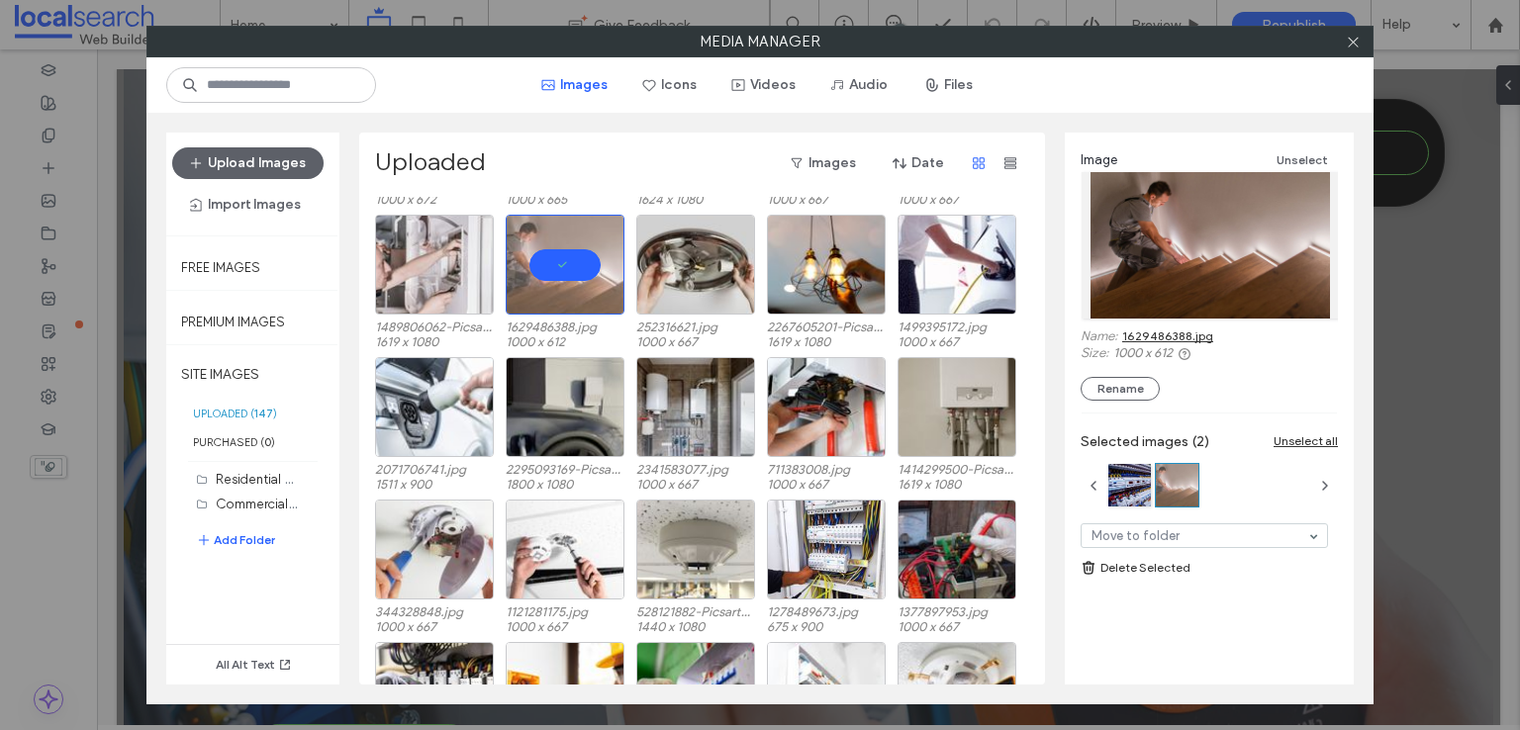
drag, startPoint x: 1153, startPoint y: 282, endPoint x: 1136, endPoint y: 334, distance: 55.1
click at [1136, 334] on link "1629486388.jpg" at bounding box center [1167, 335] width 91 height 15
